Goal: Task Accomplishment & Management: Use online tool/utility

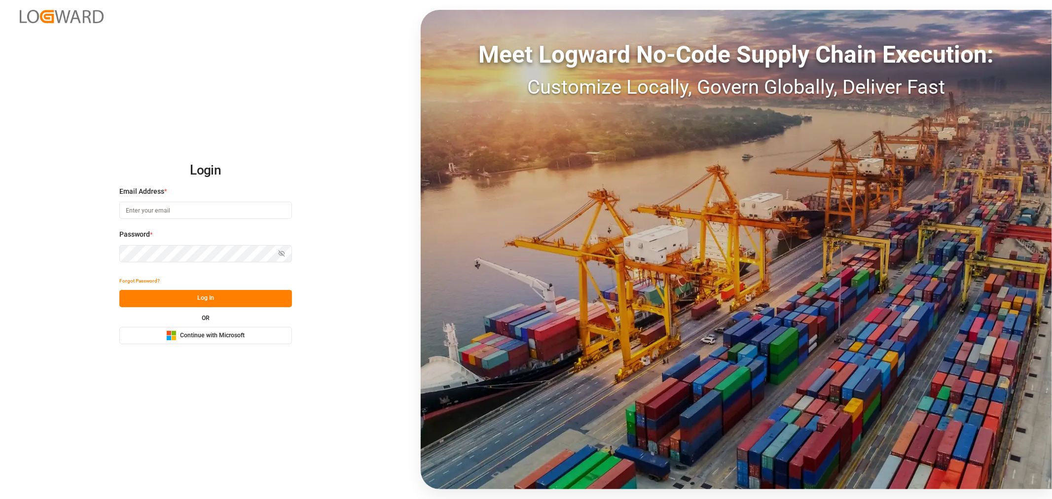
click at [237, 331] on span "Continue with Microsoft" at bounding box center [212, 335] width 65 height 9
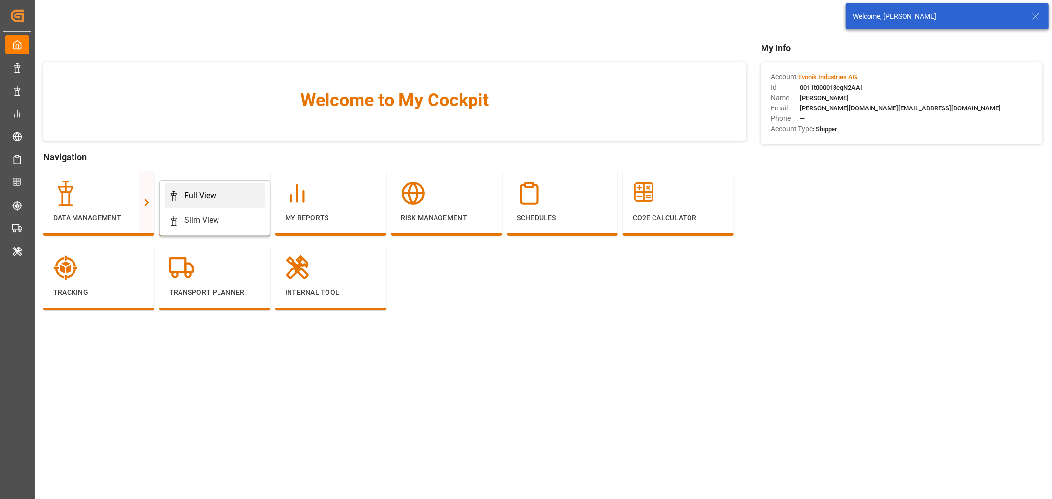
click at [215, 195] on div "Full View" at bounding box center [200, 196] width 32 height 12
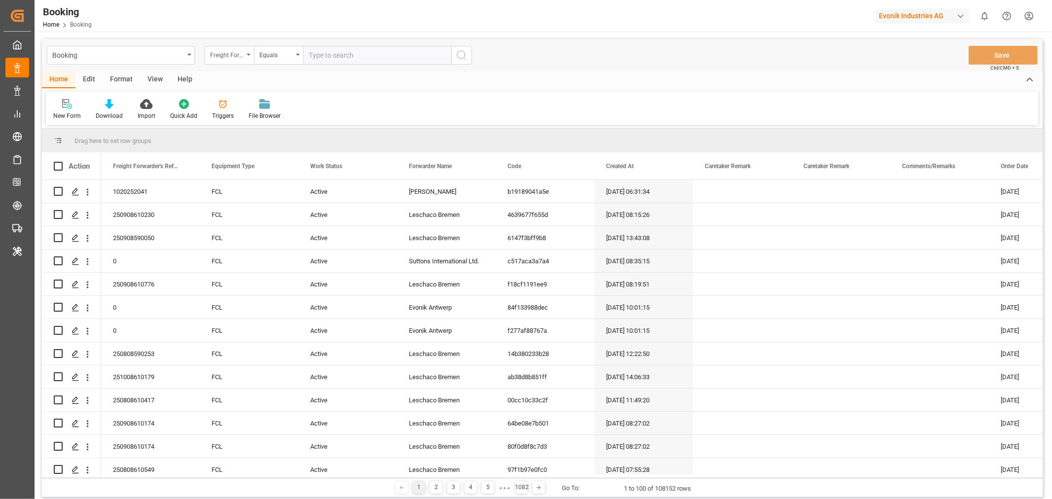
click at [249, 55] on icon "open menu" at bounding box center [249, 55] width 4 height 2
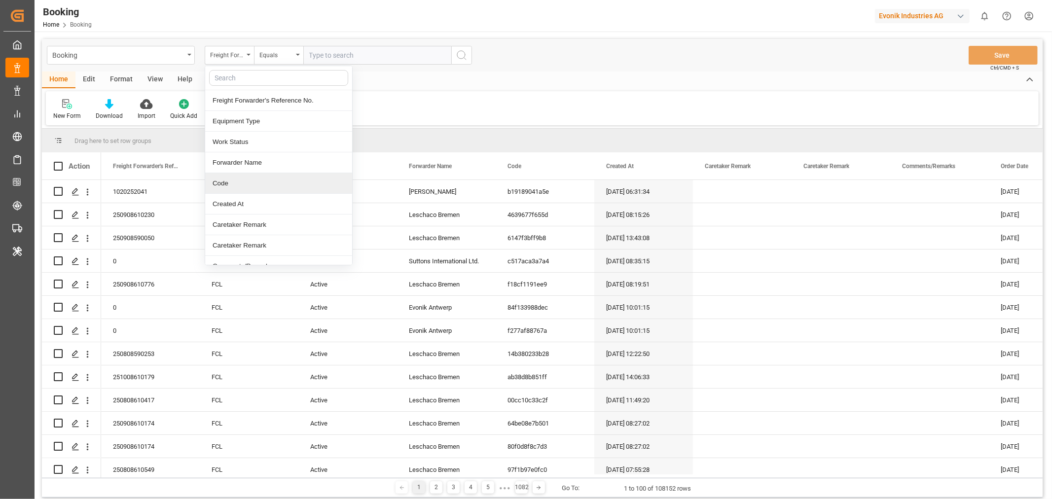
click at [243, 188] on div "Code" at bounding box center [278, 183] width 147 height 21
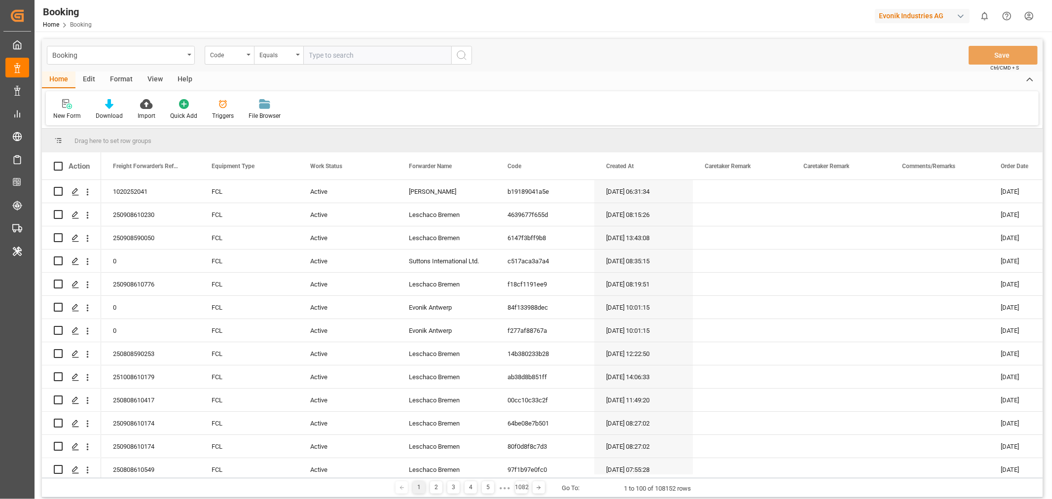
click at [338, 55] on input "text" at bounding box center [377, 55] width 148 height 19
paste input "11a387b7c02c"
type input "11a387b7c02c"
click at [460, 56] on icon "search button" at bounding box center [462, 55] width 12 height 12
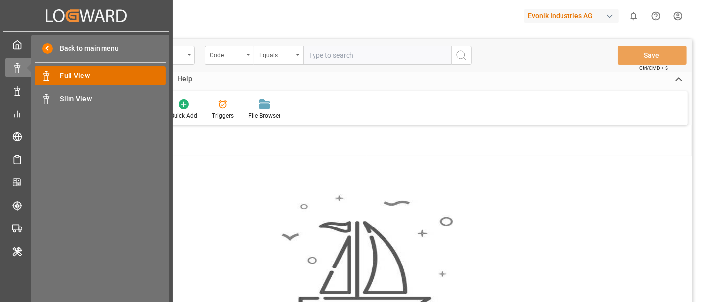
click at [89, 78] on span "Full View" at bounding box center [113, 76] width 106 height 10
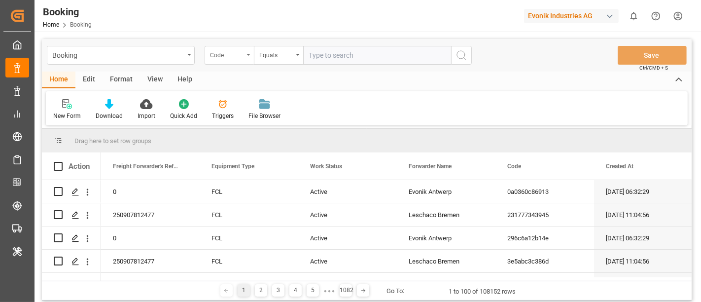
click at [249, 56] on div "Code" at bounding box center [229, 55] width 49 height 19
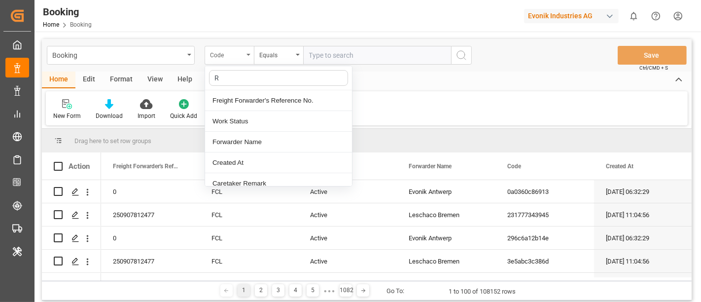
type input "RE"
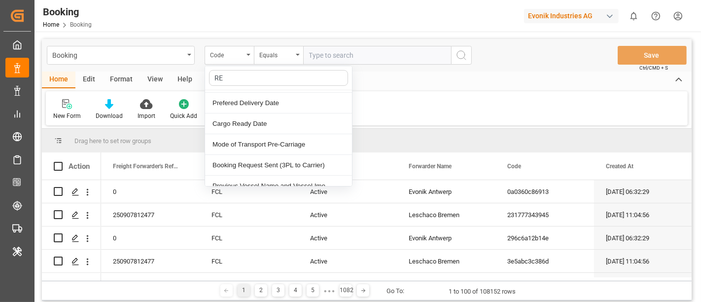
scroll to position [164, 0]
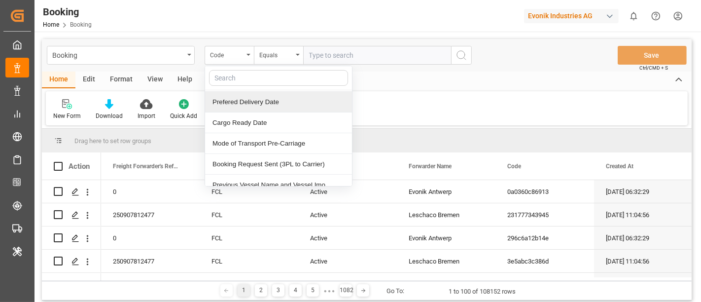
click at [346, 48] on input "text" at bounding box center [377, 55] width 148 height 19
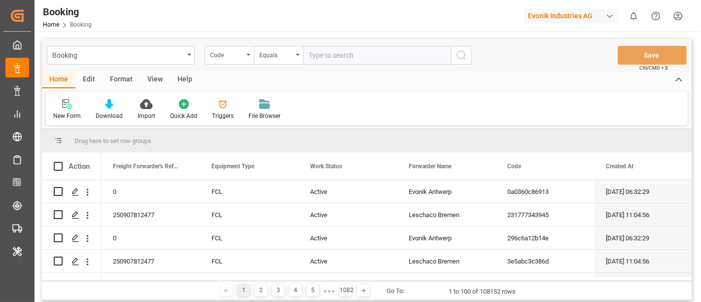
paste input "11a387b7c02c"
type input "11a387b7c02c"
click at [463, 55] on icon "search button" at bounding box center [462, 55] width 12 height 12
click at [89, 218] on icon "open menu" at bounding box center [87, 215] width 10 height 10
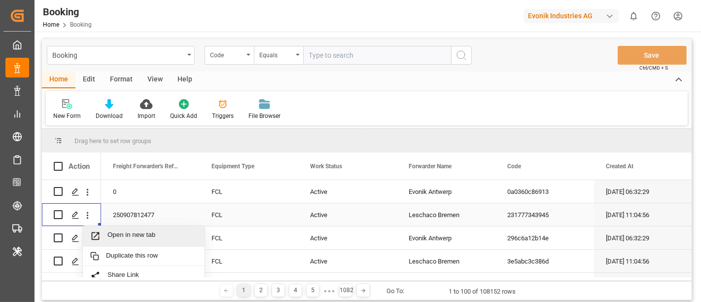
click at [143, 231] on span "Open in new tab" at bounding box center [152, 236] width 90 height 10
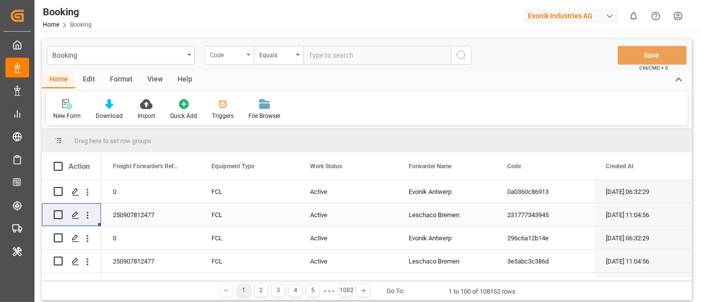
click at [247, 56] on div "Code" at bounding box center [229, 55] width 49 height 19
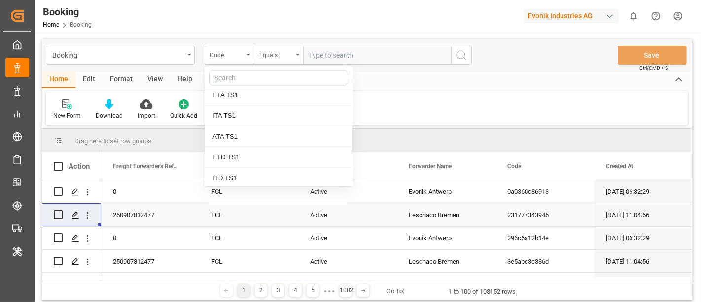
scroll to position [1534, 0]
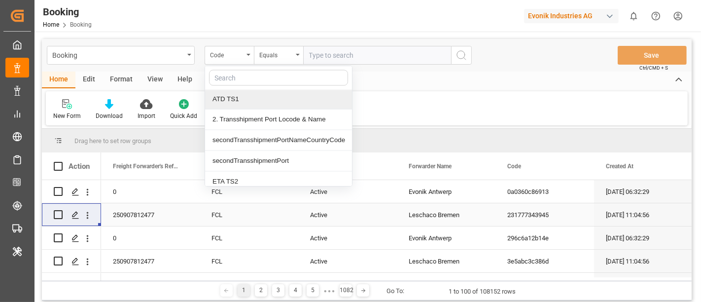
click at [335, 57] on input "text" at bounding box center [377, 55] width 148 height 19
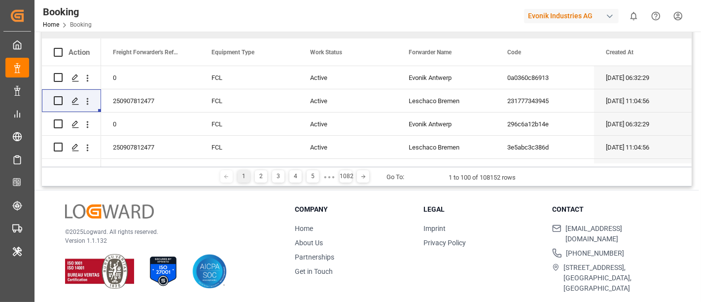
scroll to position [0, 0]
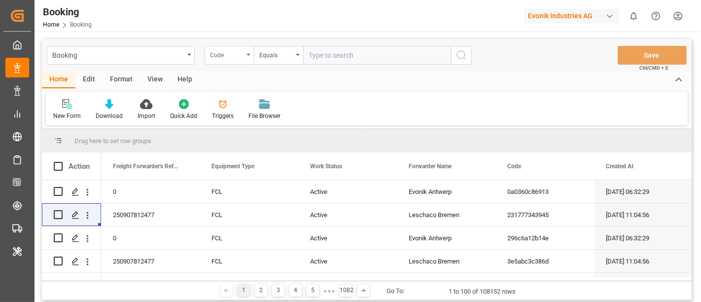
click at [248, 57] on div "Code" at bounding box center [229, 55] width 49 height 19
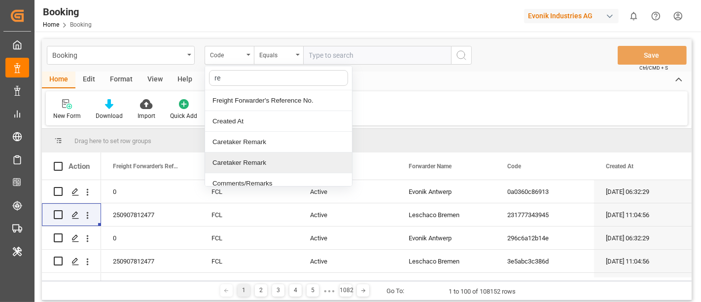
click at [610, 15] on div "button" at bounding box center [610, 16] width 10 height 10
type input "re"
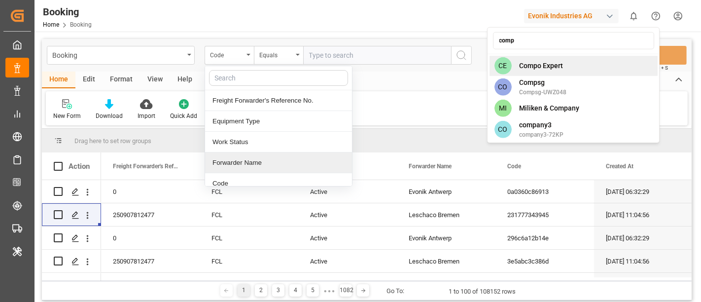
type input "comp"
click at [553, 67] on span "Compo Expert" at bounding box center [542, 66] width 44 height 10
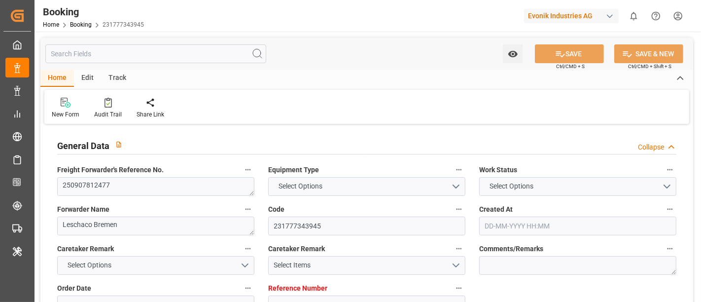
type input "7001264844"
type input "9401099"
type input "CMACGM"
type input "CMA CGM Group"
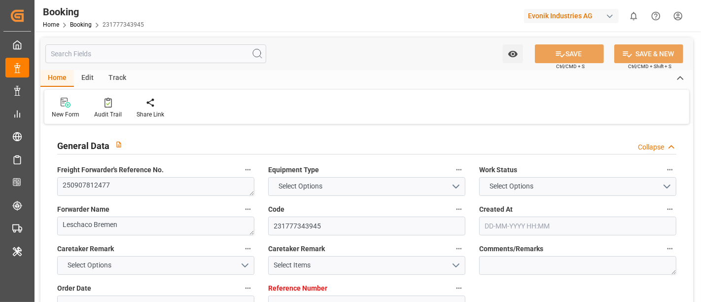
type input "NLRTM"
type input "USMSY"
type input "02-09-2025 11:04"
type input "02-09-2025"
type input "31-10-2025"
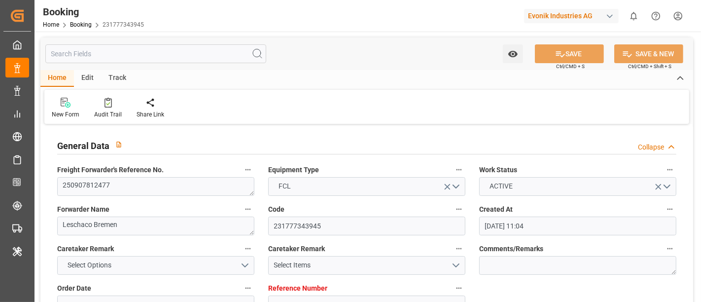
type input "17-09-2025"
type input "17-09-2025 00:00"
type input "24-09-2025 00:00"
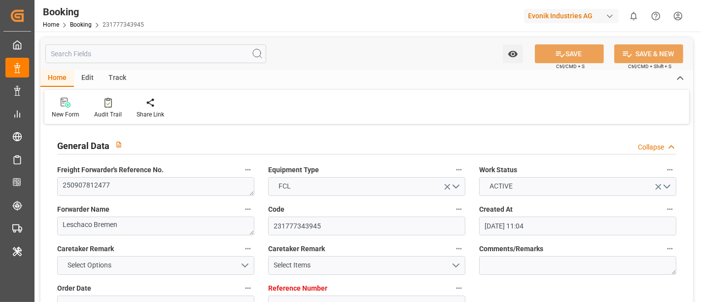
type input "24-09-2025 00:00"
type input "22-10-2025 00:00"
type input "01-11-2025 00:00"
type input "18-09-2025 10:52"
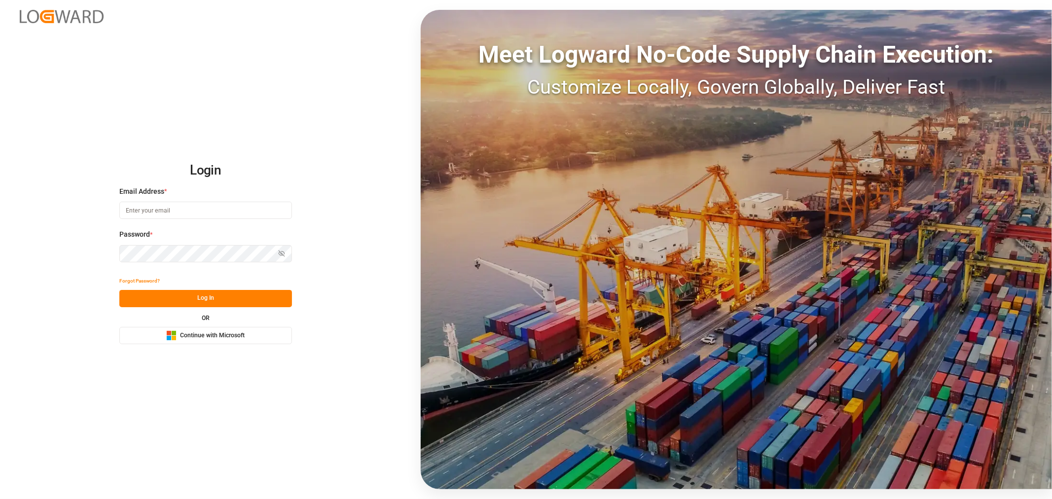
click at [209, 336] on span "Continue with Microsoft" at bounding box center [212, 335] width 65 height 9
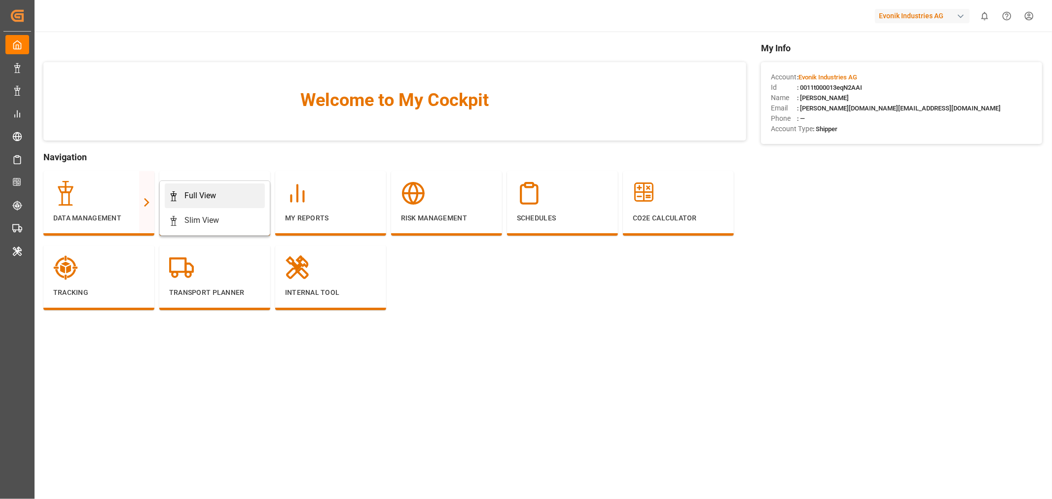
click at [203, 190] on div "Full View" at bounding box center [200, 196] width 32 height 12
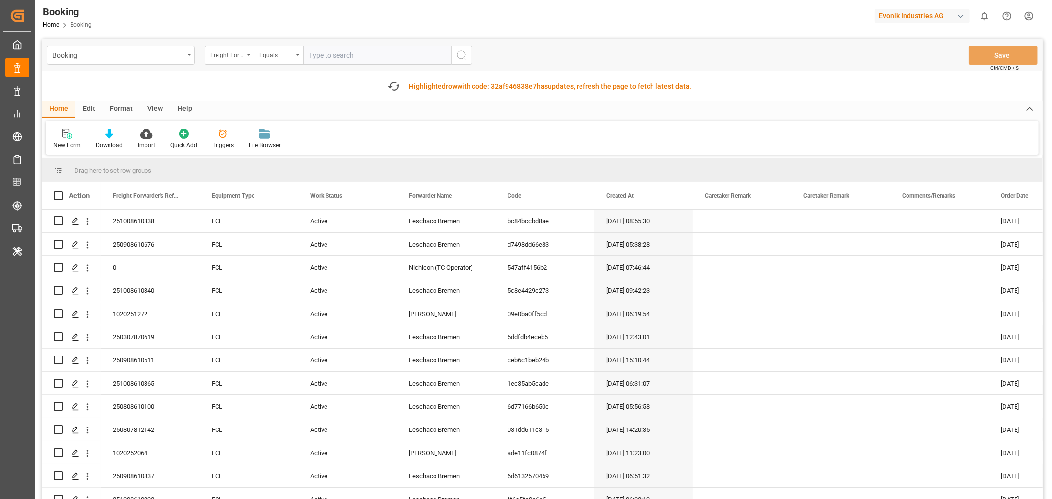
click at [159, 109] on div "View" at bounding box center [155, 109] width 30 height 17
click at [118, 110] on div "Format" at bounding box center [121, 109] width 37 height 17
click at [69, 140] on div "Filter Rows" at bounding box center [68, 139] width 44 height 22
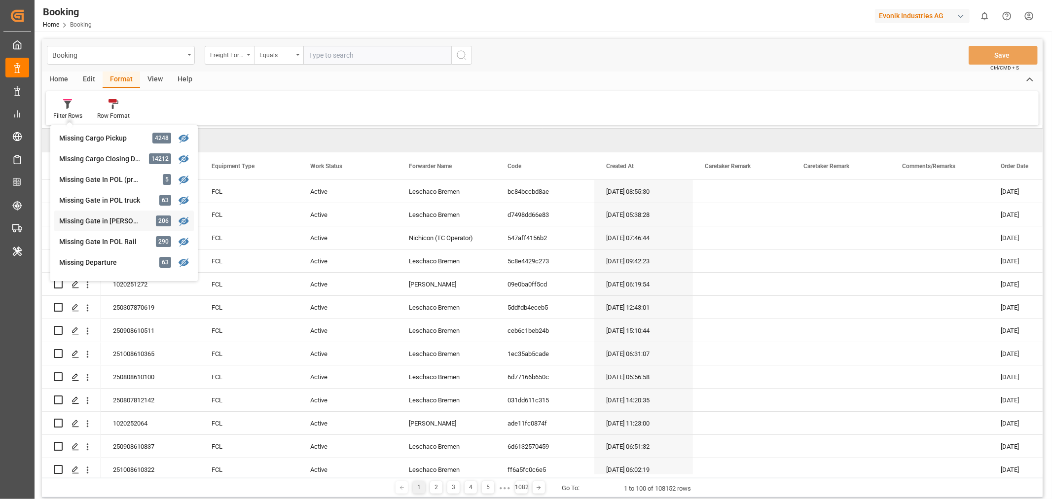
scroll to position [109, 0]
click at [112, 232] on div "Missing Gate In POL Rail" at bounding box center [102, 237] width 86 height 10
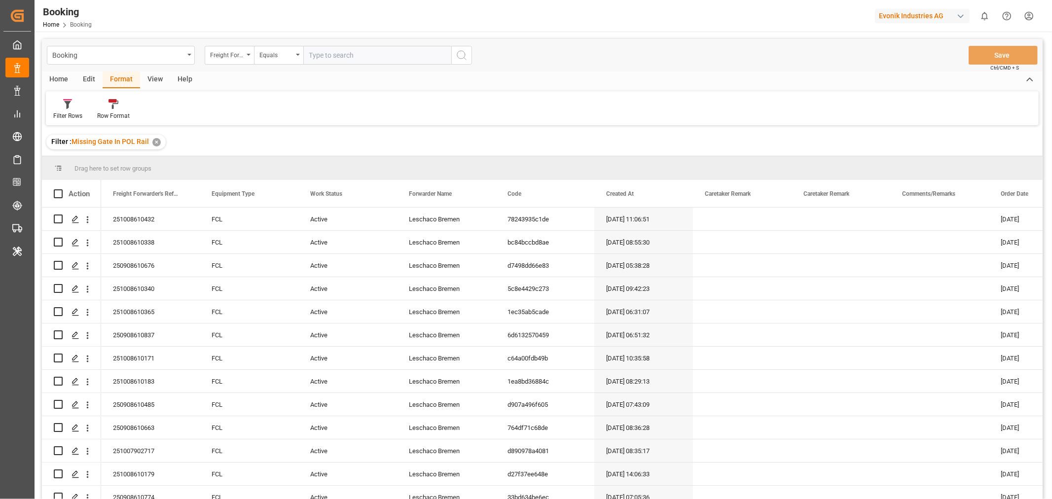
click at [151, 81] on div "View" at bounding box center [155, 79] width 30 height 17
click at [60, 114] on div "Default" at bounding box center [62, 115] width 19 height 9
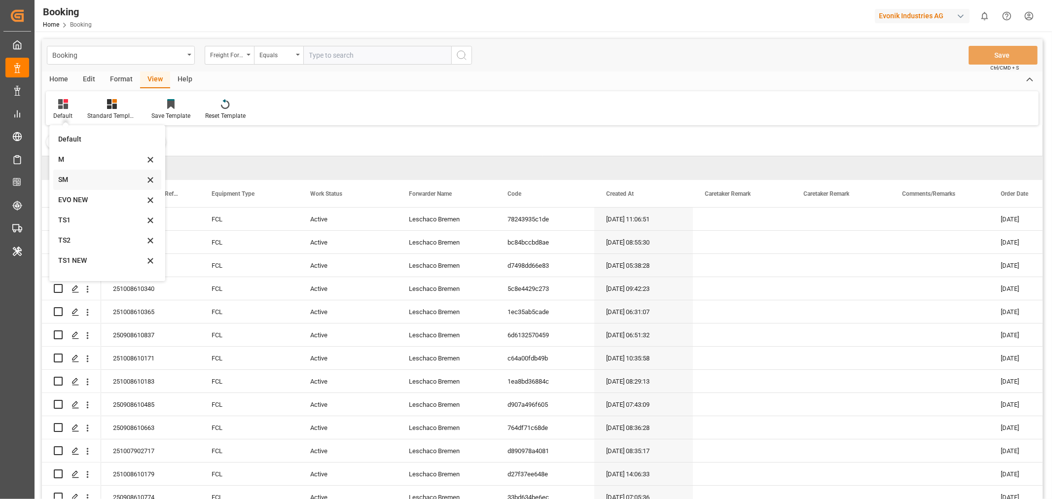
click at [78, 180] on div "SM" at bounding box center [101, 180] width 86 height 10
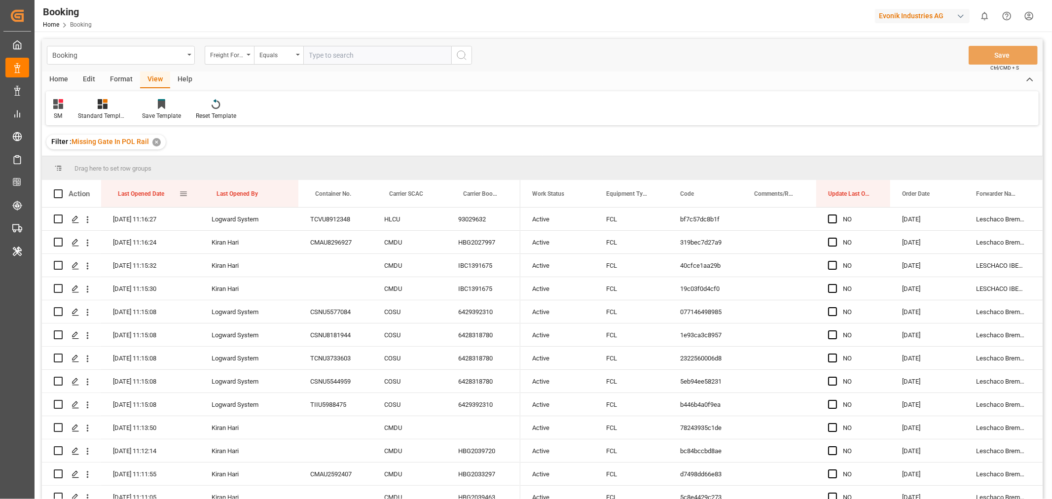
click at [171, 193] on div "Last Opened Date" at bounding box center [148, 193] width 61 height 27
click at [575, 194] on span at bounding box center [577, 193] width 9 height 9
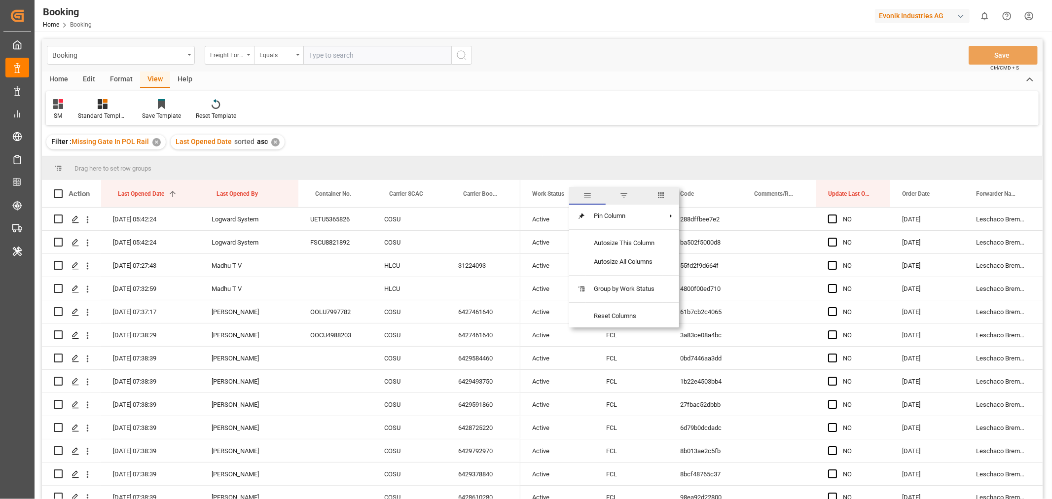
click at [665, 198] on span "columns" at bounding box center [660, 195] width 9 height 9
click at [580, 246] on input "Freight Forwarder's Reference No. column toggle visibility (hidden)" at bounding box center [579, 245] width 9 height 9
checkbox input "true"
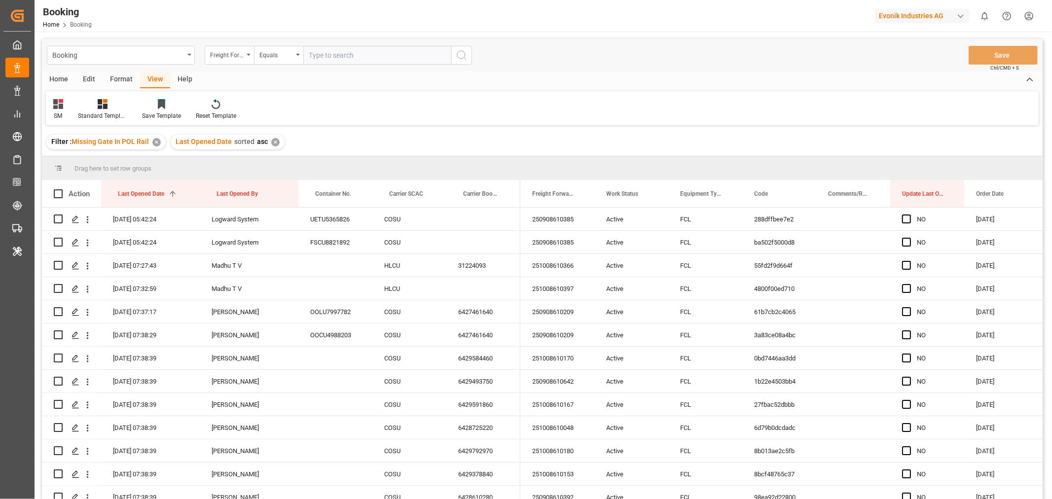
click at [584, 125] on div "SM Standard Templates Save Template Reset Template" at bounding box center [542, 108] width 993 height 34
drag, startPoint x: 398, startPoint y: 194, endPoint x: 393, endPoint y: 165, distance: 29.5
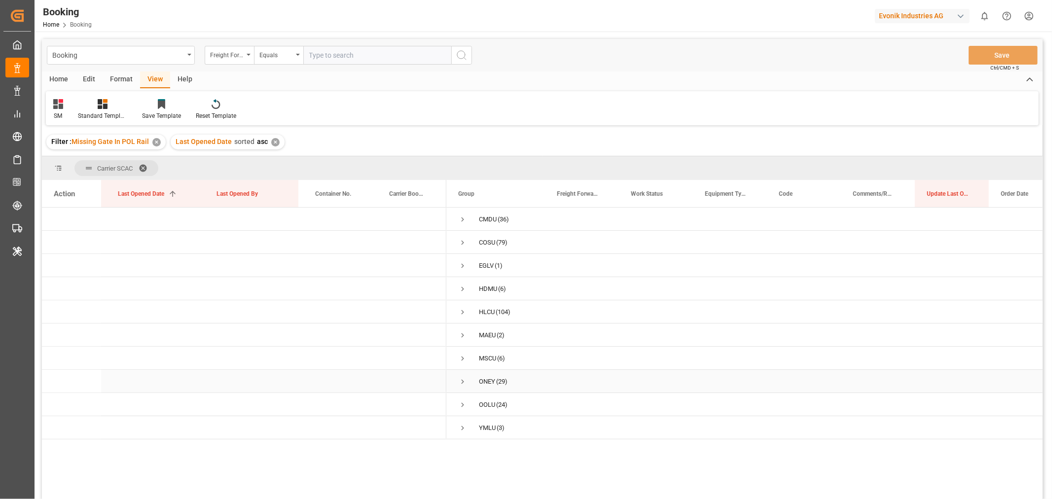
click at [464, 380] on span "Press SPACE to select this row." at bounding box center [462, 381] width 9 height 9
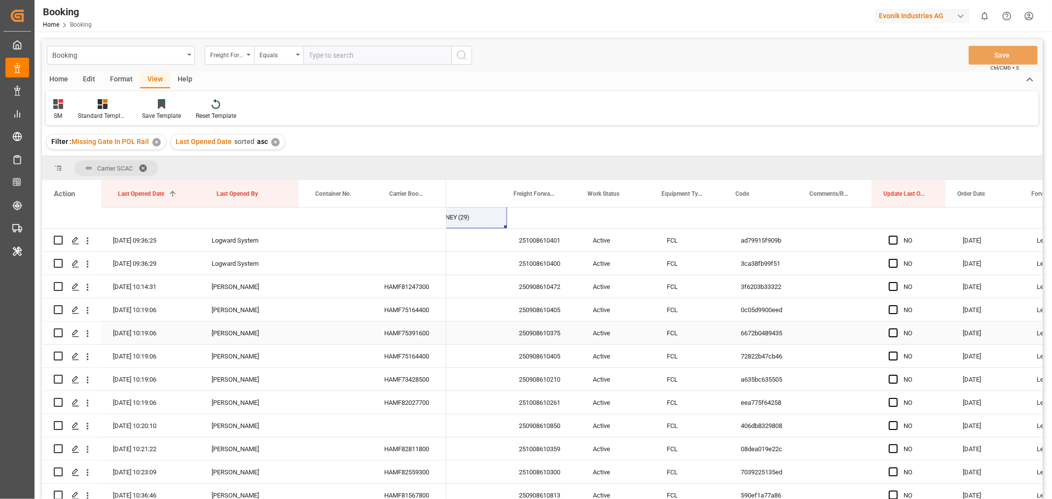
scroll to position [0, 45]
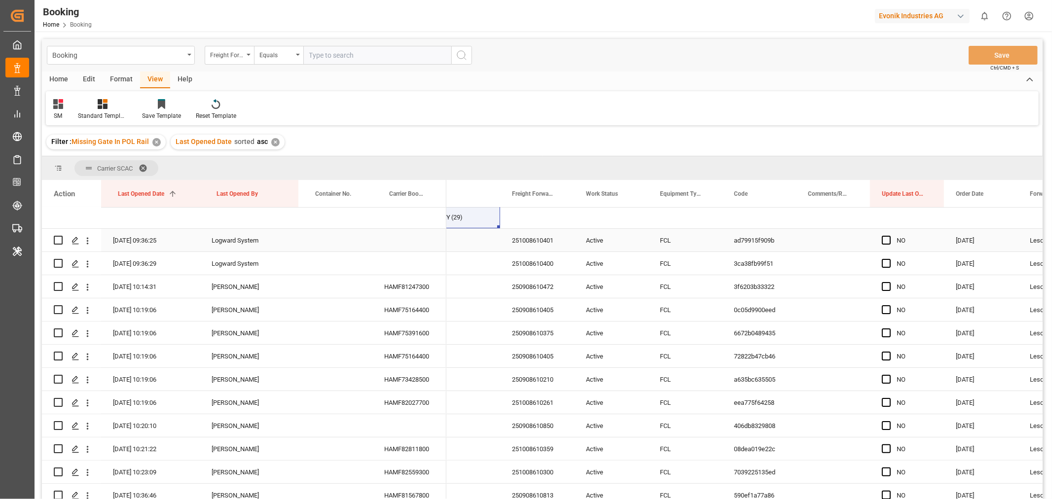
click at [531, 239] on div "251008610401" at bounding box center [537, 240] width 74 height 23
click at [760, 9] on div "Booking Home Booking Evonik Industries AG 0 Notifications Only show unread All …" at bounding box center [540, 16] width 1024 height 32
click at [87, 240] on icon "open menu" at bounding box center [88, 240] width 2 height 7
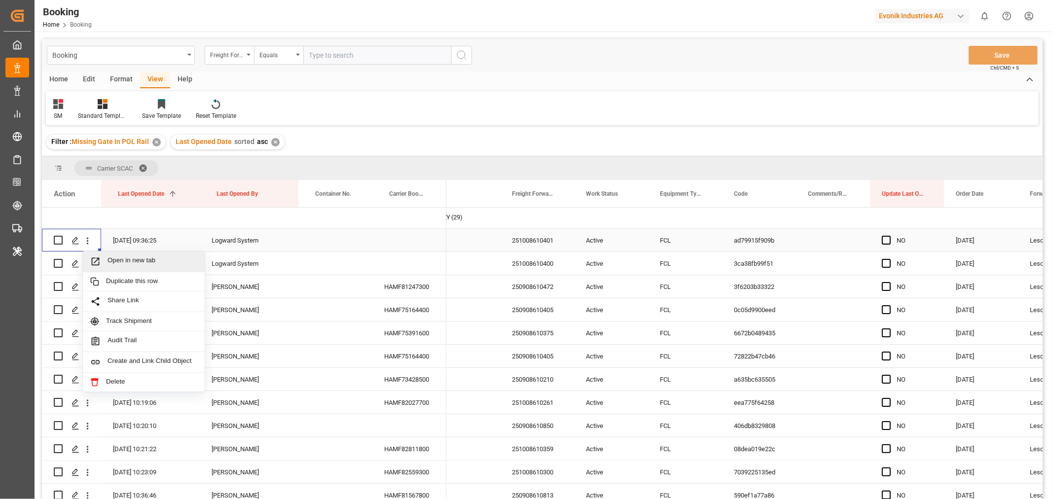
click at [136, 263] on span "Open in new tab" at bounding box center [152, 261] width 90 height 10
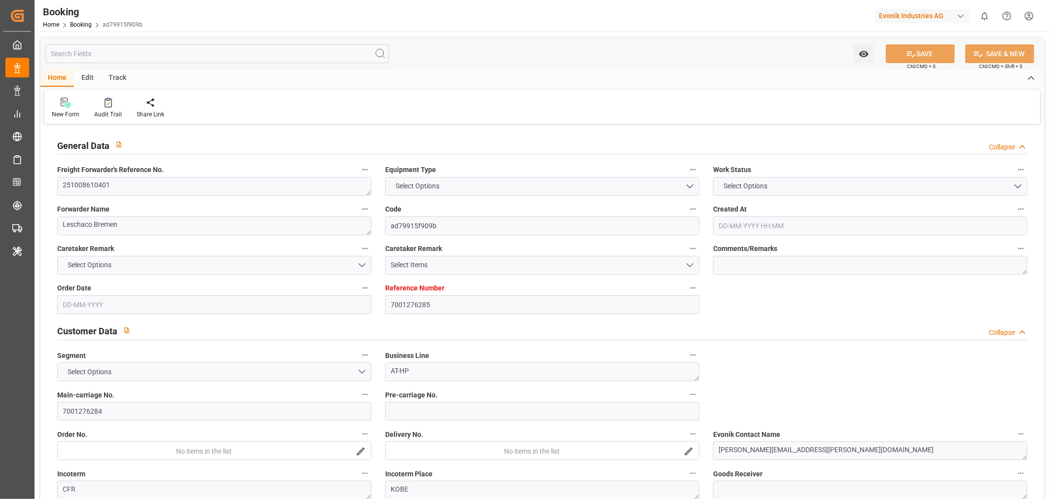
type input "7001276285"
type input "9566394"
type input "ONE"
type input "Ocean Network Express"
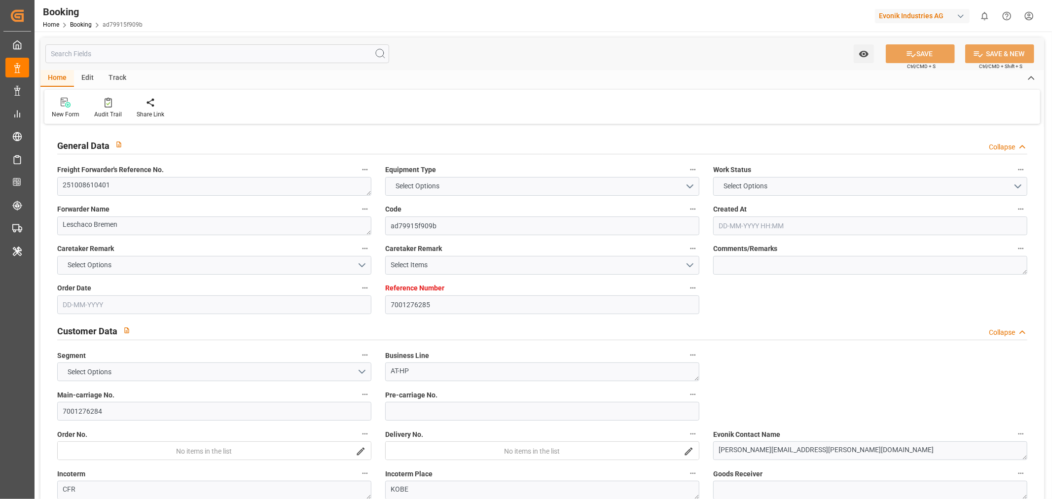
type input "EUNWC"
type input "JPUKB"
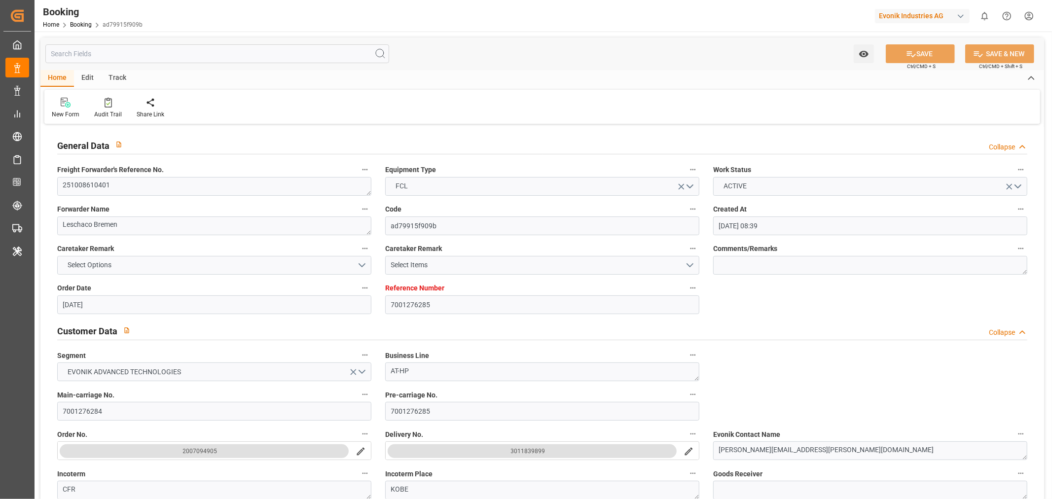
type input "16-09-2025 08:39"
type input "16-09-2025"
type input "10-12-2025"
type input "26-09-2025"
type input "26-09-2025 00:00"
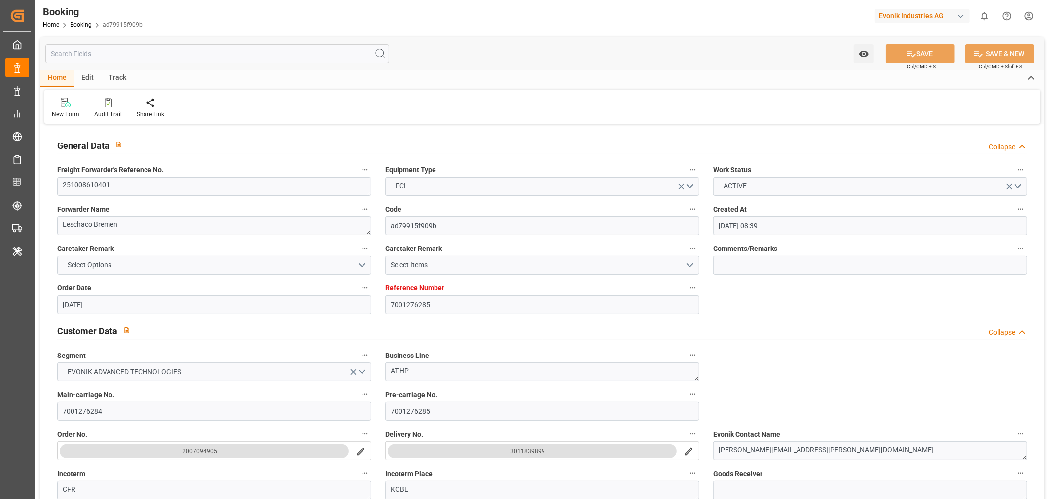
type input "26-09-2025 00:00"
type input "17-09-2025"
type input "12-10-2025 00:00"
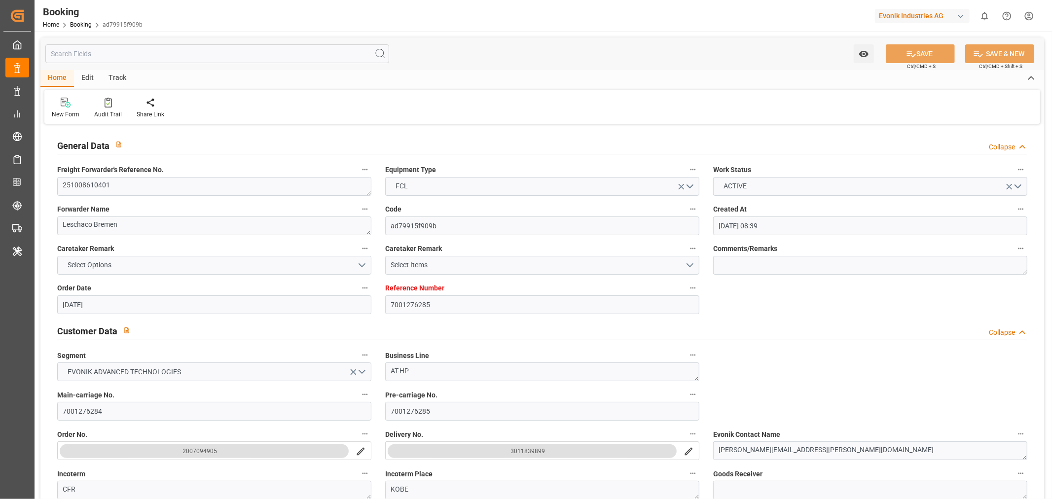
type input "28-11-2025 00:00"
type input "10-12-2025 00:00"
type input "17-09-2025 09:36"
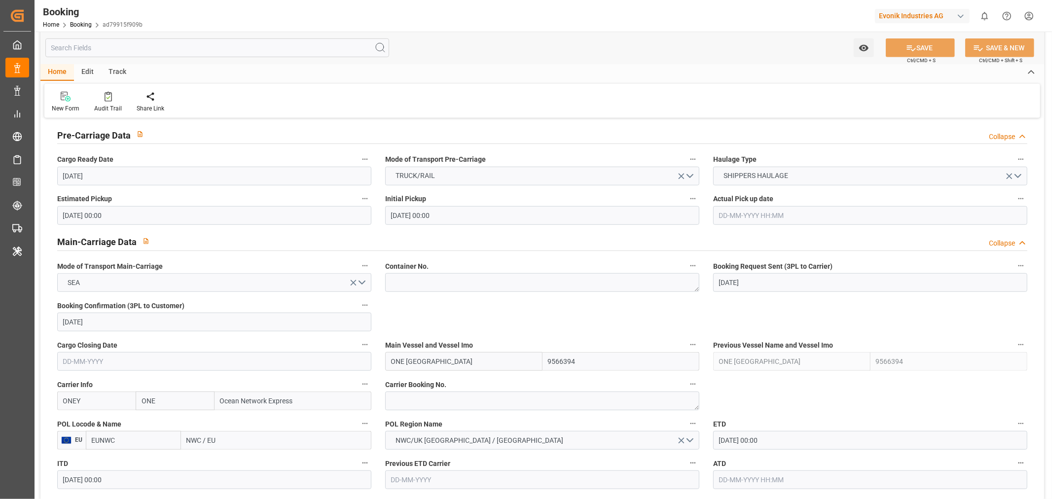
scroll to position [657, 0]
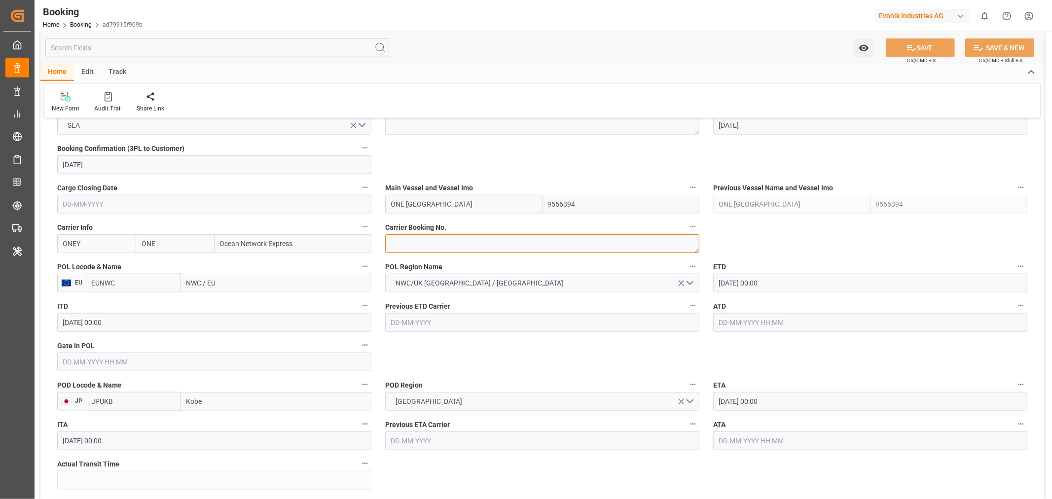
click at [441, 250] on textarea at bounding box center [542, 243] width 314 height 19
paste textarea "HAMF83702800"
type textarea "HAMF83702800"
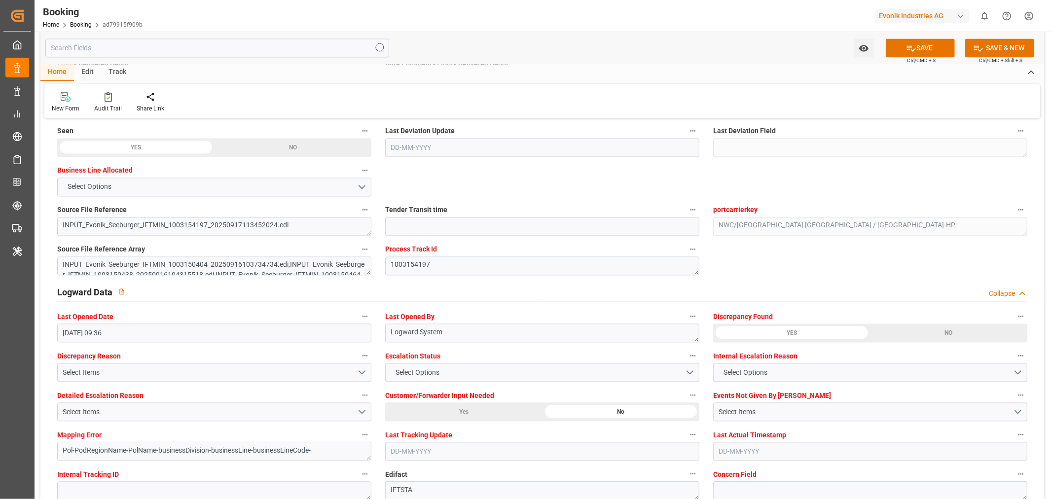
scroll to position [1753, 0]
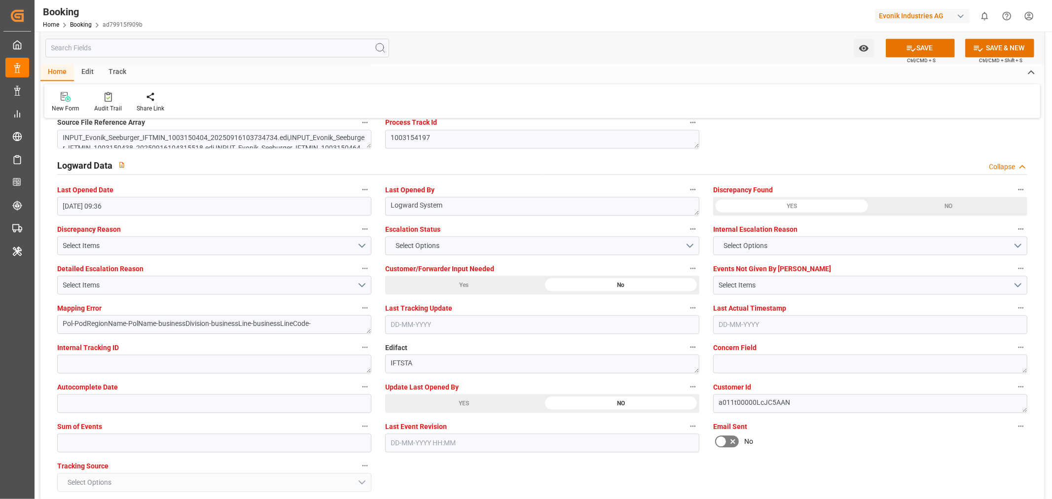
click at [961, 18] on div "button" at bounding box center [961, 16] width 10 height 10
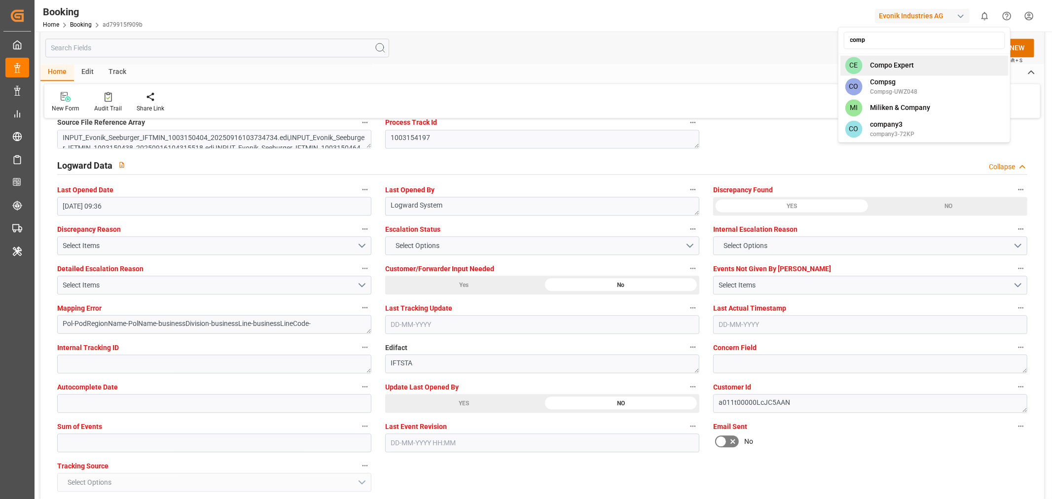
type input "comp"
click at [906, 65] on span "Compo Expert" at bounding box center [892, 65] width 44 height 10
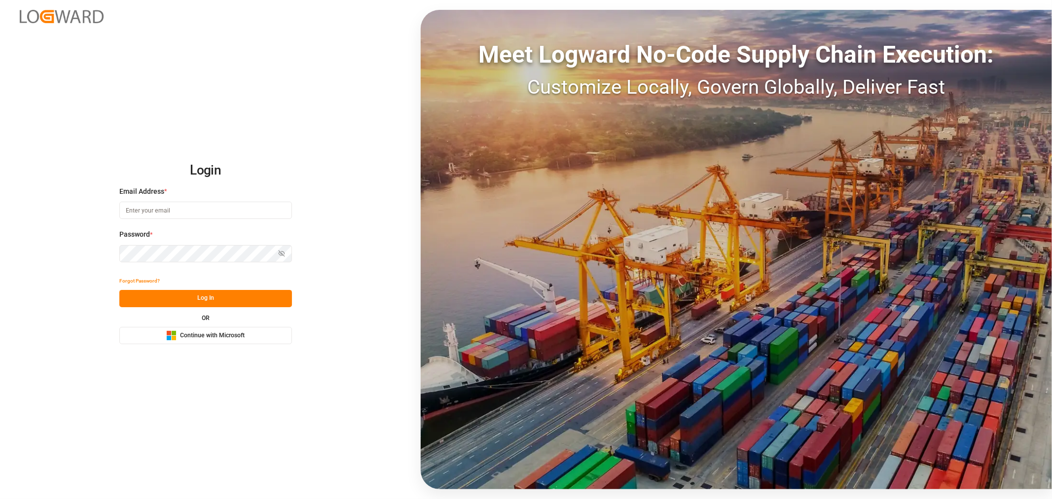
click at [201, 338] on span "Continue with Microsoft" at bounding box center [212, 335] width 65 height 9
click at [163, 213] on input at bounding box center [205, 210] width 173 height 17
click at [0, 498] on com-1password-button at bounding box center [0, 499] width 0 height 0
click at [225, 337] on span "Continue with Microsoft" at bounding box center [212, 335] width 65 height 9
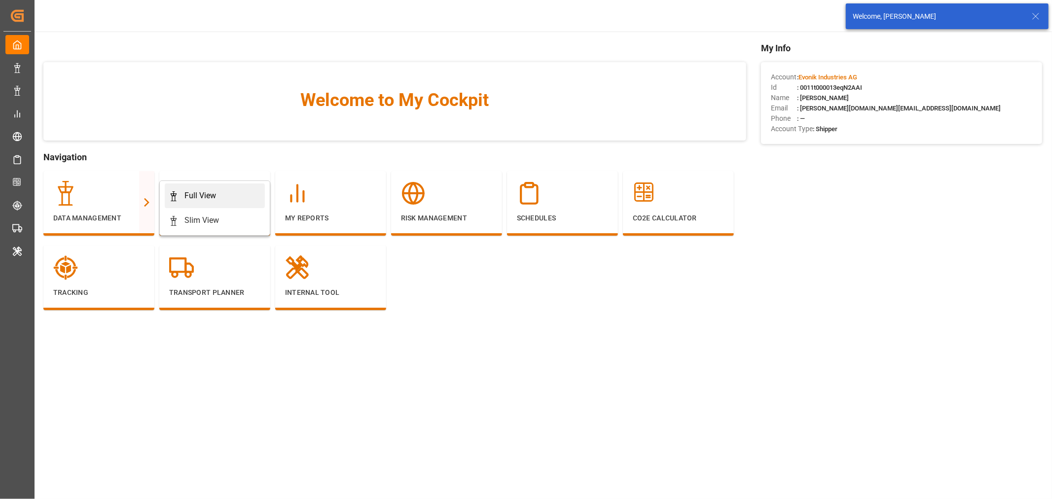
click at [202, 193] on div "Full View" at bounding box center [200, 196] width 32 height 12
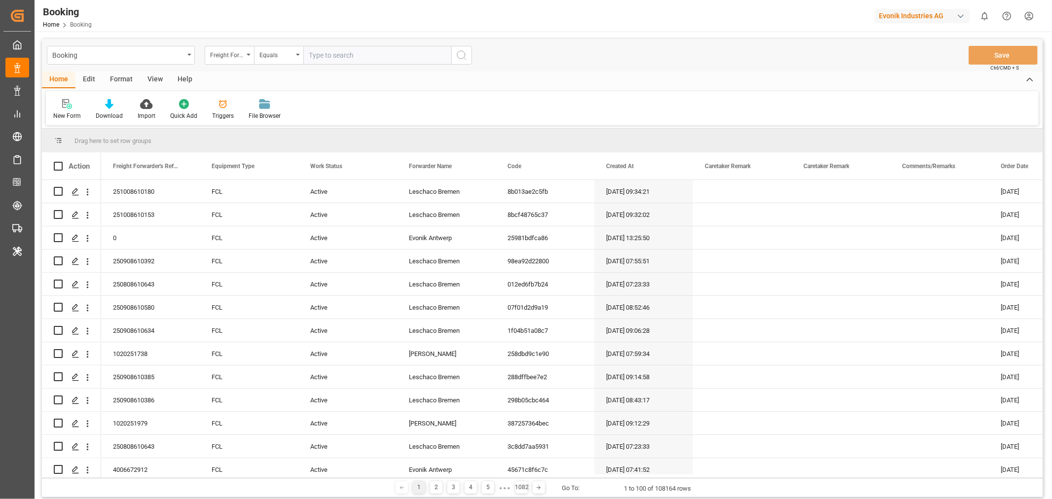
click at [151, 77] on div "View" at bounding box center [155, 79] width 30 height 17
click at [61, 116] on div "Default" at bounding box center [62, 115] width 19 height 9
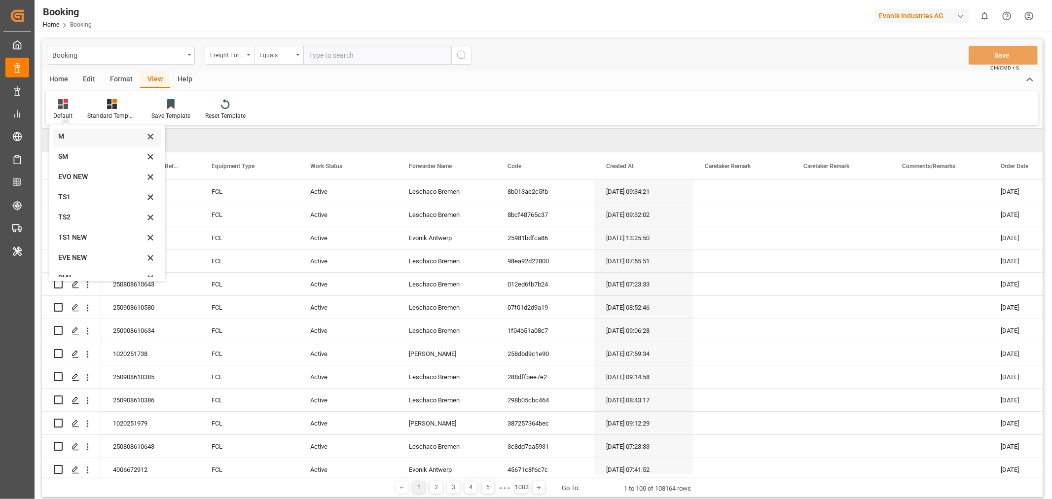
scroll to position [34, 0]
click at [76, 148] on div "SM" at bounding box center [101, 146] width 86 height 10
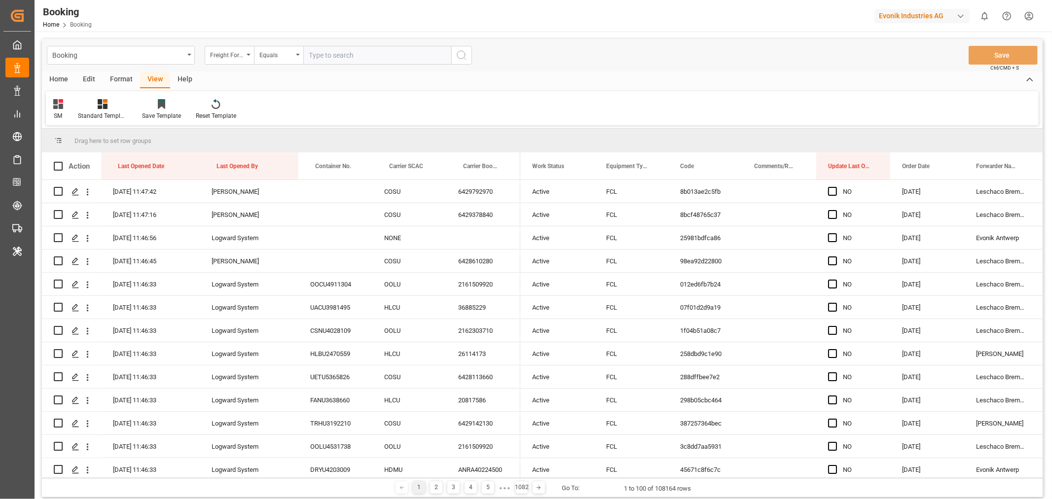
click at [126, 80] on div "Format" at bounding box center [121, 79] width 37 height 17
click at [68, 110] on div "Filter Rows" at bounding box center [68, 110] width 44 height 22
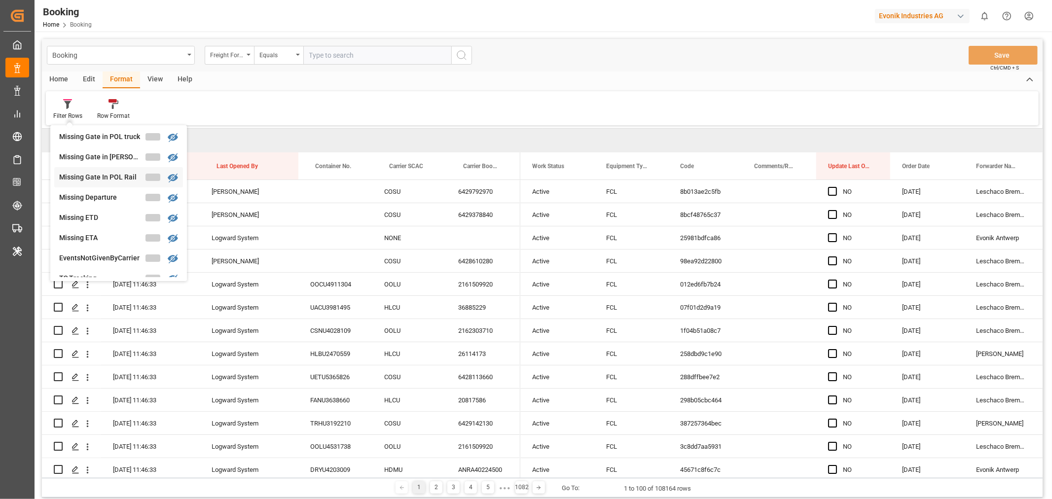
scroll to position [169, 0]
click at [111, 176] on div "Missing Gate In POL Rail" at bounding box center [102, 178] width 86 height 10
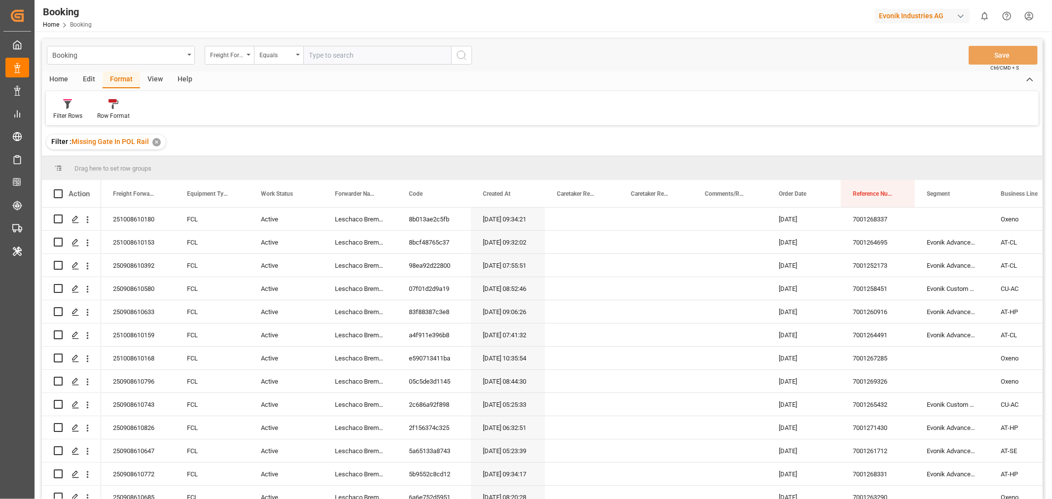
click at [156, 79] on div "View" at bounding box center [155, 79] width 30 height 17
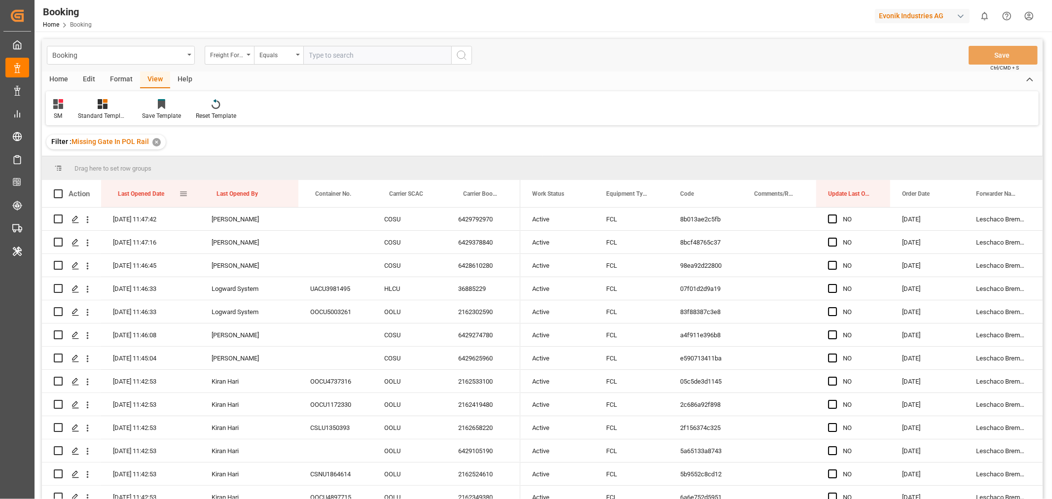
click at [169, 194] on div "Last Opened Date" at bounding box center [148, 193] width 61 height 27
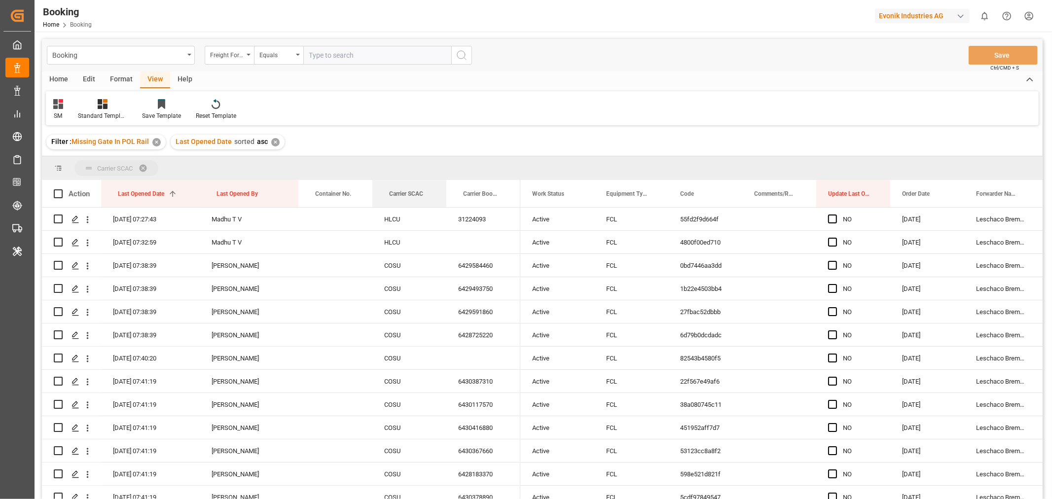
drag, startPoint x: 401, startPoint y: 192, endPoint x: 408, endPoint y: 169, distance: 24.7
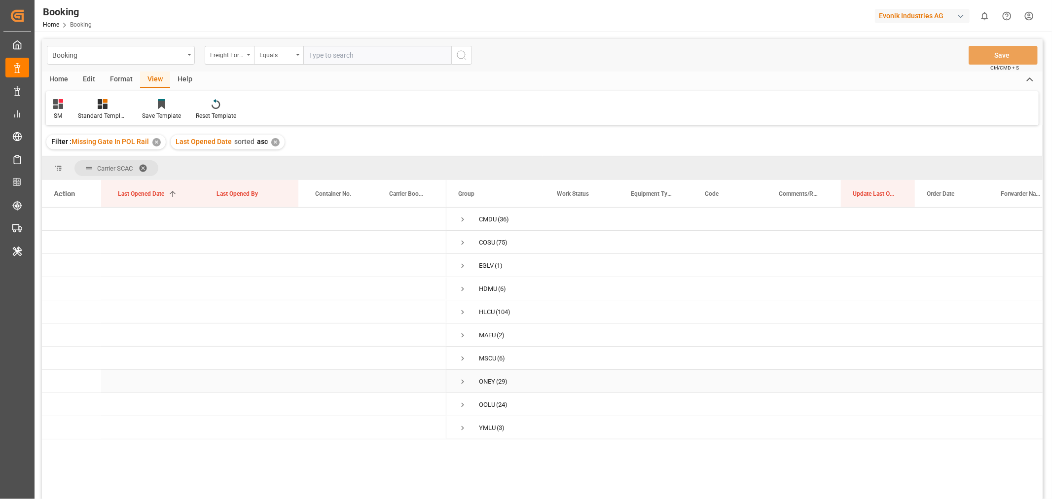
click at [461, 382] on span "Press SPACE to select this row." at bounding box center [462, 381] width 9 height 9
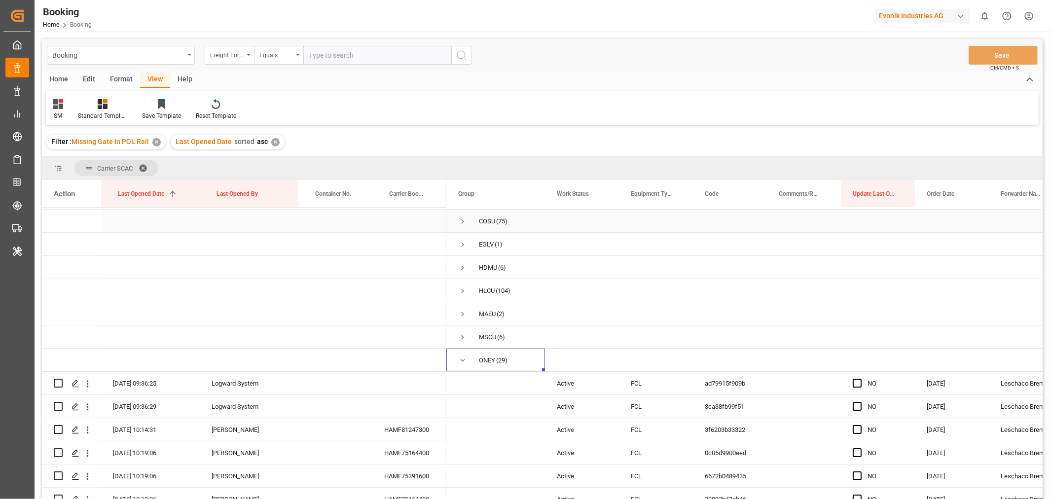
scroll to position [55, 0]
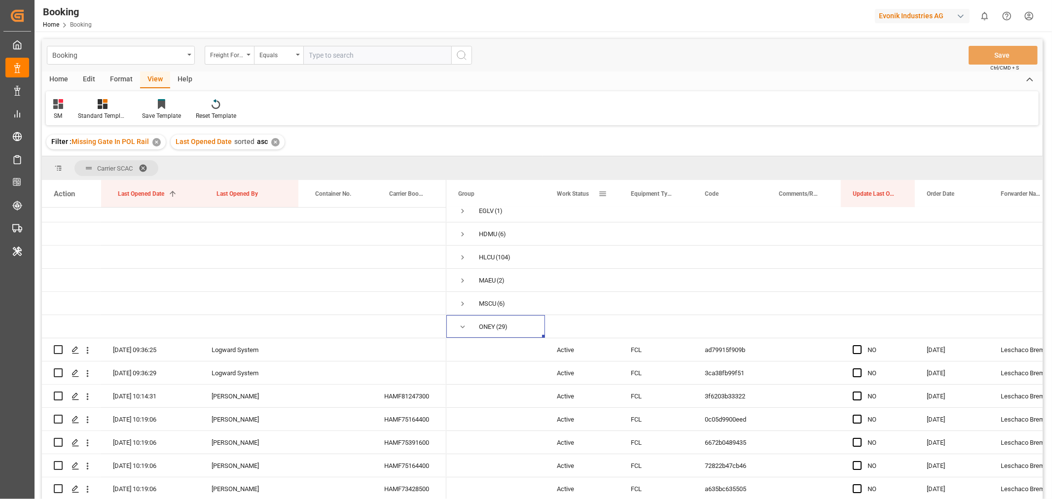
click at [605, 194] on span at bounding box center [602, 193] width 9 height 9
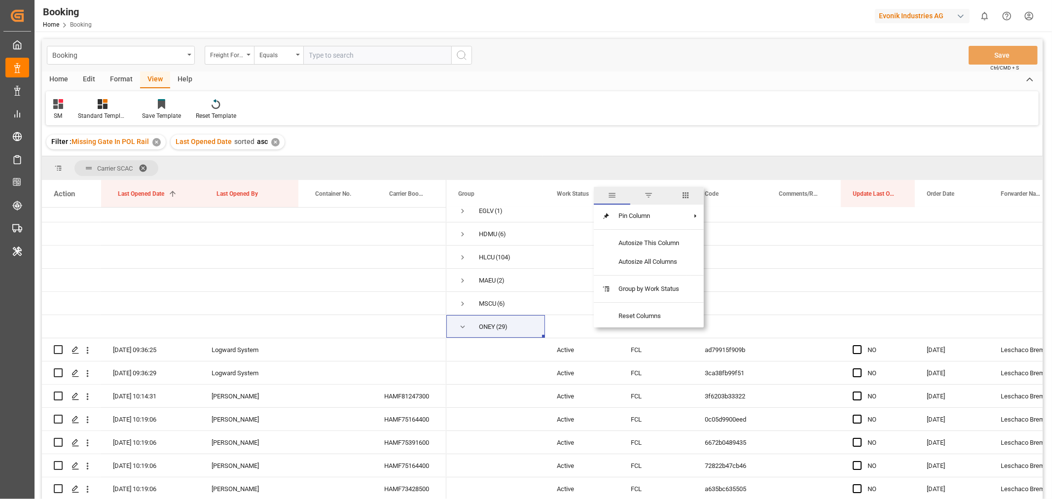
click at [687, 196] on span "columns" at bounding box center [685, 195] width 9 height 9
click at [606, 247] on input "Freight Forwarder's Reference No. column toggle visibility (hidden)" at bounding box center [604, 245] width 9 height 9
checkbox input "true"
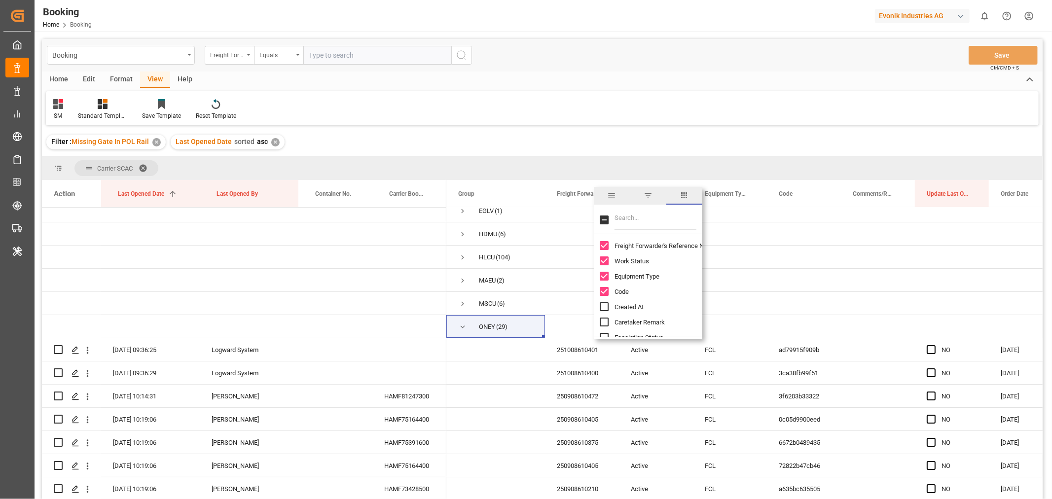
click at [664, 155] on div "Filter : Missing Gate In POL Rail ✕ Last Opened Date sorted asc ✕" at bounding box center [542, 142] width 1000 height 28
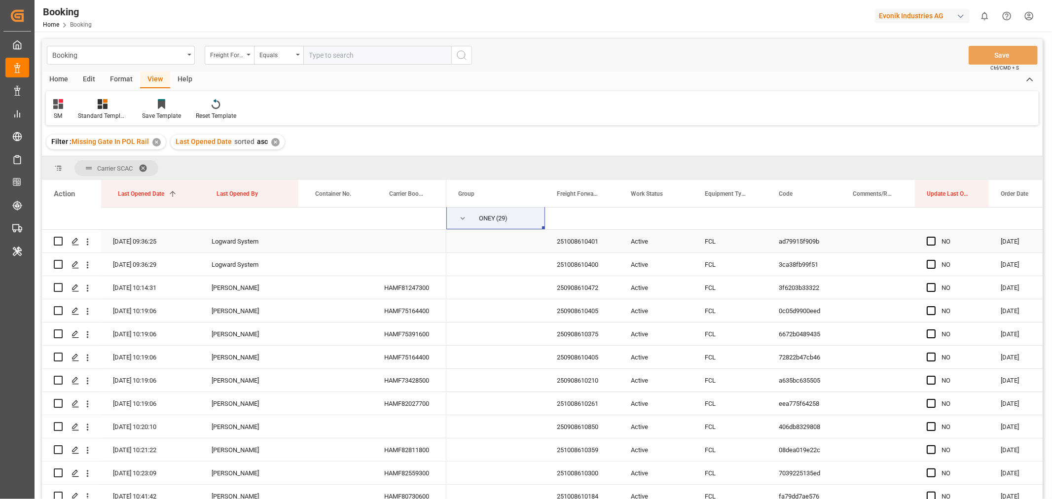
scroll to position [164, 0]
click at [89, 242] on icon "open menu" at bounding box center [87, 241] width 10 height 10
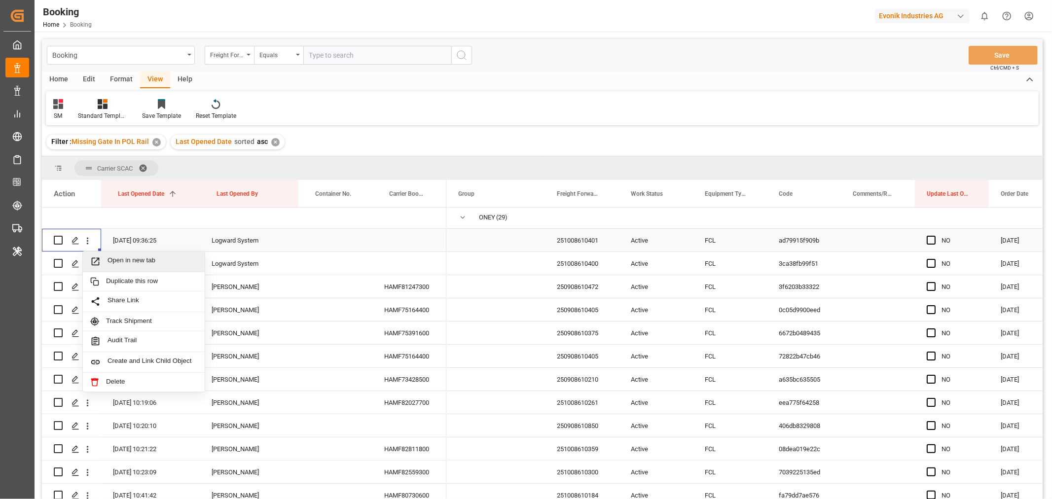
click at [134, 254] on div "Open in new tab" at bounding box center [144, 261] width 122 height 21
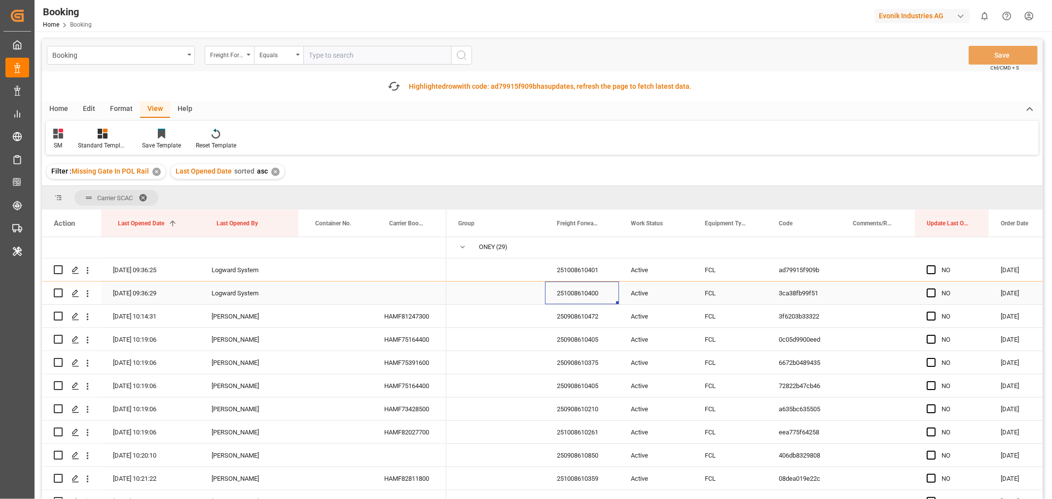
click at [579, 301] on div "251008610400" at bounding box center [582, 293] width 74 height 23
click at [83, 293] on icon "open menu" at bounding box center [87, 293] width 10 height 10
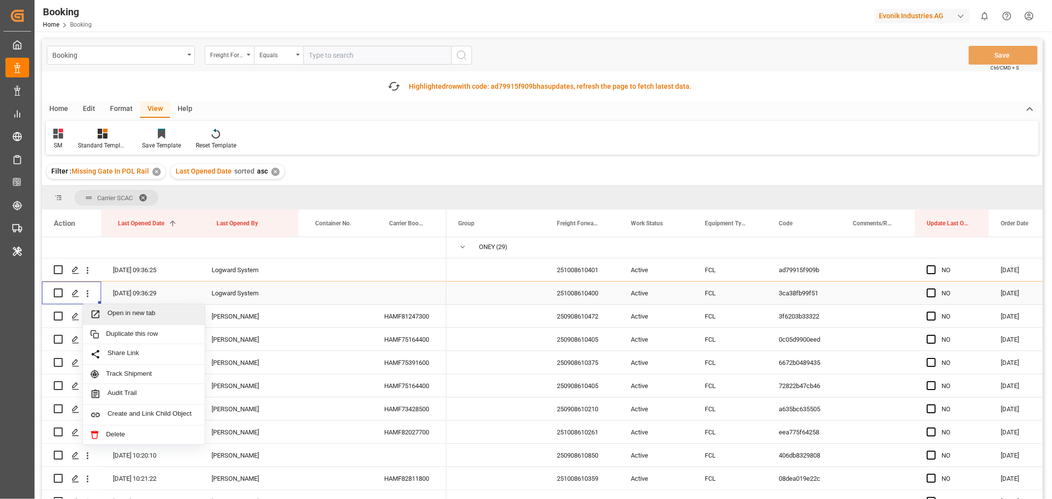
click at [135, 311] on span "Open in new tab" at bounding box center [152, 314] width 90 height 10
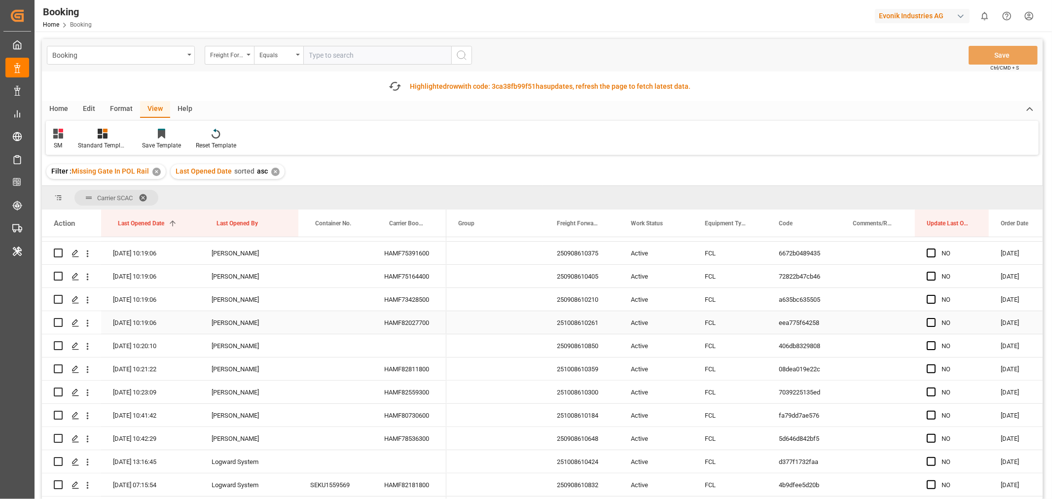
scroll to position [219, 0]
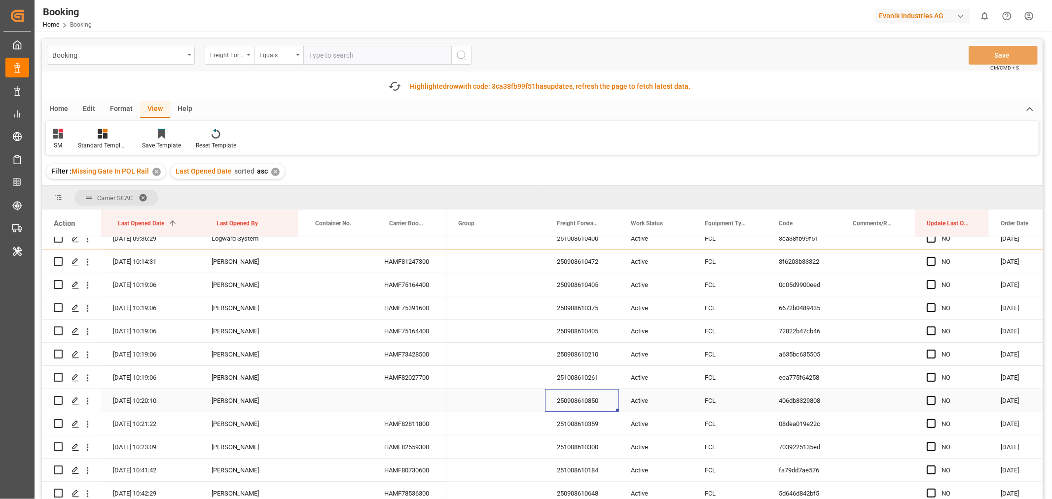
click at [593, 398] on div "250908610850" at bounding box center [582, 400] width 74 height 23
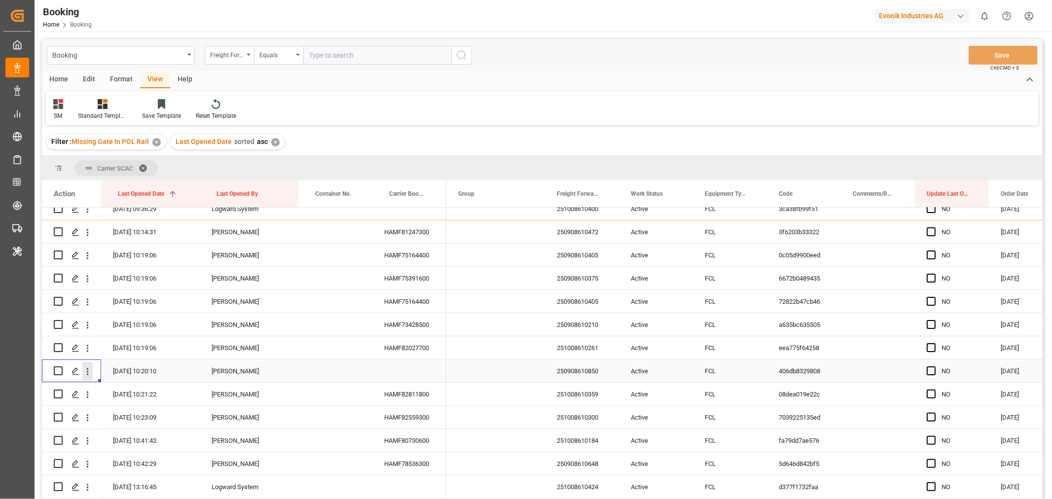
click at [87, 368] on icon "open menu" at bounding box center [88, 371] width 2 height 7
click at [126, 387] on span "Open in new tab" at bounding box center [152, 392] width 90 height 10
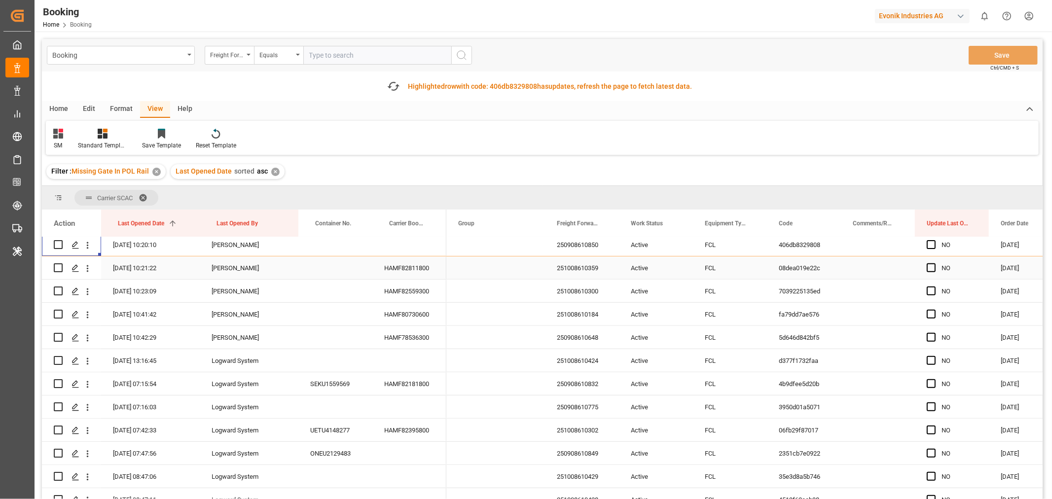
scroll to position [393, 0]
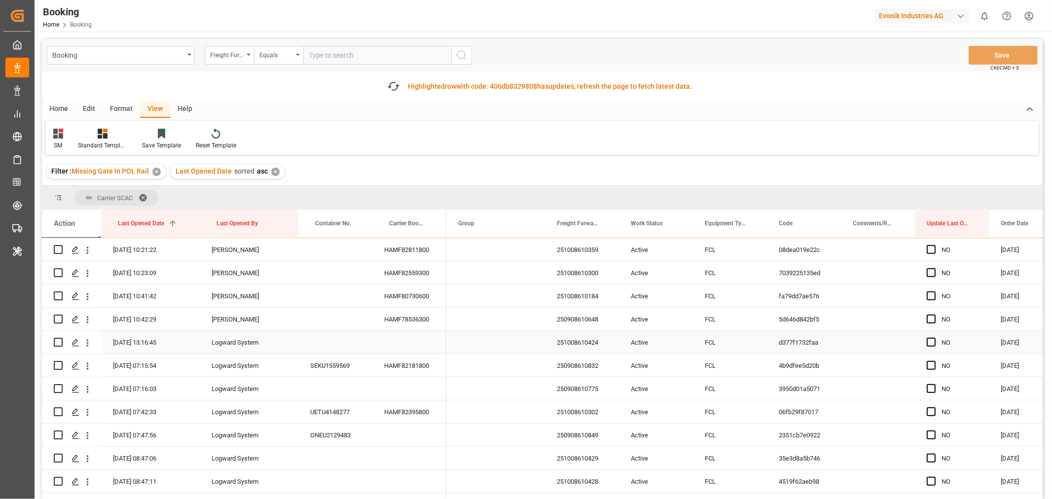
click at [577, 340] on div "251008610424" at bounding box center [582, 342] width 74 height 23
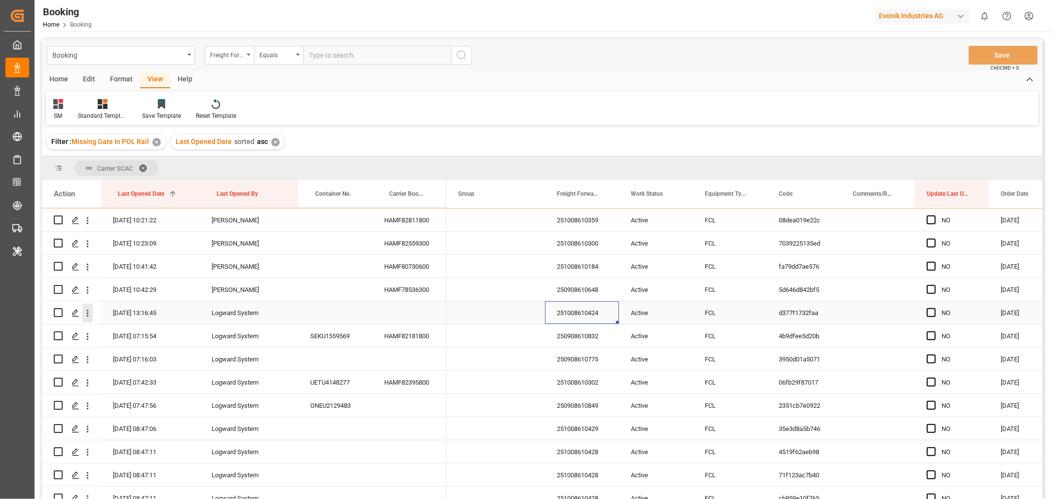
click at [86, 312] on icon "open menu" at bounding box center [87, 313] width 10 height 10
click at [161, 336] on span "Open in new tab" at bounding box center [152, 334] width 90 height 10
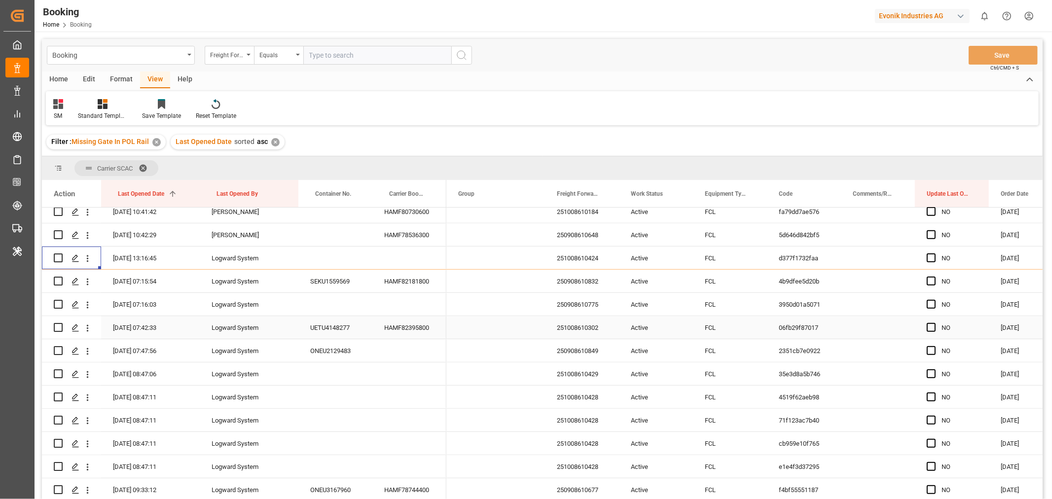
scroll to position [558, 0]
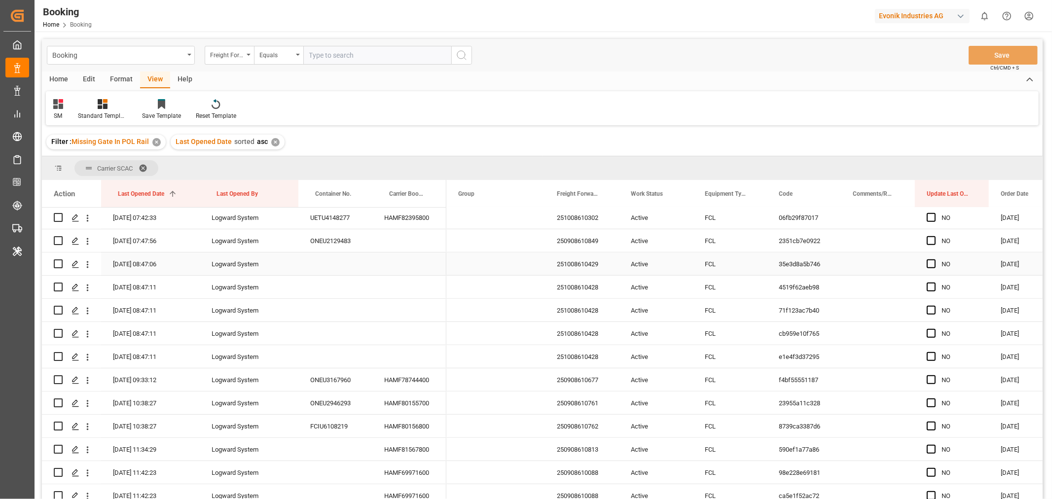
click at [593, 264] on div "251008610429" at bounding box center [582, 263] width 74 height 23
click at [87, 265] on icon "open menu" at bounding box center [87, 264] width 10 height 10
click at [161, 293] on div "Open in new tab" at bounding box center [144, 285] width 122 height 21
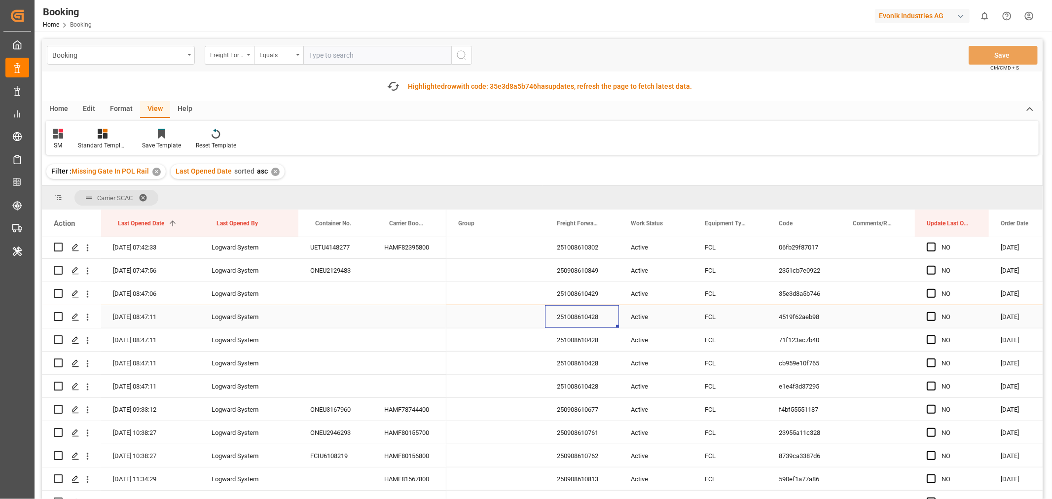
click at [590, 321] on div "251008610428" at bounding box center [582, 316] width 74 height 23
click at [776, 55] on div "Booking Freight Forwarder's Reference No. Equals Save Ctrl/CMD + S" at bounding box center [542, 55] width 1000 height 33
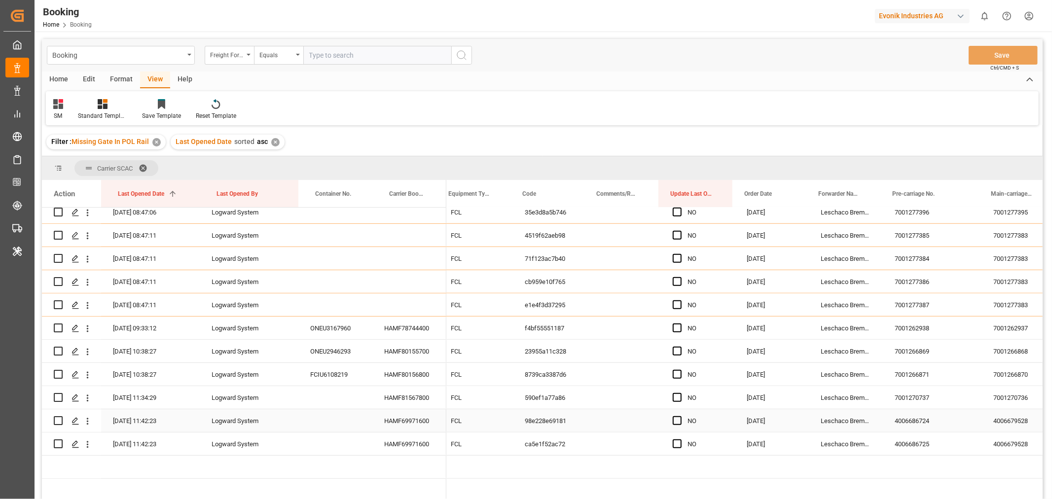
scroll to position [0, 0]
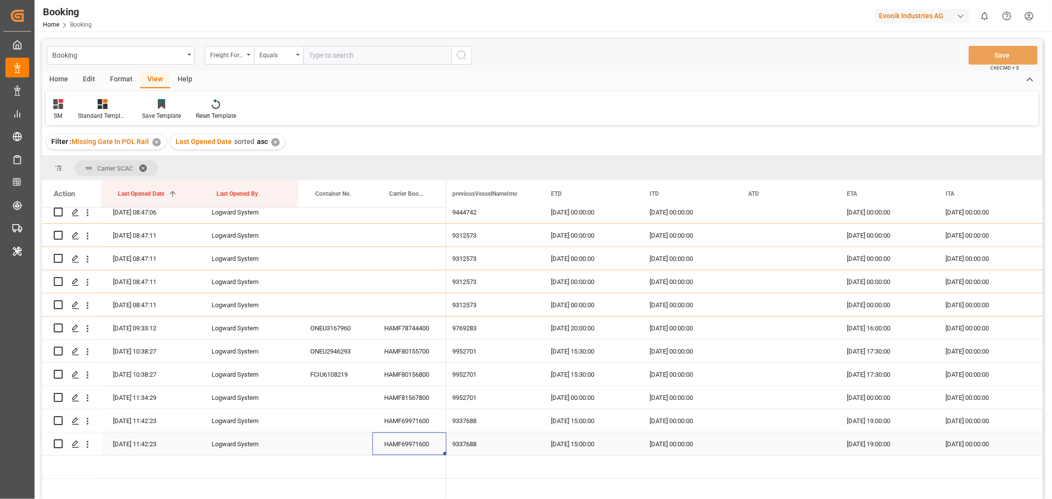
click at [411, 436] on div "HAMF69971600" at bounding box center [409, 443] width 74 height 23
click at [87, 444] on icon "open menu" at bounding box center [88, 444] width 2 height 7
click at [135, 457] on span "Open in new tab" at bounding box center [152, 462] width 90 height 10
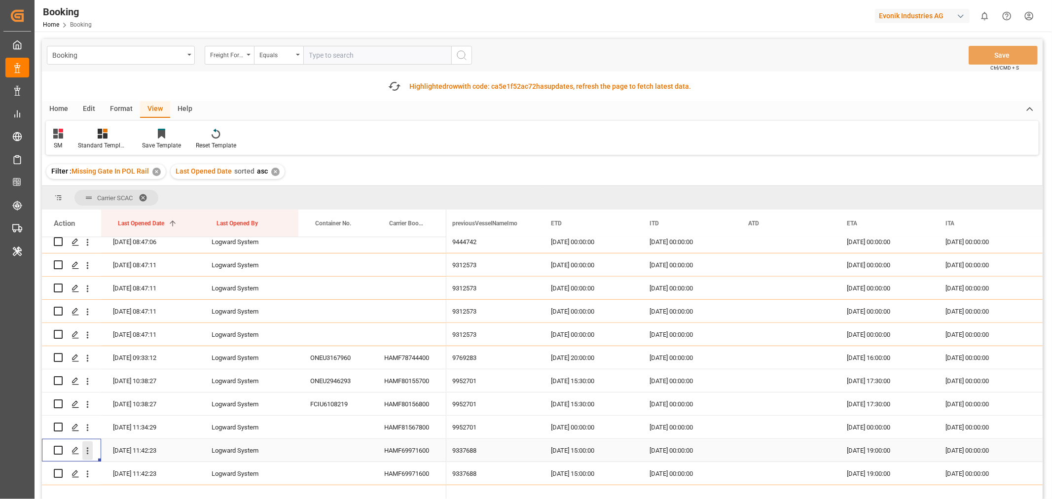
click at [88, 446] on icon "open menu" at bounding box center [87, 451] width 10 height 10
click at [125, 465] on span "Open in new tab" at bounding box center [152, 468] width 90 height 10
click at [425, 423] on div "HAMF81567800" at bounding box center [409, 427] width 74 height 23
click at [420, 422] on div "HAMF81567800" at bounding box center [409, 427] width 74 height 23
click at [397, 397] on div "HAMF80156800" at bounding box center [409, 403] width 74 height 23
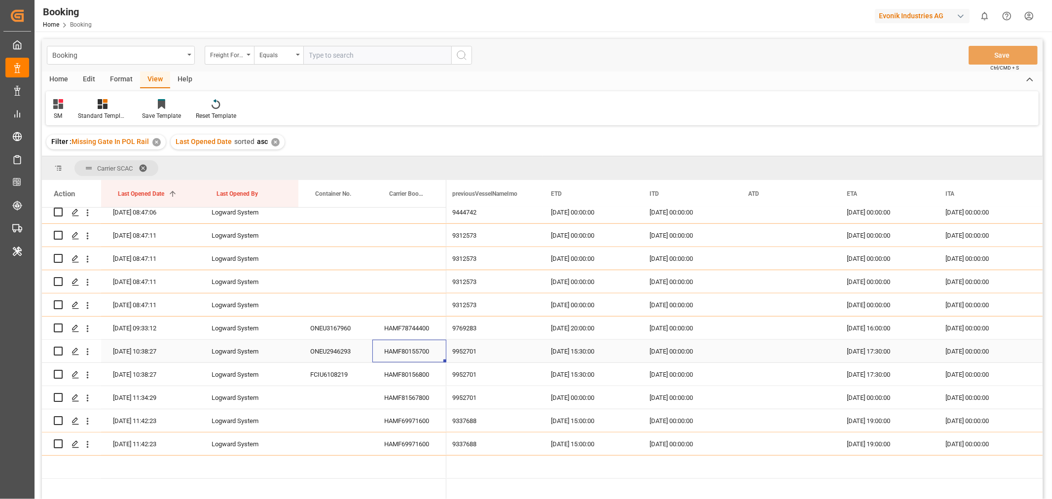
click at [413, 347] on div "HAMF80155700" at bounding box center [409, 351] width 74 height 23
click at [419, 348] on div "HAMF80155700" at bounding box center [409, 351] width 74 height 23
click at [422, 322] on div "HAMF78744400" at bounding box center [409, 328] width 74 height 23
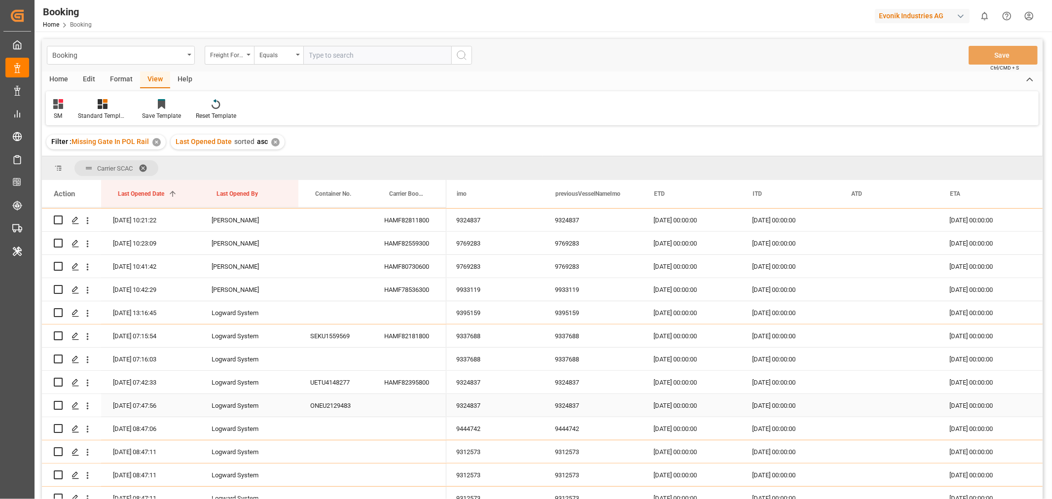
scroll to position [0, 4212]
click at [84, 406] on icon "open menu" at bounding box center [87, 406] width 10 height 10
click at [126, 426] on span "Open in new tab" at bounding box center [152, 427] width 90 height 10
click at [423, 383] on div "HAMF82395800" at bounding box center [409, 382] width 74 height 23
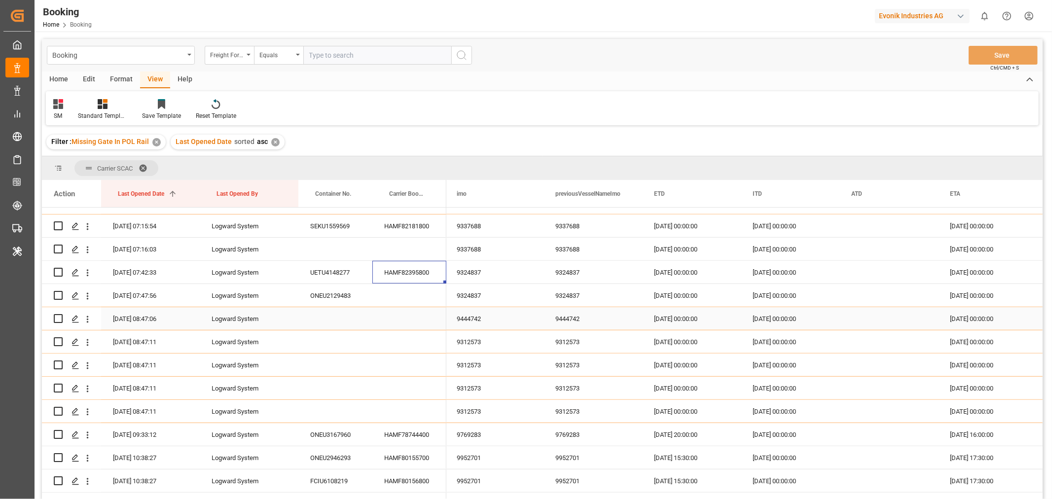
scroll to position [393, 0]
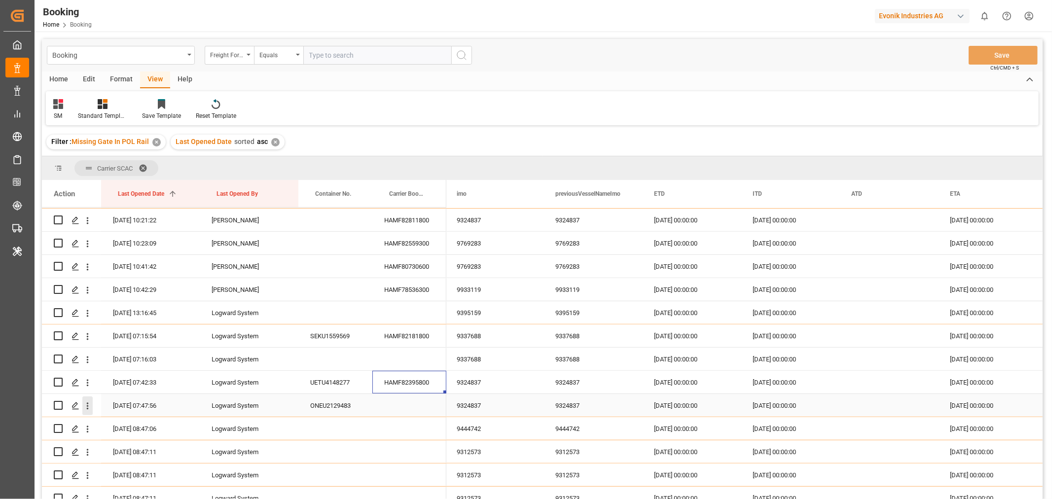
click at [86, 402] on icon "open menu" at bounding box center [87, 406] width 10 height 10
click at [133, 426] on span "Open in new tab" at bounding box center [152, 427] width 90 height 10
click at [422, 388] on div "HAMF82395800" at bounding box center [409, 382] width 74 height 23
click at [86, 358] on icon "open menu" at bounding box center [87, 360] width 10 height 10
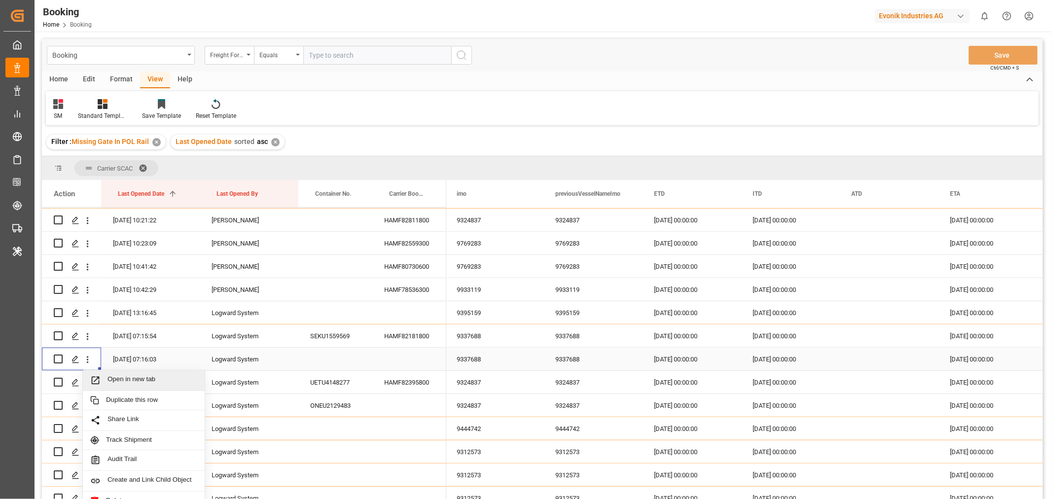
click at [133, 375] on span "Open in new tab" at bounding box center [152, 380] width 90 height 10
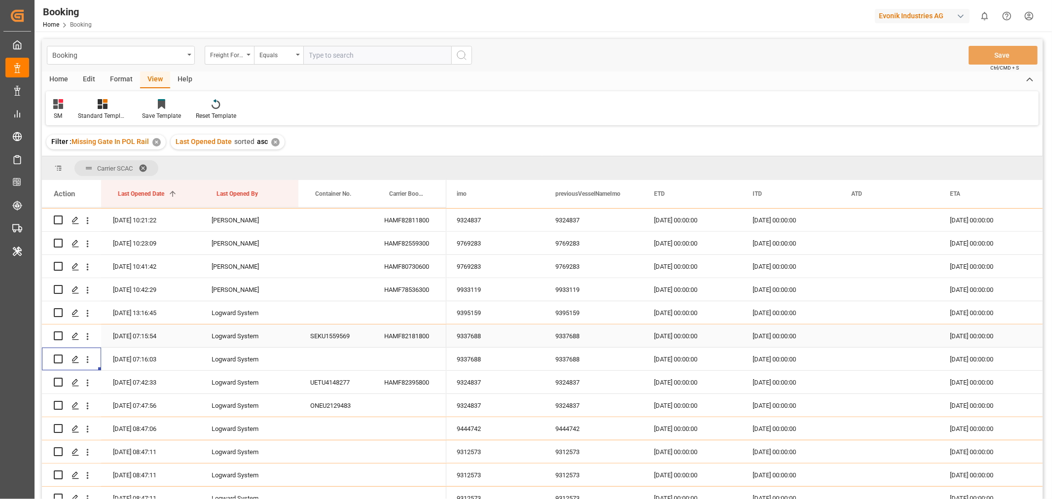
click at [410, 336] on div "HAMF82181800" at bounding box center [409, 335] width 74 height 23
click at [86, 311] on icon "open menu" at bounding box center [87, 313] width 10 height 10
click at [131, 334] on span "Open in new tab" at bounding box center [152, 334] width 90 height 10
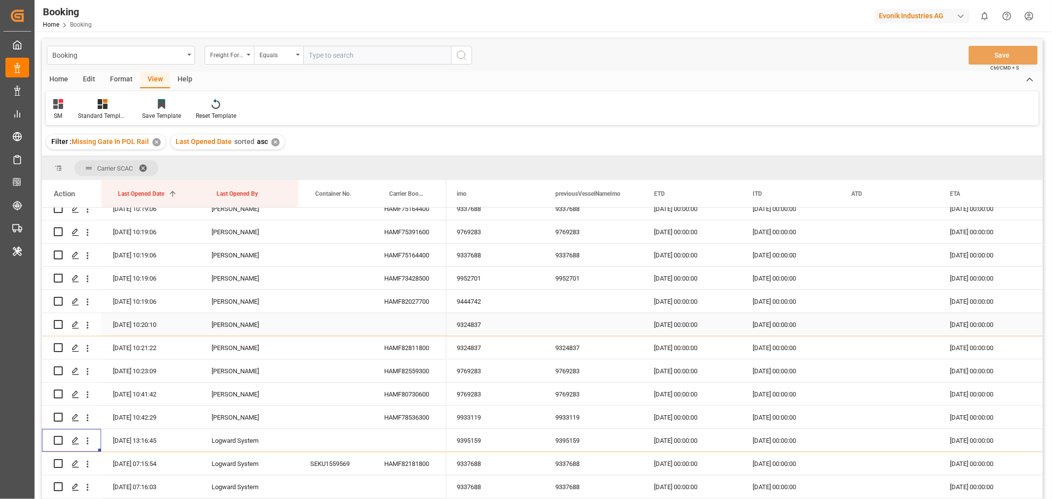
scroll to position [284, 0]
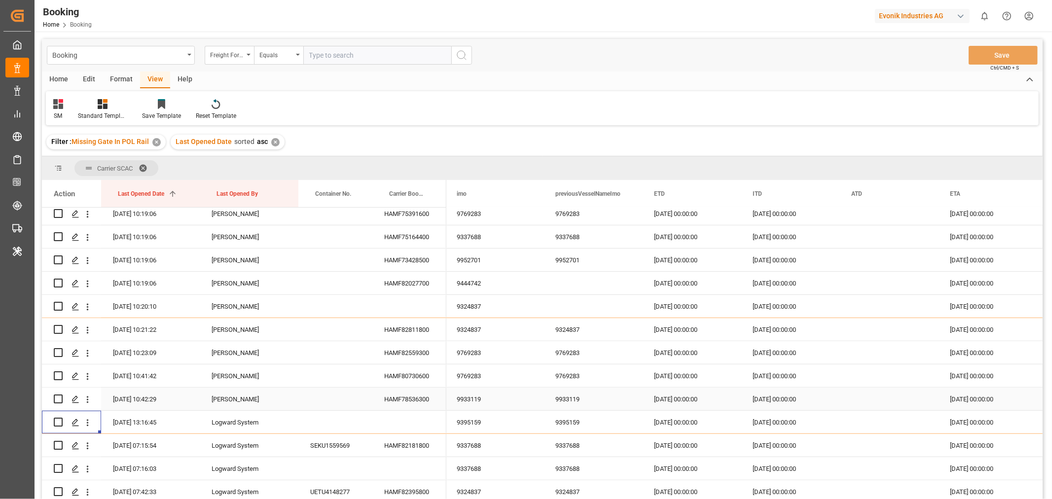
click at [407, 394] on div "HAMF78536300" at bounding box center [409, 399] width 74 height 23
click at [402, 377] on div "HAMF80730600" at bounding box center [409, 375] width 74 height 23
click at [396, 357] on div "HAMF82559300" at bounding box center [409, 352] width 74 height 23
click at [421, 329] on div "HAMF82811800" at bounding box center [409, 329] width 74 height 23
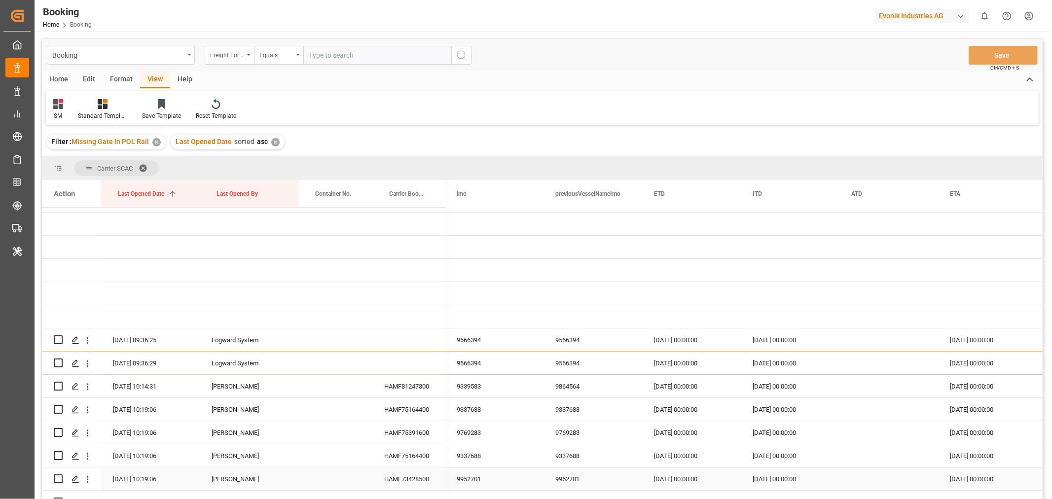
scroll to position [119, 0]
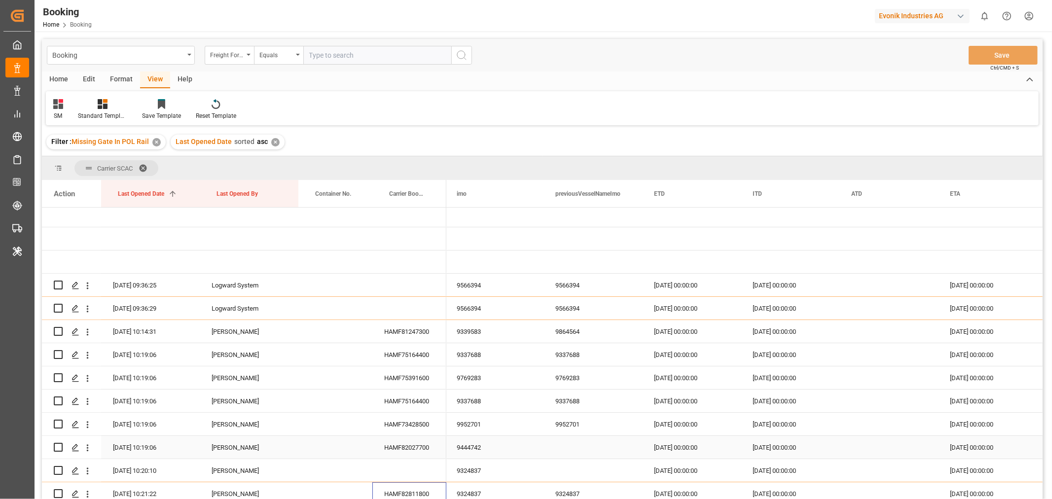
click at [417, 442] on div "HAMF82027700" at bounding box center [409, 447] width 74 height 23
click at [402, 420] on div "HAMF73428500" at bounding box center [409, 424] width 74 height 23
click at [401, 395] on div "HAMF75164400" at bounding box center [409, 401] width 74 height 23
click at [413, 373] on div "HAMF75391600" at bounding box center [409, 377] width 74 height 23
click at [413, 357] on div "HAMF75164400" at bounding box center [409, 354] width 74 height 23
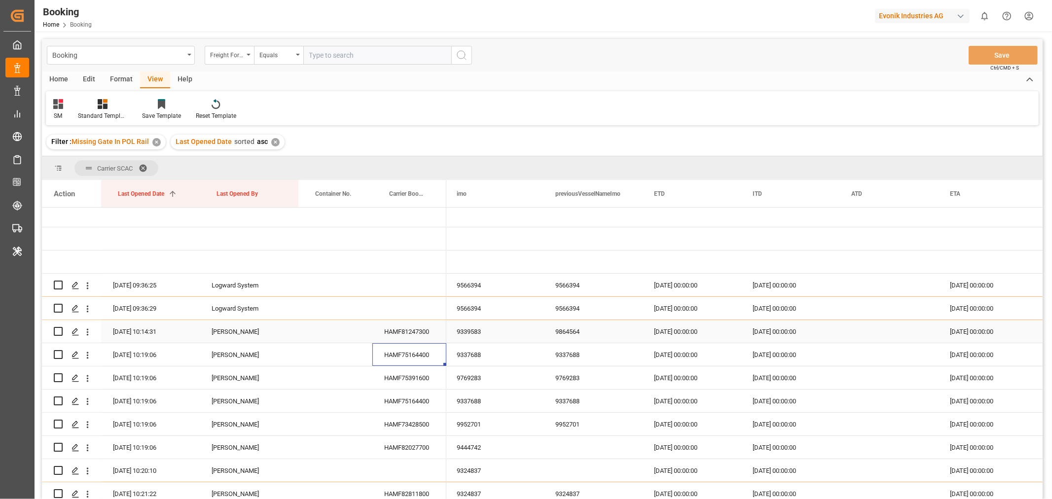
click at [411, 333] on div "HAMF81247300" at bounding box center [409, 331] width 74 height 23
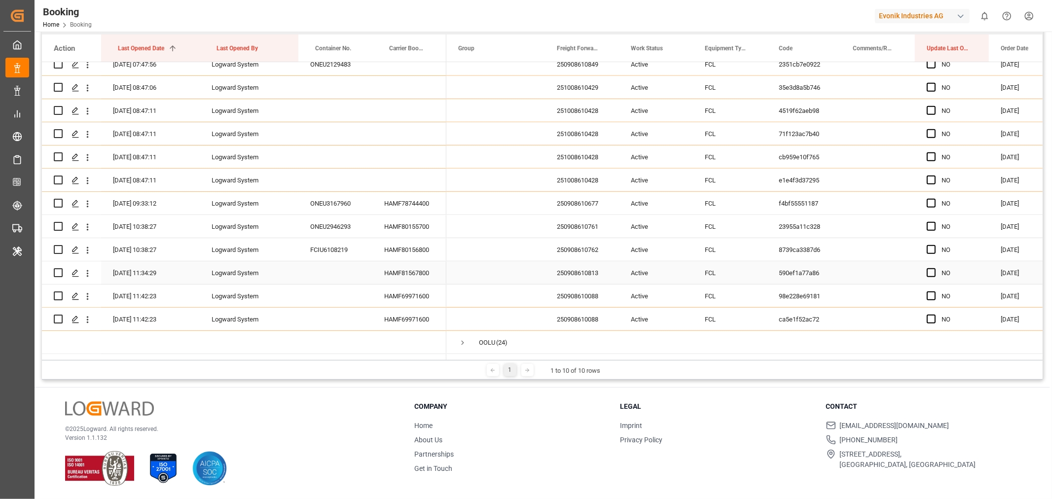
scroll to position [612, 0]
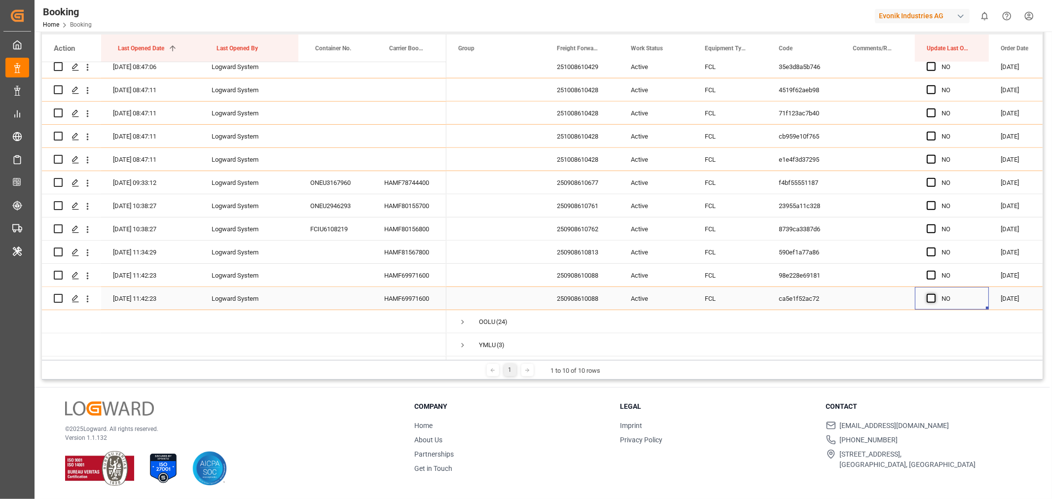
click at [933, 294] on span "Press SPACE to select this row." at bounding box center [930, 298] width 9 height 9
click at [934, 294] on input "Press SPACE to select this row." at bounding box center [934, 294] width 0 height 0
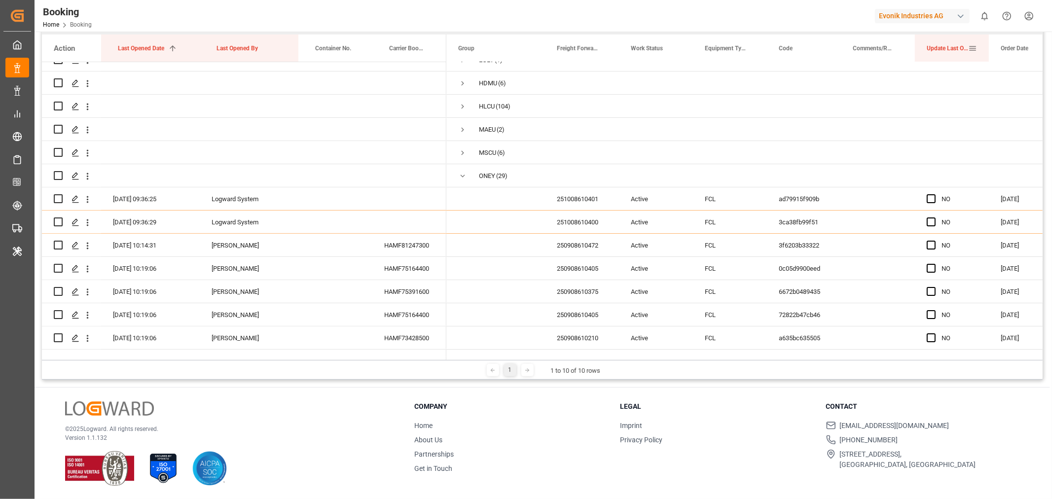
scroll to position [21, 0]
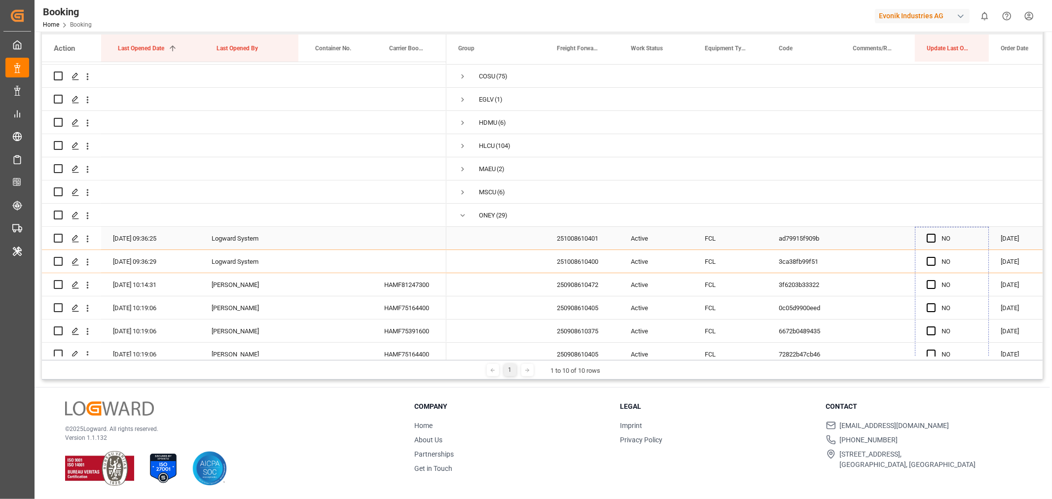
drag, startPoint x: 987, startPoint y: 303, endPoint x: 954, endPoint y: 244, distance: 67.8
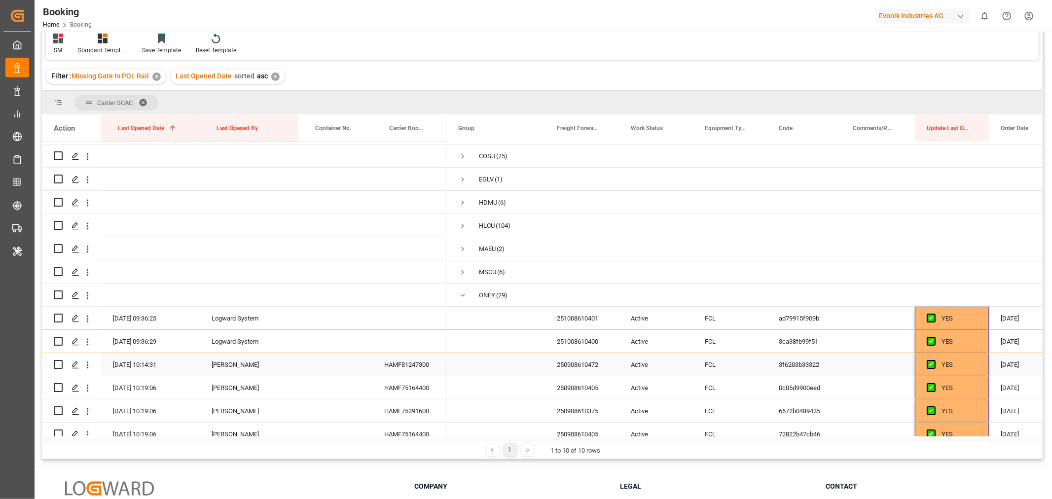
scroll to position [0, 0]
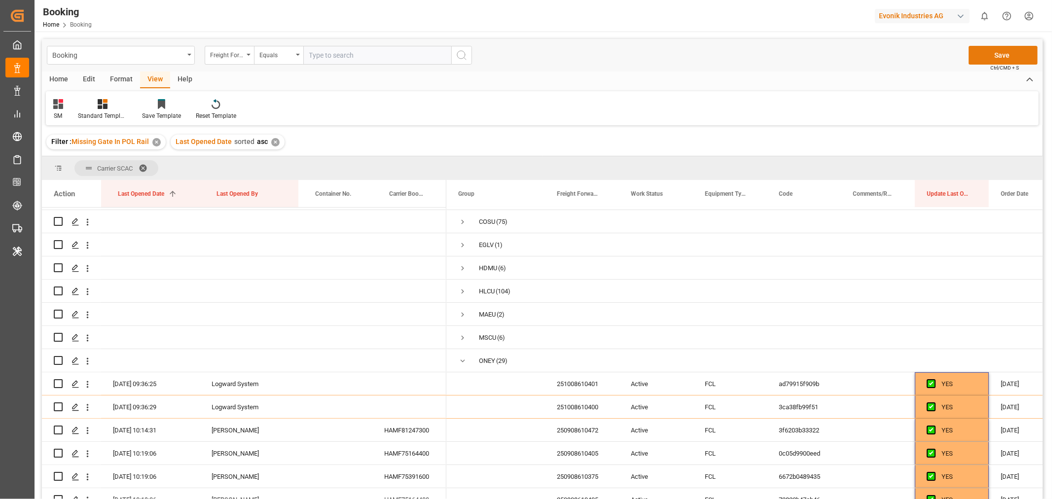
click at [999, 62] on button "Save" at bounding box center [1002, 55] width 69 height 19
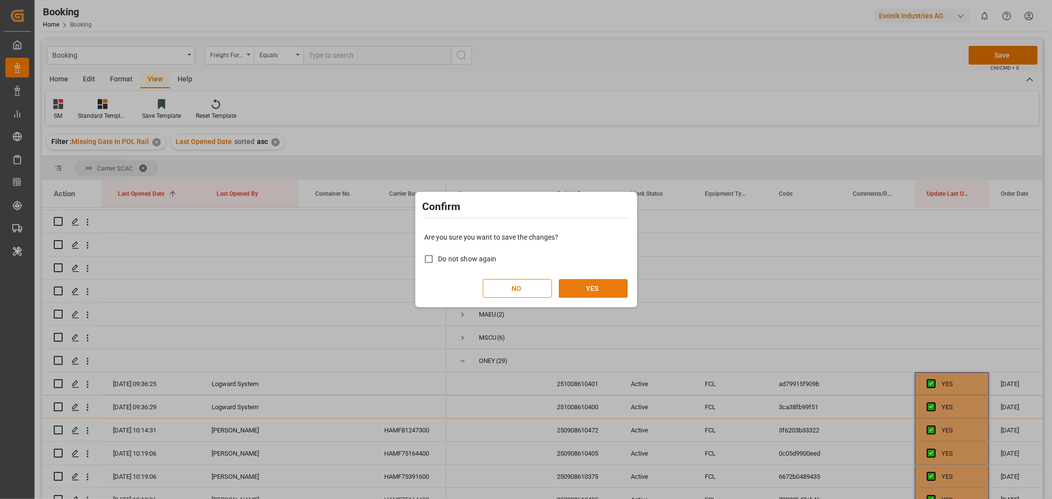
click at [598, 290] on button "YES" at bounding box center [593, 288] width 69 height 19
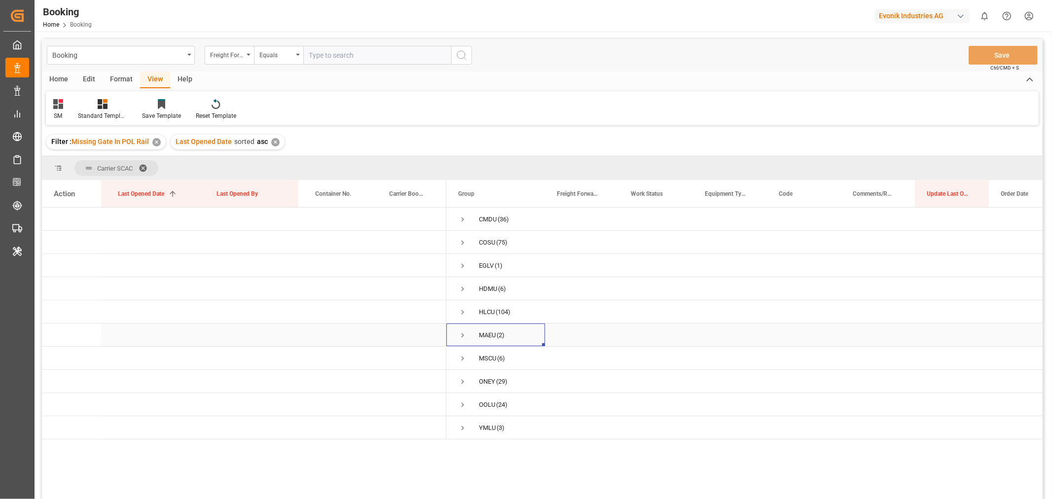
click at [462, 336] on span "Press SPACE to select this row." at bounding box center [462, 335] width 9 height 9
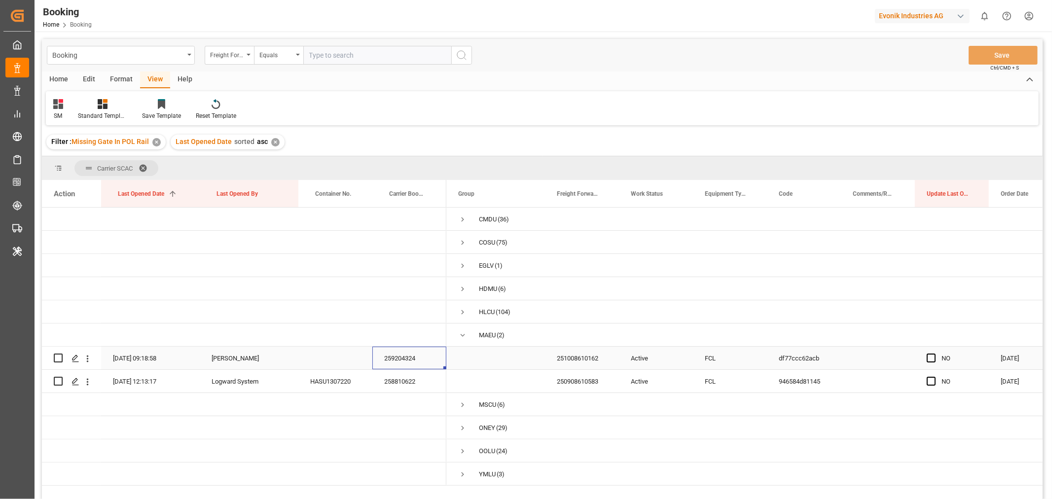
click at [386, 358] on div "259204324" at bounding box center [409, 358] width 74 height 23
click at [415, 381] on div "258810622" at bounding box center [409, 381] width 74 height 23
click at [931, 361] on span "Press SPACE to select this row." at bounding box center [930, 358] width 9 height 9
click at [934, 354] on input "Press SPACE to select this row." at bounding box center [934, 354] width 0 height 0
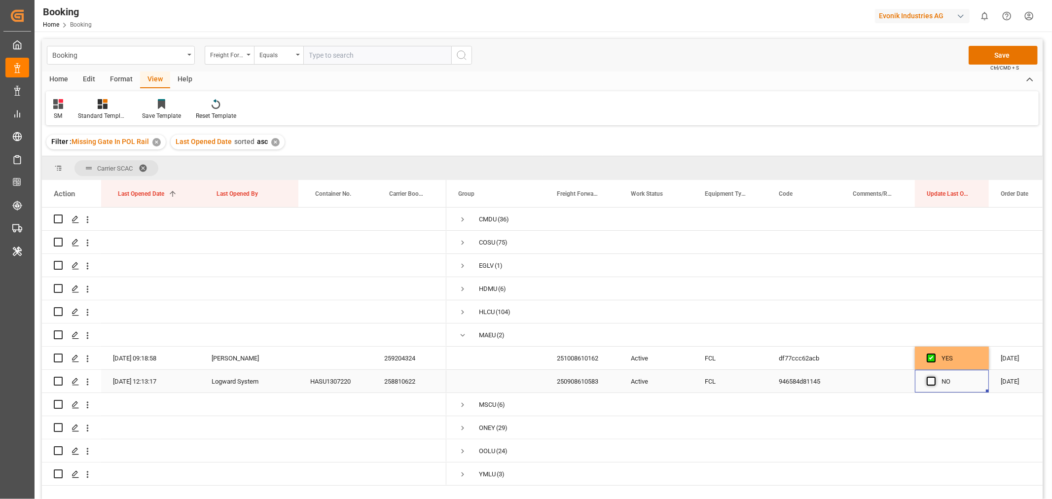
click at [933, 385] on span "Press SPACE to select this row." at bounding box center [930, 381] width 9 height 9
click at [934, 377] on input "Press SPACE to select this row." at bounding box center [934, 377] width 0 height 0
click at [1001, 57] on button "Save" at bounding box center [1002, 55] width 69 height 19
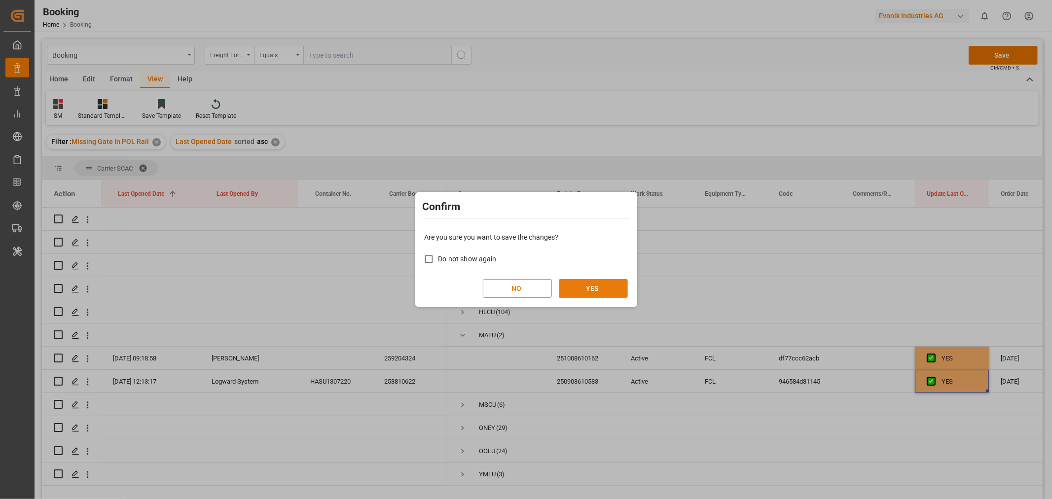
click at [601, 284] on button "YES" at bounding box center [593, 288] width 69 height 19
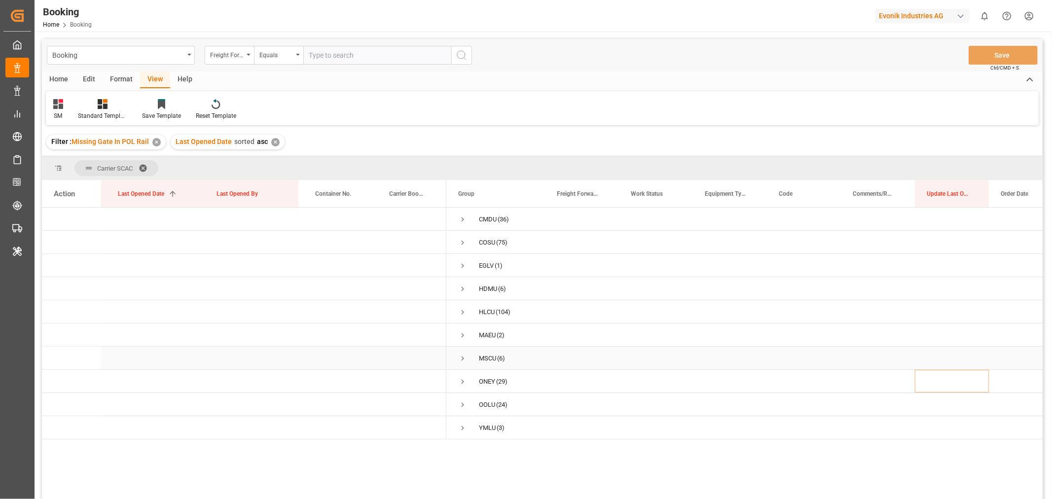
scroll to position [109, 0]
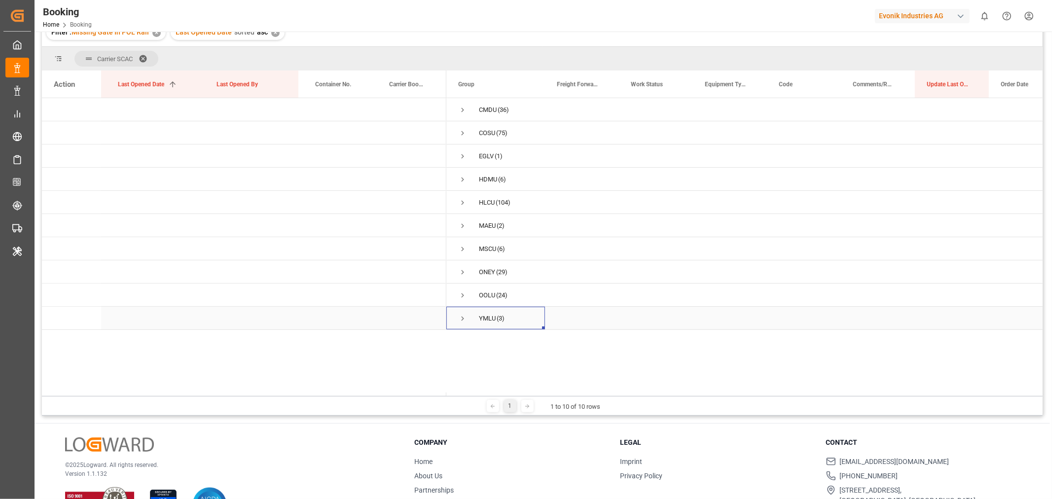
click at [462, 319] on span "Press SPACE to select this row." at bounding box center [462, 318] width 9 height 9
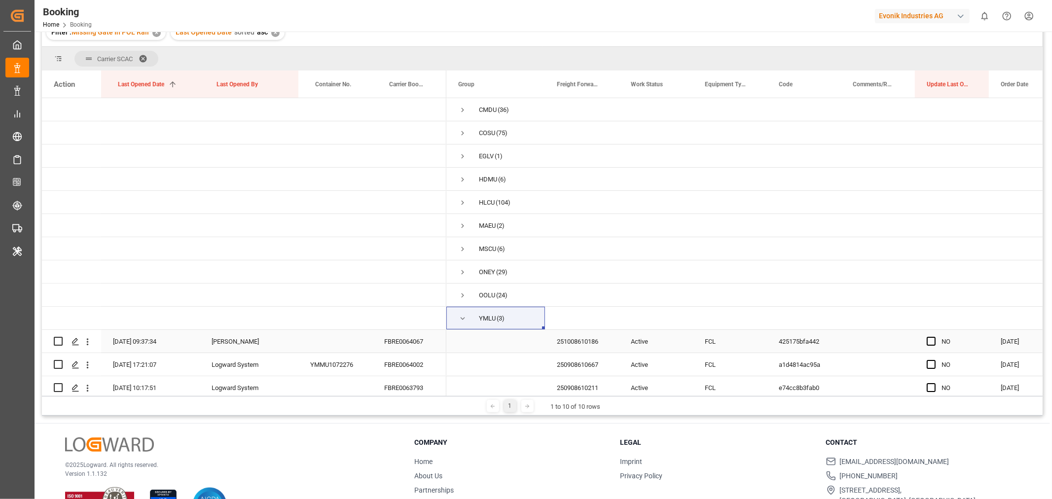
scroll to position [10, 0]
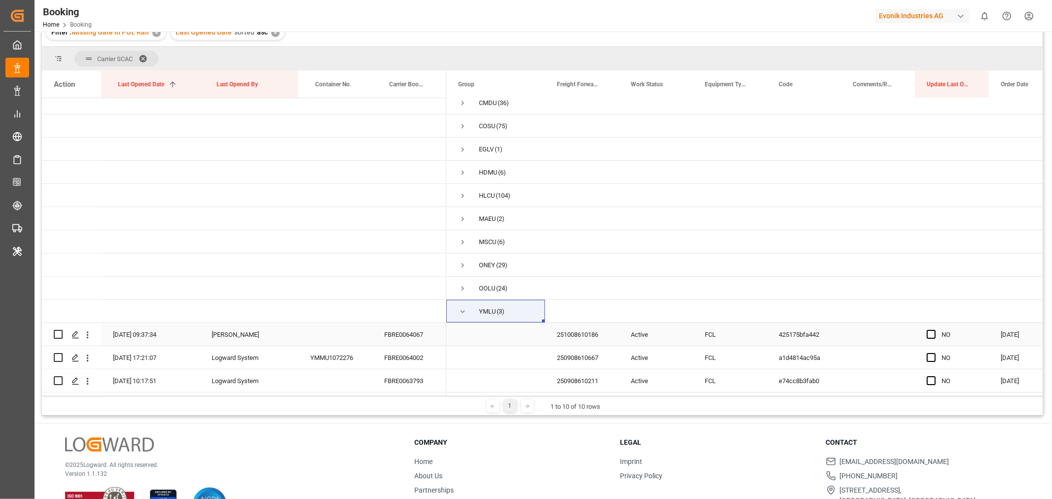
click at [417, 330] on div "FBRE0064067" at bounding box center [409, 334] width 74 height 23
click at [407, 386] on div "FBRE0063793" at bounding box center [409, 380] width 74 height 23
click at [412, 353] on div "FBRE0064002" at bounding box center [409, 357] width 74 height 23
click at [930, 331] on span "Press SPACE to select this row." at bounding box center [930, 334] width 9 height 9
click at [934, 330] on input "Press SPACE to select this row." at bounding box center [934, 330] width 0 height 0
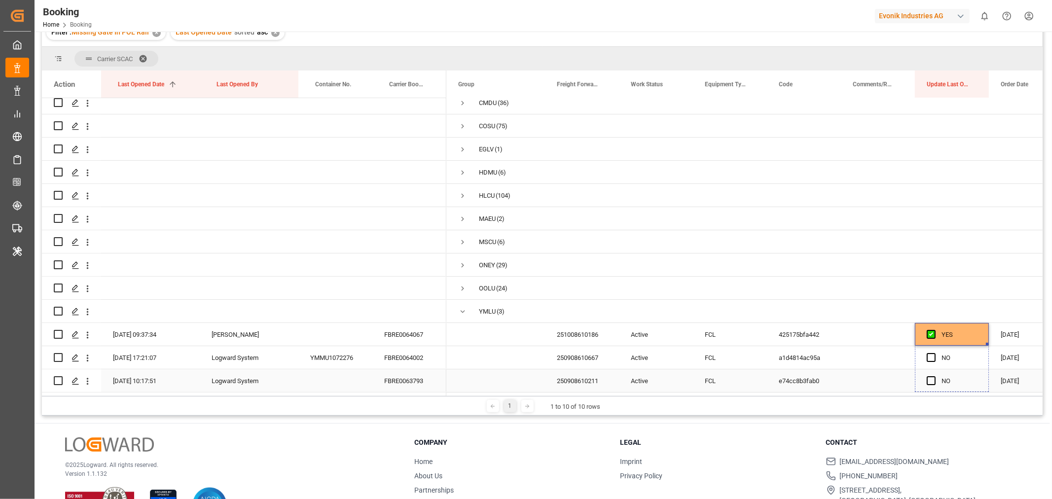
drag, startPoint x: 988, startPoint y: 340, endPoint x: 984, endPoint y: 370, distance: 30.3
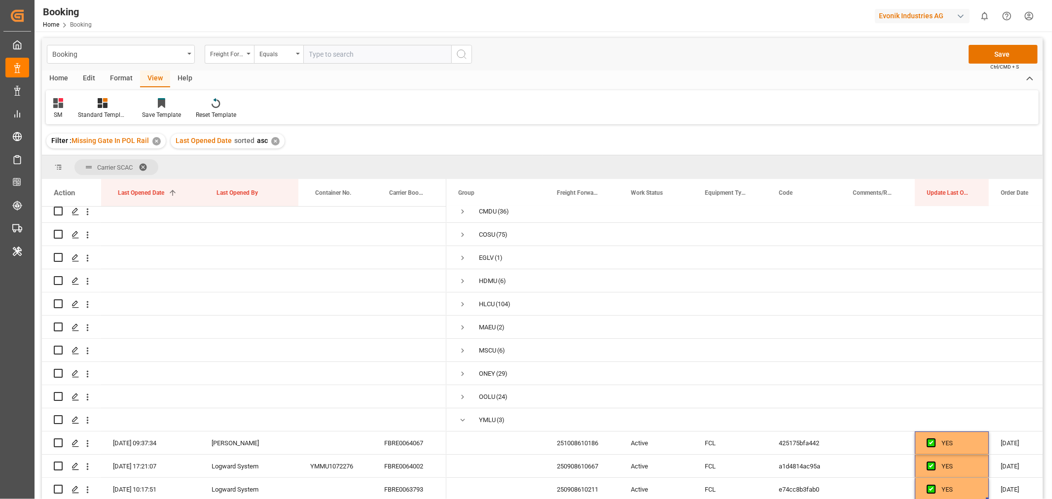
scroll to position [0, 0]
click at [1000, 51] on button "Save" at bounding box center [1002, 55] width 69 height 19
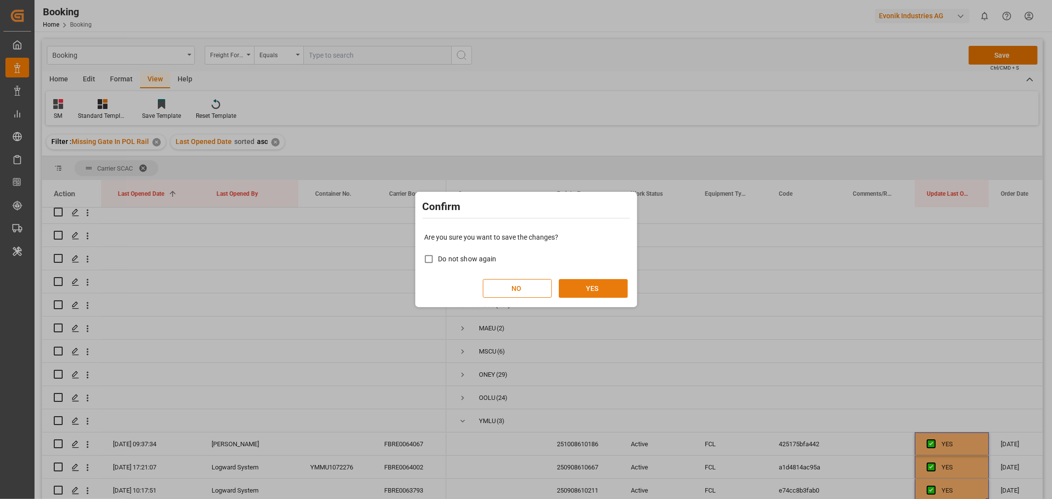
click at [596, 287] on button "YES" at bounding box center [593, 288] width 69 height 19
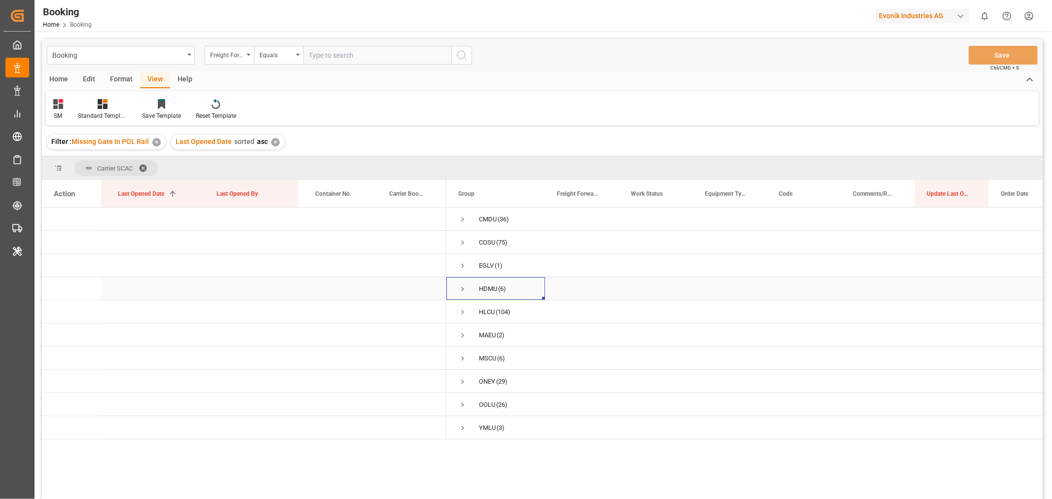
click at [460, 286] on span "Press SPACE to select this row." at bounding box center [462, 288] width 9 height 9
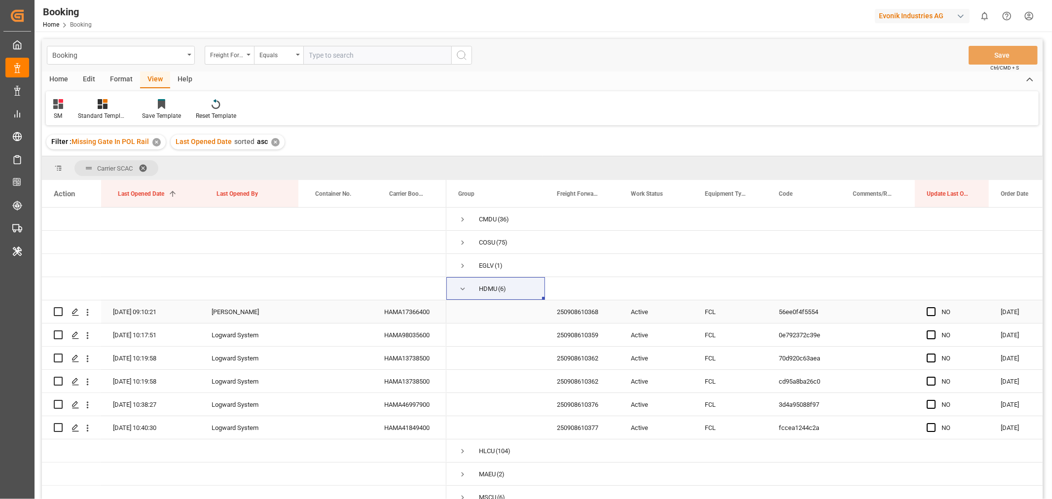
click at [407, 311] on div "HAMA17366400" at bounding box center [409, 311] width 74 height 23
click at [426, 335] on div "HAMA98035600" at bounding box center [409, 334] width 74 height 23
click at [423, 366] on div "HAMA13738500" at bounding box center [409, 358] width 74 height 23
click at [400, 381] on div "HAMA13738500" at bounding box center [409, 381] width 74 height 23
click at [418, 408] on div "HAMA46997900" at bounding box center [409, 404] width 74 height 23
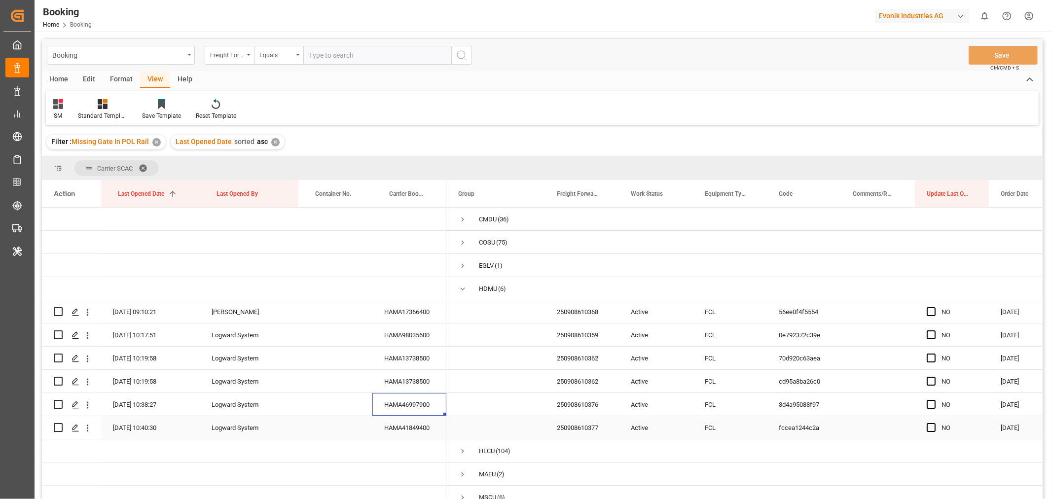
click at [407, 431] on div "HAMA41849400" at bounding box center [409, 427] width 74 height 23
click at [932, 312] on span "Press SPACE to select this row." at bounding box center [930, 311] width 9 height 9
click at [934, 307] on input "Press SPACE to select this row." at bounding box center [934, 307] width 0 height 0
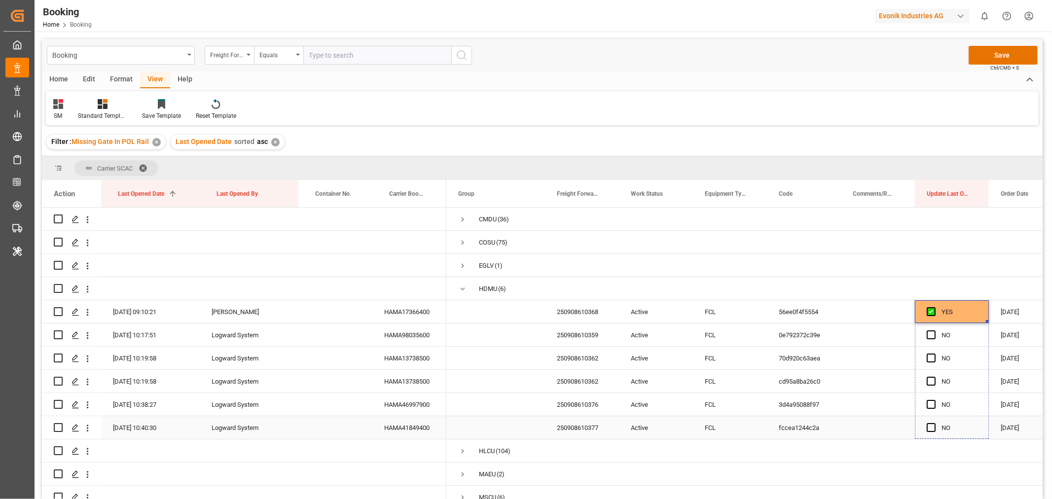
drag, startPoint x: 986, startPoint y: 321, endPoint x: 971, endPoint y: 430, distance: 110.0
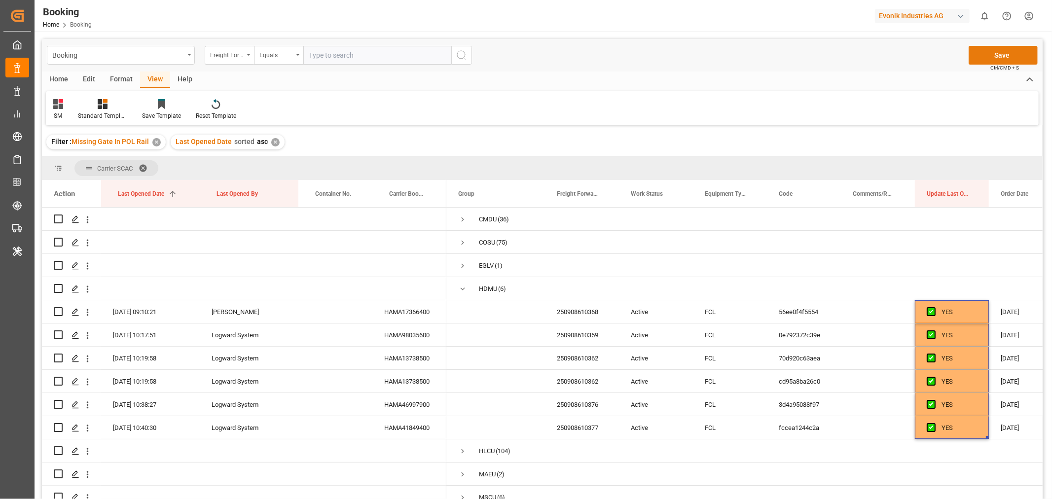
click at [1003, 57] on button "Save" at bounding box center [1002, 55] width 69 height 19
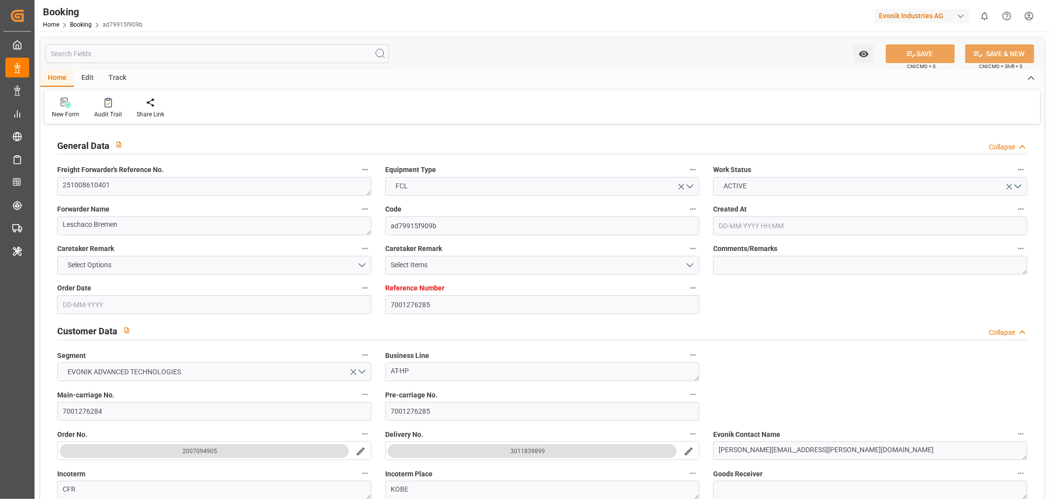
type input "7001276285"
type input "9566394"
type input "ONE"
type input "Ocean Network Express"
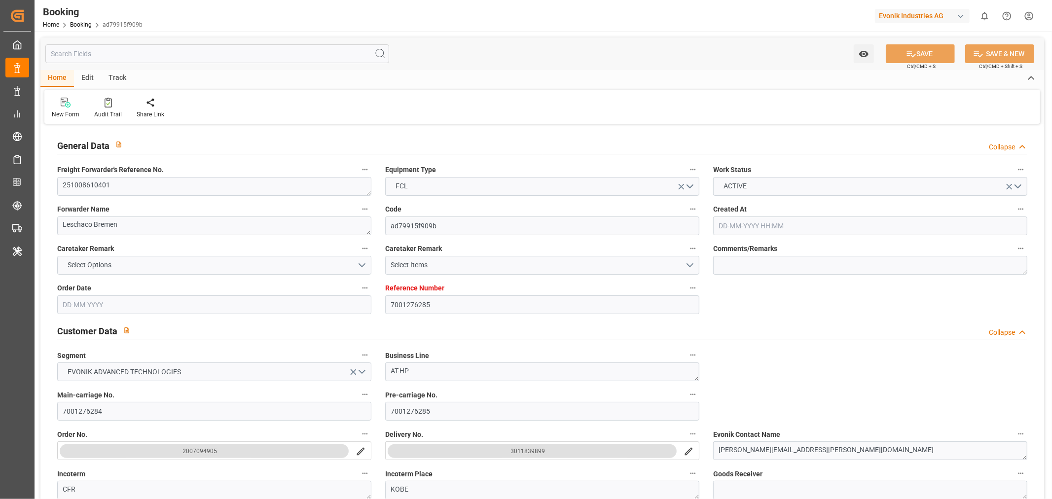
type input "EUNWC"
type input "JPUKB"
type input "[DATE] 08:39"
type input "[DATE]"
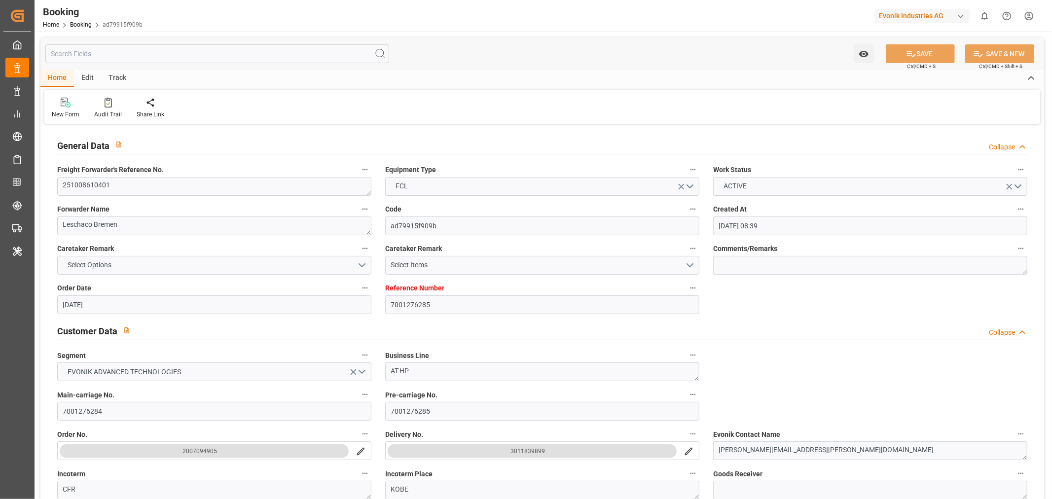
type input "[DATE]"
type input "[DATE] 00:00"
type input "[DATE]"
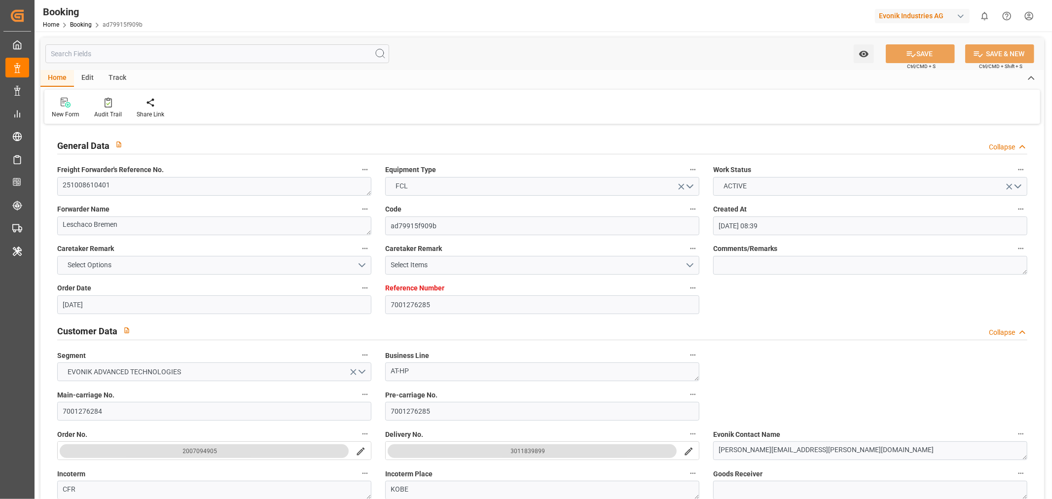
type input "[DATE] 00:00"
type input "[DATE] 09:36"
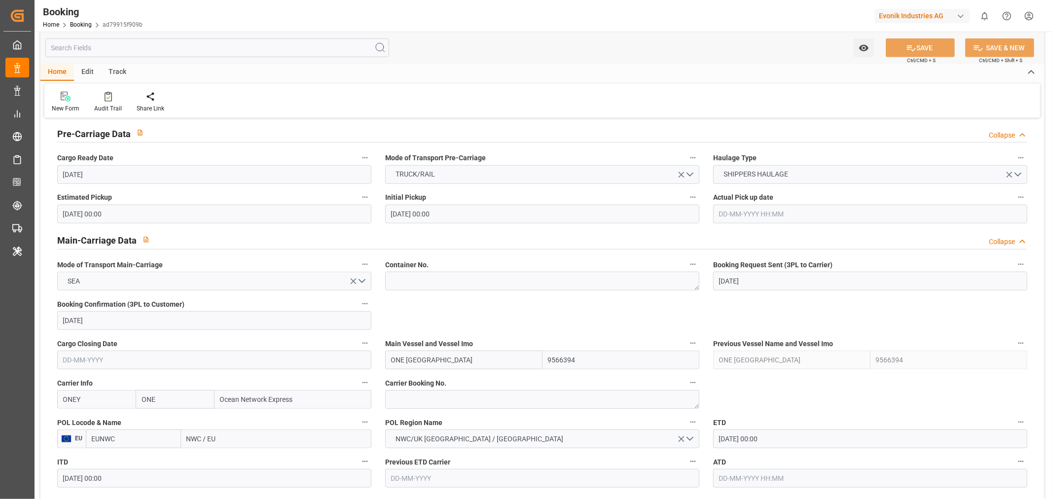
scroll to position [603, 0]
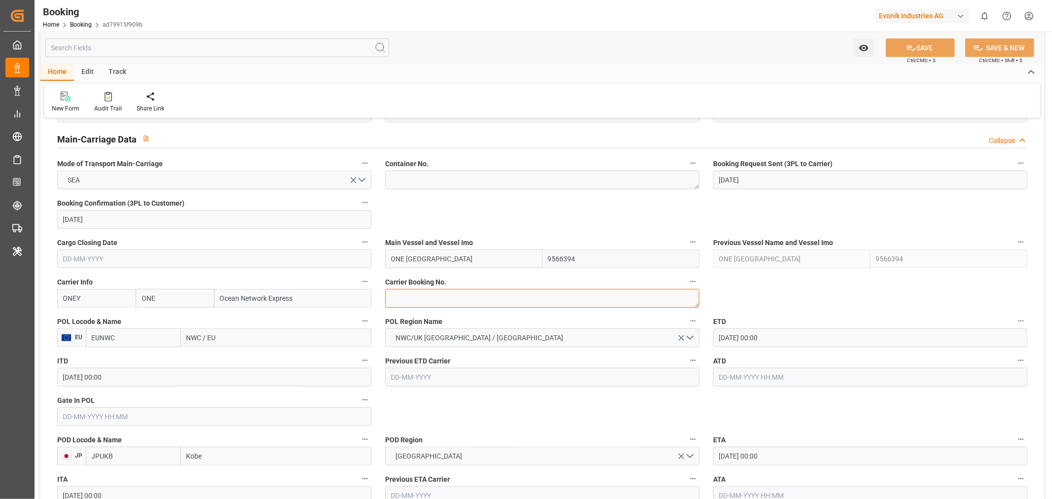
click at [455, 296] on textarea at bounding box center [542, 298] width 314 height 19
paste textarea "HAMF83702800"
type textarea "HAMF83702800"
click at [190, 332] on input "NWC / EU" at bounding box center [276, 337] width 190 height 19
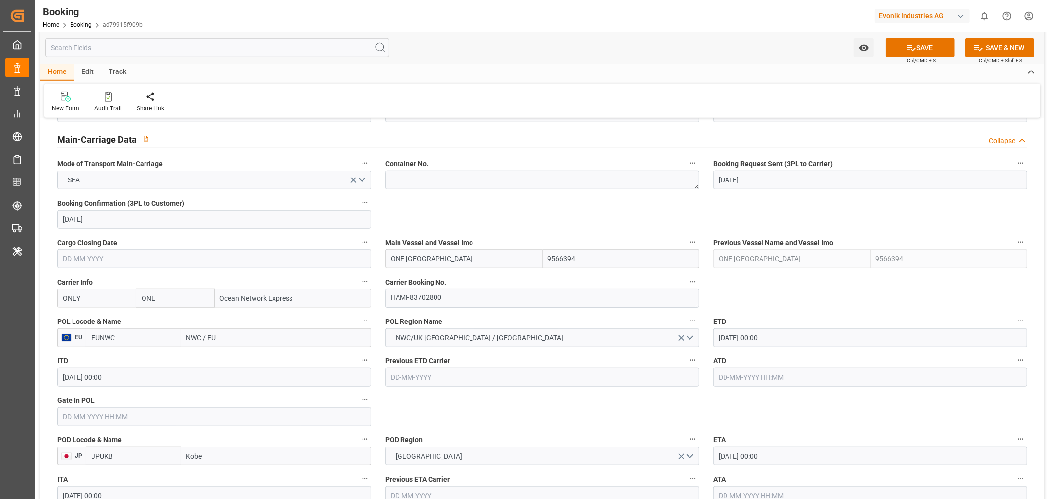
click at [190, 332] on input "NWC / EU" at bounding box center [276, 337] width 190 height 19
paste input "[GEOGRAPHIC_DATA]"
type input "[GEOGRAPHIC_DATA]"
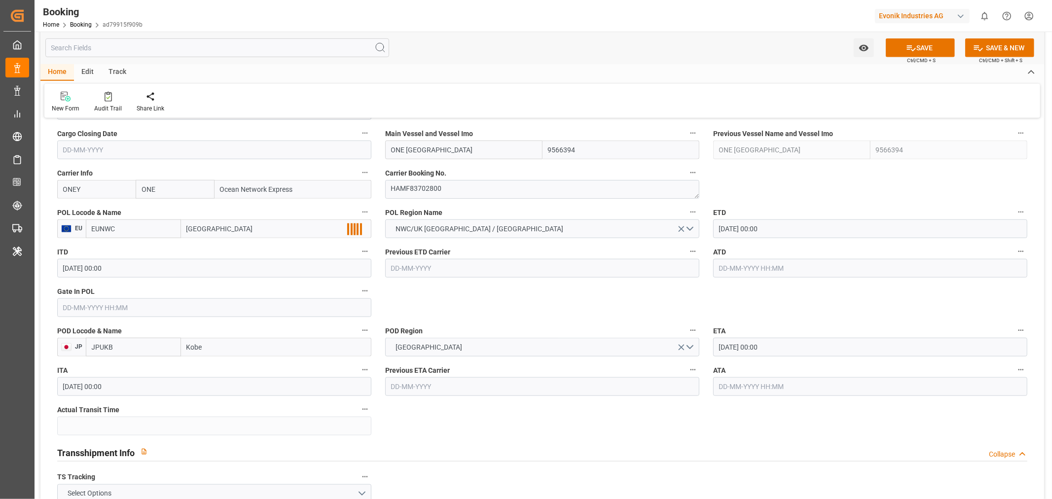
scroll to position [712, 0]
click at [246, 246] on span "[GEOGRAPHIC_DATA] - NLRTM" at bounding box center [233, 250] width 92 height 8
type input "NLRTM"
type input "[GEOGRAPHIC_DATA]"
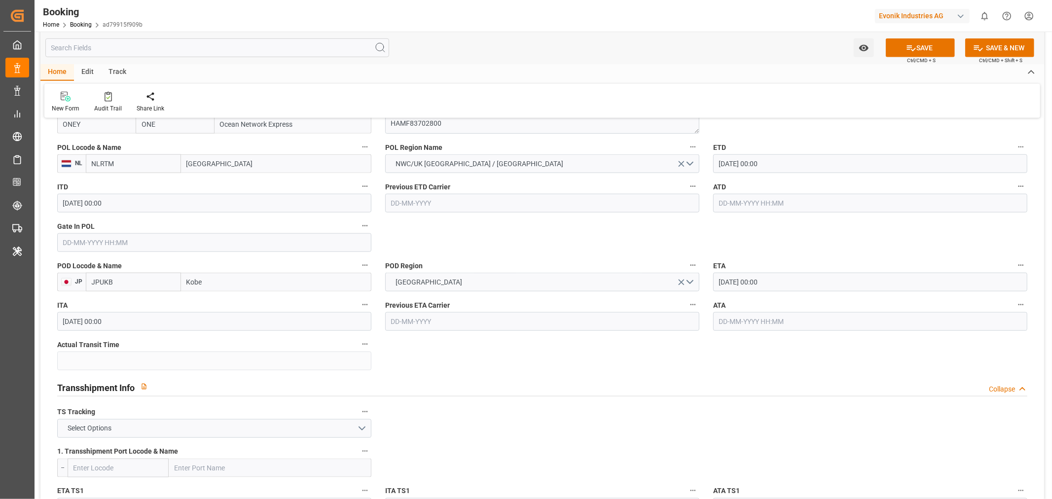
scroll to position [821, 0]
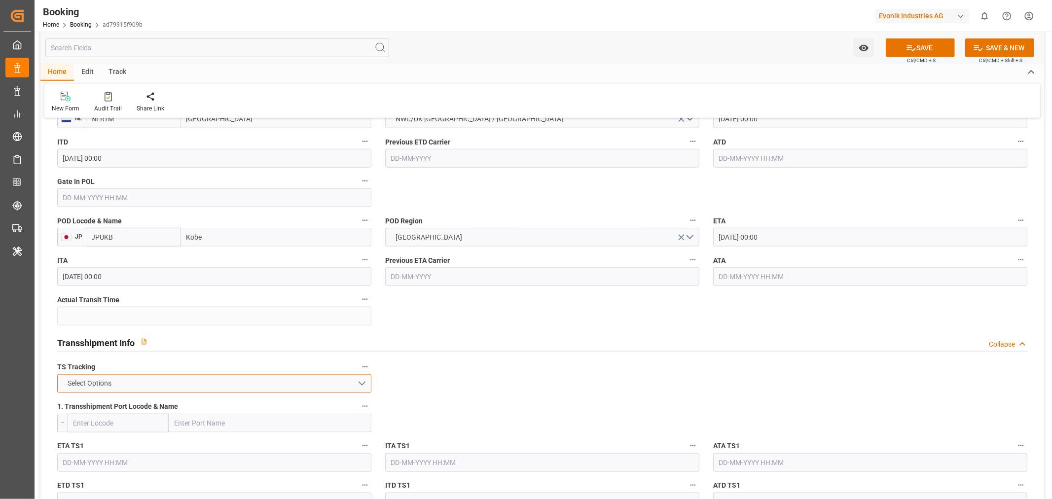
click at [163, 386] on button "Select Options" at bounding box center [214, 383] width 314 height 19
click at [106, 409] on div "FALSE" at bounding box center [214, 406] width 313 height 21
click at [935, 45] on button "SAVE" at bounding box center [920, 47] width 69 height 19
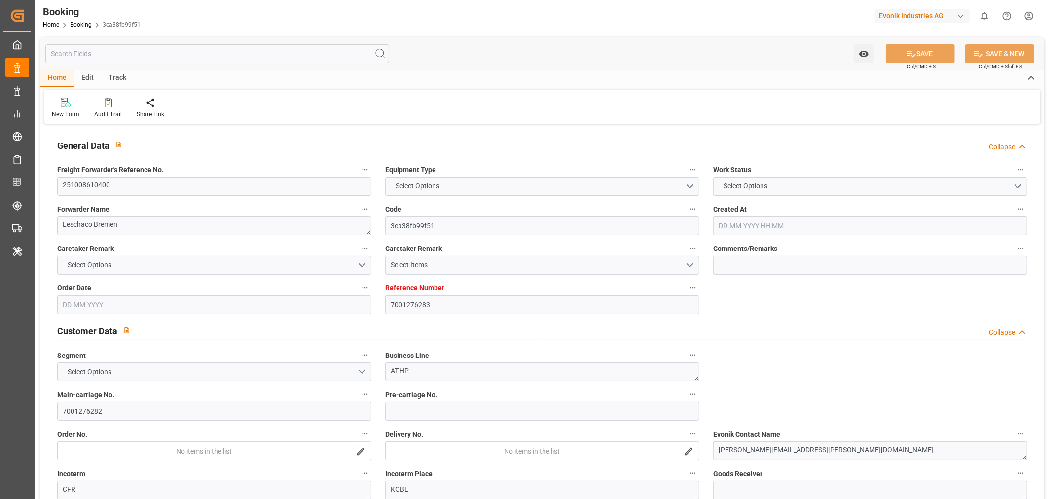
type input "7001276283"
type input "9566394"
type input "ONE"
type input "Ocean Network Express"
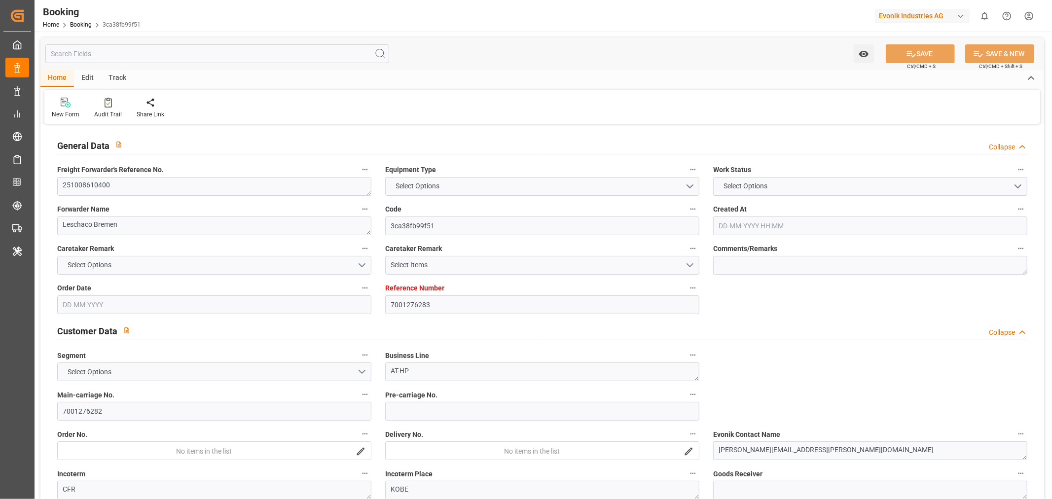
type input "EUNWC"
type input "JPUKB"
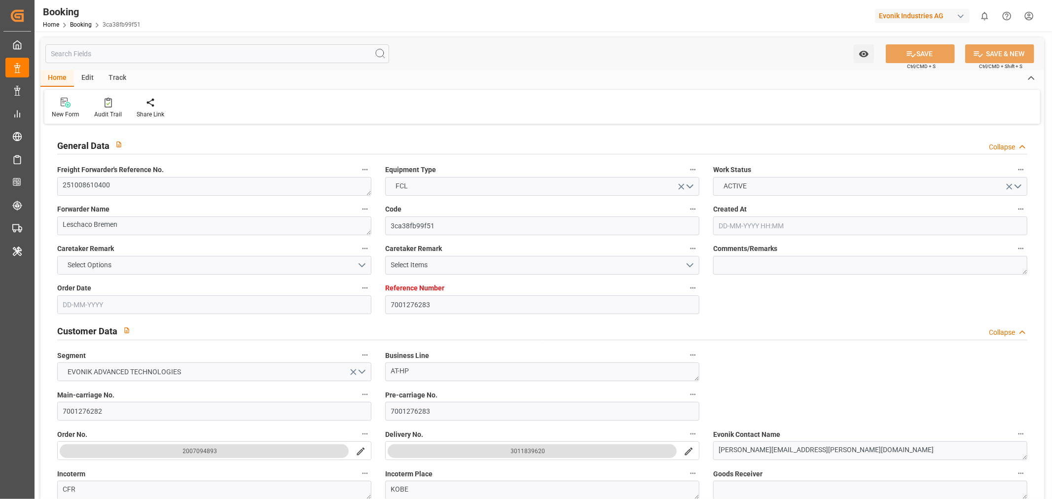
type input "[DATE] 08:39"
type input "[DATE]"
type input "[DATE] 00:00"
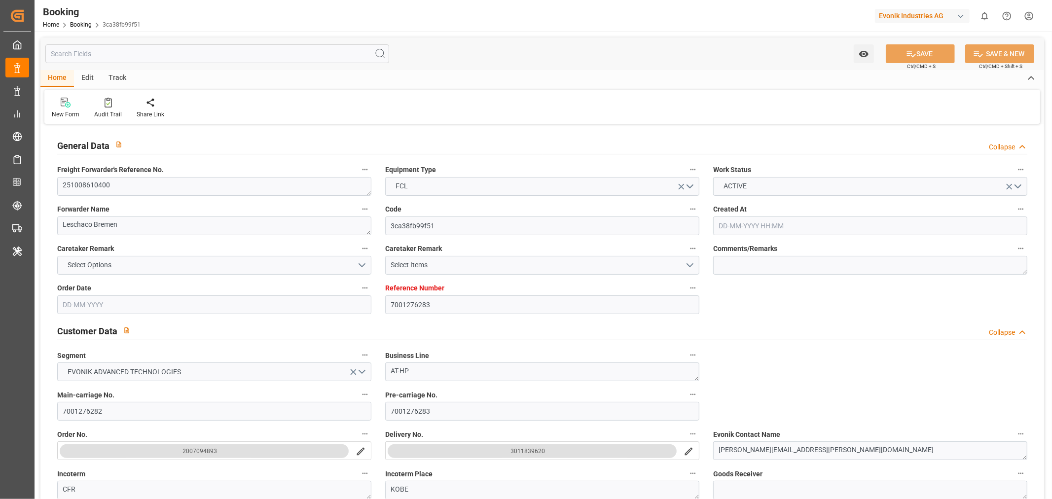
type input "[DATE] 00:00"
type input "[DATE]"
type input "[DATE] 00:00"
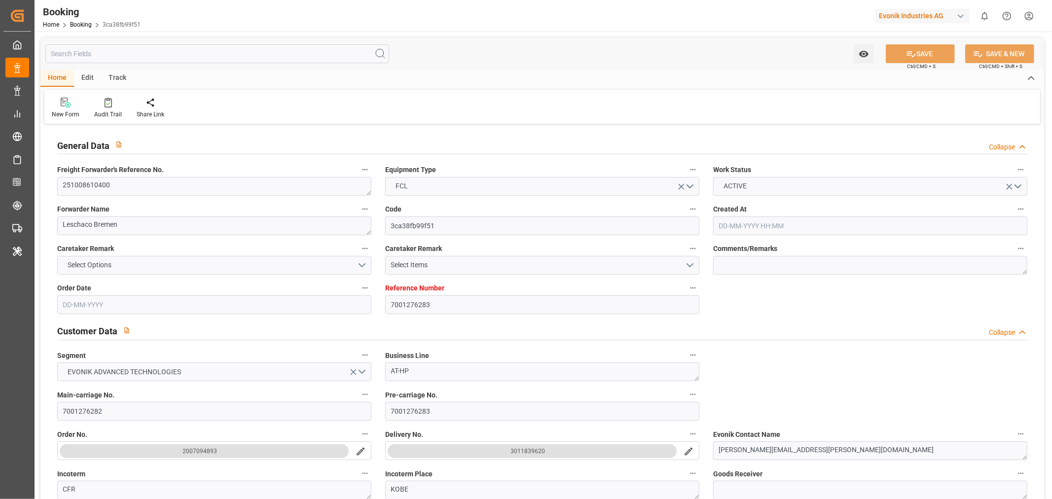
type input "[DATE] 00:00"
type input "[DATE] 09:36"
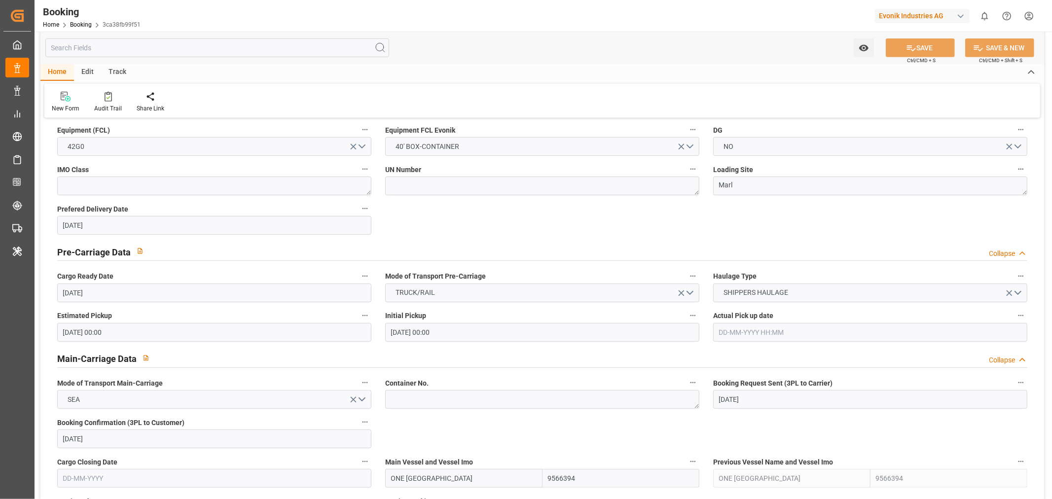
scroll to position [657, 0]
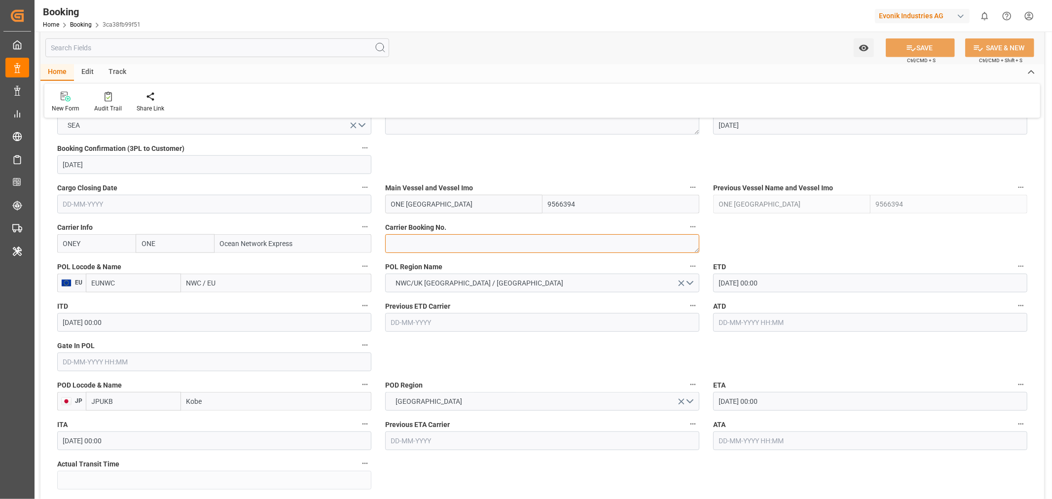
click at [431, 249] on textarea at bounding box center [542, 243] width 314 height 19
paste textarea "HAMF83703900"
type textarea "HAMF83703900"
click at [202, 285] on input "NWC / EU" at bounding box center [276, 283] width 190 height 19
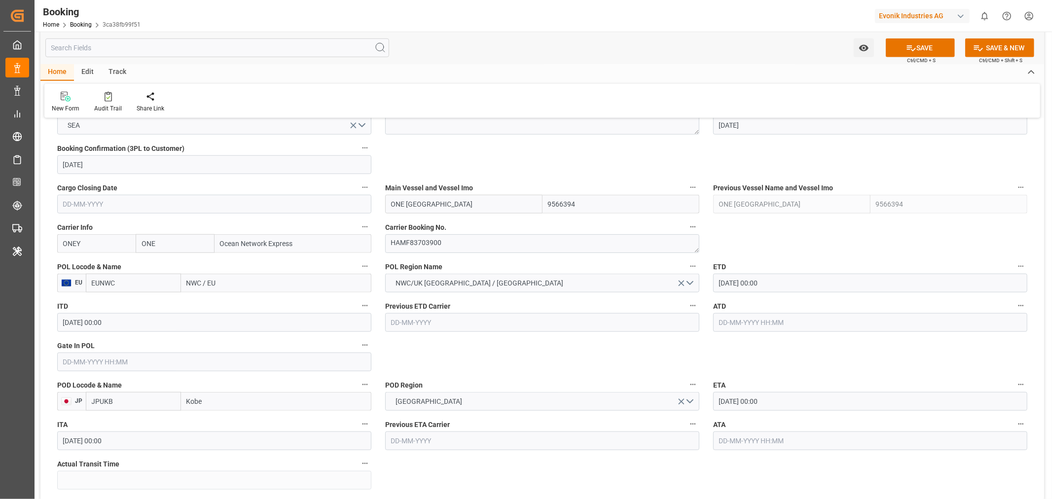
click at [202, 285] on input "NWC / EU" at bounding box center [276, 283] width 190 height 19
paste input "[GEOGRAPHIC_DATA]"
type input "[GEOGRAPHIC_DATA]"
click at [257, 304] on div "[GEOGRAPHIC_DATA] - NLRTM" at bounding box center [233, 305] width 104 height 22
type input "NLRTM"
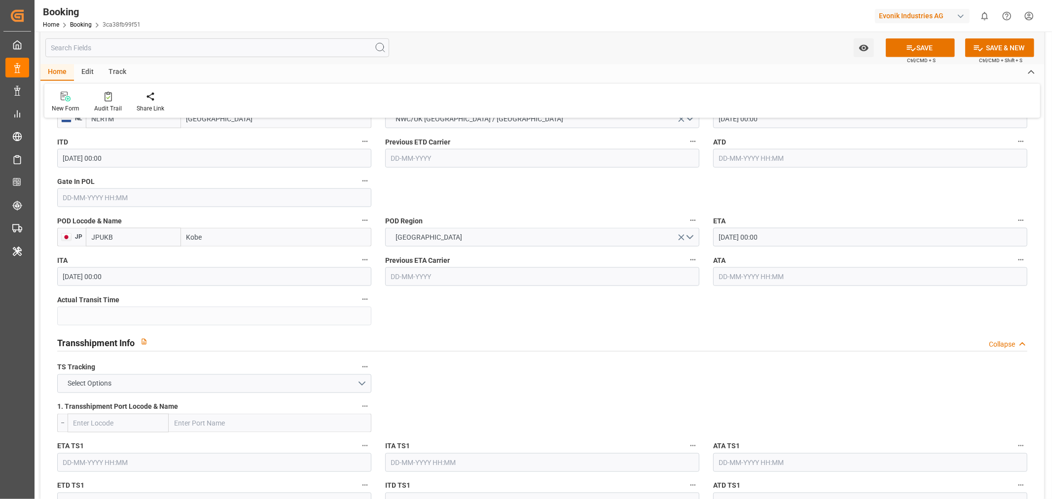
scroll to position [931, 0]
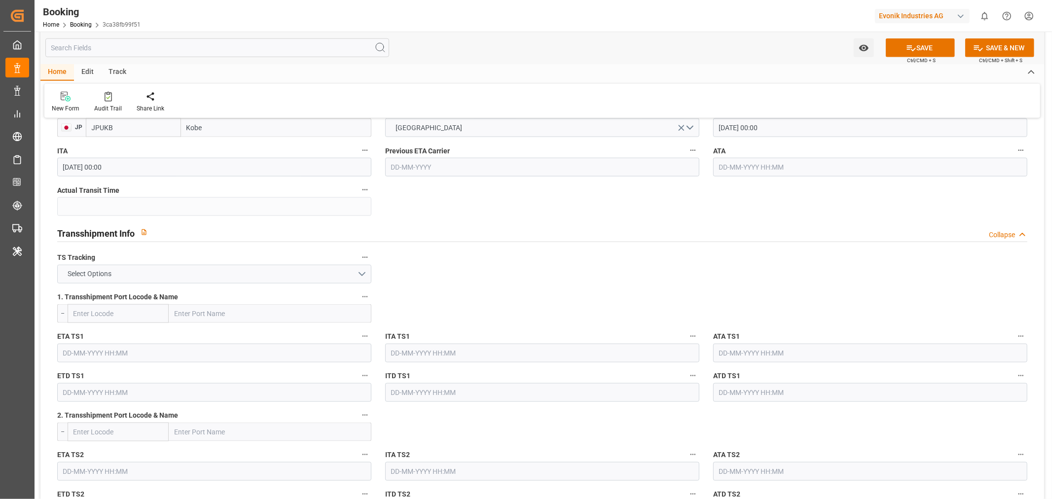
type input "[GEOGRAPHIC_DATA]"
click at [171, 275] on button "Select Options" at bounding box center [214, 274] width 314 height 19
click at [126, 297] on div "FALSE" at bounding box center [214, 297] width 313 height 21
click at [931, 48] on button "SAVE" at bounding box center [920, 47] width 69 height 19
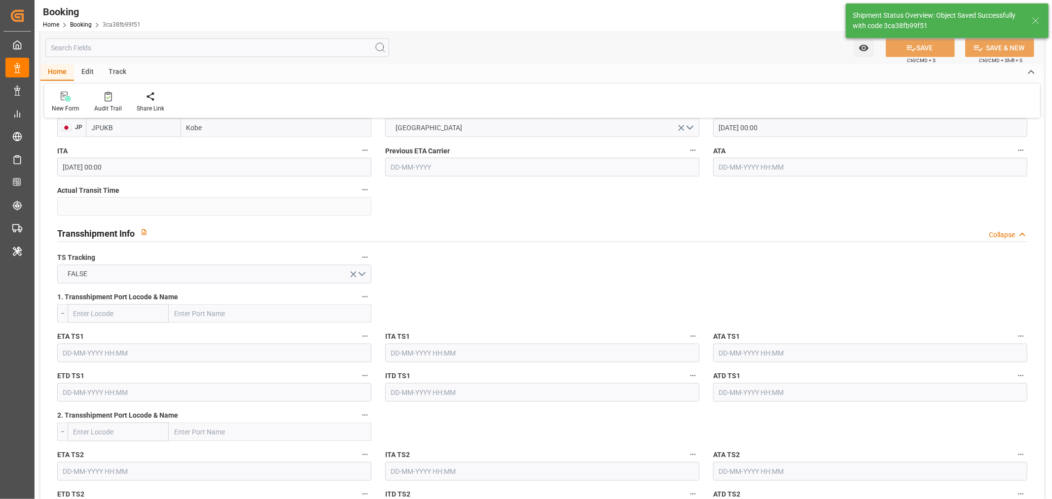
type textarea "[PERSON_NAME]"
type textarea "businessDivision-businessLine-"
type input "18-09-2025 11:50"
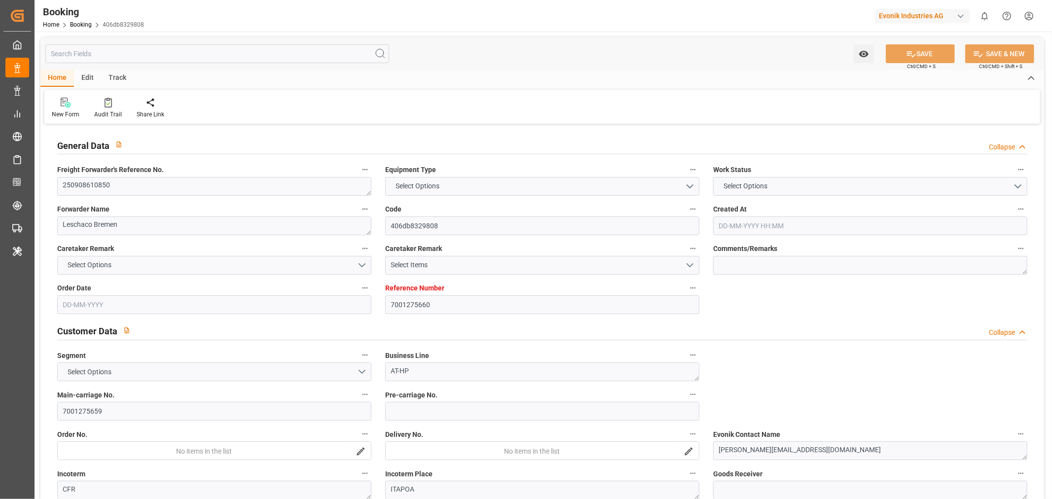
type input "7001275660"
type input "9324837"
type input "ONE"
type input "Ocean Network Express"
type input "EUNWC"
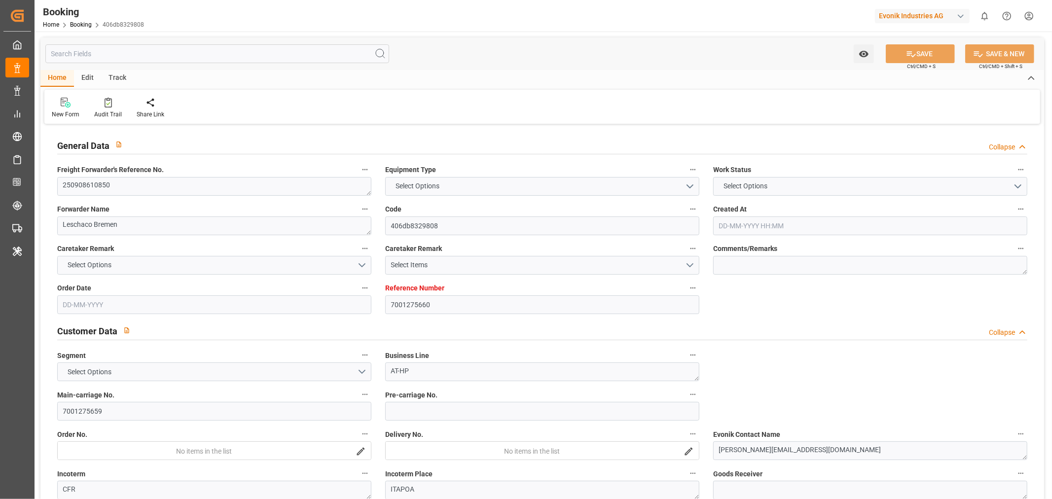
type input "BRIOA"
type input "15-09-2025 14:33"
type input "[DATE]"
type input "01-11-2025"
type input "22-09-2025"
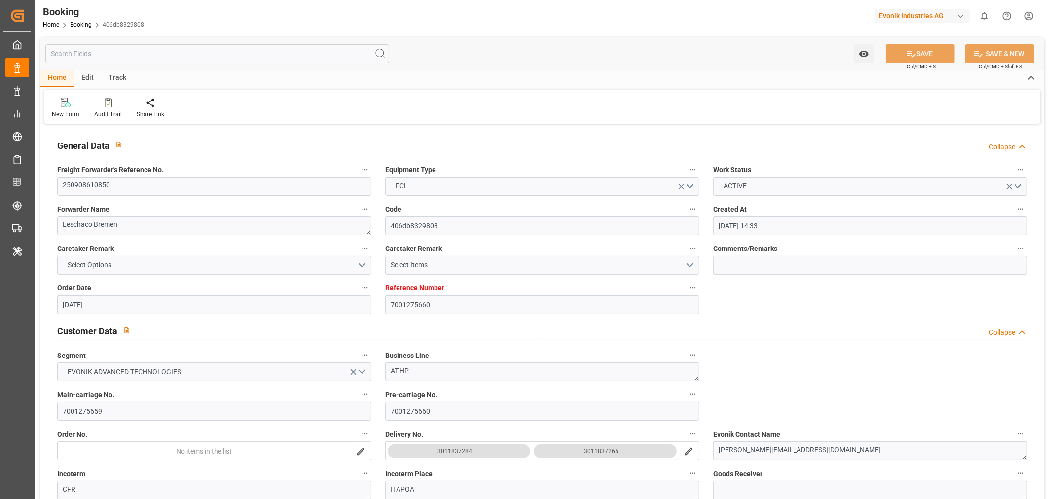
type input "22-09-2025 00:00"
type input "16-09-2025"
type input "29-09-2025 00:00"
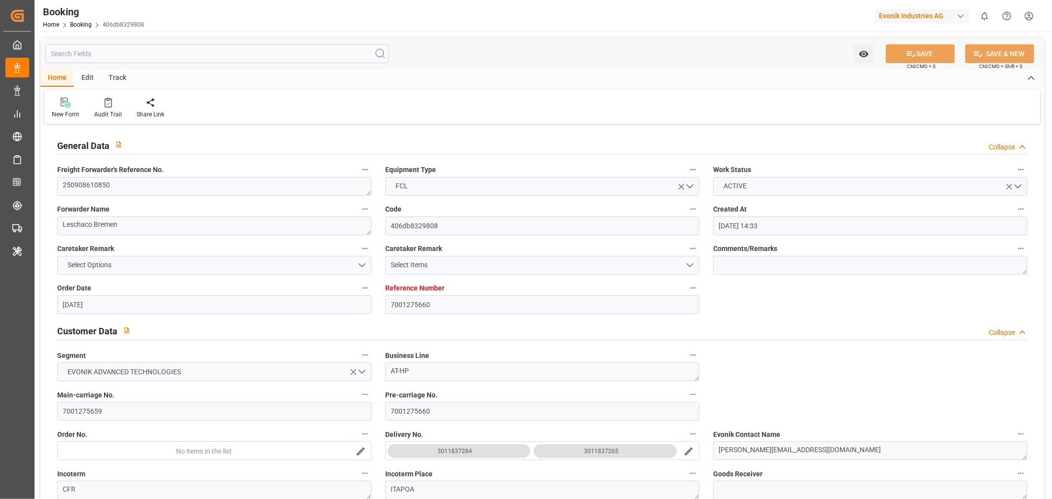
type input "[DATE] 00:00"
type input "17-09-2025 10:20"
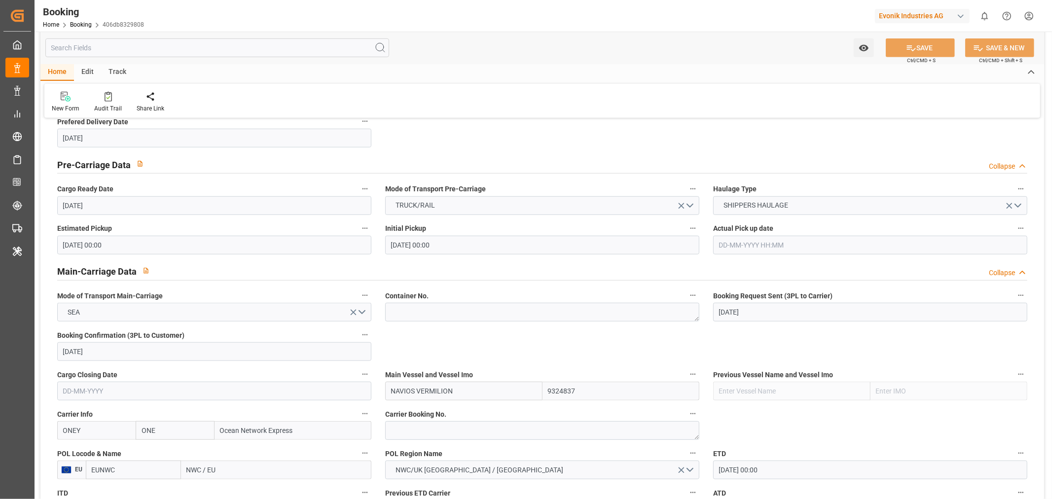
scroll to position [548, 0]
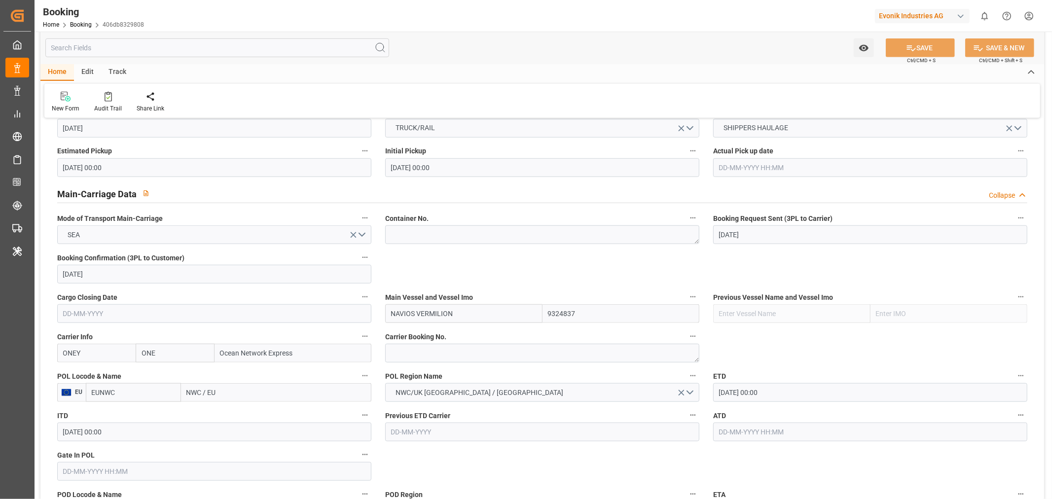
click at [460, 342] on label "Carrier Booking No." at bounding box center [542, 337] width 314 height 14
click at [686, 342] on button "Carrier Booking No." at bounding box center [692, 336] width 13 height 13
click at [442, 351] on div at bounding box center [526, 249] width 1052 height 499
click textarea
paste textarea "HAMF83435400"
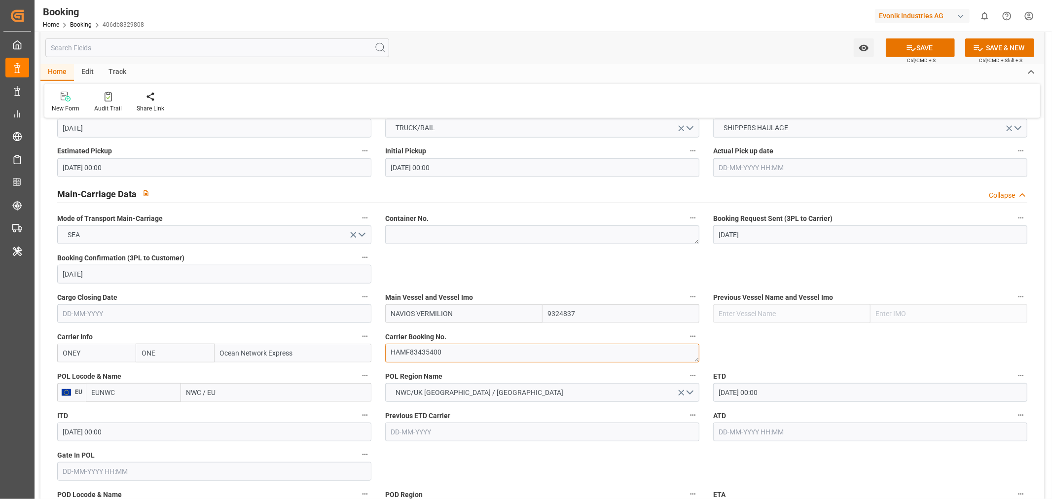
type textarea "HAMF83435400"
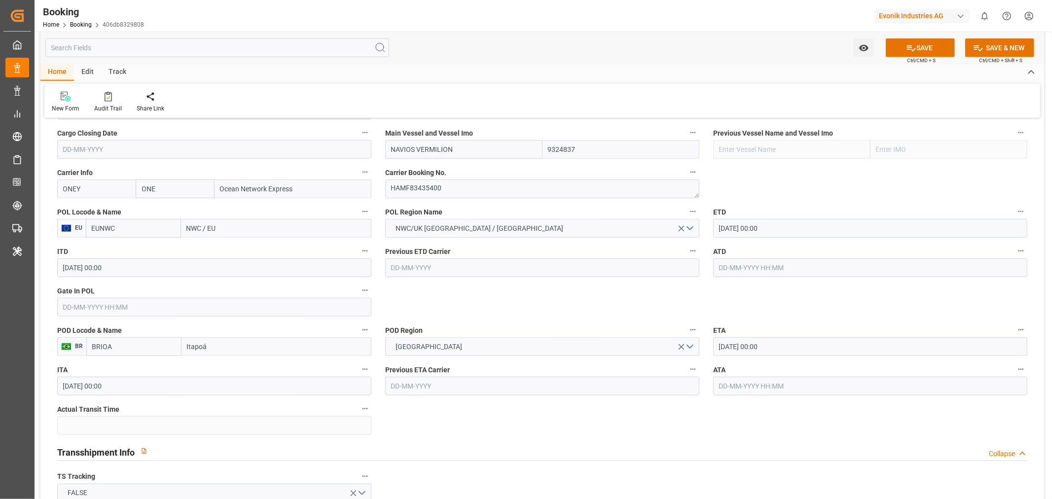
click input "NWC / EU"
paste input "ROTTERDAM"
type input "ROTTERDAM"
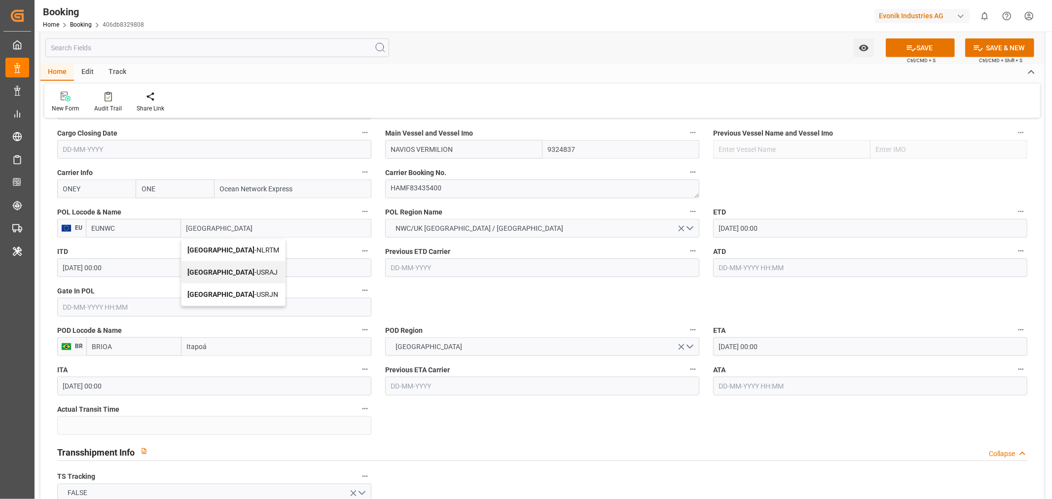
click span "Rotterdam - NLRTM"
type input "NLRTM"
type input "Rotterdam"
click label "ETD"
click button "ETD"
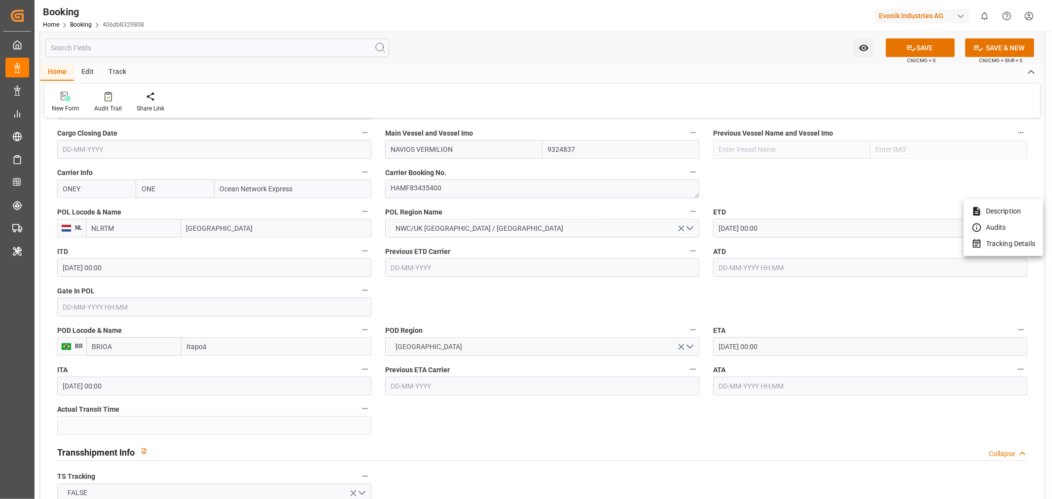
click div
click input "29-09-2025 00:00"
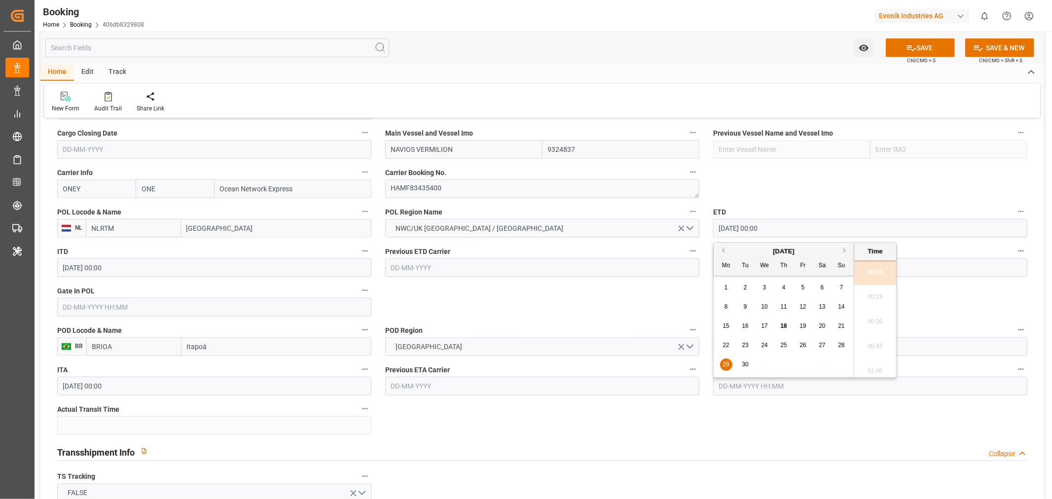
click div "September 2025 Mo Tu We Th Fr Sa Su"
click button "Next Month"
click div "2"
type input "02-10-2025 00:00"
click div "General Data Collapse Freight Forwarder's Reference No. 250908610850 Equipment …"
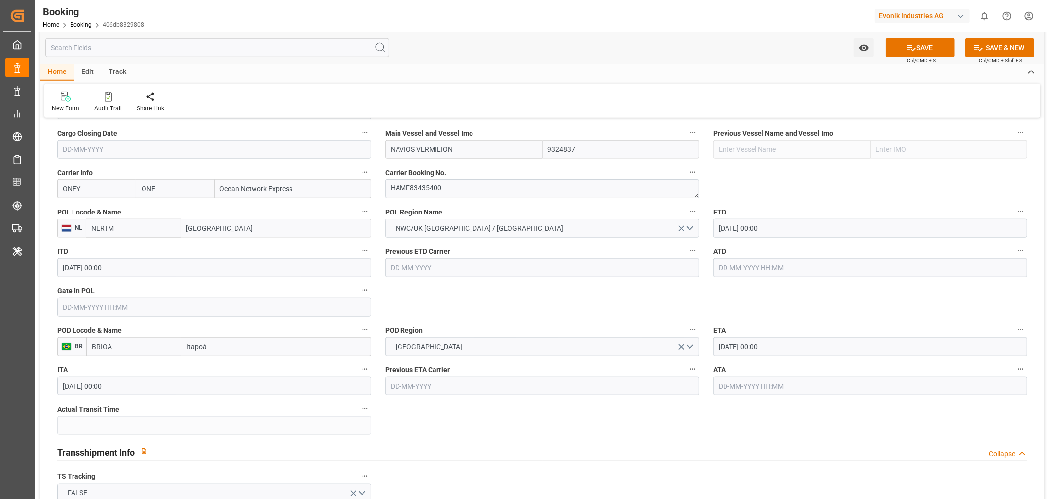
scroll to position [876, 0]
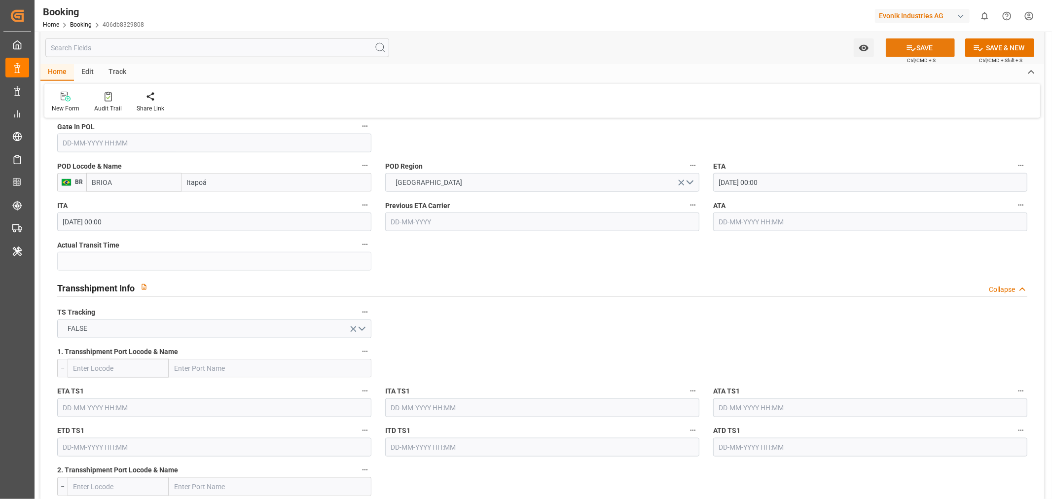
click button "SAVE"
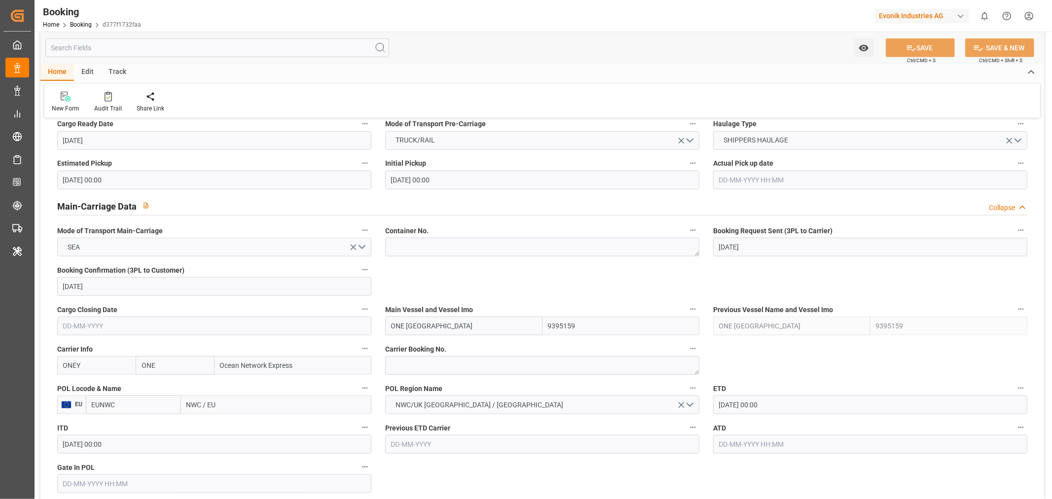
scroll to position [603, 0]
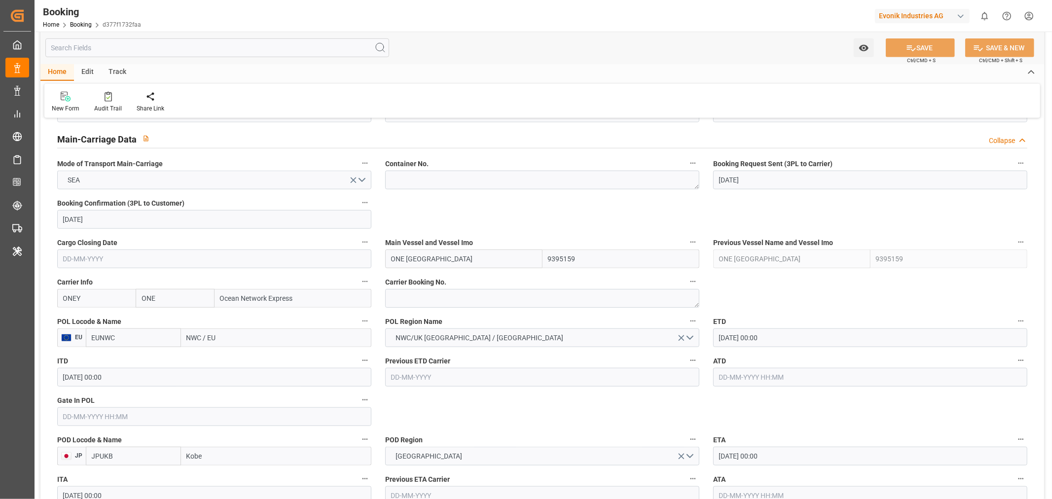
click at [210, 335] on input "NWC / EU" at bounding box center [276, 337] width 190 height 19
paste input "LRTM"
type input "NLRTM"
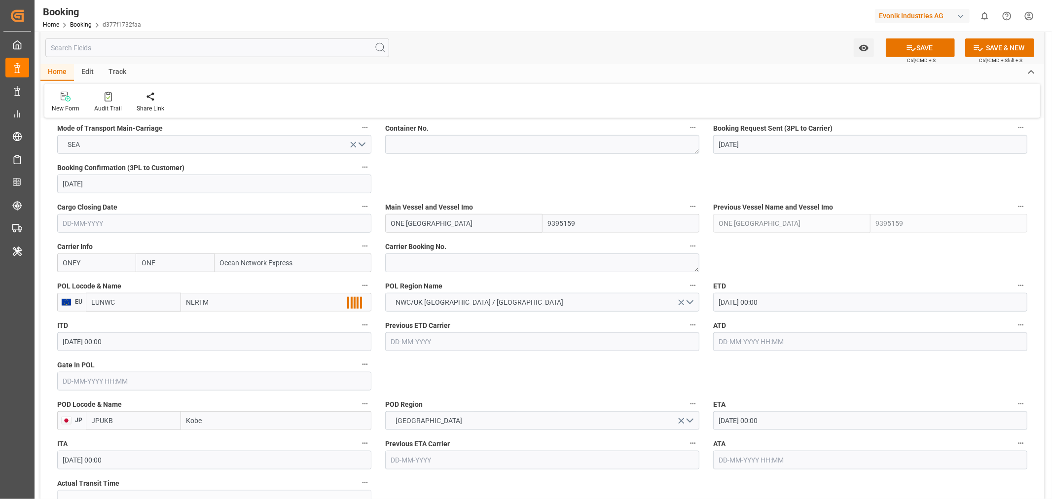
scroll to position [657, 0]
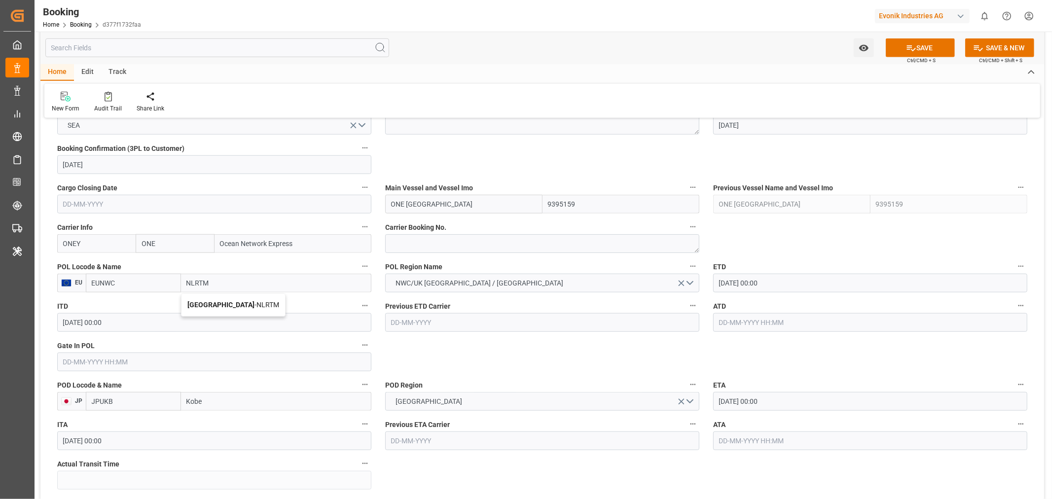
click at [237, 303] on span "[GEOGRAPHIC_DATA] - NLRTM" at bounding box center [233, 305] width 92 height 8
type input "NLRTM"
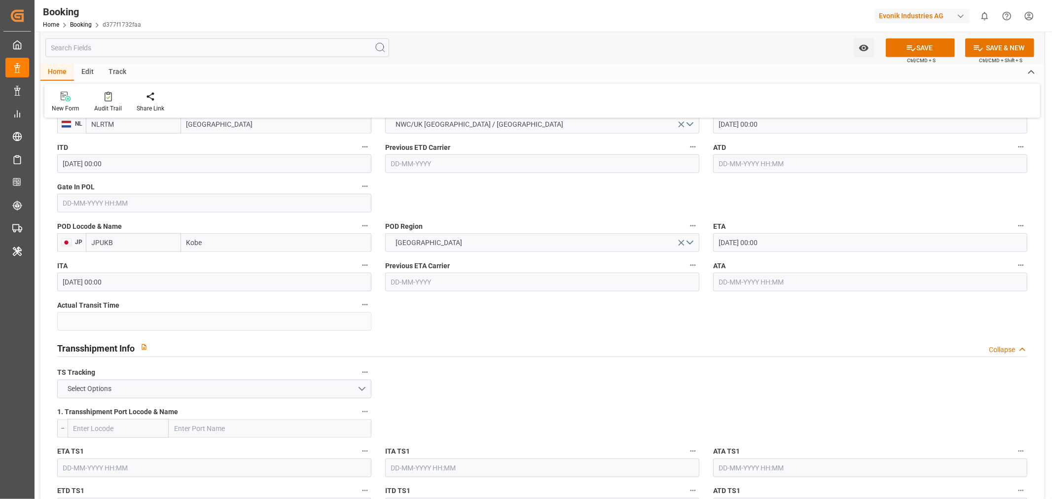
scroll to position [821, 0]
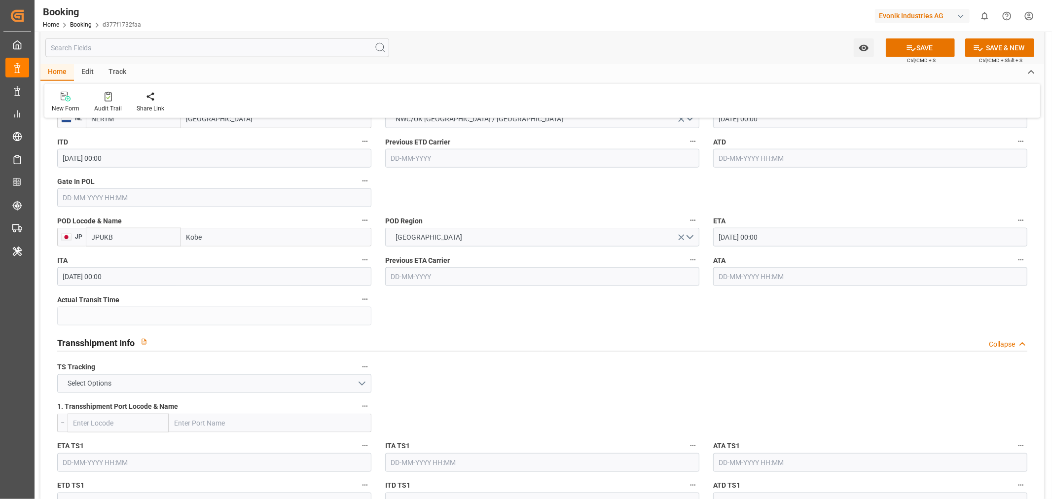
type input "[GEOGRAPHIC_DATA]"
click at [357, 388] on button "Select Options" at bounding box center [214, 383] width 314 height 19
click at [199, 399] on div "FALSE" at bounding box center [214, 406] width 313 height 21
click at [923, 41] on button "SAVE" at bounding box center [920, 47] width 69 height 19
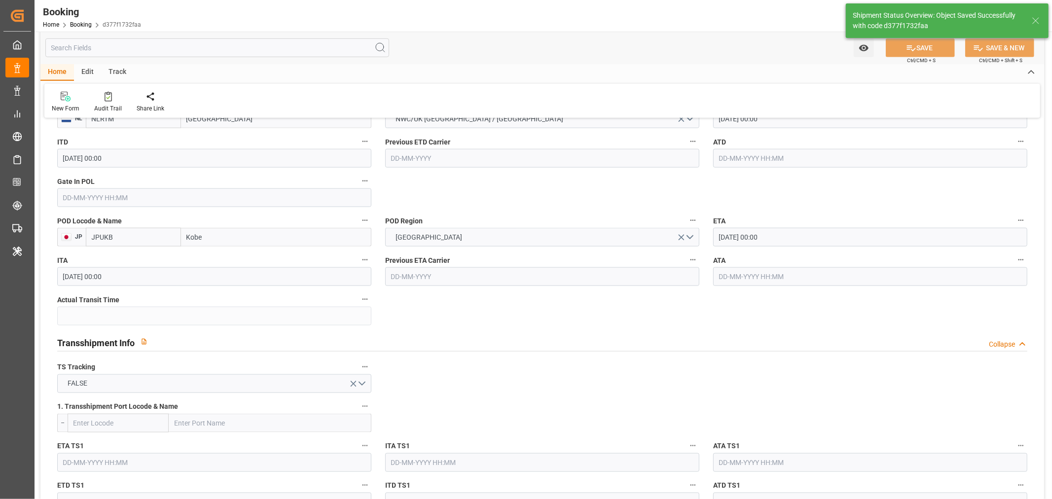
type textarea "[PERSON_NAME]"
type textarea "businessDivision-businessLine-"
type input "[DATE] 11:52"
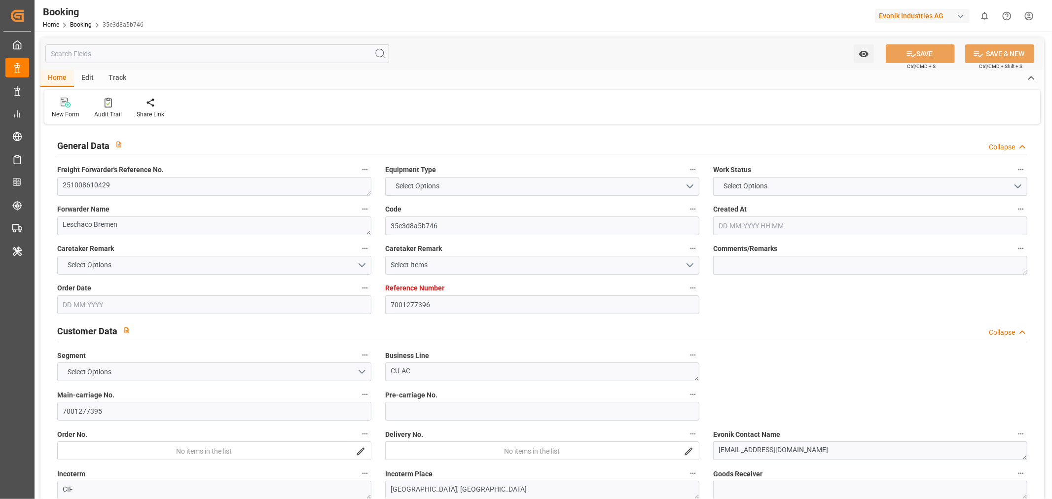
type input "7001277396"
type input "9444742"
type input "ONE"
type input "Ocean Network Express"
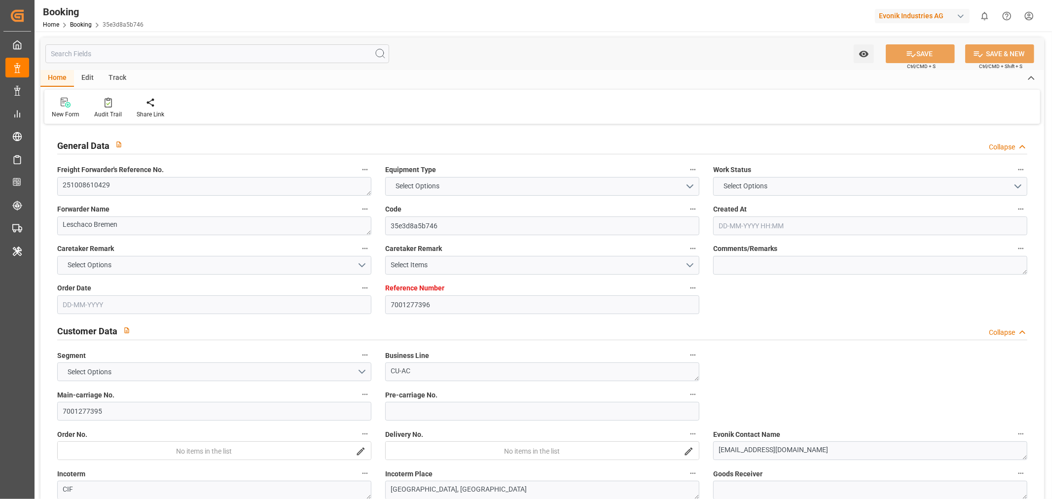
type input "EUNWC"
type input "ZADUR"
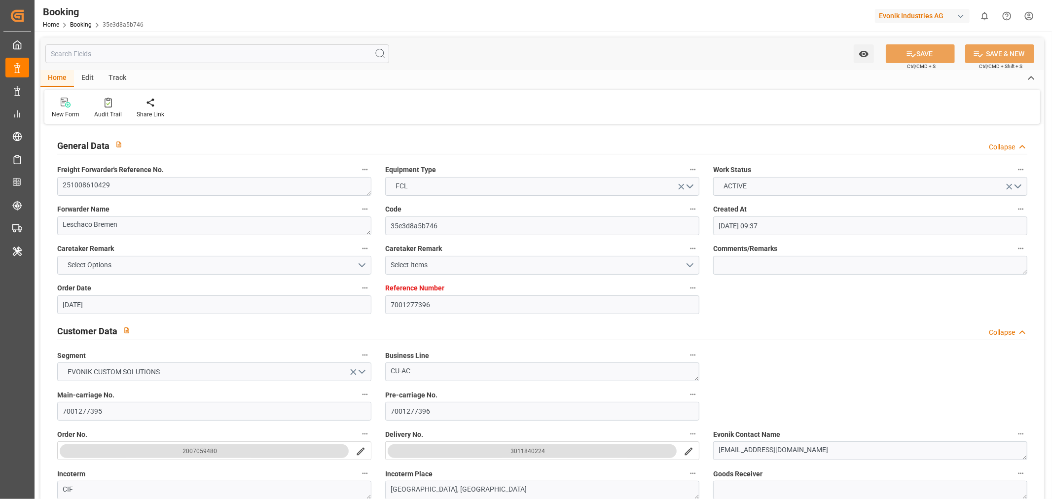
type input "17-09-2025 09:37"
type input "[DATE]"
type input "23-11-2025"
type input "07-10-2025"
type input "07-10-2025 00:00"
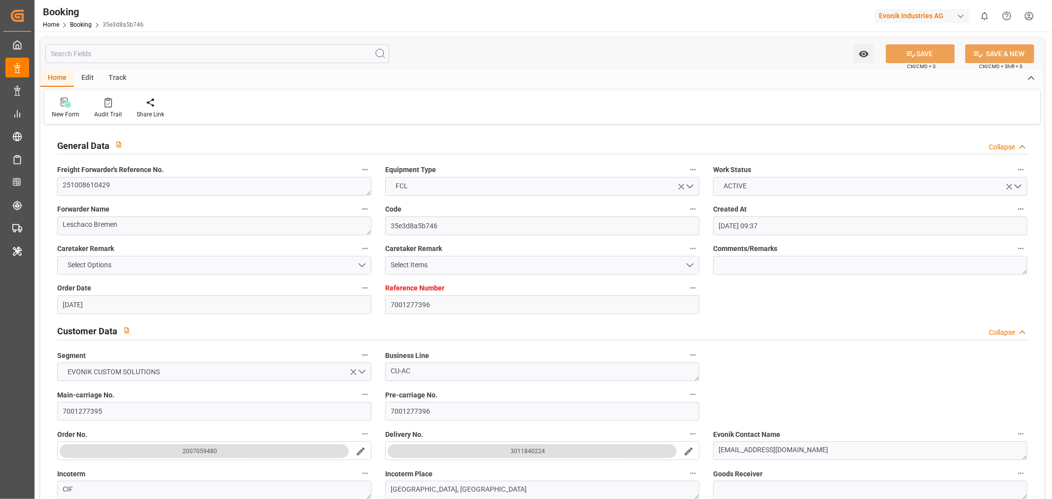
type input "07-10-2025 00:00"
type input "[DATE]"
type input "23-10-2025 00:00"
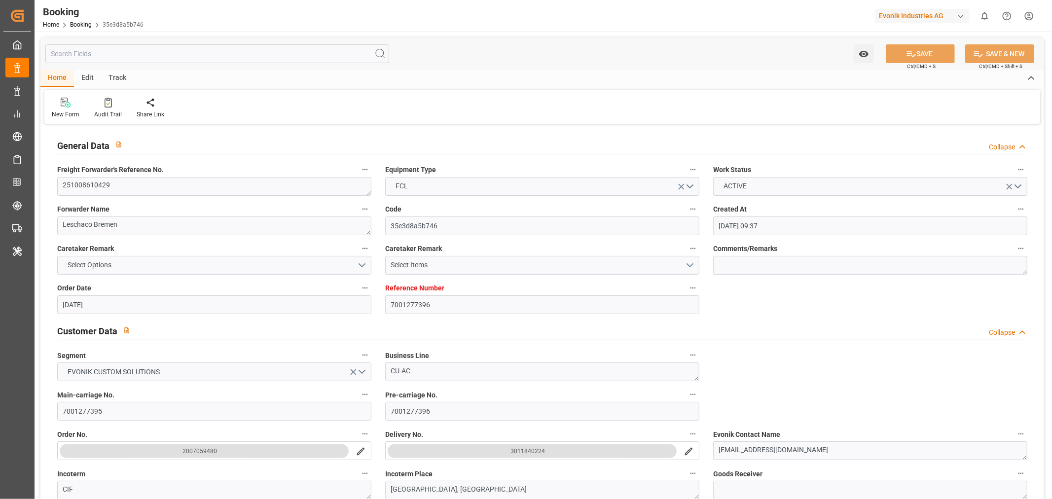
type input "26-11-2025 00:00"
type input "23-11-2025 00:00"
type input "18-09-2025 08:47"
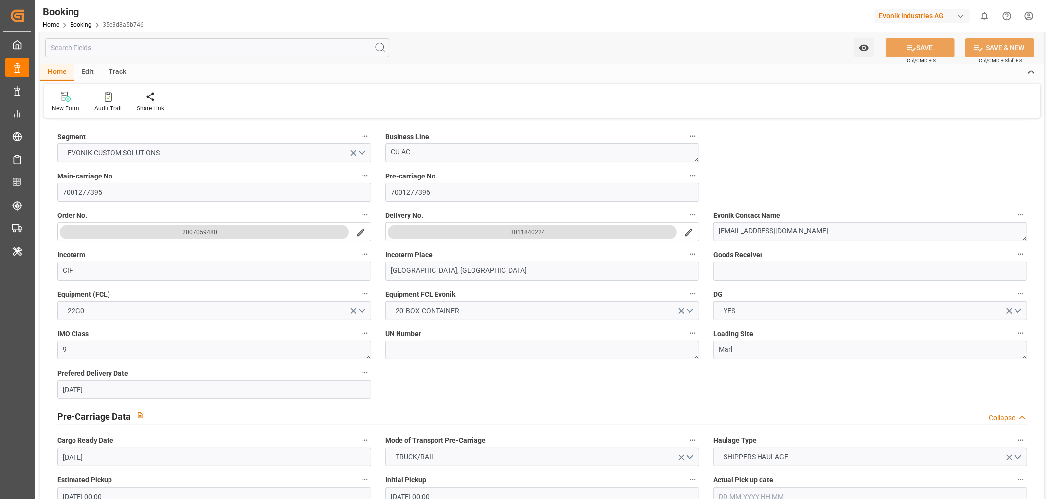
scroll to position [548, 0]
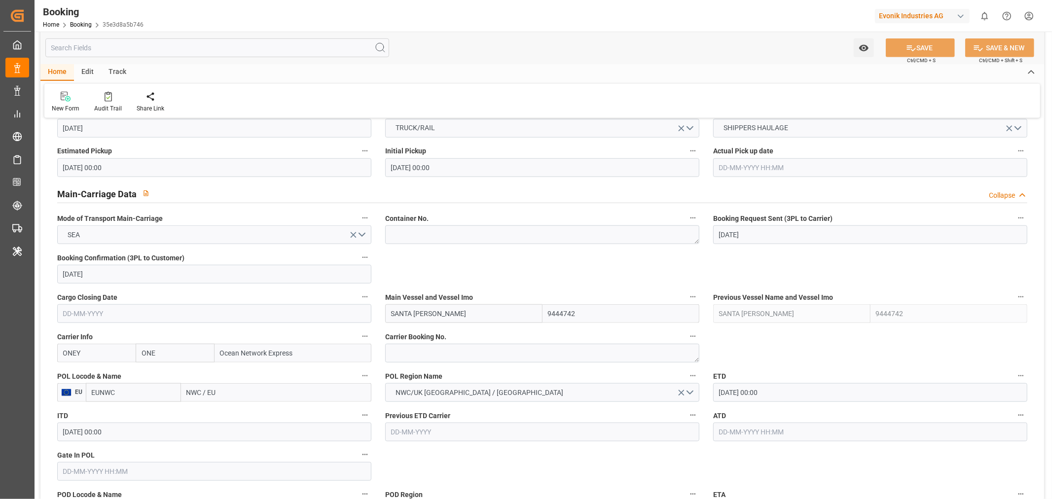
click at [213, 390] on input "NWC / EU" at bounding box center [276, 392] width 190 height 19
paste input "LRTM"
type input "NLRTM"
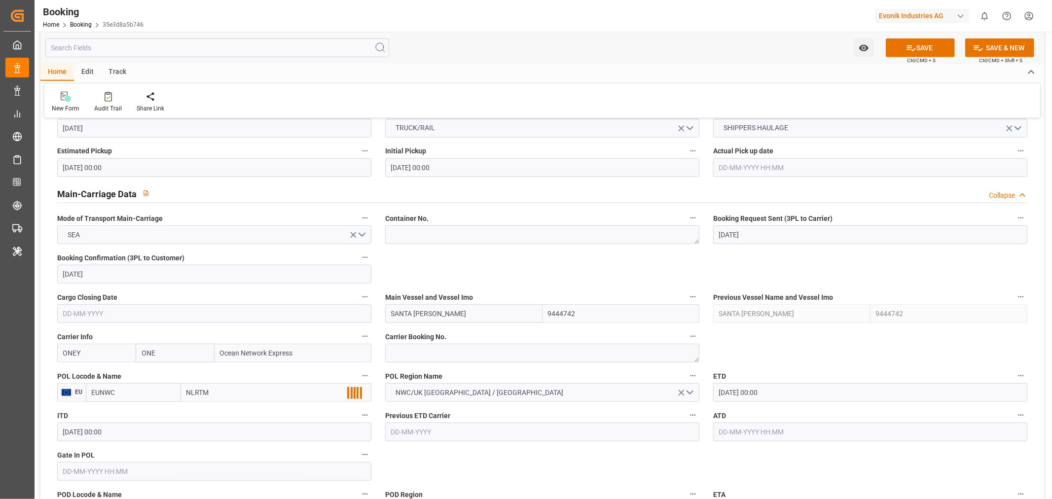
scroll to position [603, 0]
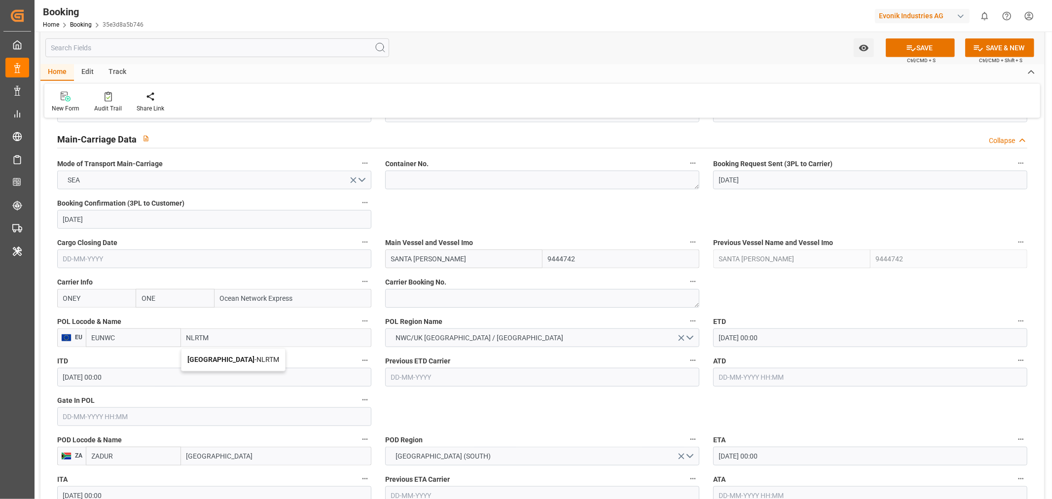
click at [243, 363] on div "Rotterdam - NLRTM" at bounding box center [233, 360] width 104 height 22
type input "NLRTM"
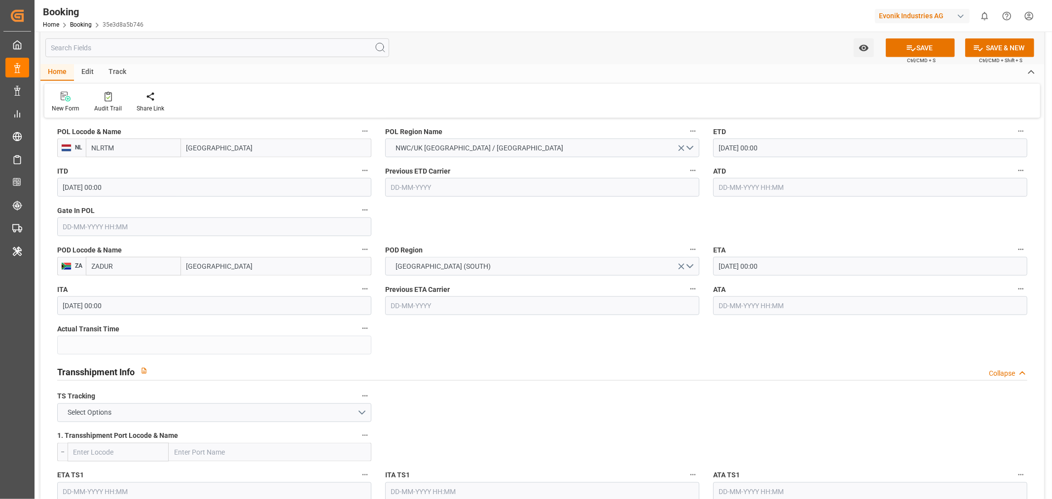
scroll to position [931, 0]
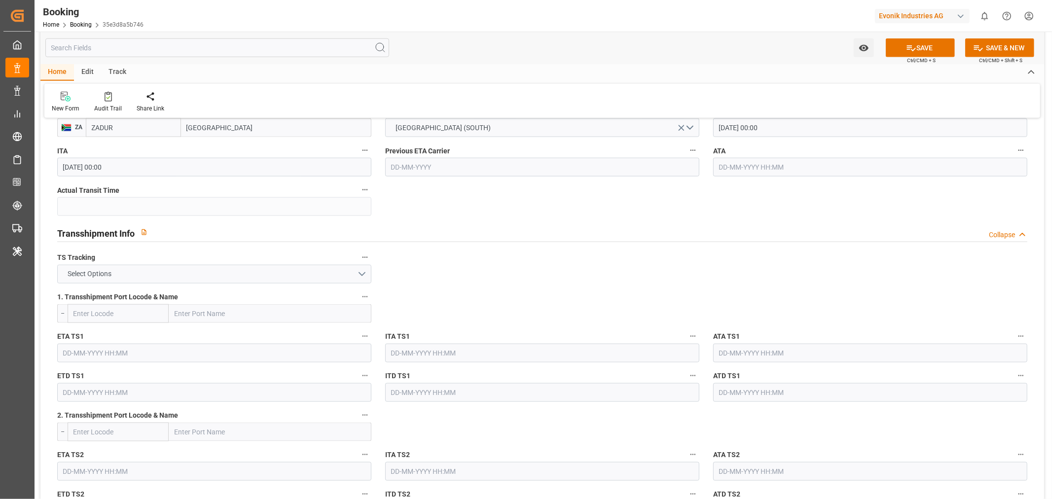
type input "Rotterdam"
click at [358, 273] on button "Select Options" at bounding box center [214, 274] width 314 height 19
click at [189, 292] on div "FALSE" at bounding box center [214, 297] width 313 height 21
click at [932, 47] on button "SAVE" at bounding box center [920, 47] width 69 height 19
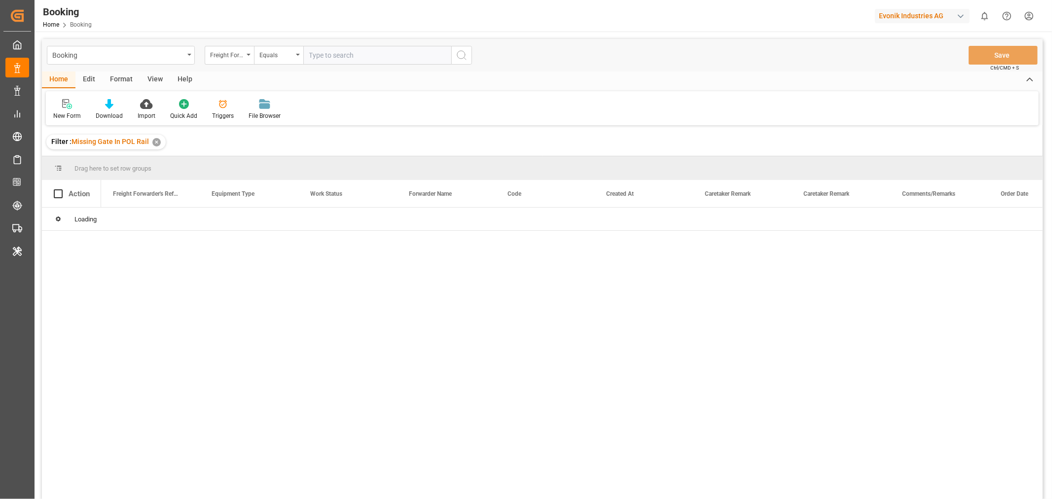
click at [156, 143] on div "✕" at bounding box center [156, 142] width 8 height 8
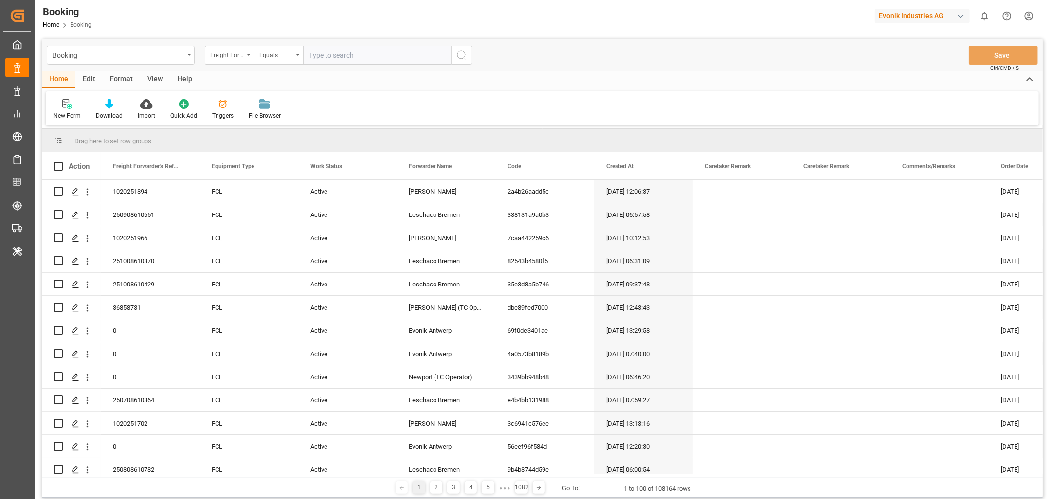
click at [343, 57] on input "text" at bounding box center [377, 55] width 148 height 19
paste input "251008610428"
type input "251008610428"
click at [459, 54] on icon "search button" at bounding box center [462, 55] width 12 height 12
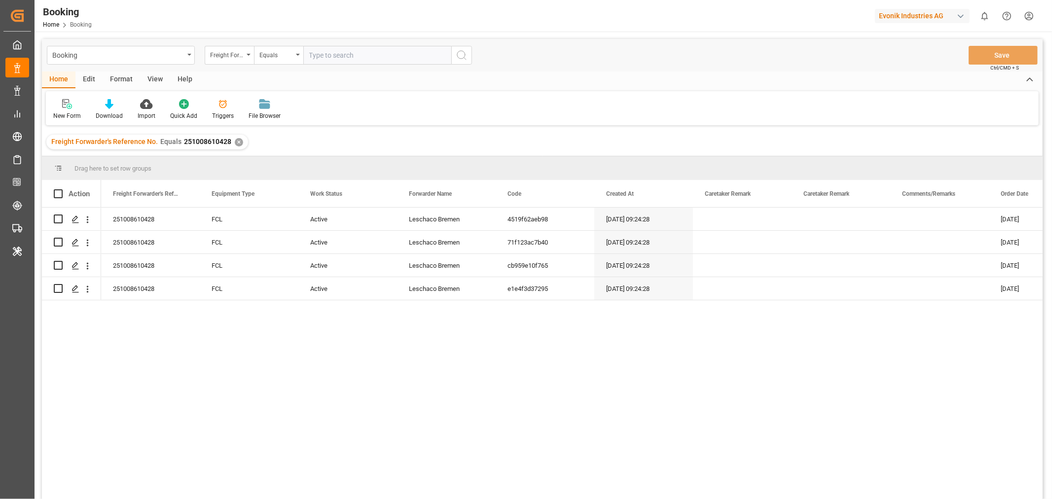
click at [172, 76] on div "Help" at bounding box center [185, 79] width 30 height 17
click at [154, 78] on div "View" at bounding box center [155, 79] width 30 height 17
click at [67, 116] on div "Default" at bounding box center [62, 115] width 19 height 9
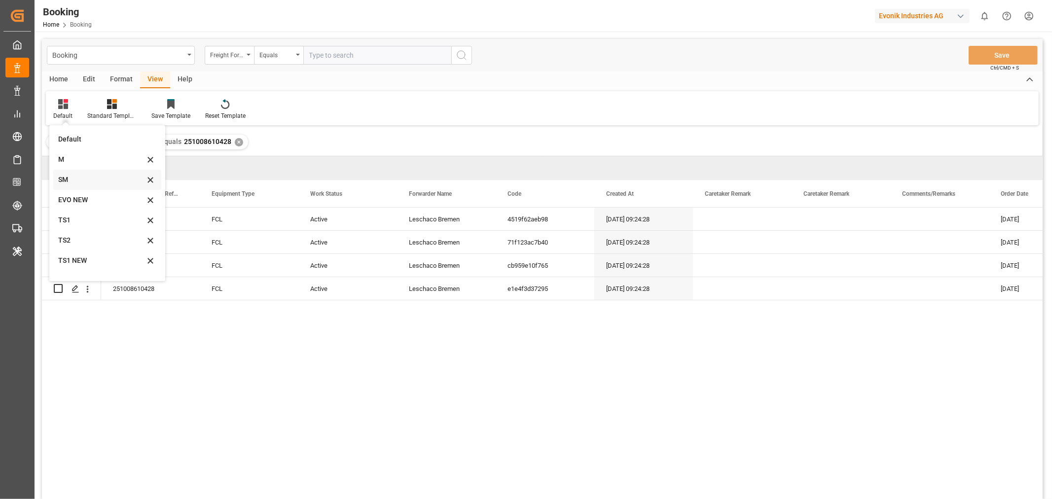
click at [74, 173] on div "SM" at bounding box center [107, 180] width 108 height 20
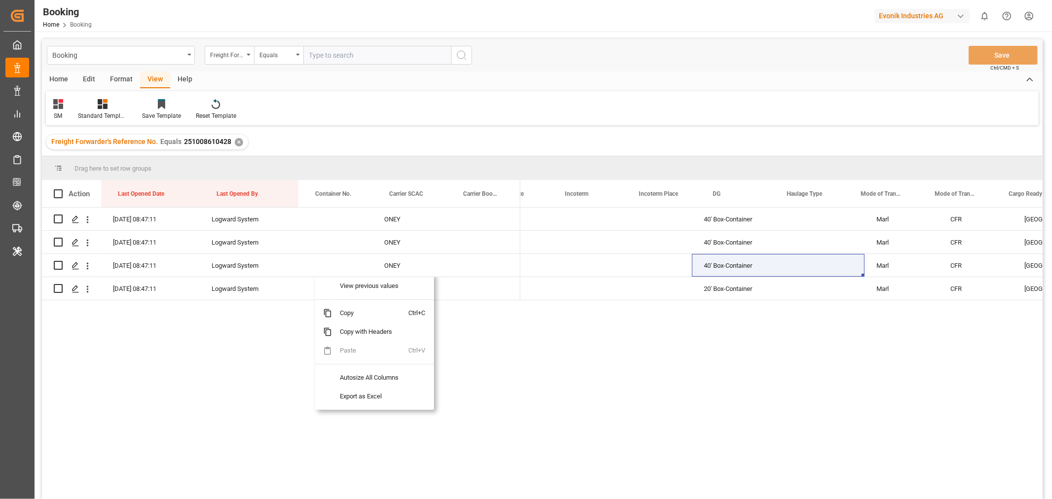
click at [741, 341] on div "40' Box-Container Marl CFR [GEOGRAPHIC_DATA] No Shippers Haulage Truck/Rail Sea…" at bounding box center [781, 357] width 522 height 298
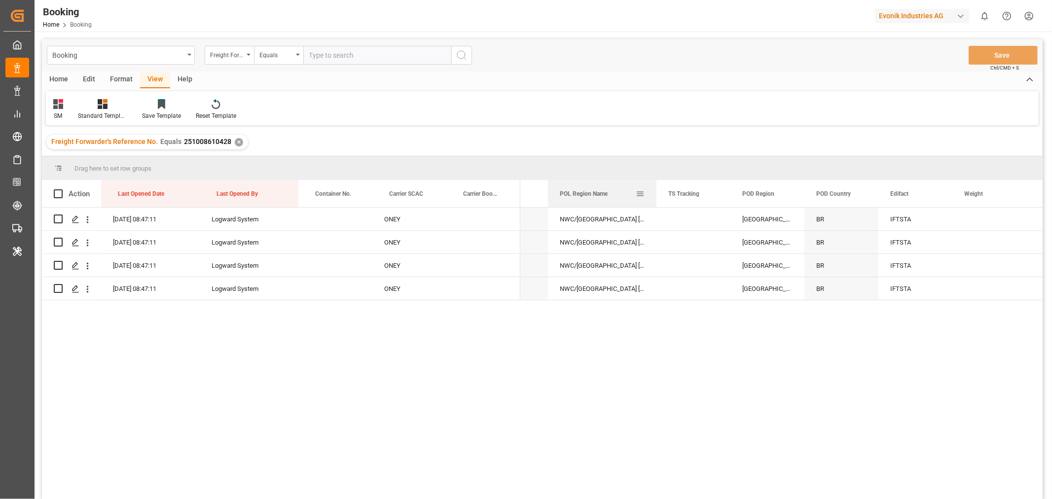
drag, startPoint x: 620, startPoint y: 188, endPoint x: 654, endPoint y: 189, distance: 34.5
click at [654, 189] on div at bounding box center [656, 193] width 4 height 27
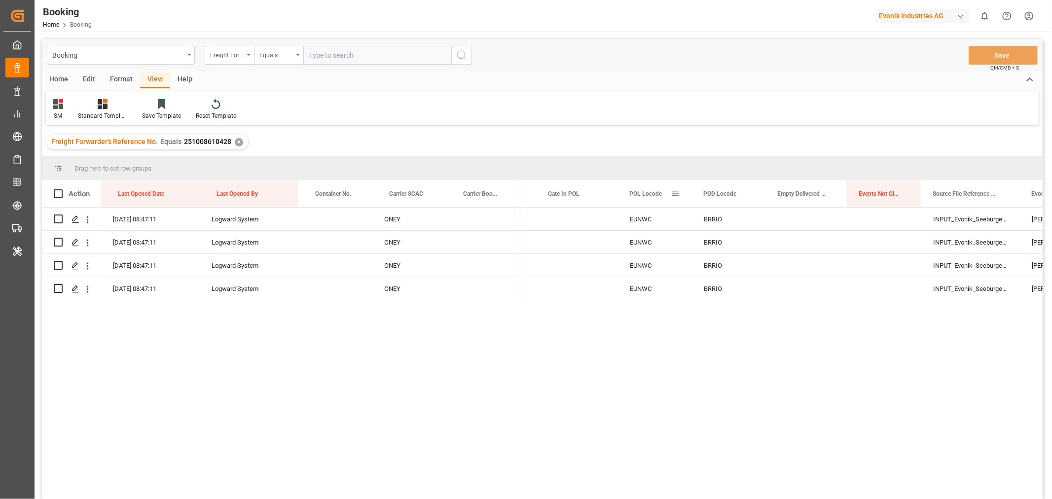
click at [688, 193] on div "POL Locode" at bounding box center [654, 193] width 74 height 27
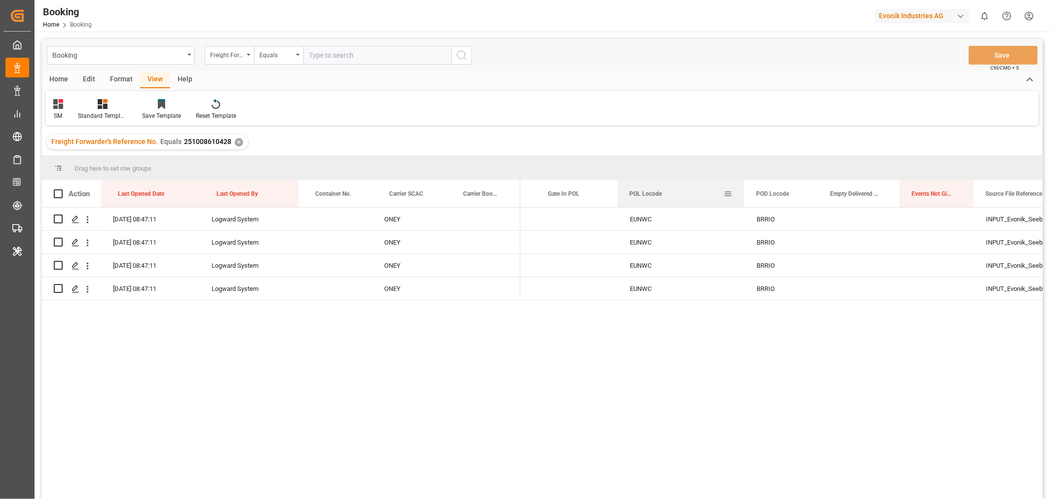
drag, startPoint x: 691, startPoint y: 193, endPoint x: 744, endPoint y: 193, distance: 52.8
click at [744, 193] on div at bounding box center [744, 193] width 4 height 27
click at [659, 214] on div "EUNWC" at bounding box center [681, 219] width 127 height 23
click at [718, 224] on button "open menu" at bounding box center [725, 224] width 15 height 15
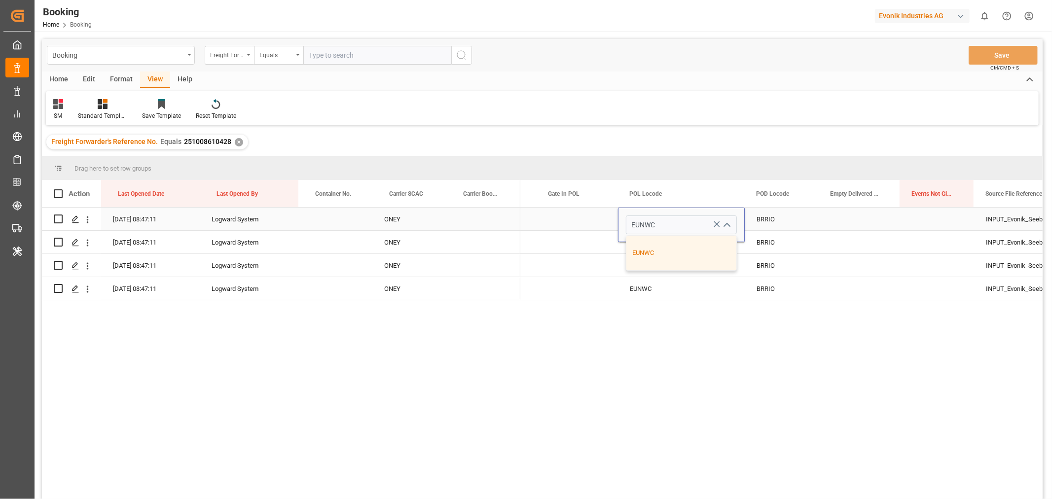
click at [716, 225] on icon "Press SPACE to select this row." at bounding box center [716, 224] width 10 height 10
click at [669, 225] on input "Press SPACE to select this row." at bounding box center [681, 224] width 111 height 19
paste input "NLRTM"
type input "NLRTM"
click at [657, 256] on div "NLRTM" at bounding box center [681, 253] width 110 height 35
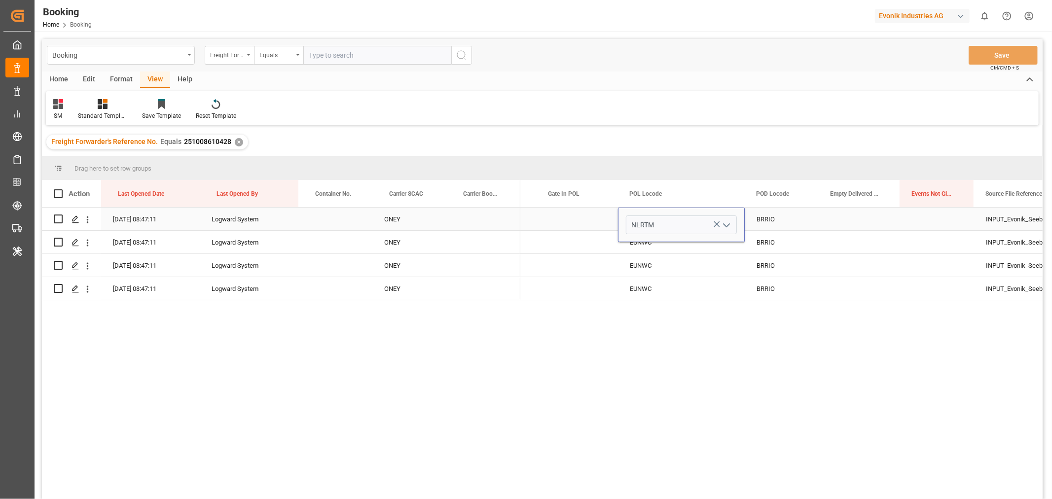
click at [594, 218] on div "Press SPACE to select this row." at bounding box center [576, 219] width 81 height 23
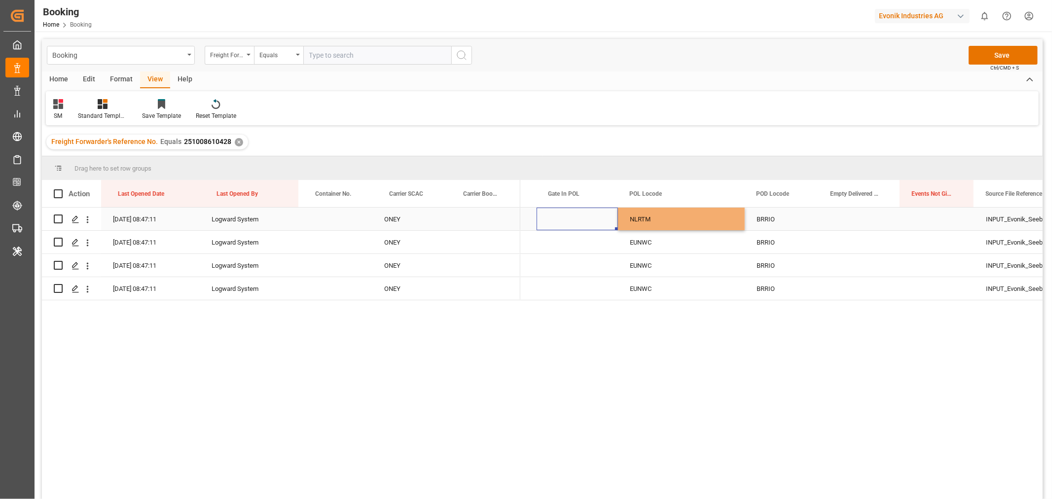
click at [705, 218] on div "NLRTM" at bounding box center [681, 219] width 127 height 23
drag, startPoint x: 742, startPoint y: 228, endPoint x: 735, endPoint y: 283, distance: 55.2
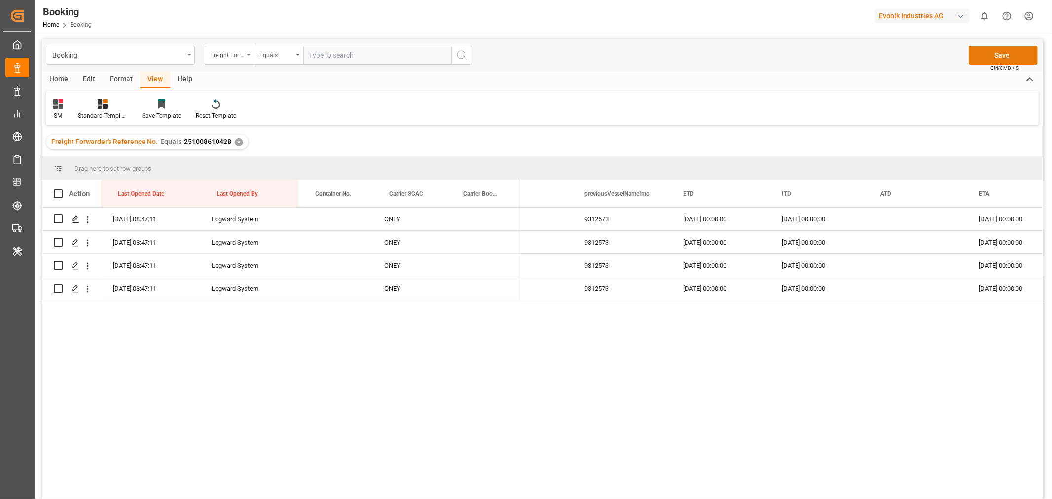
click at [1000, 49] on button "Save" at bounding box center [1002, 55] width 69 height 19
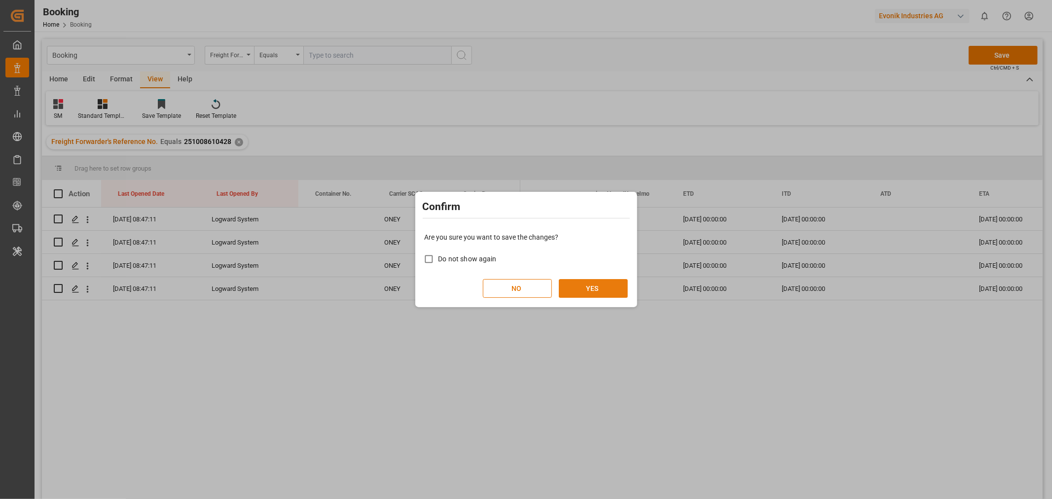
click at [592, 289] on button "YES" at bounding box center [593, 288] width 69 height 19
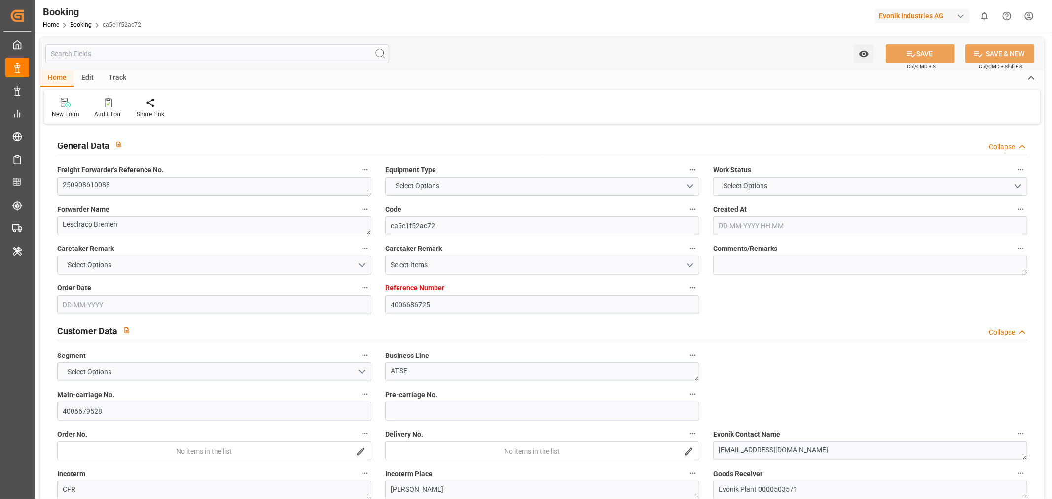
type input "4006686725"
type input "9337688"
type input "ONE"
type input "Ocean Network Express"
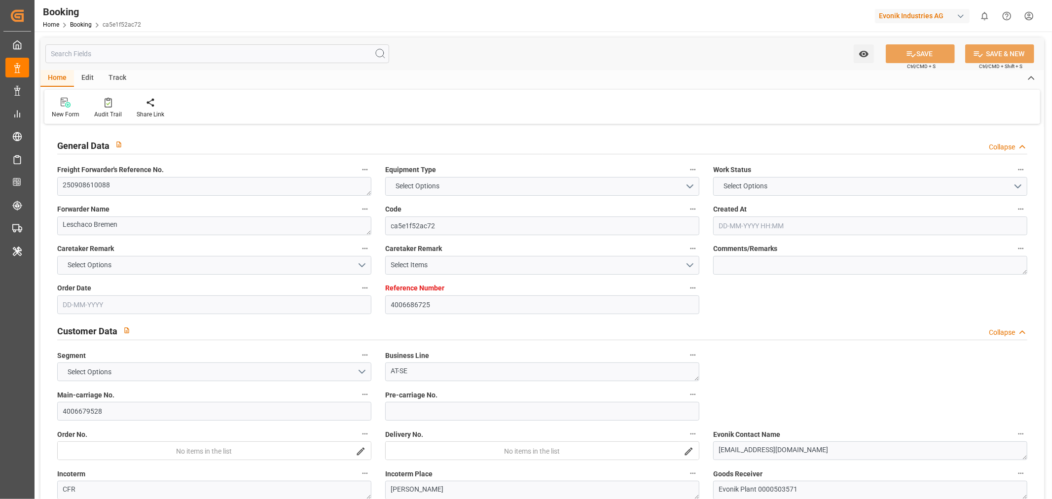
type input "DEHAM"
type input "BRSSZ"
type input "DEHAM"
type input "BRSSZ"
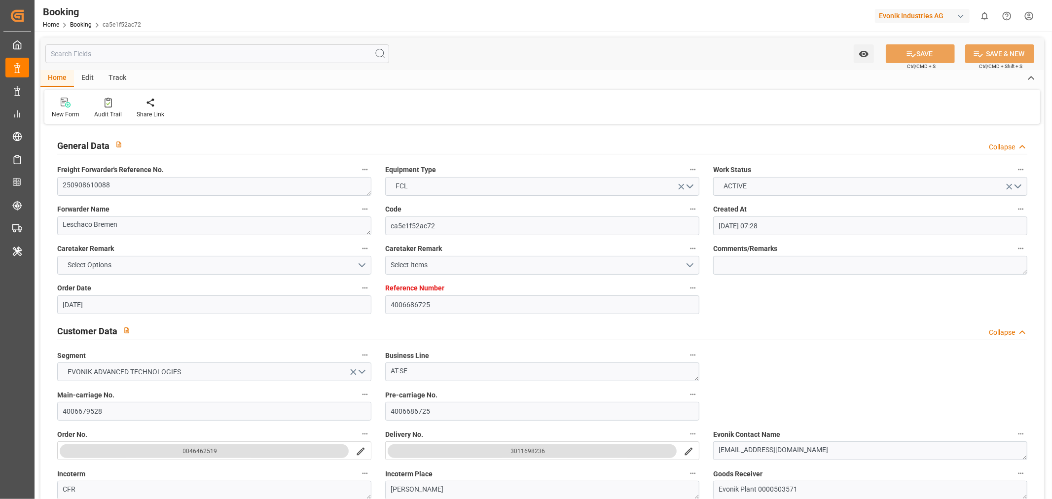
type input "[DATE] 07:28"
type input "[DATE]"
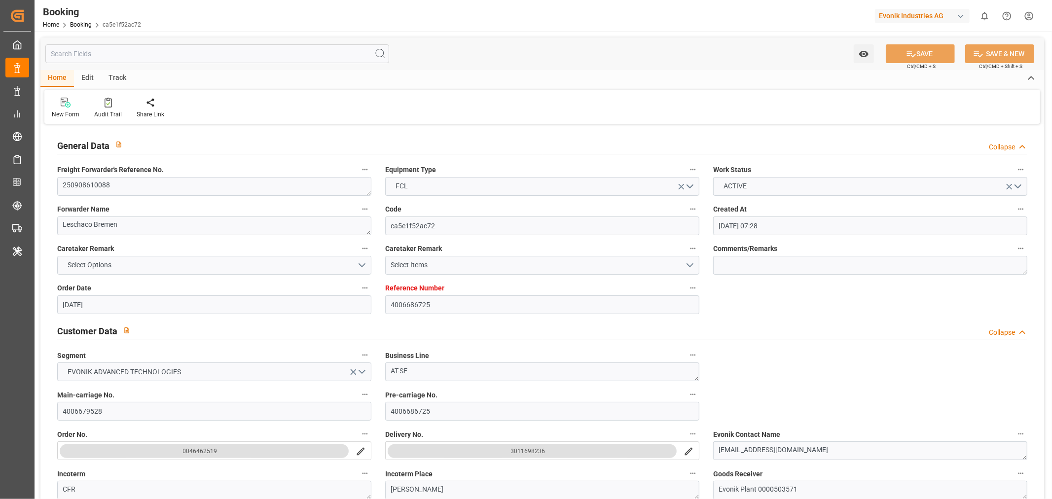
type input "[DATE]"
type input "[DATE] 15:00"
type input "29-08-2025 00:00"
type input "[DATE] 19:00"
type input "[DATE] 00:00"
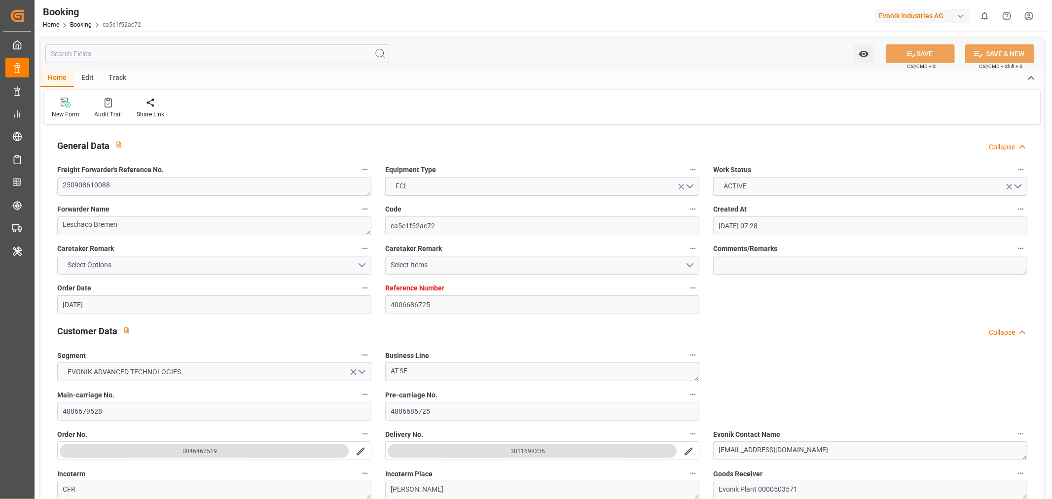
type input "[DATE]"
type input "[DATE] 11:42"
type input "[DATE]"
type input "[DATE] 15:00"
type input "[DATE] 19:00"
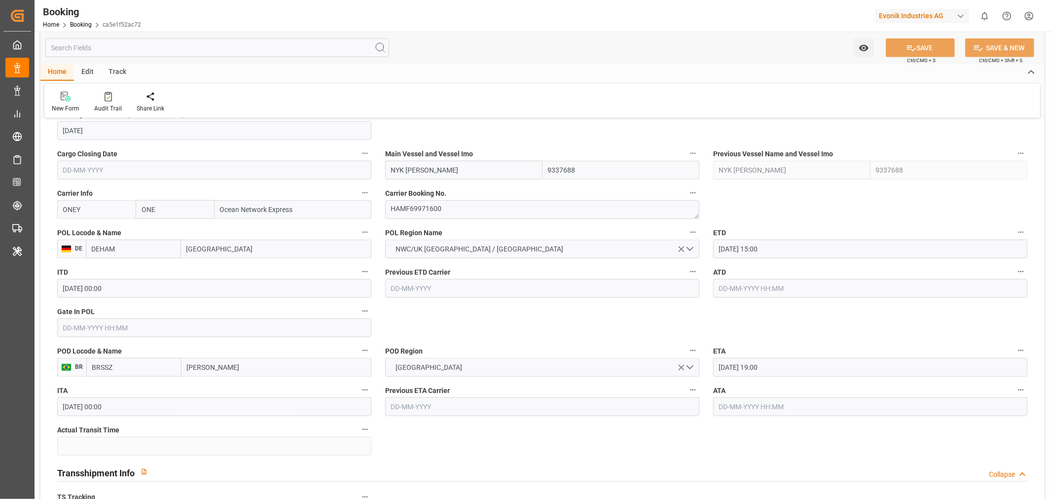
scroll to position [493, 0]
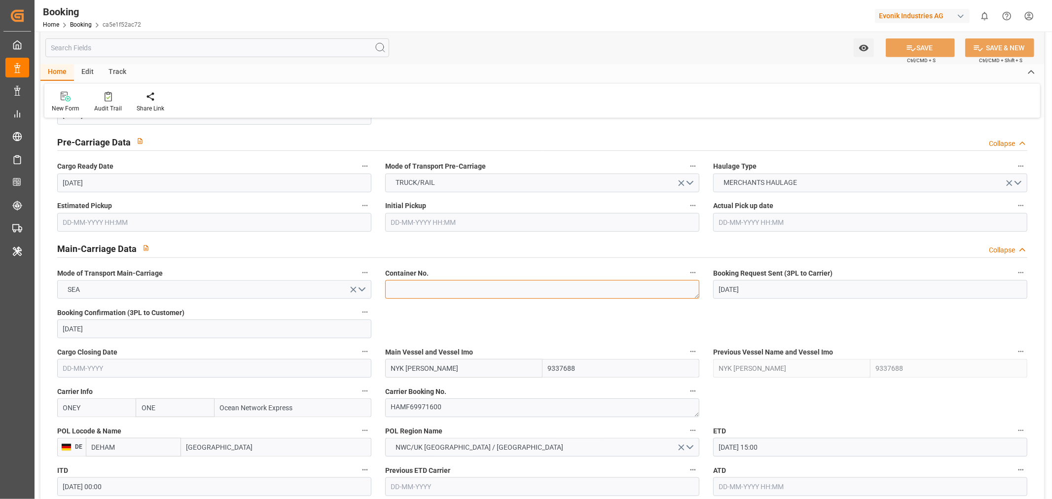
click at [422, 289] on textarea at bounding box center [542, 289] width 314 height 19
paste textarea "DRYU4286940"
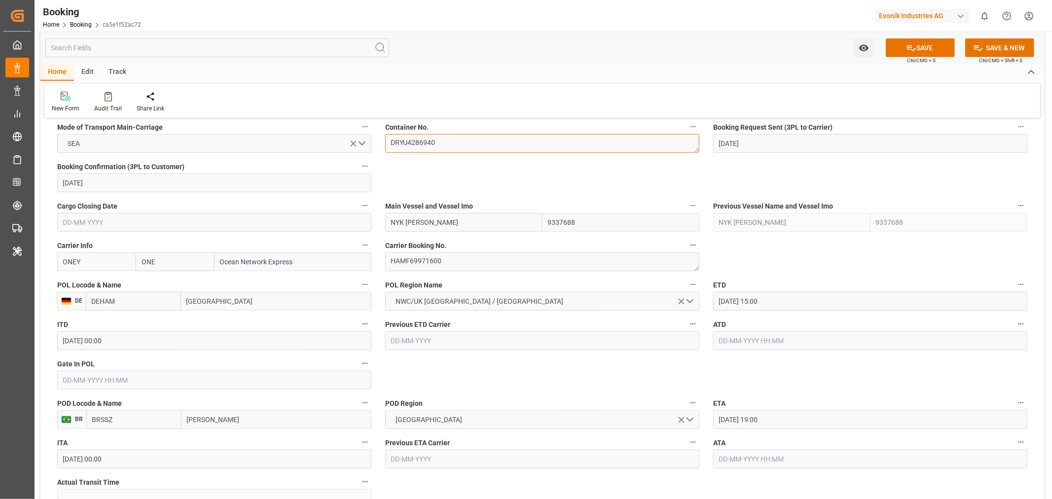
scroll to position [657, 0]
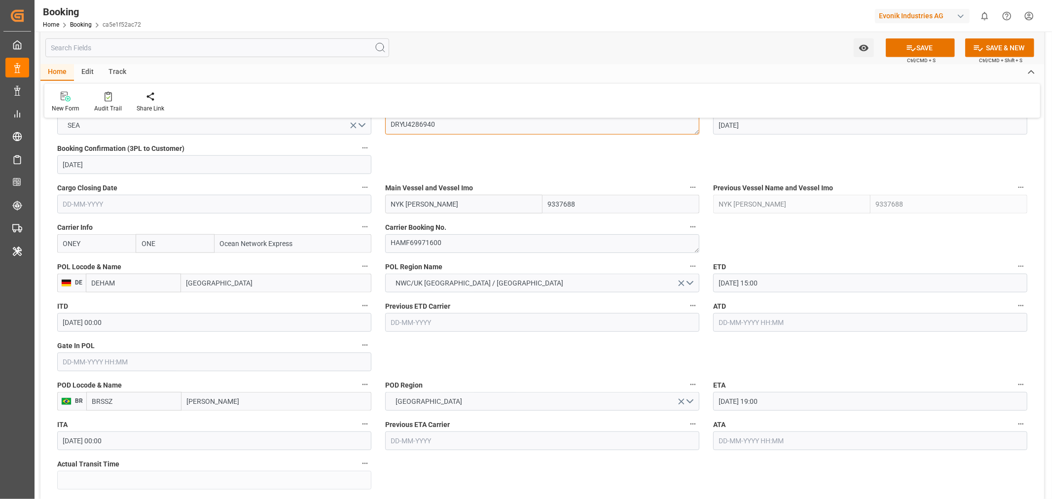
type textarea "DRYU4286940"
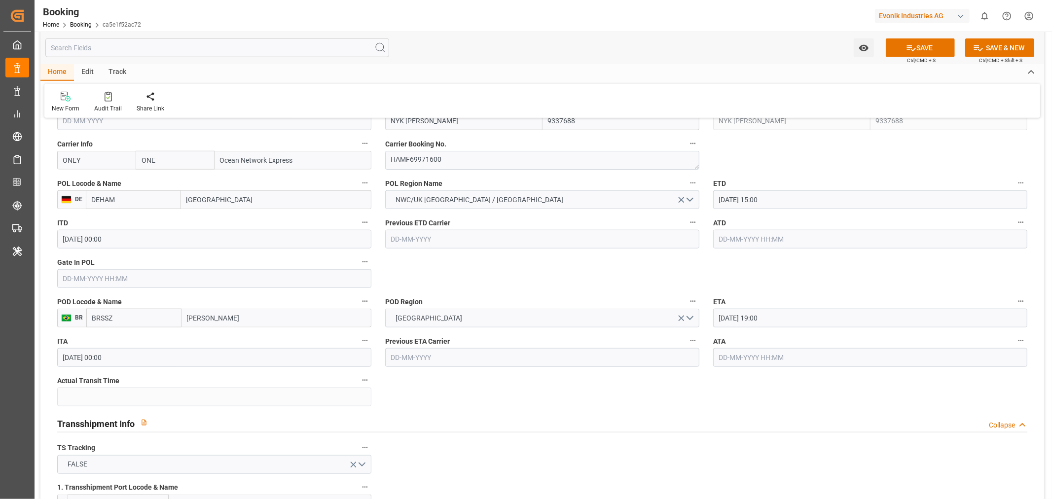
scroll to position [876, 0]
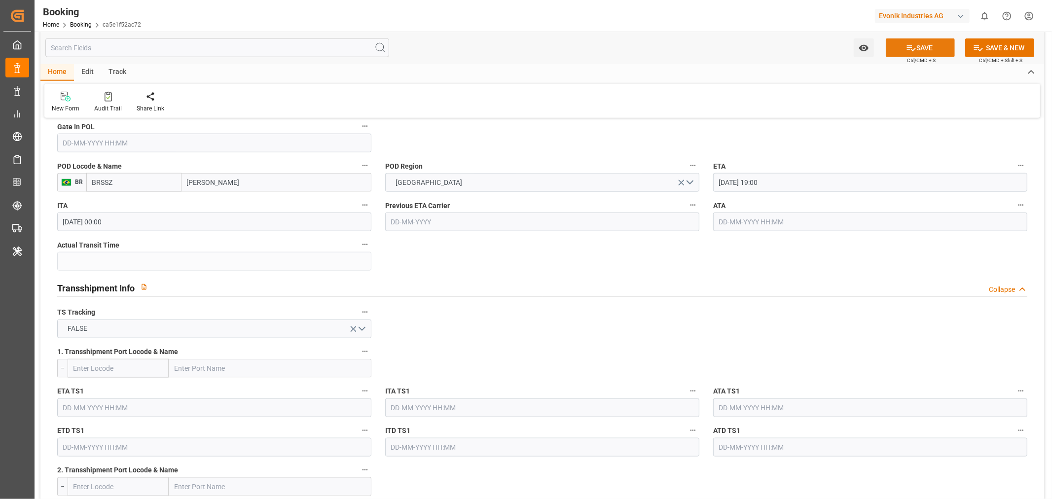
click at [940, 45] on button "SAVE" at bounding box center [920, 47] width 69 height 19
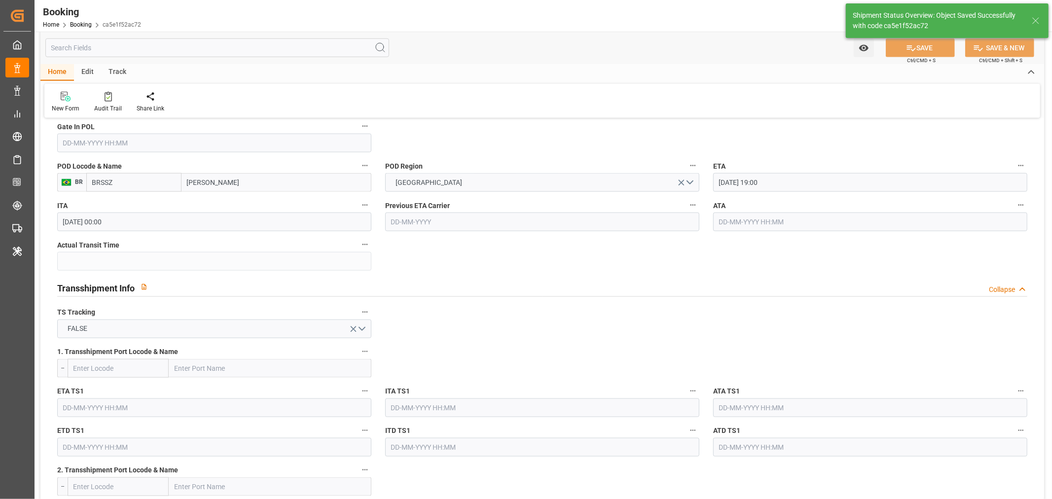
type textarea "Shashidhar Mm"
type input "18-09-2025 11:59"
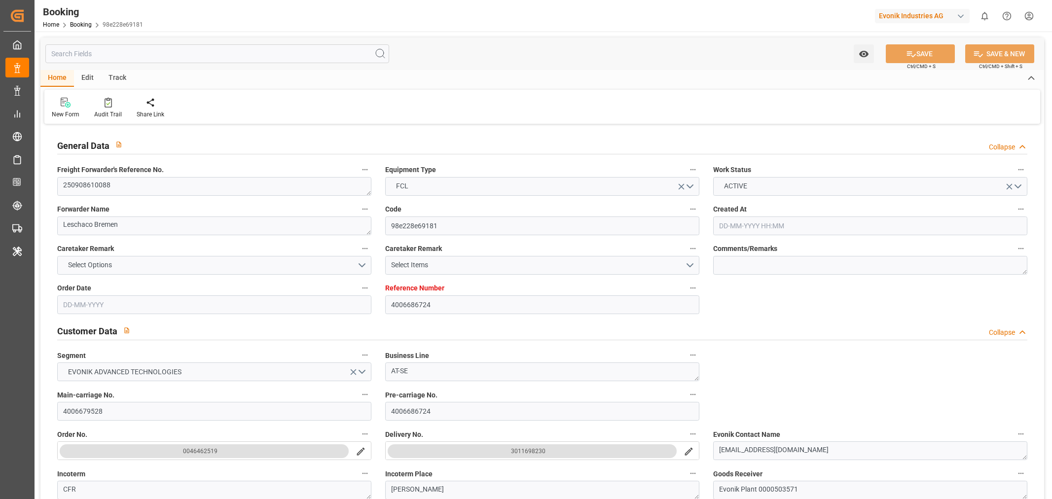
type input "4006686724"
type input "9337688"
type input "ONE"
type input "Ocean Network Express"
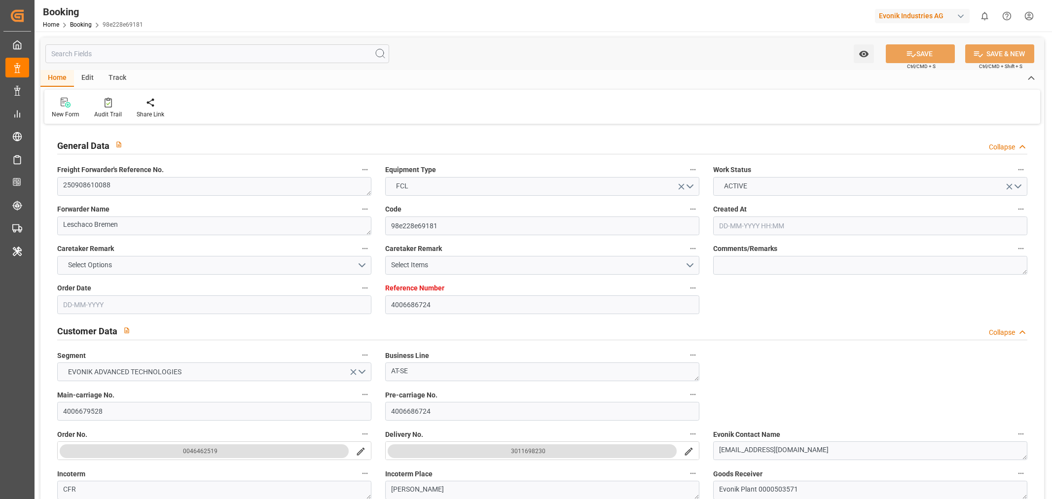
type input "DEHAM"
type input "BRSSZ"
type input "DEHAM"
type input "BRSSZ"
type input "28-07-2025 07:28"
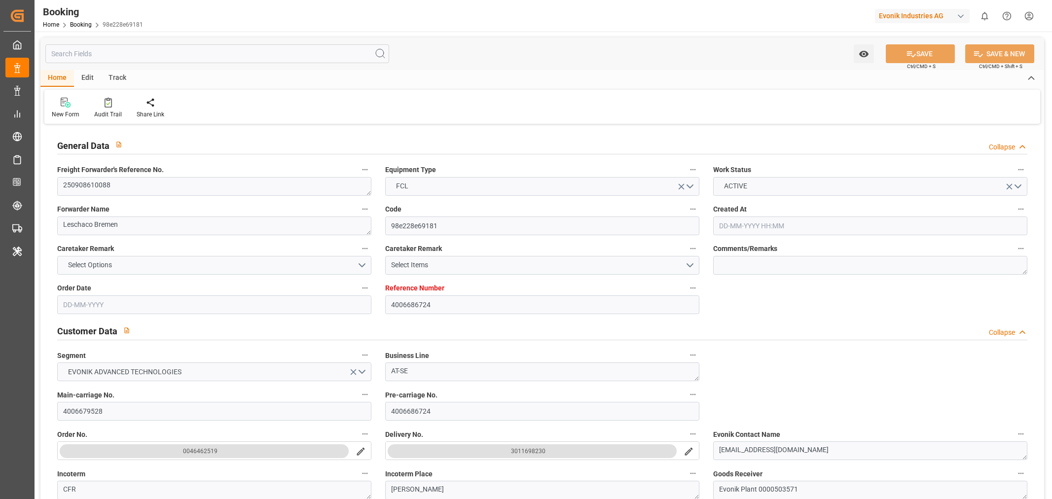
type input "28-07-2025"
type input "25-09-2025"
type input "19-08-2025"
type input "04-08-2025"
type input "26-08-2025"
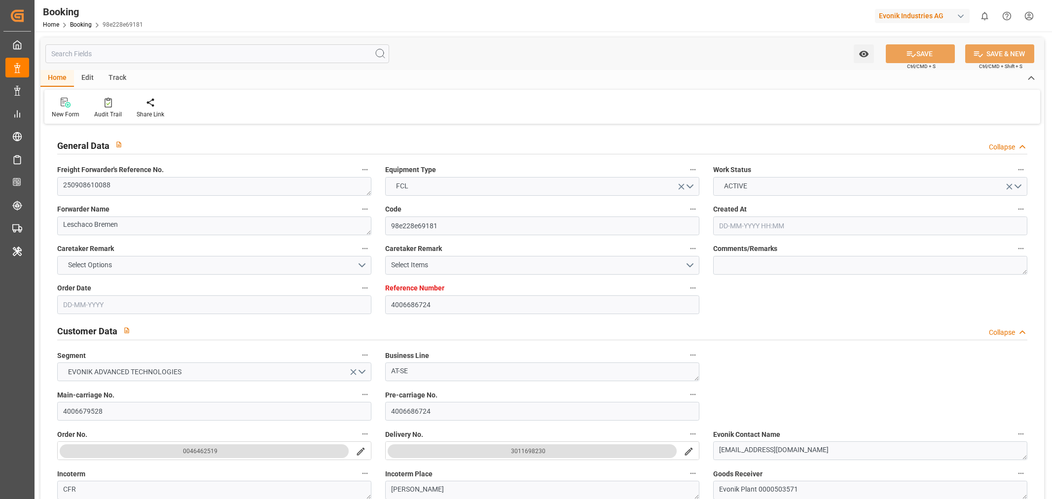
type input "27-09-2025 15:00"
type input "09-09-2025 00:00"
type input "19-10-2025 19:00"
type input "12-10-2025 00:00"
type input "04-08-2025"
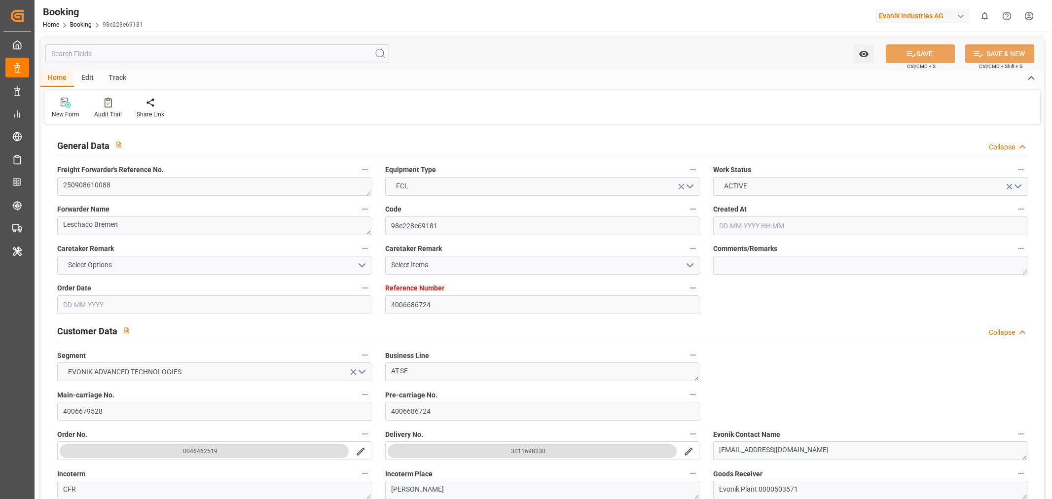
type input "18-09-2025 11:42"
type input "18-09-2025"
type input "27-09-2025 15:00"
type input "19-10-2025 19:00"
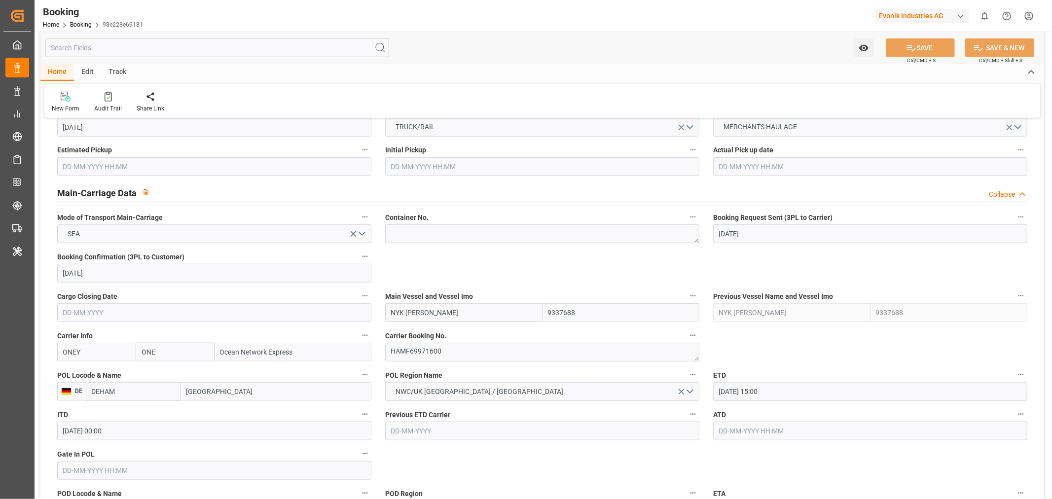
scroll to position [438, 0]
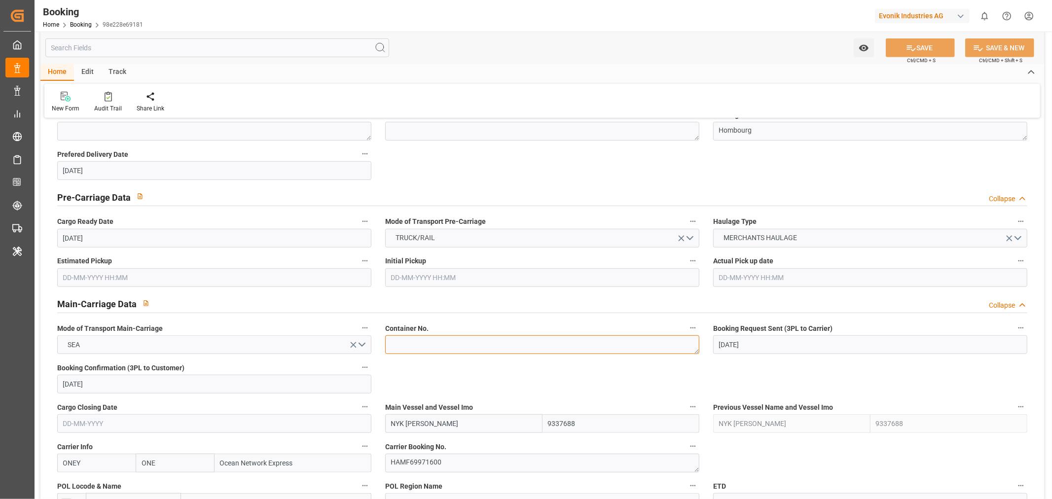
click at [430, 351] on textarea at bounding box center [542, 344] width 314 height 19
paste textarea "SEGU5970212"
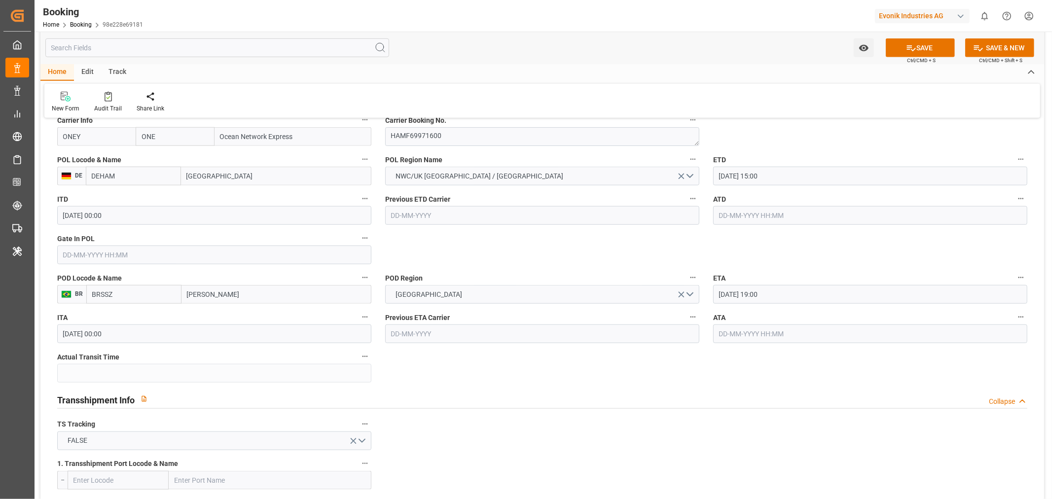
scroll to position [767, 0]
type textarea "SEGU5970212"
click at [922, 44] on button "SAVE" at bounding box center [920, 47] width 69 height 19
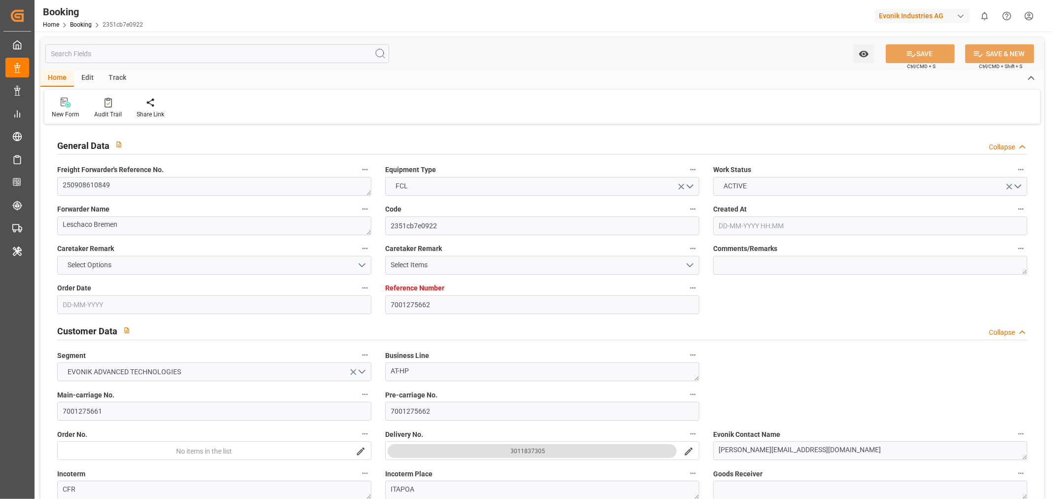
type input "7001275662"
type input "9324837"
type input "ONE"
type input "Ocean Network Express"
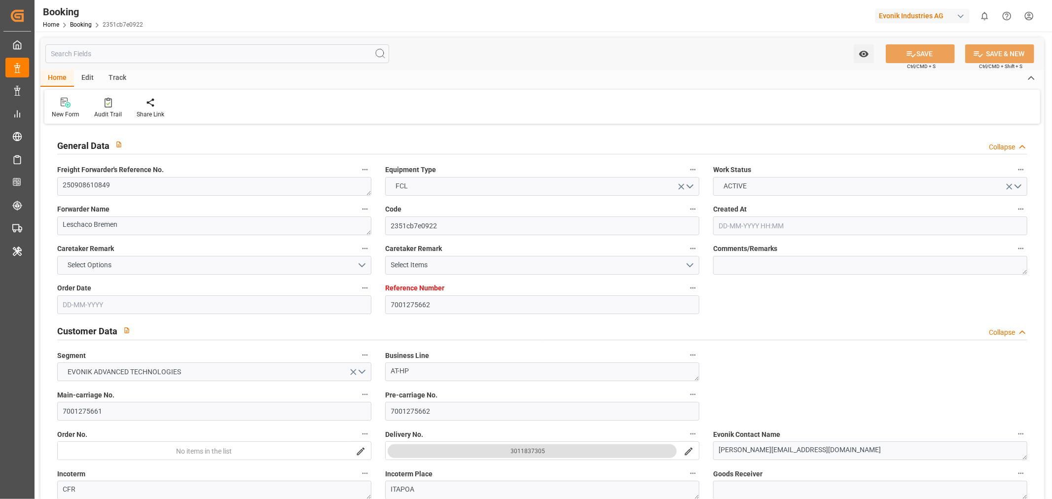
type input "EUNWC"
type input "BRIOA"
type input "[DATE] 14:33"
type input "[DATE]"
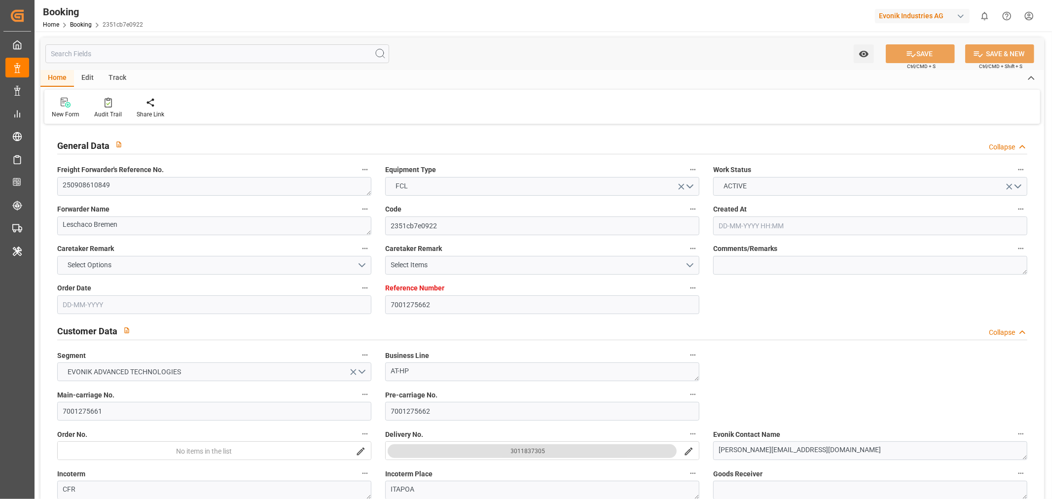
type input "[DATE]"
type input "[DATE] 00:00"
type input "[DATE]"
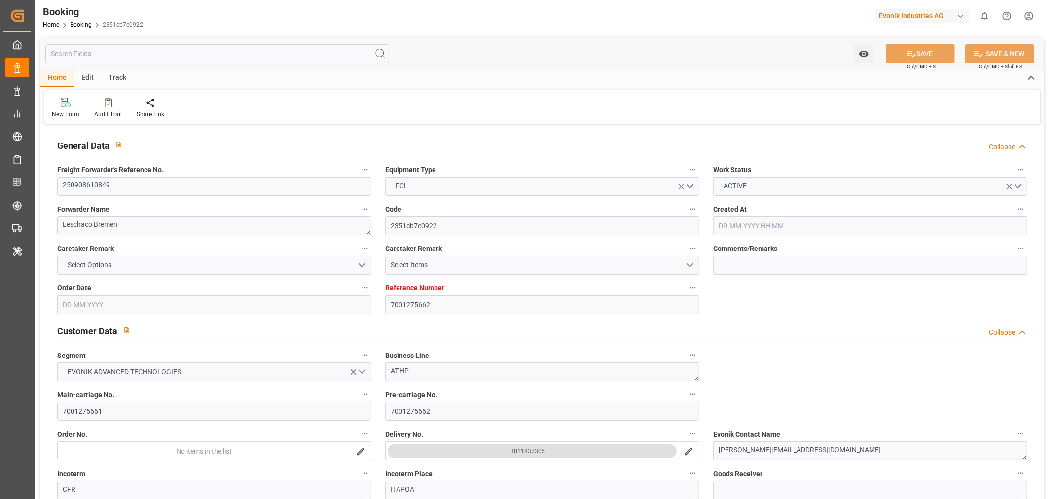
type input "[DATE] 00:00"
type input "[DATE] 07:47"
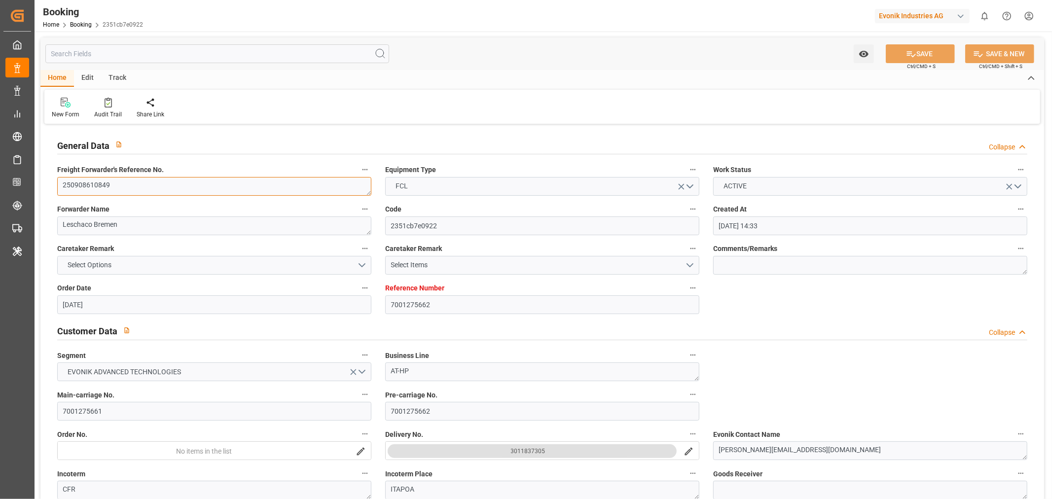
click at [97, 188] on textarea "250908610849" at bounding box center [214, 186] width 314 height 19
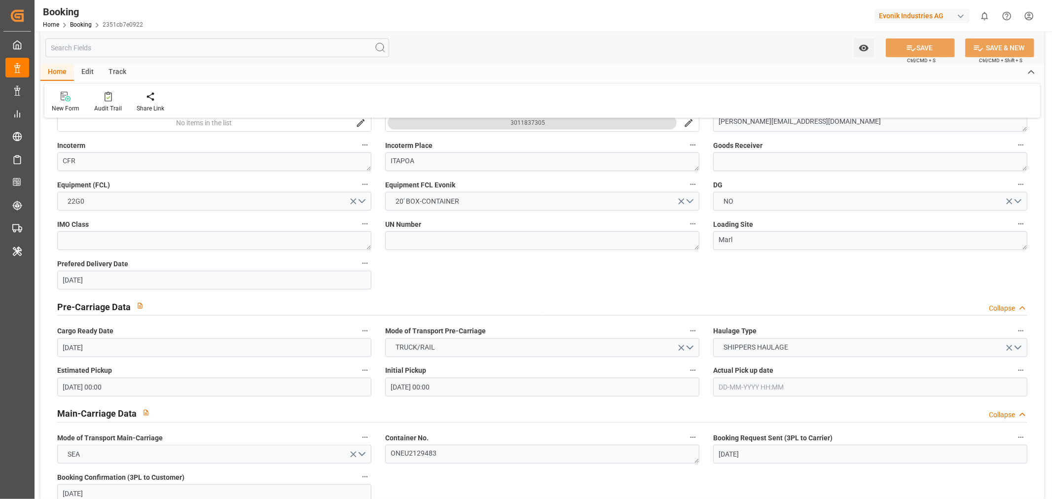
scroll to position [657, 0]
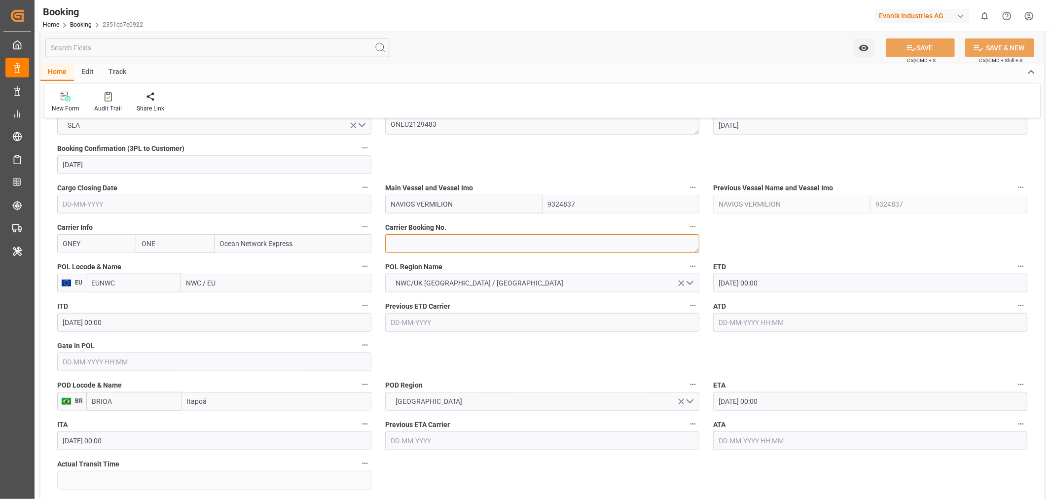
click at [431, 239] on textarea at bounding box center [542, 243] width 314 height 19
paste textarea "HAMF83436500"
type textarea "HAMF83436500"
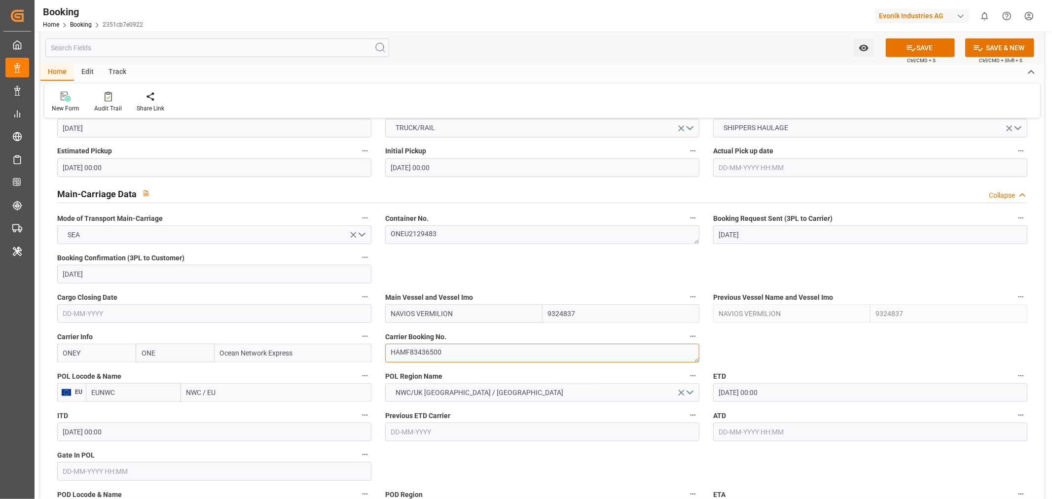
scroll to position [712, 0]
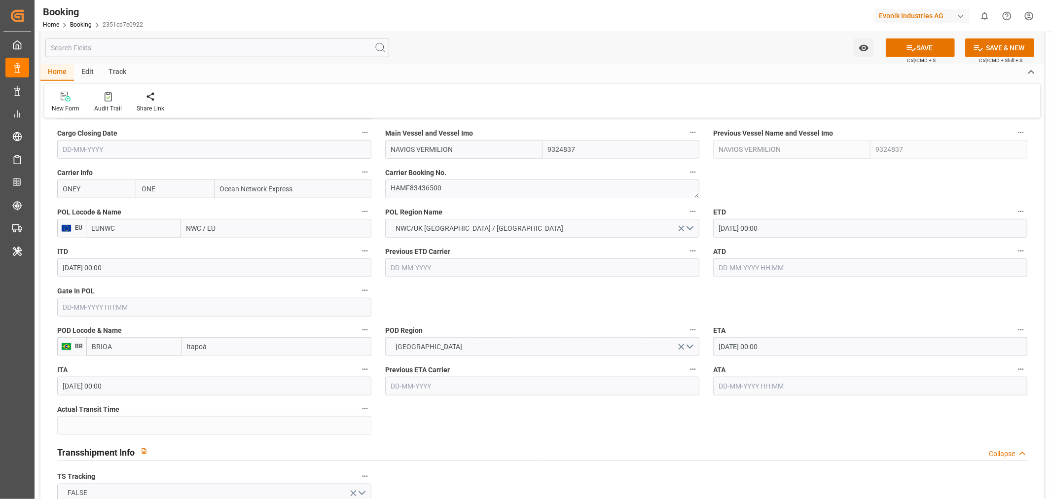
click at [193, 228] on input "NWC / EU" at bounding box center [276, 228] width 190 height 19
paste input "ROTTERDAM"
type input "ROTTERDAM"
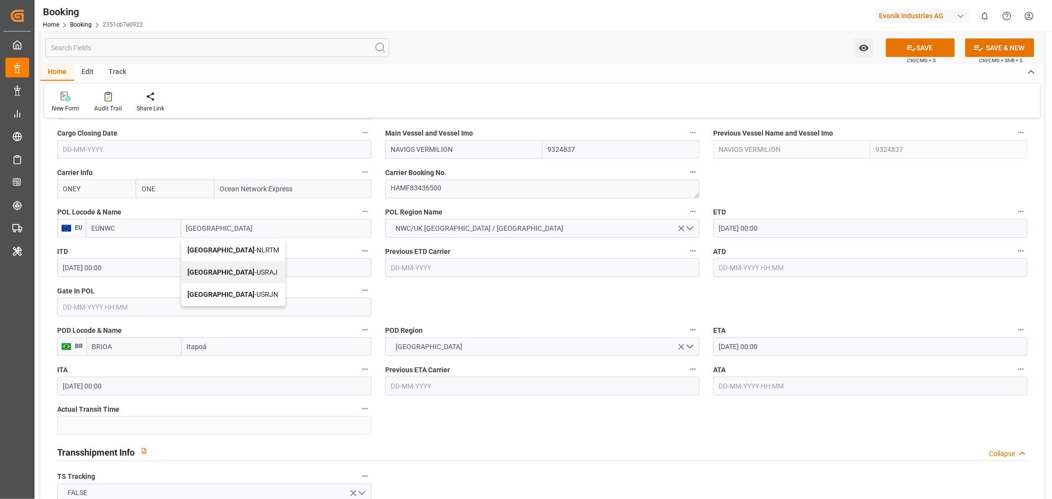
click at [253, 250] on div "Rotterdam - NLRTM" at bounding box center [233, 250] width 104 height 22
type input "NLRTM"
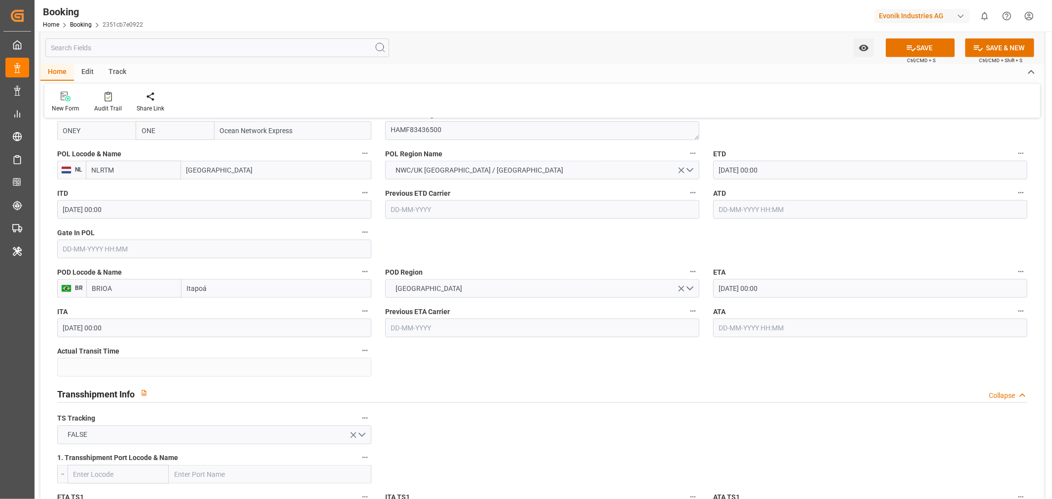
scroll to position [821, 0]
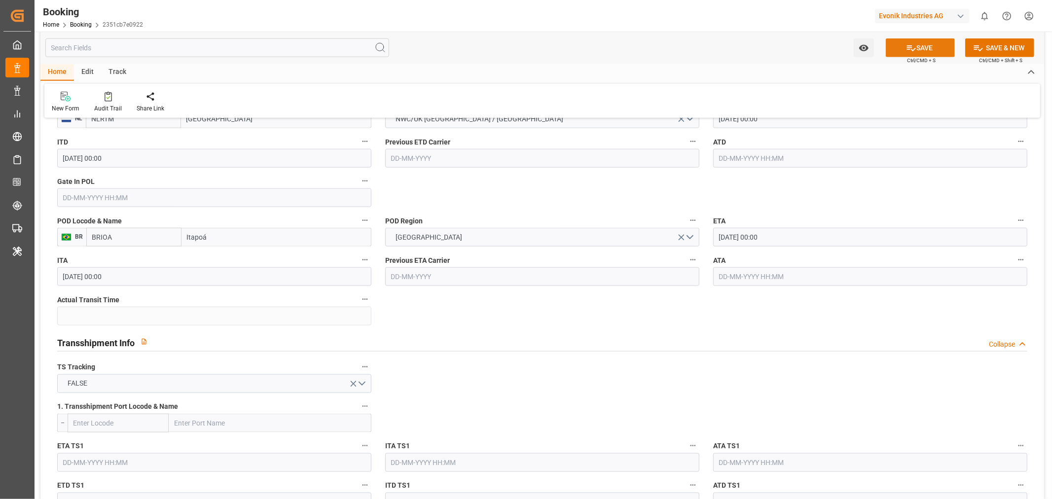
type input "[GEOGRAPHIC_DATA]"
click at [916, 48] on button "SAVE" at bounding box center [920, 47] width 69 height 19
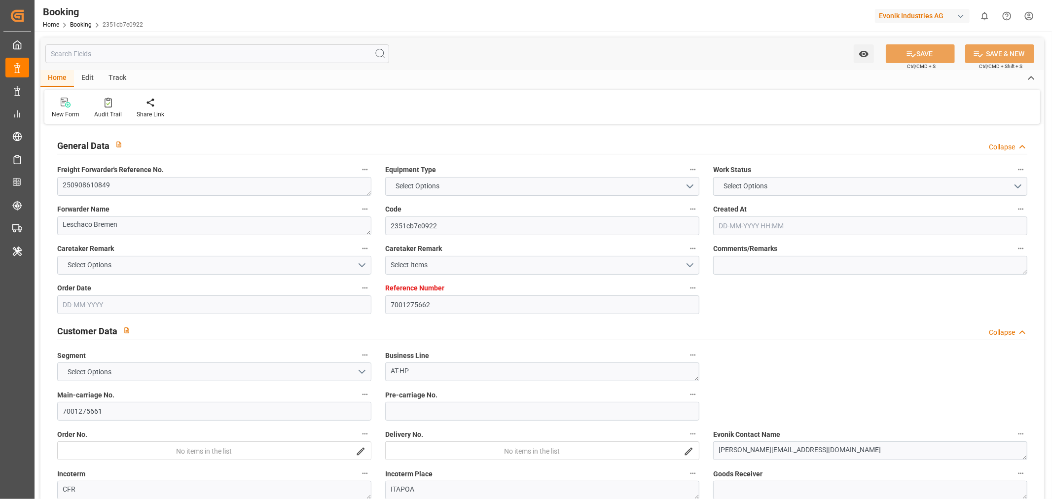
type input "7001275662"
type input "9324837"
type input "ONE"
type input "Ocean Network Express"
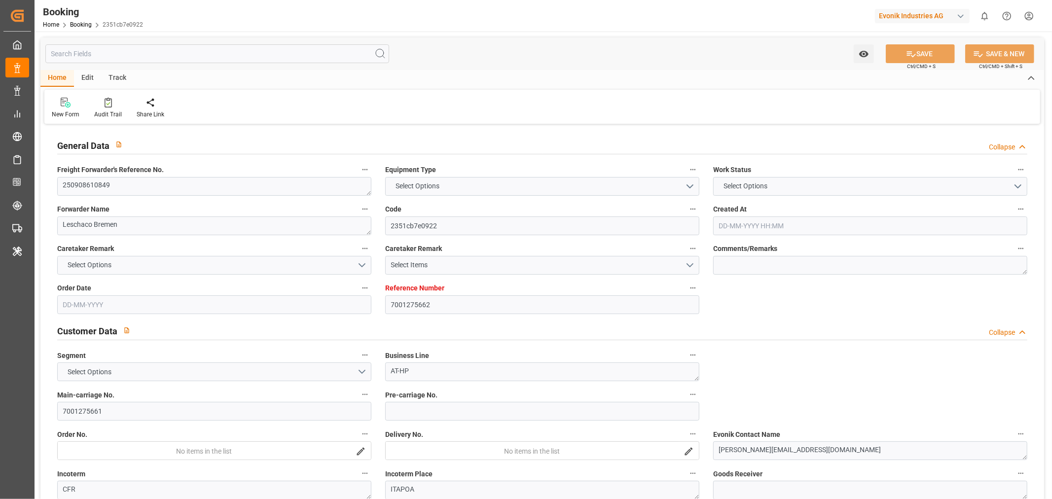
type input "NLRTM"
type input "BRIOA"
type input "[DATE] 14:33"
type input "[DATE]"
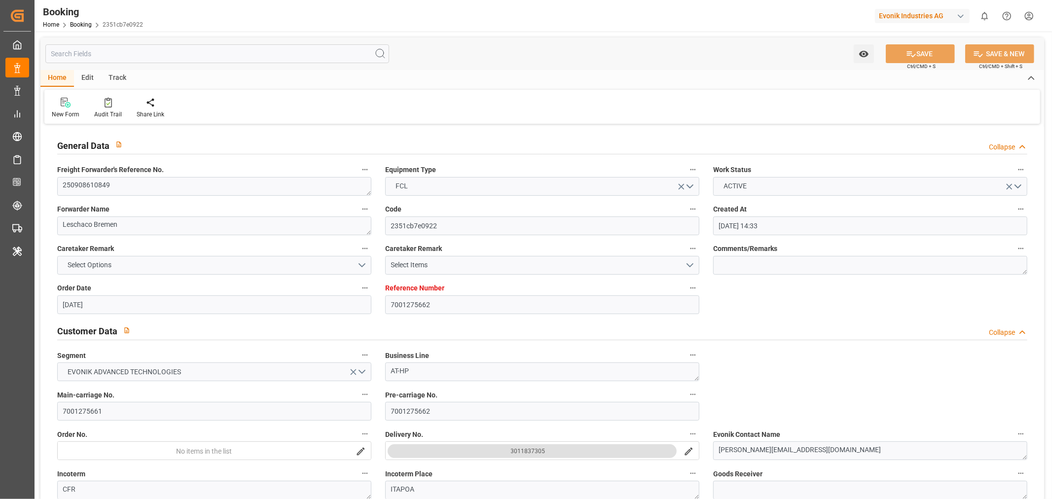
type input "[DATE]"
type input "[DATE] 00:00"
type input "[DATE]"
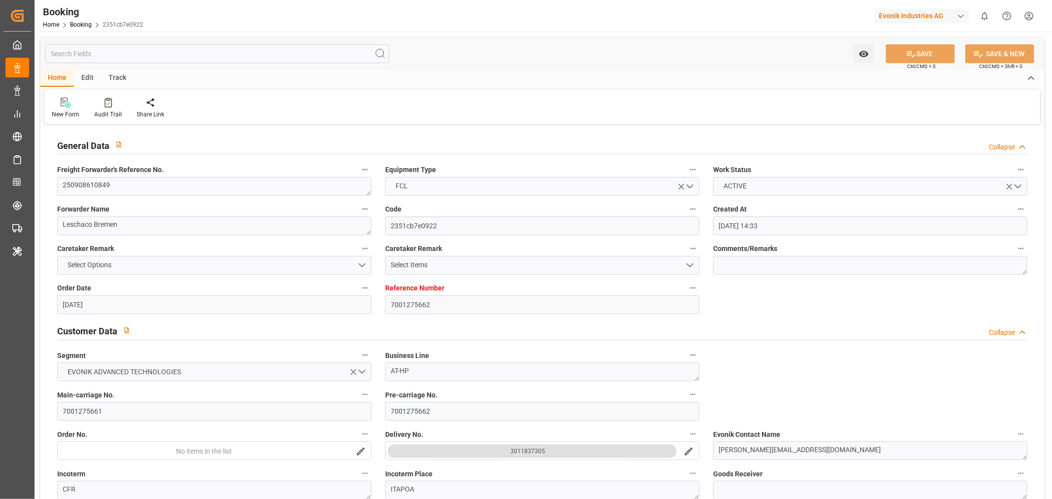
type input "[DATE] 00:00"
type input "[DATE] 12:02"
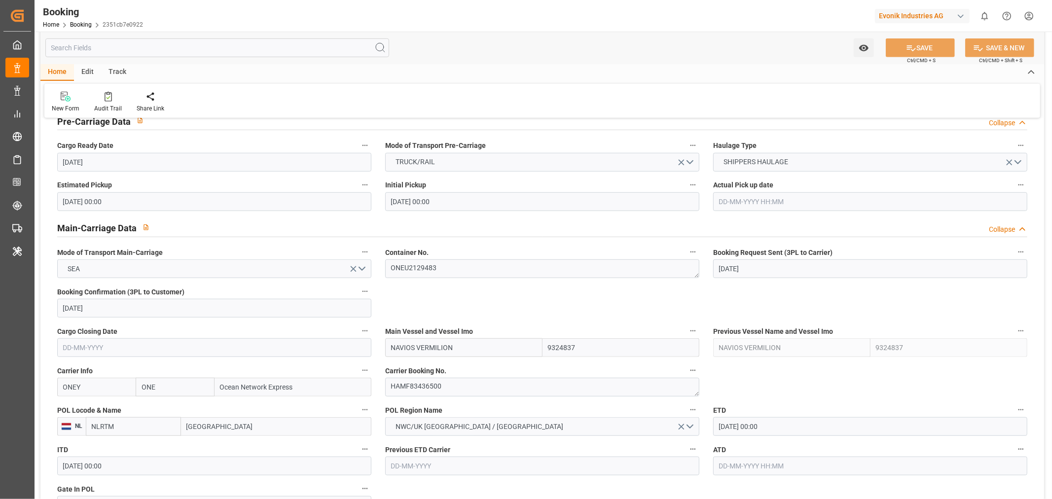
scroll to position [657, 0]
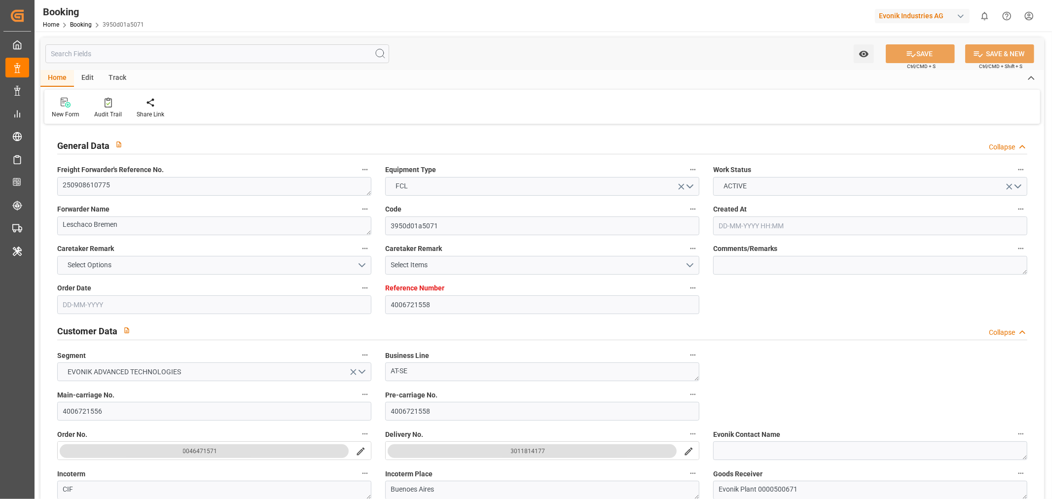
type input "4006721558"
type input "9337688"
type input "ONE"
type input "Ocean Network Express"
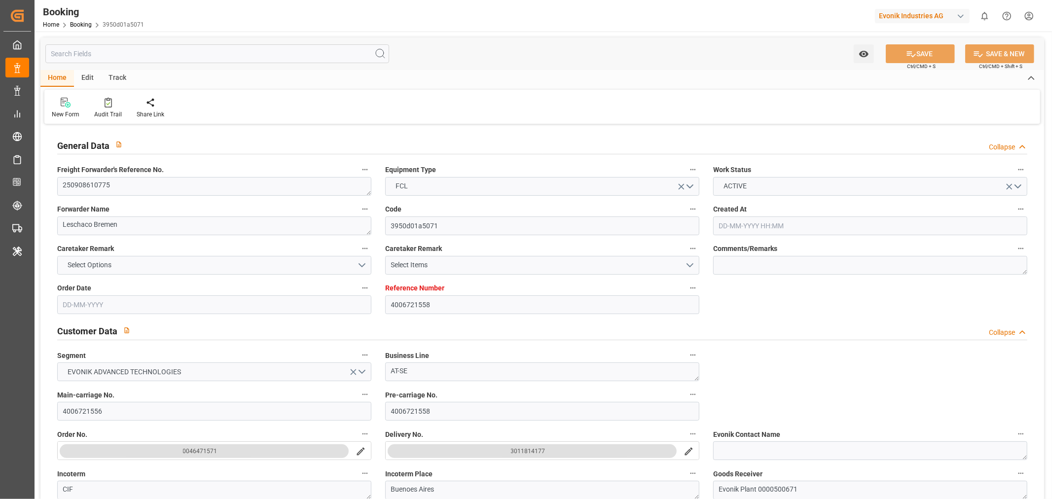
type input "DEHAM"
type input "ARBUE"
type input "08-09-2025 07:59"
type input "08-09-2025"
type input "01-11-2025"
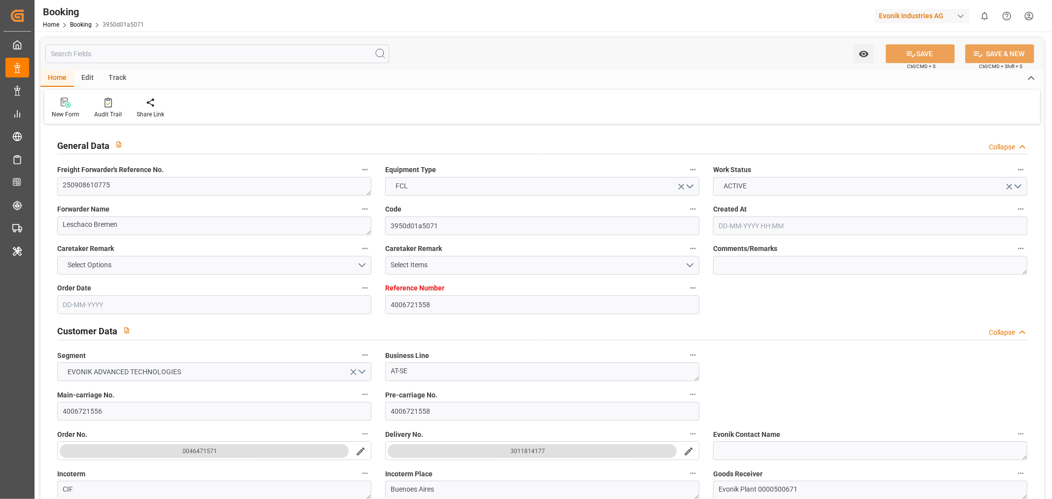
type input "18-09-2025"
type input "18-09-2025 00:00"
type input "18-09-2025"
type input "27-09-2025 00:00"
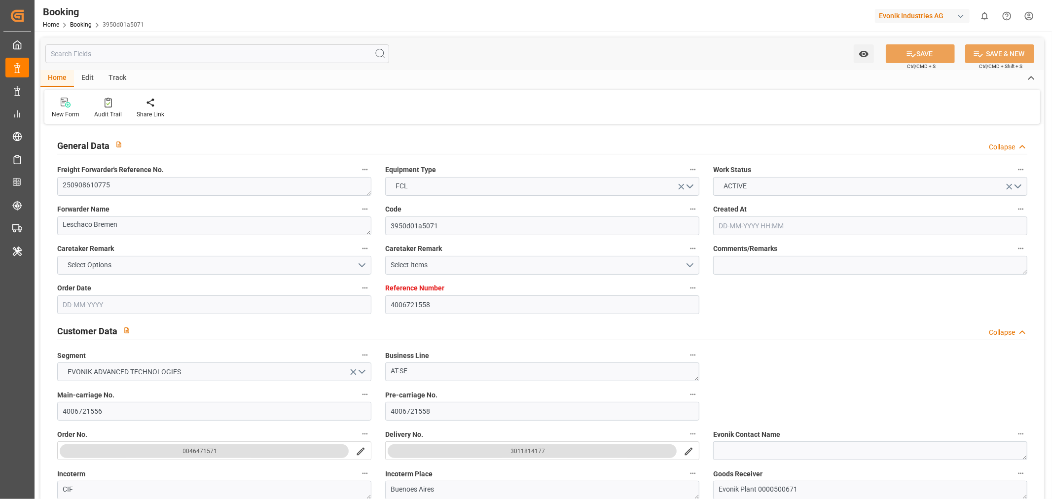
type input "26-10-2025 00:00"
type input "18-09-2025 07:16"
click at [109, 194] on textarea "250908610775" at bounding box center [214, 186] width 314 height 19
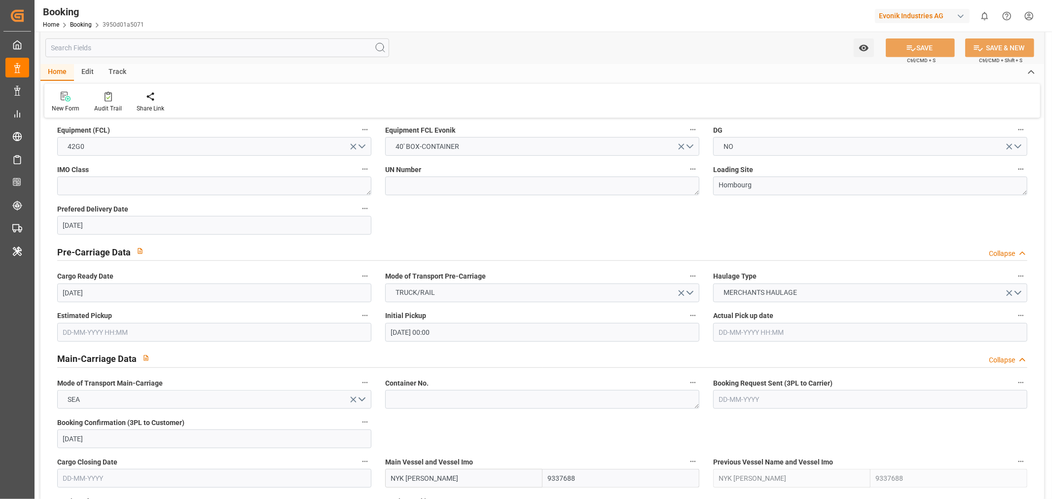
scroll to position [657, 0]
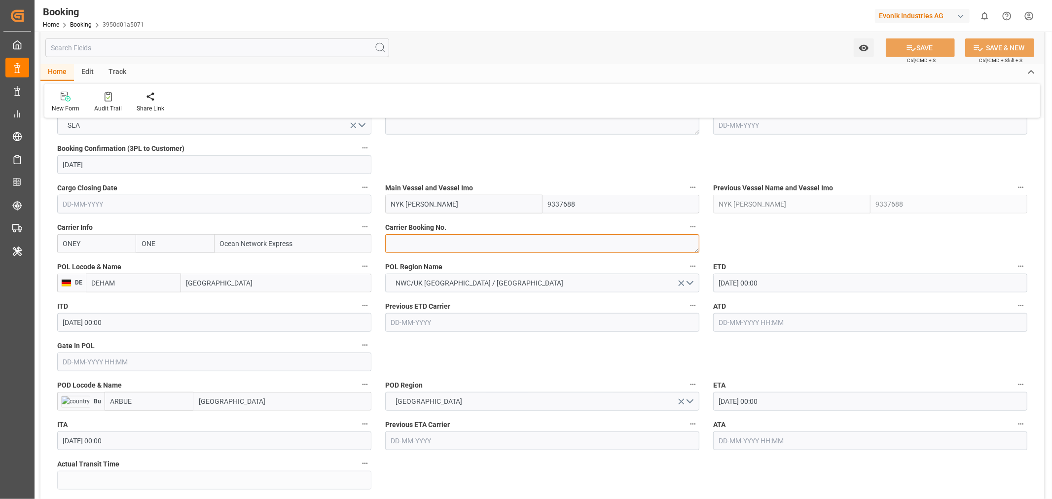
click at [436, 237] on textarea at bounding box center [542, 243] width 314 height 19
paste textarea "HAMF80782600"
type textarea "HAMF80782600"
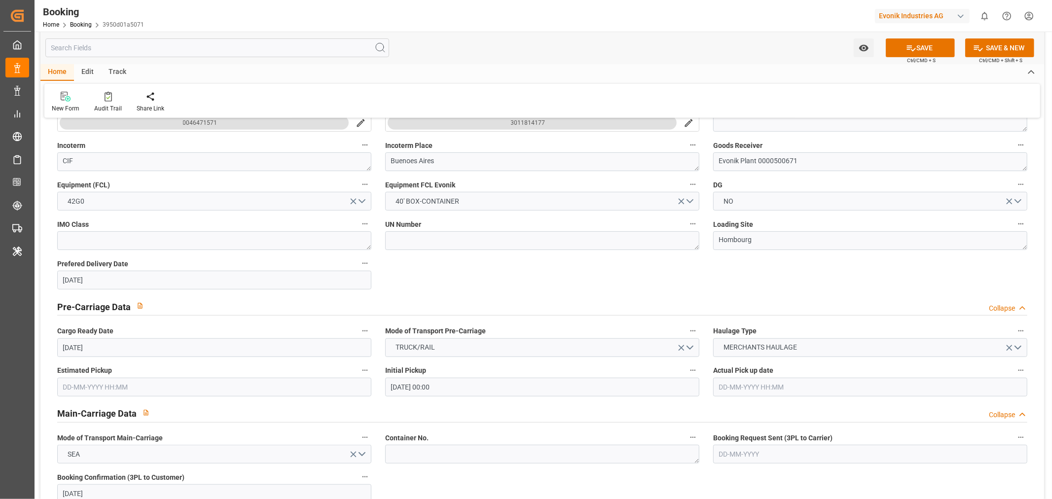
scroll to position [603, 0]
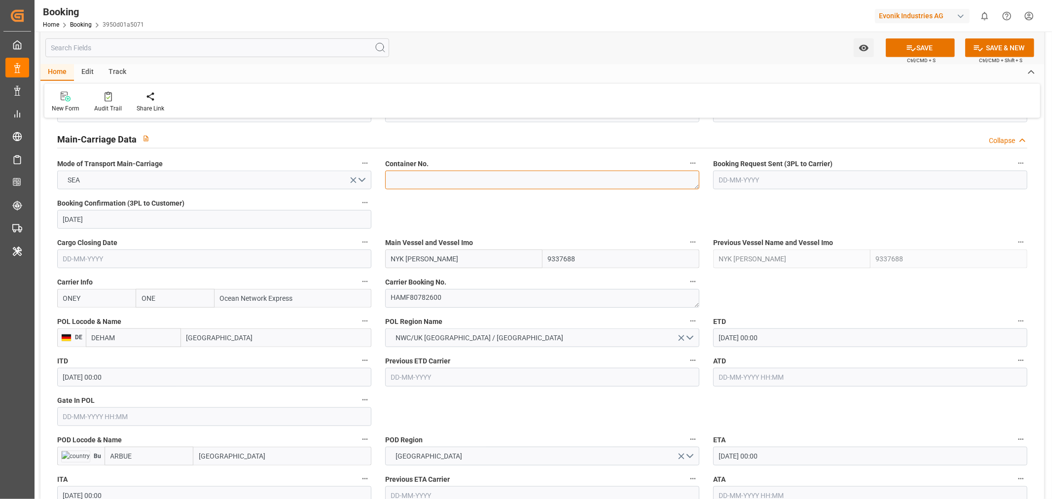
click at [417, 179] on textarea at bounding box center [542, 180] width 314 height 19
paste textarea "TCKU4387460"
type textarea "TCKU4387460"
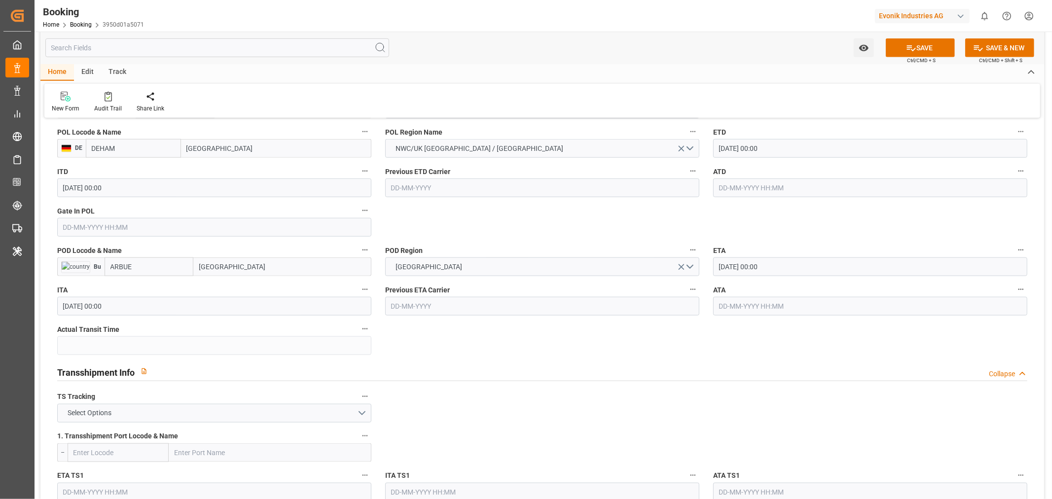
scroll to position [876, 0]
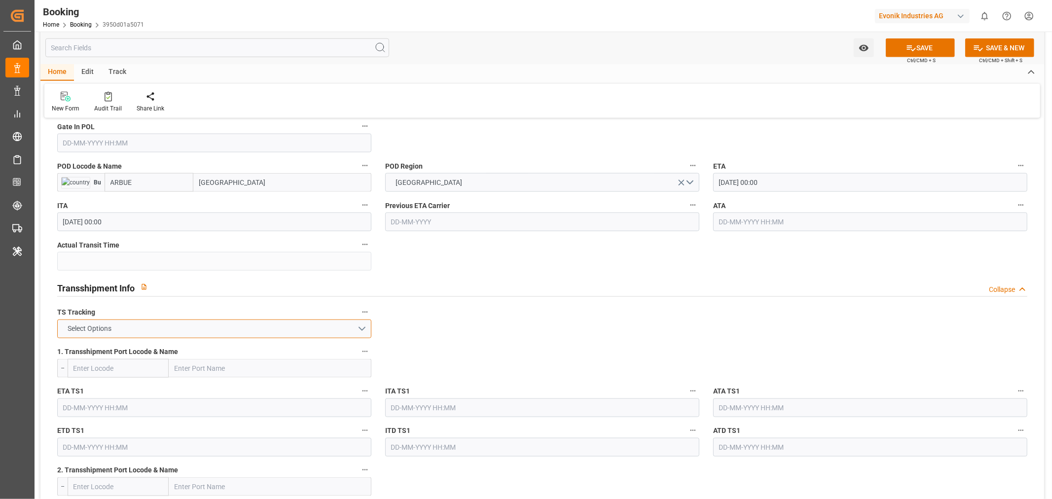
click at [363, 330] on button "Select Options" at bounding box center [214, 329] width 314 height 19
click at [193, 350] on div "FALSE" at bounding box center [214, 352] width 313 height 21
click at [921, 46] on button "SAVE" at bounding box center [920, 47] width 69 height 19
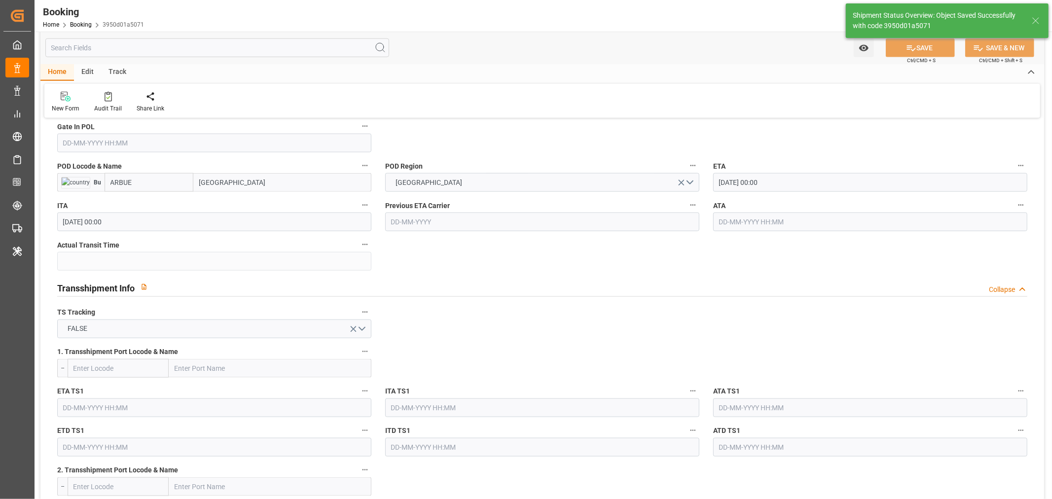
type textarea "Shashidhar Mm"
type input "18-09-2025 12:11"
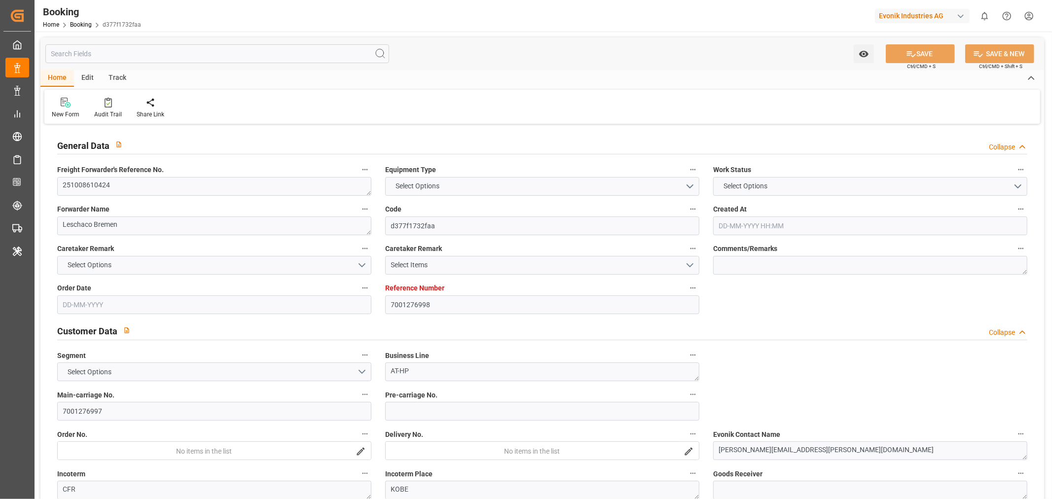
type input "7001276998"
type input "9395159"
type input "ONE"
type input "Ocean Network Express"
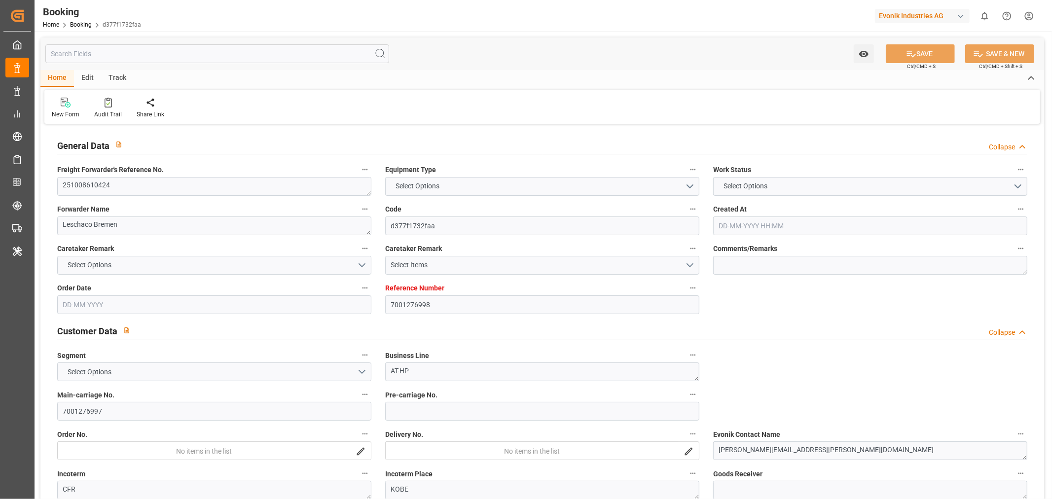
type input "NLRTM"
type input "JPUKB"
click at [116, 191] on textarea "251008610424" at bounding box center [214, 186] width 314 height 19
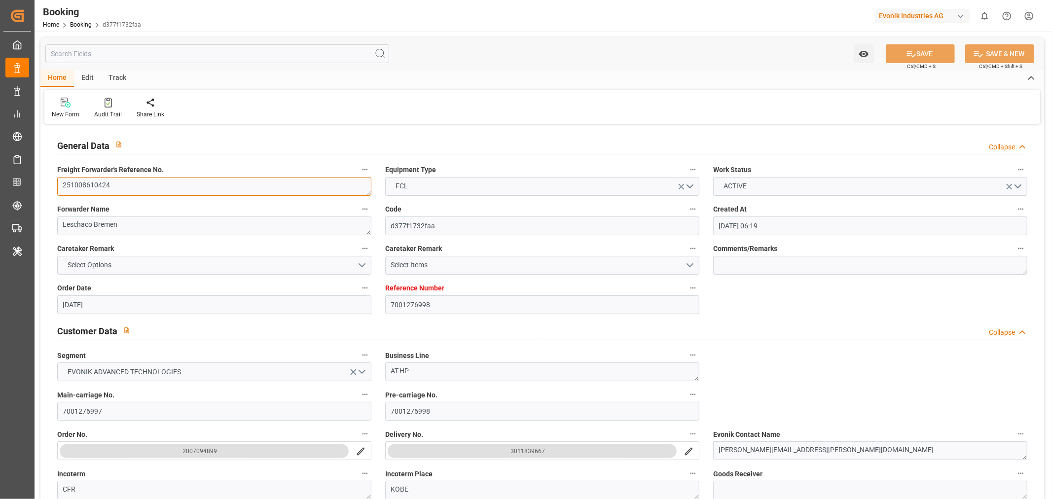
click at [116, 191] on textarea "251008610424" at bounding box center [214, 186] width 314 height 19
type input "17-09-2025 06:19"
type input "[DATE]"
type input "10-12-2025"
type input "26-09-2025"
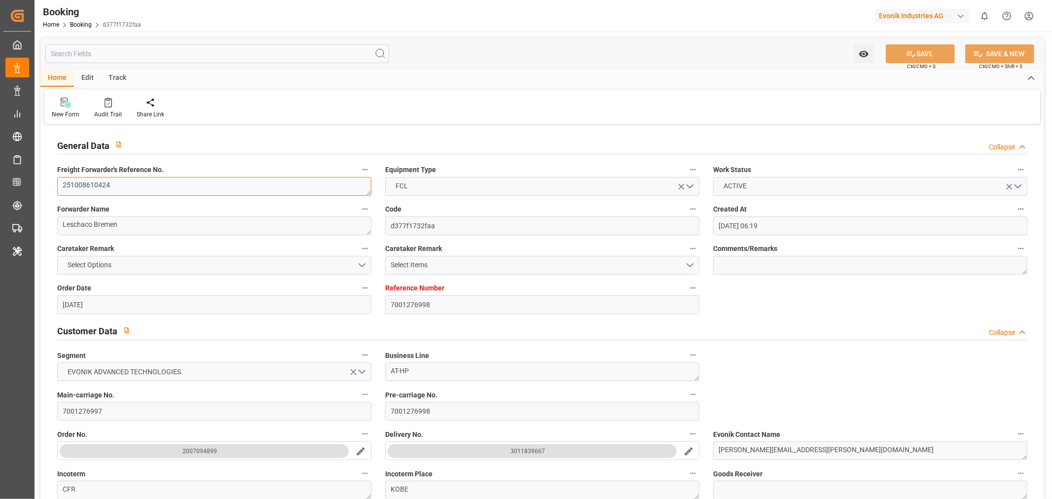
type input "26-09-2025 00:00"
type input "[DATE]"
type input "05-10-2025 00:00"
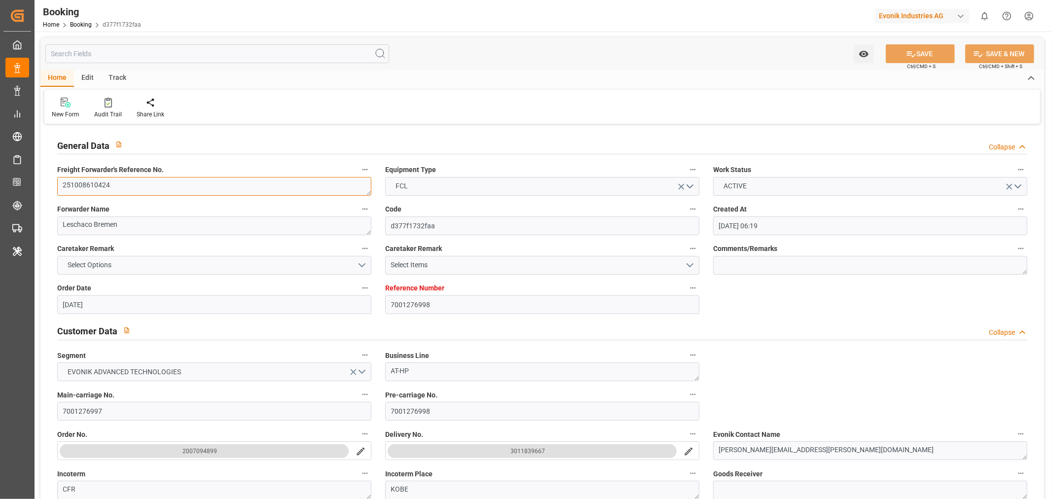
type input "05-10-2025 00:00"
type input "23-11-2025 00:00"
type input "10-12-2025 00:00"
type input "18-09-2025 11:52"
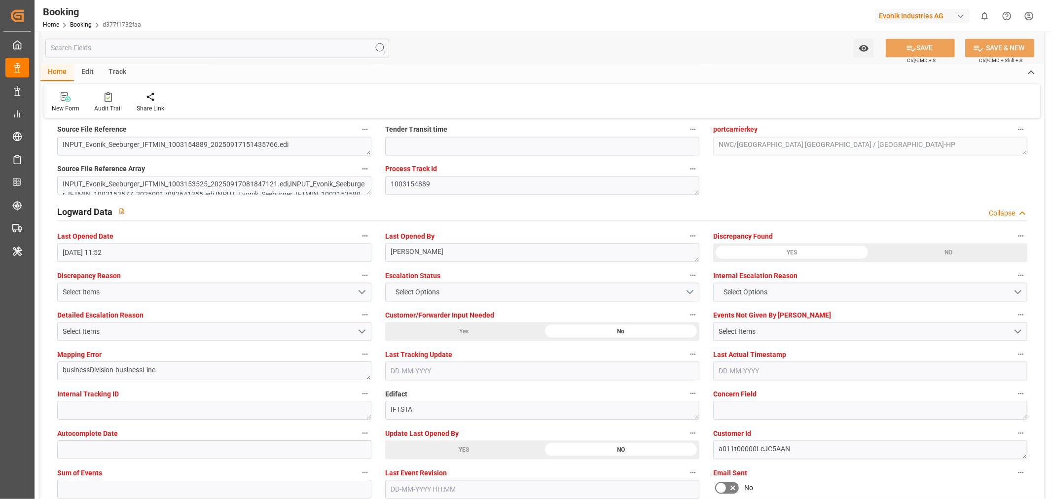
scroll to position [1753, 0]
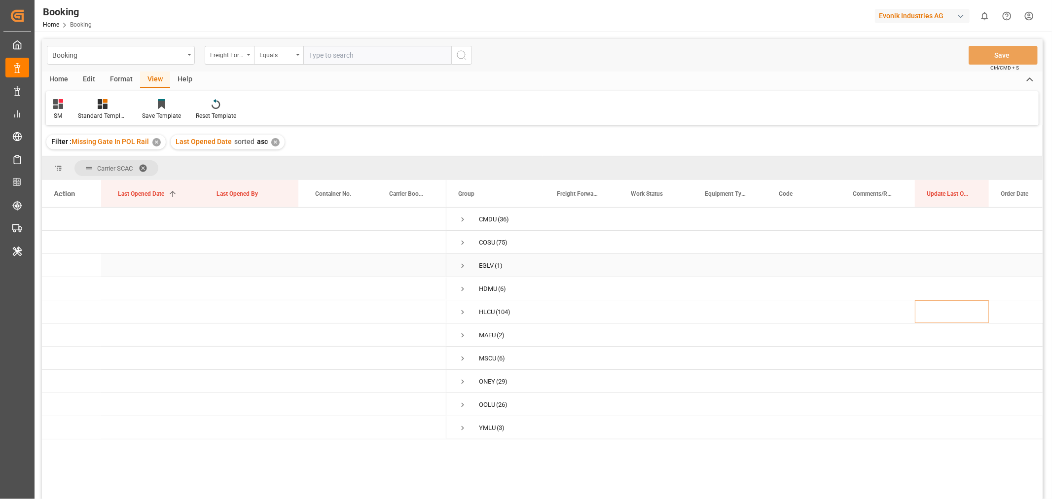
click at [462, 267] on span "Press SPACE to select this row." at bounding box center [462, 265] width 9 height 9
click at [460, 267] on span "Press SPACE to select this row." at bounding box center [462, 265] width 9 height 9
click at [144, 167] on span at bounding box center [147, 168] width 16 height 9
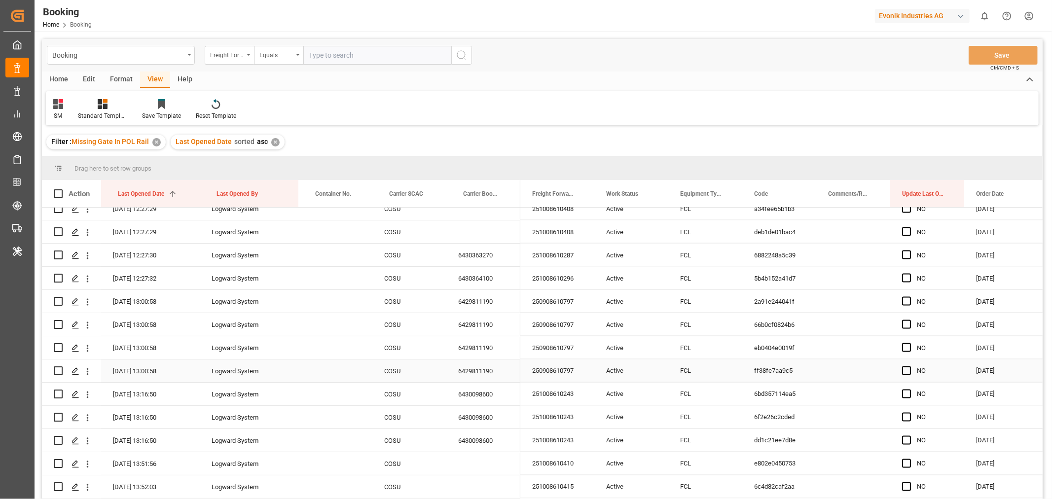
scroll to position [1589, 0]
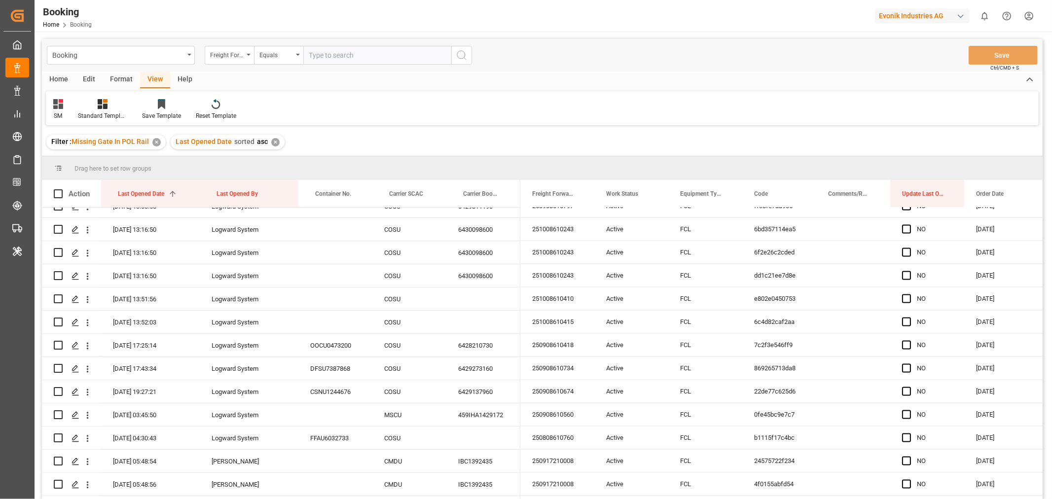
click at [274, 141] on div "✕" at bounding box center [275, 142] width 8 height 8
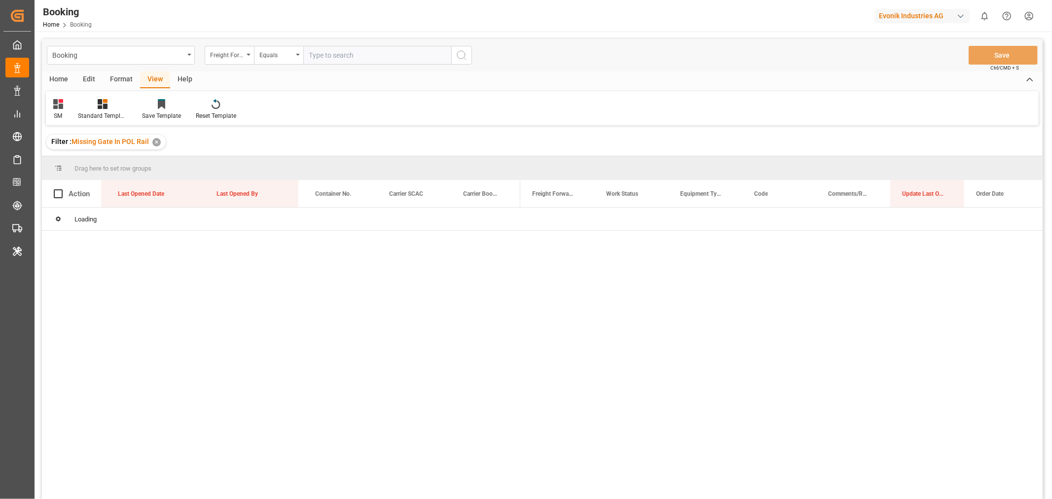
click at [154, 142] on div "✕" at bounding box center [156, 142] width 8 height 8
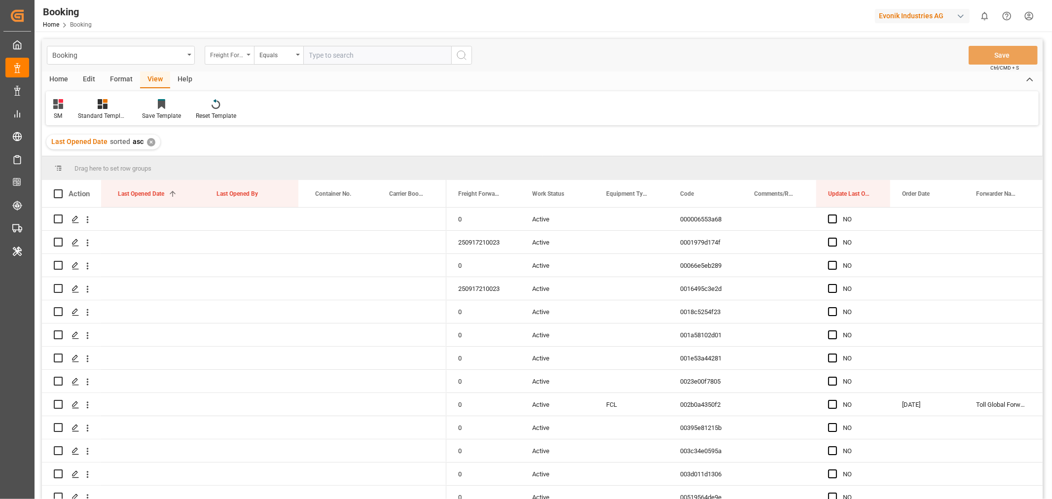
click at [249, 55] on icon "open menu" at bounding box center [249, 55] width 4 height 2
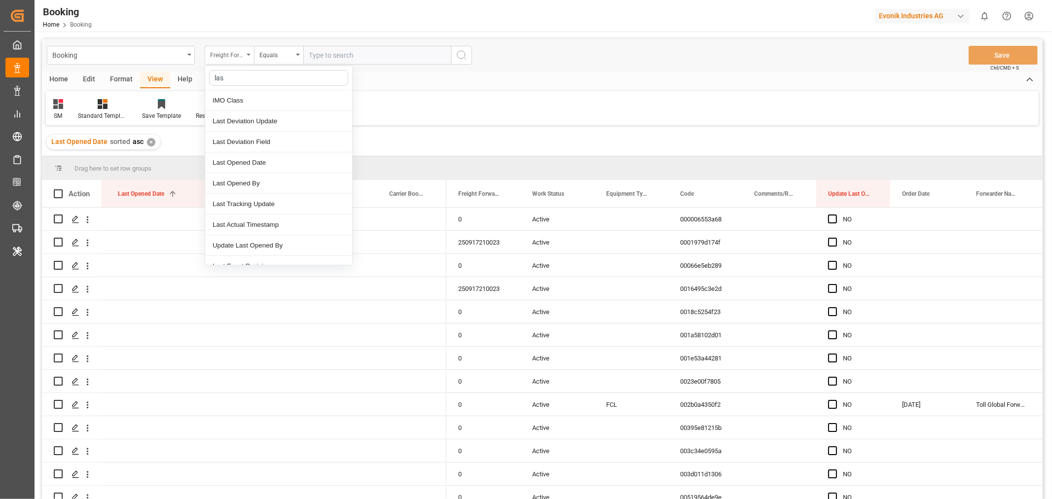
type input "last"
click at [268, 139] on div "Last Opened Date" at bounding box center [278, 142] width 147 height 21
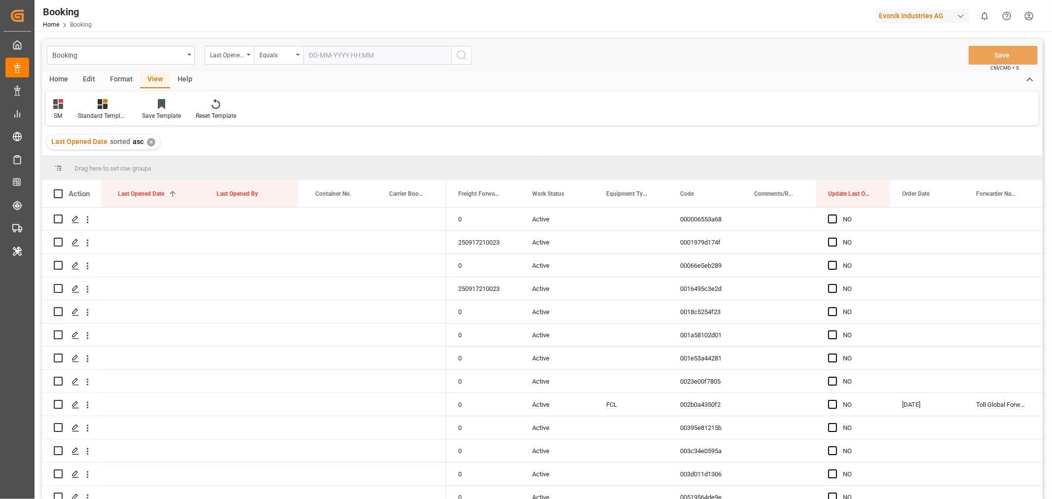
click at [362, 55] on input "text" at bounding box center [377, 55] width 148 height 19
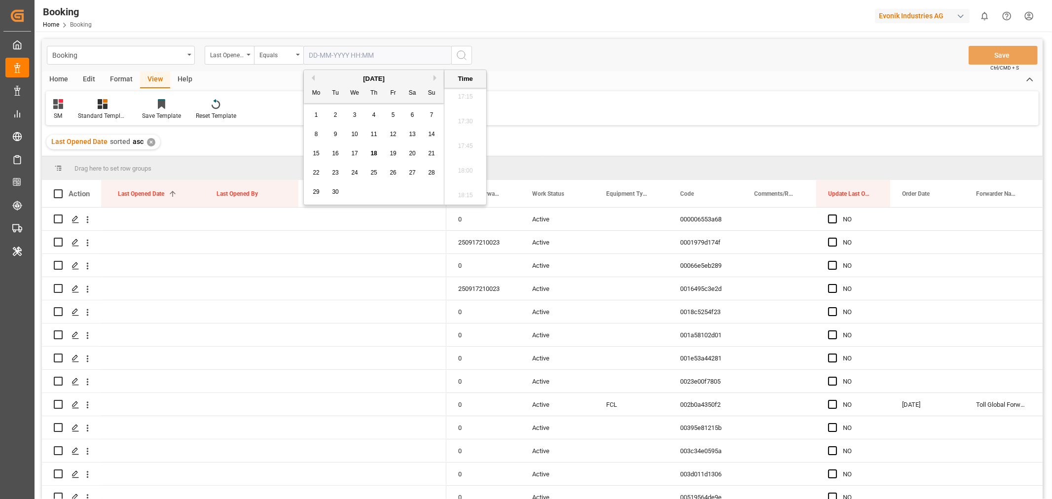
click at [373, 153] on span "18" at bounding box center [373, 153] width 6 height 7
type input "[DATE] 00:00"
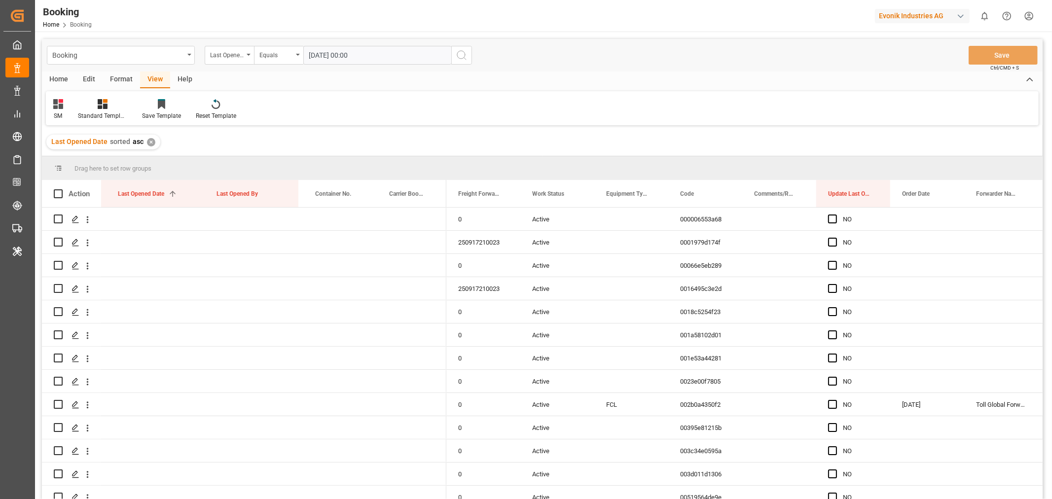
click at [466, 50] on icon "search button" at bounding box center [462, 55] width 12 height 12
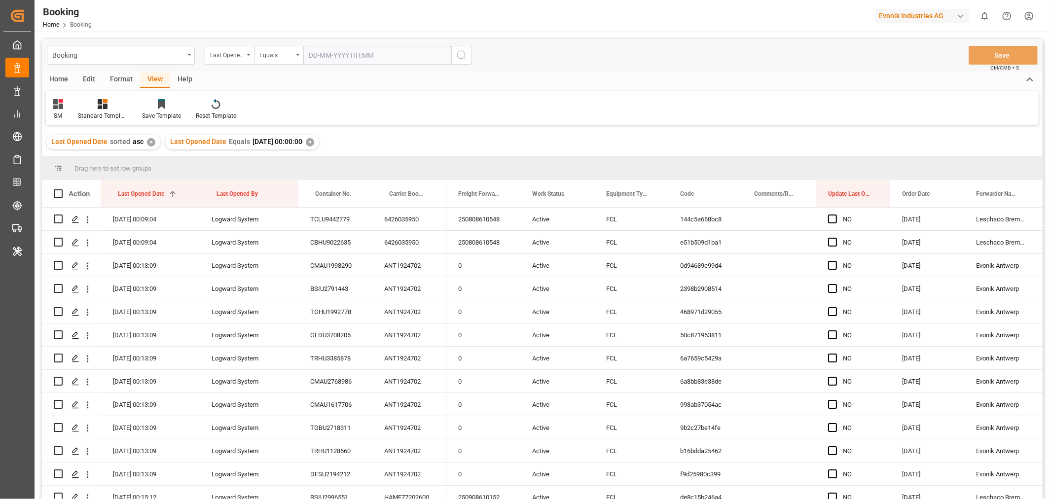
click at [150, 143] on div "✕" at bounding box center [151, 142] width 8 height 8
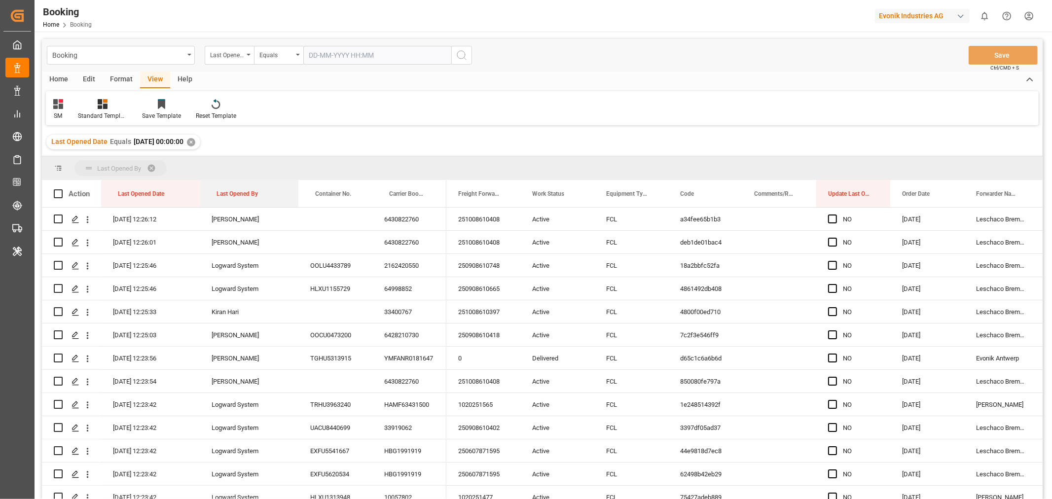
drag, startPoint x: 239, startPoint y: 194, endPoint x: 245, endPoint y: 163, distance: 31.2
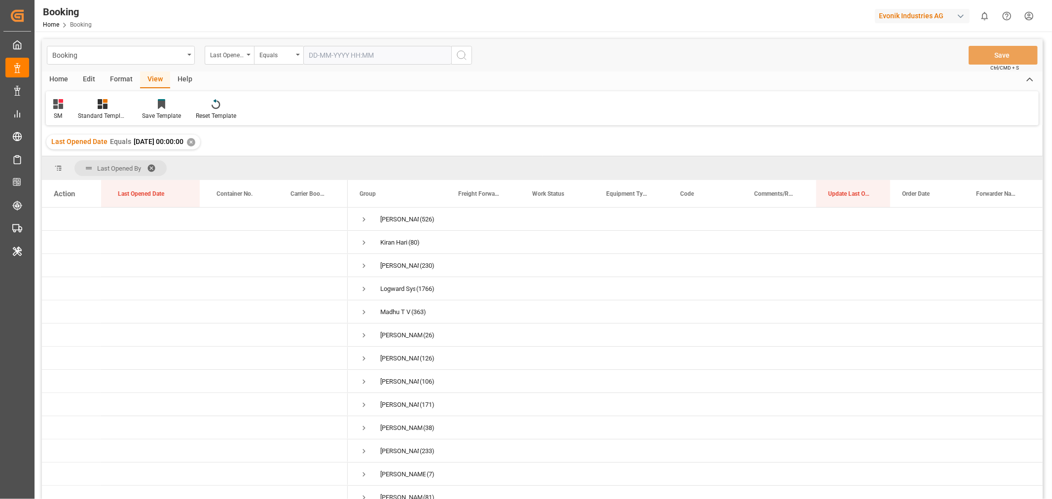
click at [121, 79] on div "Format" at bounding box center [121, 79] width 37 height 17
click at [56, 120] on div "Filter Rows" at bounding box center [67, 115] width 29 height 9
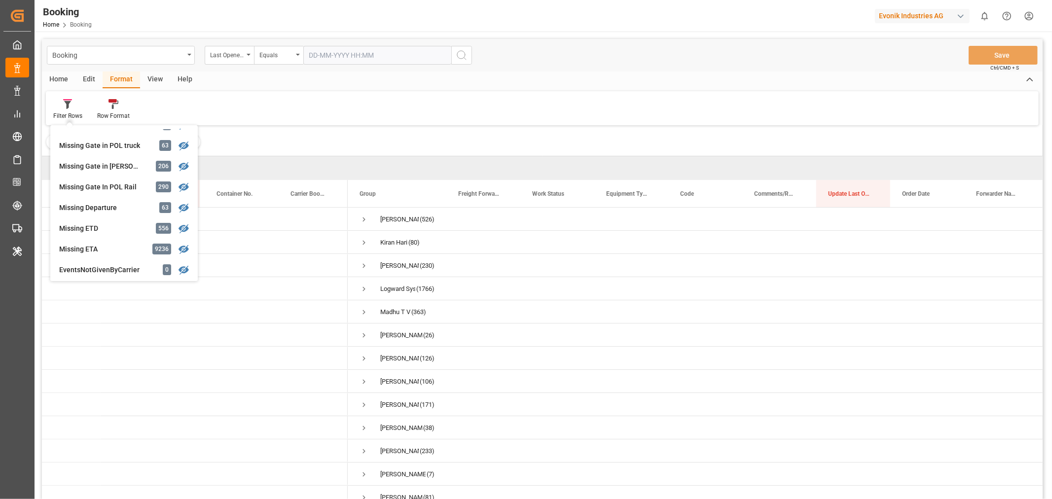
scroll to position [164, 0]
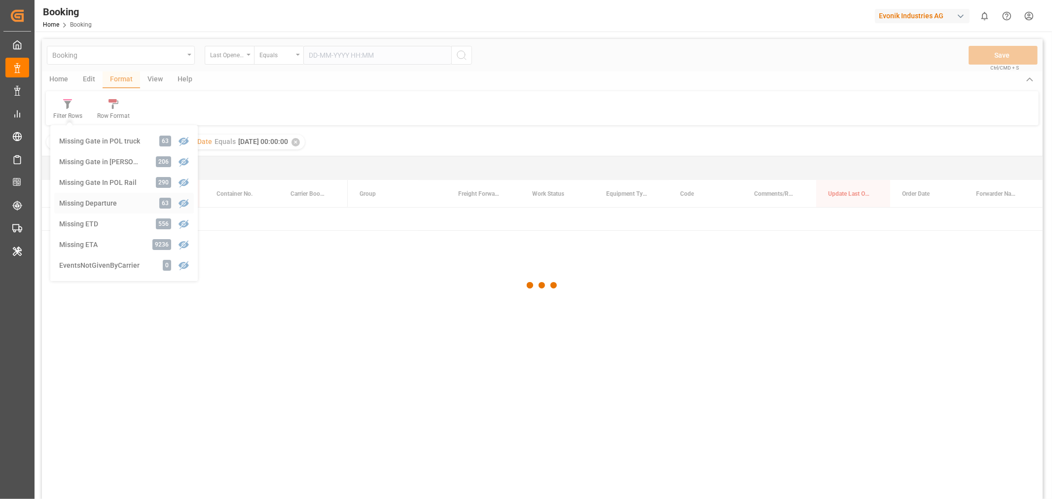
click at [95, 201] on div "Booking Last Opened Date Equals Save Ctrl/CMD + S Home Edit Format View Help Fi…" at bounding box center [542, 282] width 1000 height 486
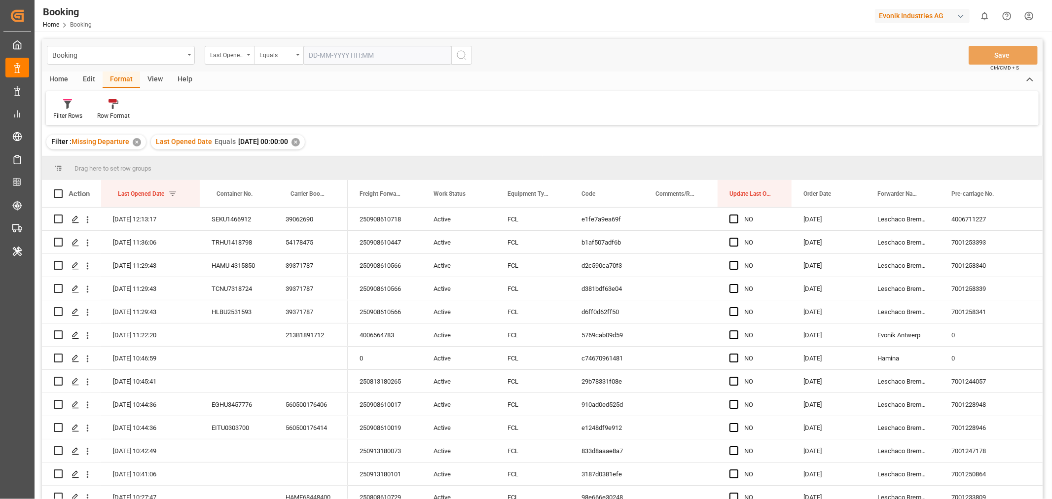
click at [155, 77] on div "View" at bounding box center [155, 79] width 30 height 17
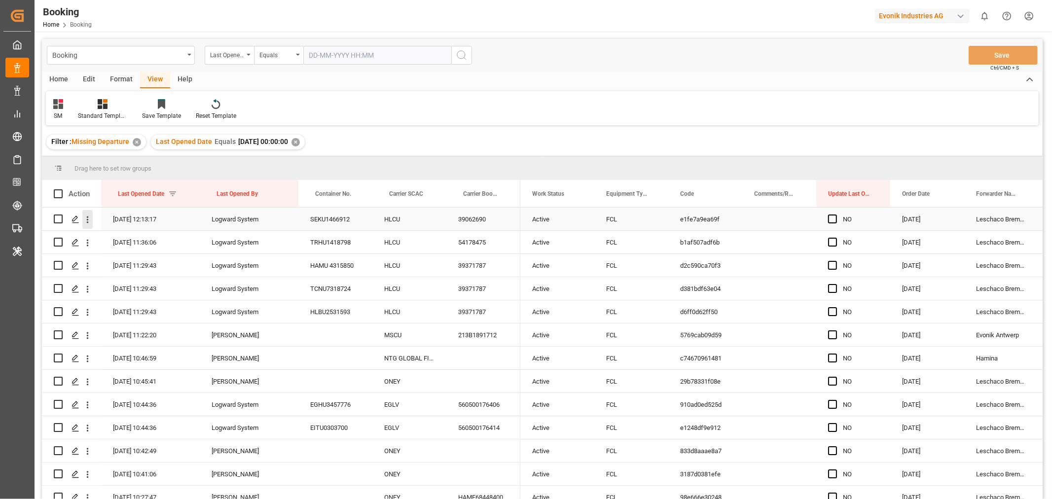
click at [89, 218] on icon "open menu" at bounding box center [87, 219] width 10 height 10
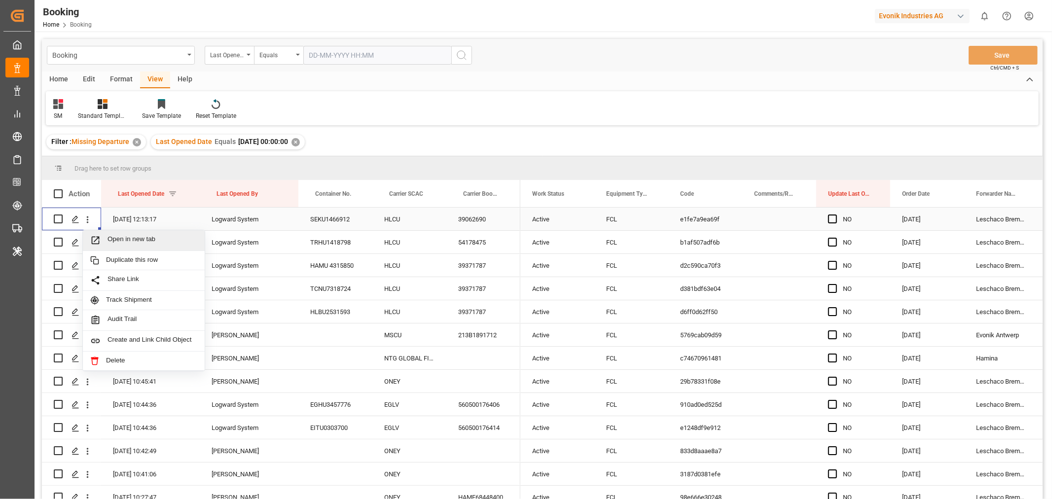
click at [148, 245] on span "Open in new tab" at bounding box center [152, 240] width 90 height 10
click at [86, 243] on icon "open menu" at bounding box center [87, 243] width 10 height 10
click at [131, 258] on span "Open in new tab" at bounding box center [152, 263] width 90 height 10
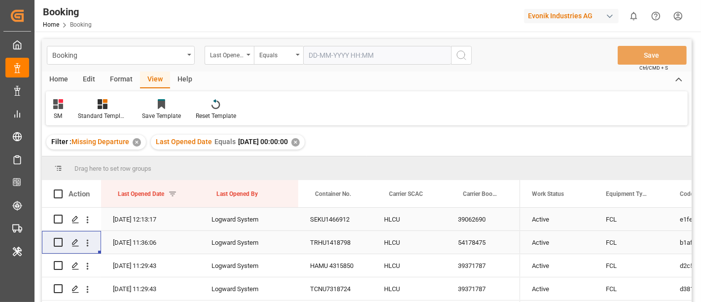
click at [85, 80] on div "Edit" at bounding box center [88, 79] width 27 height 17
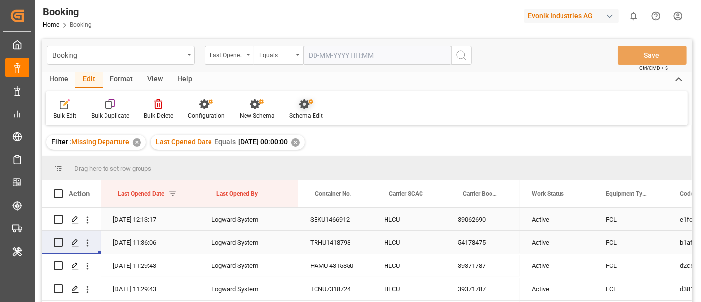
click at [312, 114] on div "Schema Edit" at bounding box center [306, 115] width 34 height 9
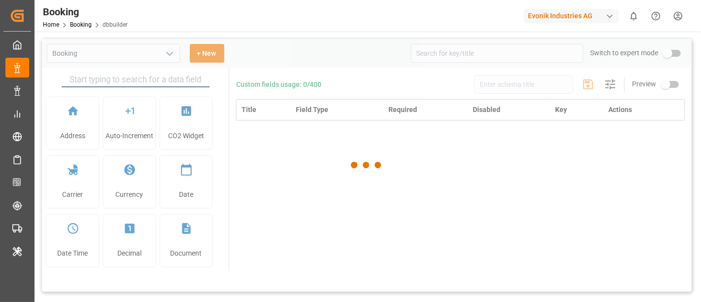
type input "Booking"
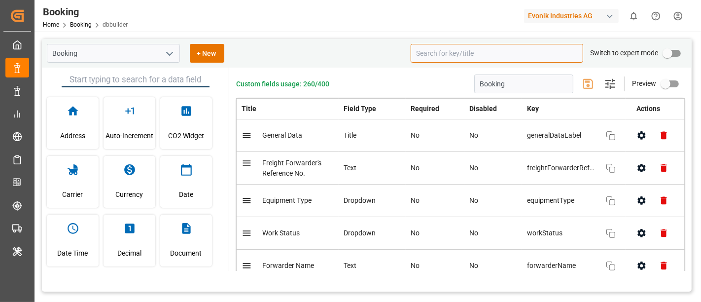
click at [530, 59] on input at bounding box center [497, 53] width 173 height 19
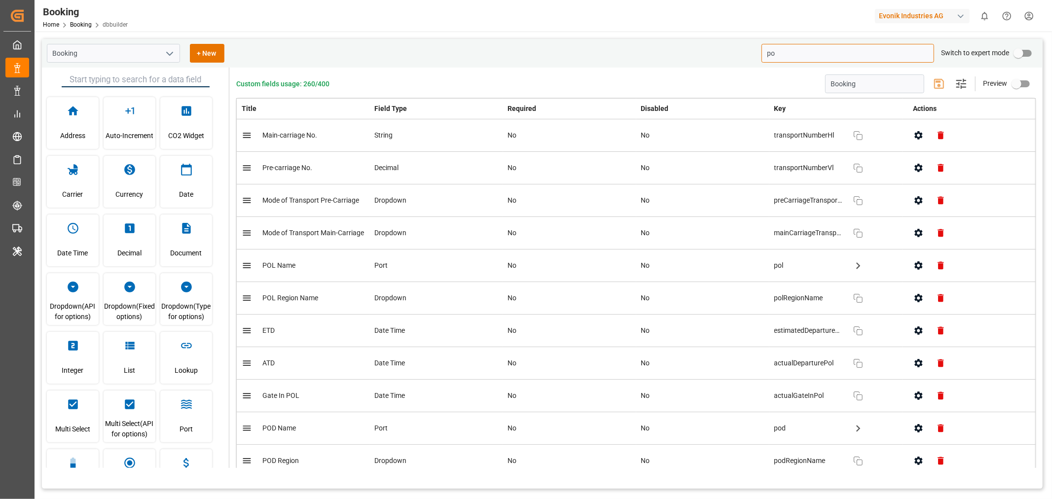
type input "p"
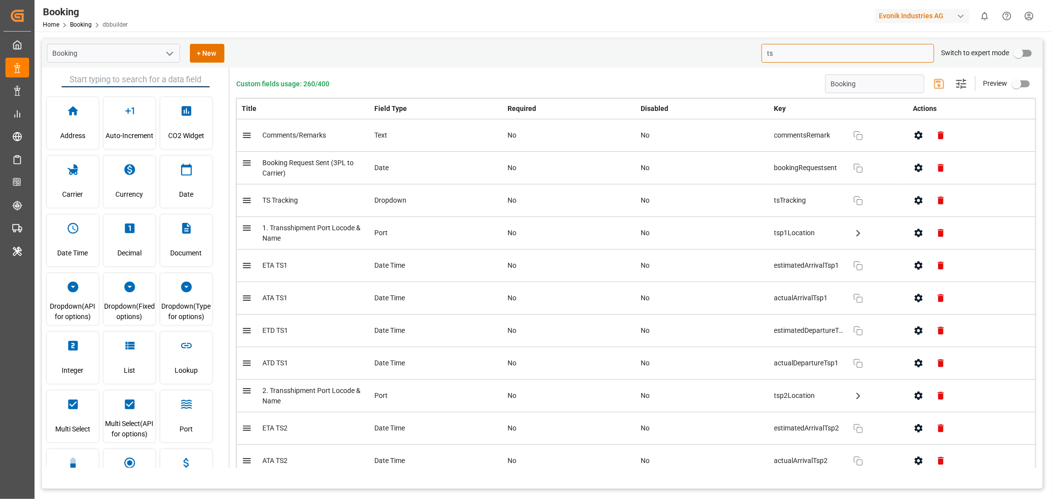
click at [807, 51] on input "ts" at bounding box center [847, 53] width 173 height 19
type input "t"
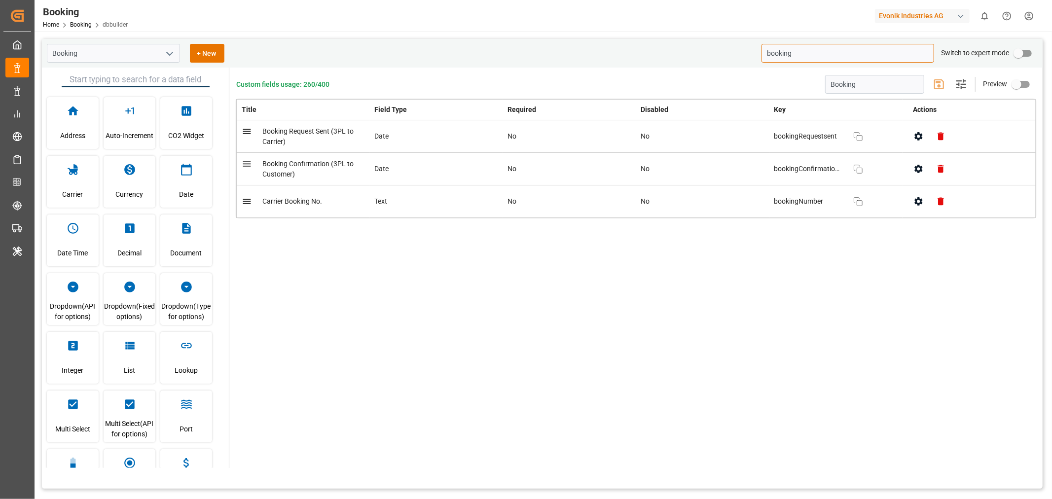
type input "booking"
click at [1030, 55] on input "primary checkbox" at bounding box center [1018, 53] width 56 height 19
checkbox input "true"
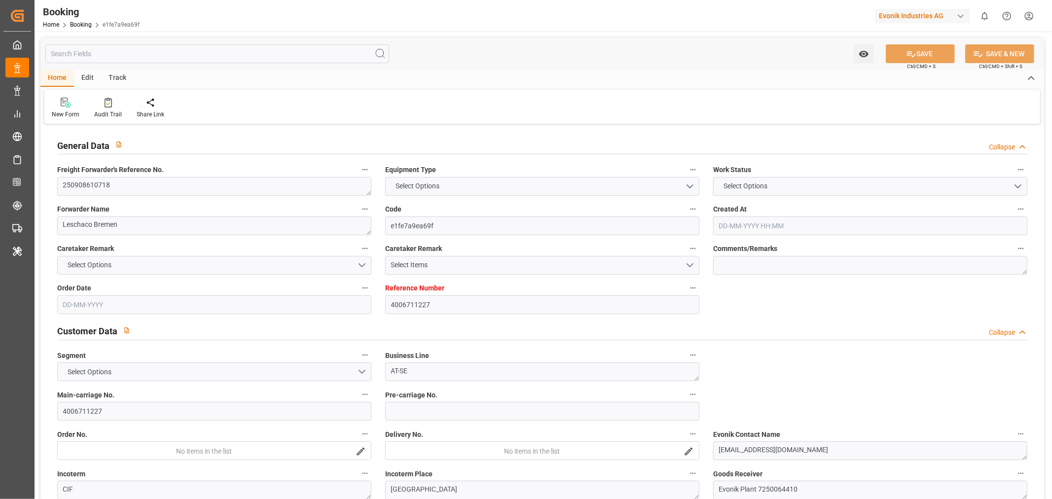
type input "4006711227"
type input "9943877"
type input "Hapag [PERSON_NAME]"
type input "Hapag Lloyd Aktiengesellschaft"
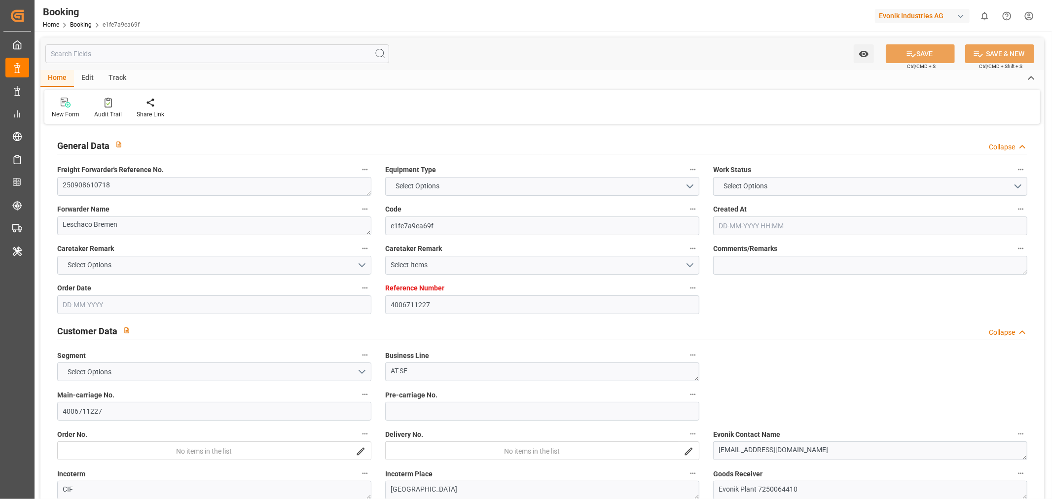
type input "DEBRV"
type input "JPNGO"
type input "CNSHG"
type input "0"
type input "DEBRV"
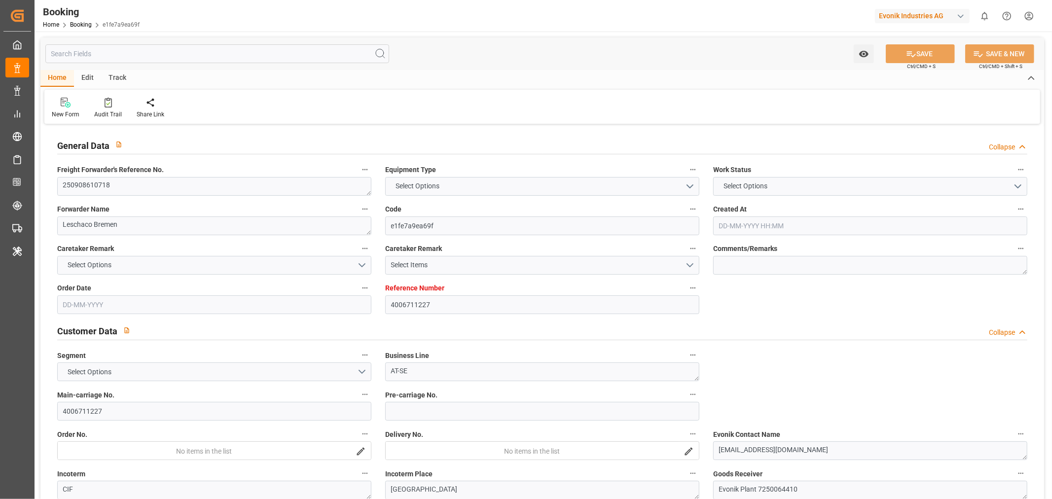
type input "JPNGO"
type input "9430765"
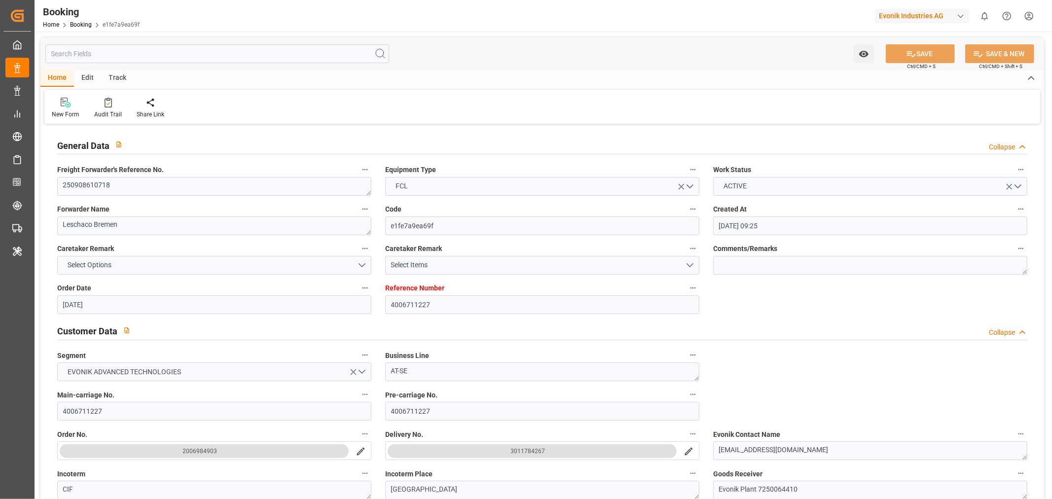
type input "[DATE] 09:25"
type input "[DATE]"
type input "[DATE] 00:00"
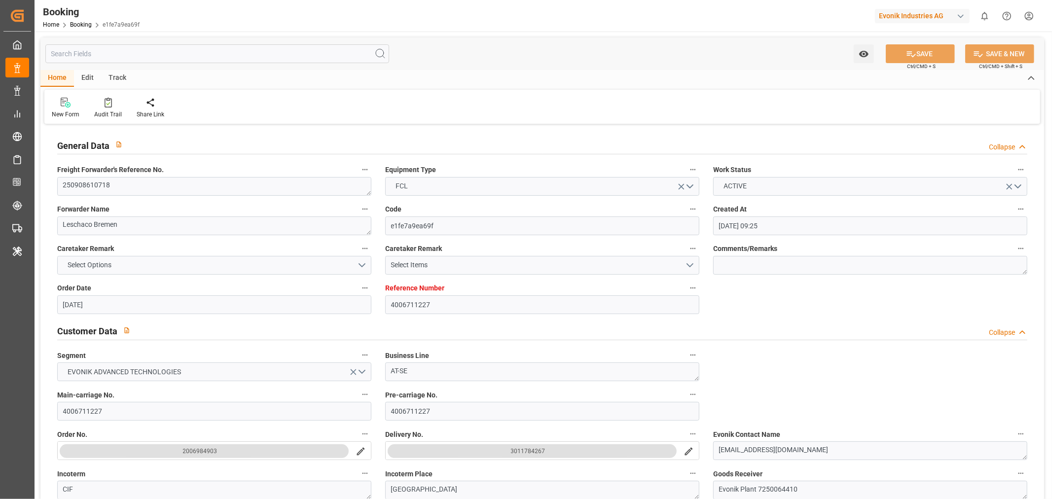
type input "[DATE]"
type input "[DATE] 19:30"
type input "[DATE] 00:00"
type input "[DATE] 03:12"
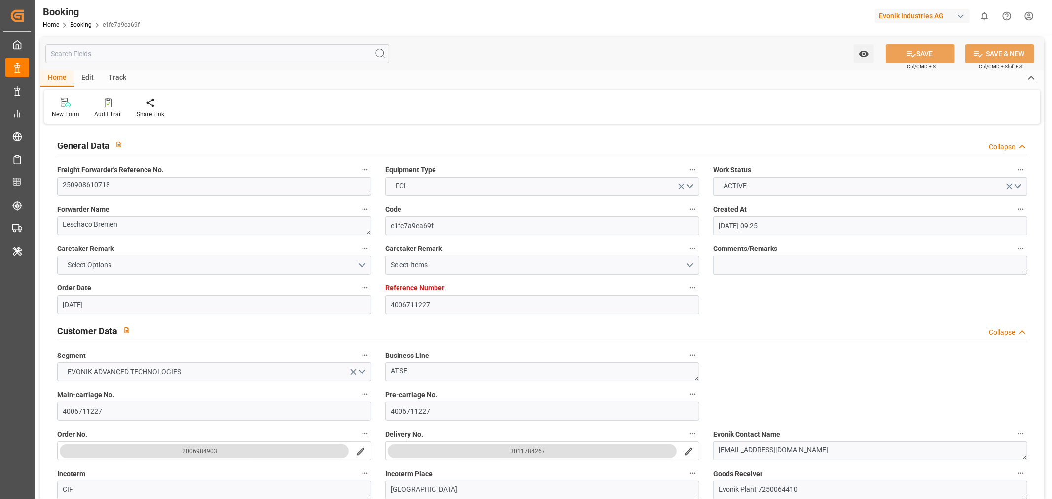
type input "[DATE] 18:00"
type input "[DATE] 00:00"
type input "[DATE] 14:00"
type input "[DATE] 00:00"
type input "[DATE] 20:00"
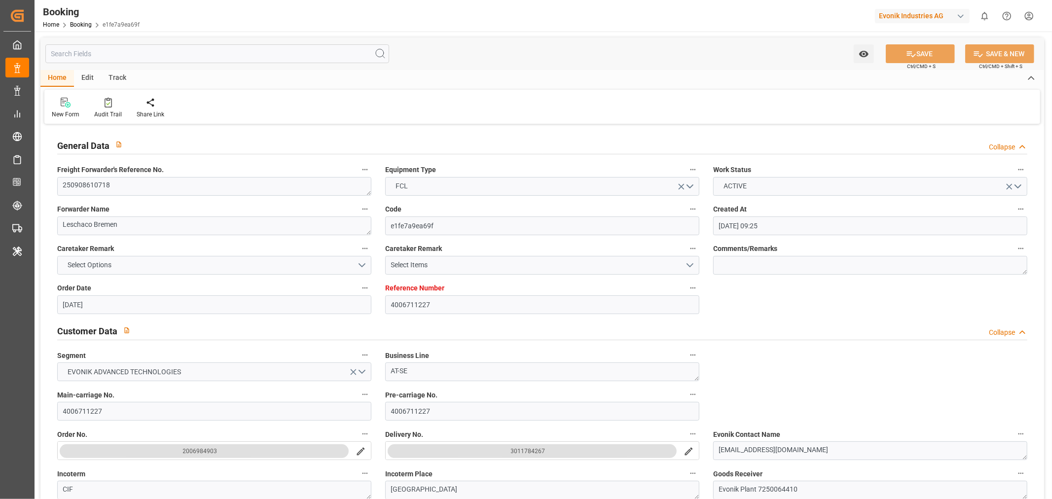
type input "[DATE] 00:00"
type input "[DATE] 12:13"
type input "[DATE]"
type input "[DATE] 21:50"
type input "[DATE] 12:00"
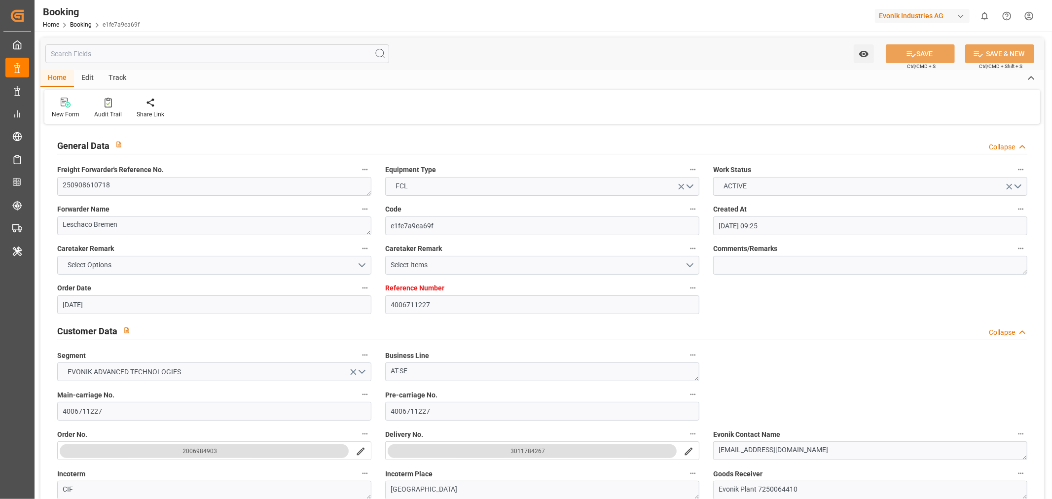
type input "[DATE] 12:00"
type input "[DATE] 11:15"
type input "[DATE] 19:30"
type input "[DATE] 14:00"
type input "[DATE] 23:08"
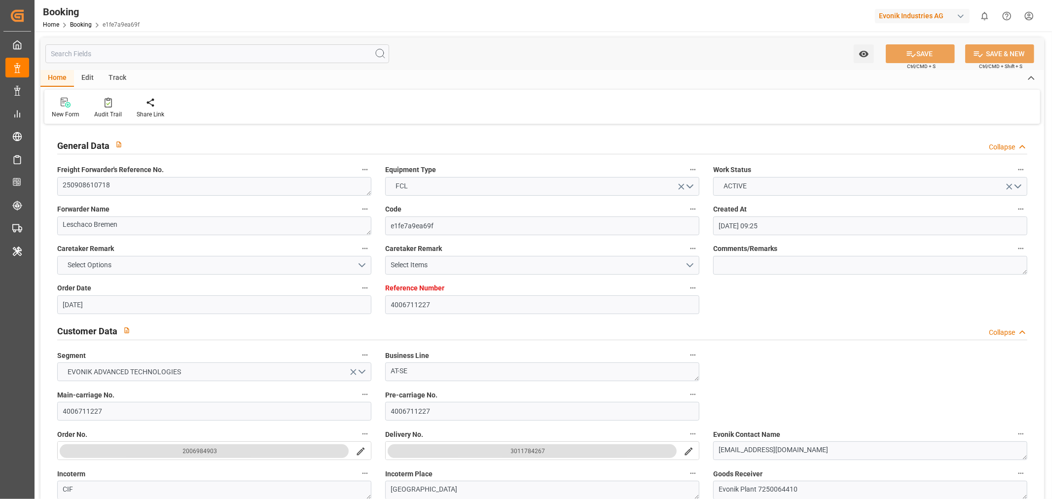
type input "[DATE] 20:00"
type input "[DATE] 18:00"
type input "[DATE] 22:10"
click at [86, 77] on div "Edit" at bounding box center [87, 78] width 27 height 17
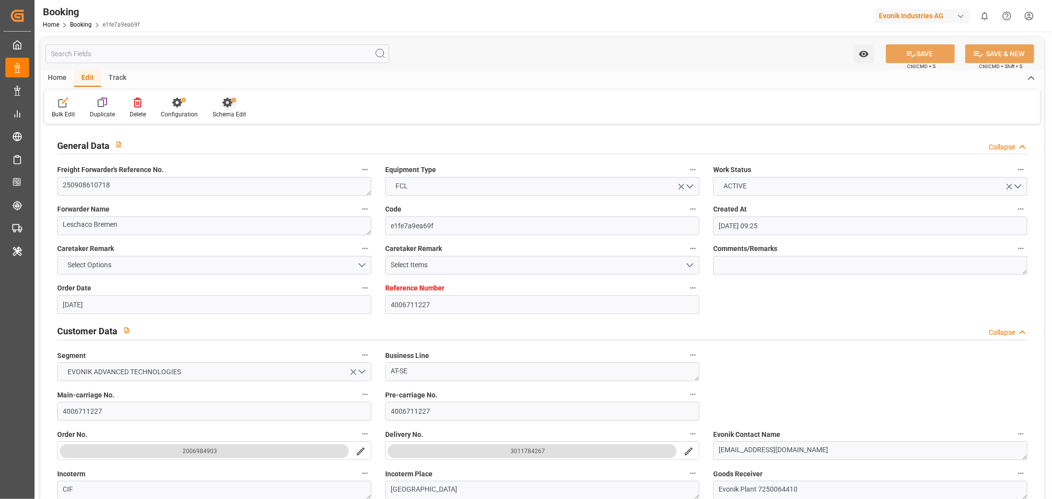
click at [222, 117] on div "Schema Edit" at bounding box center [230, 114] width 34 height 9
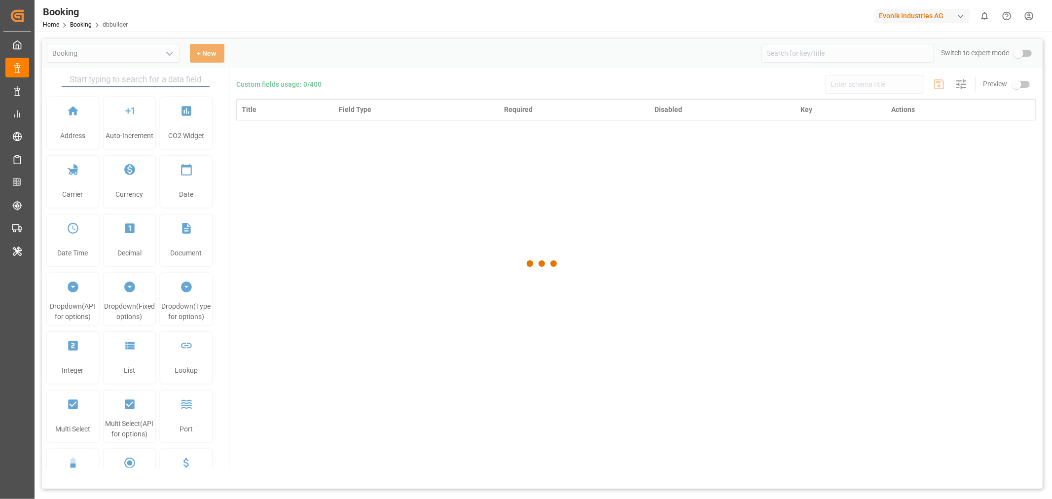
type input "Booking"
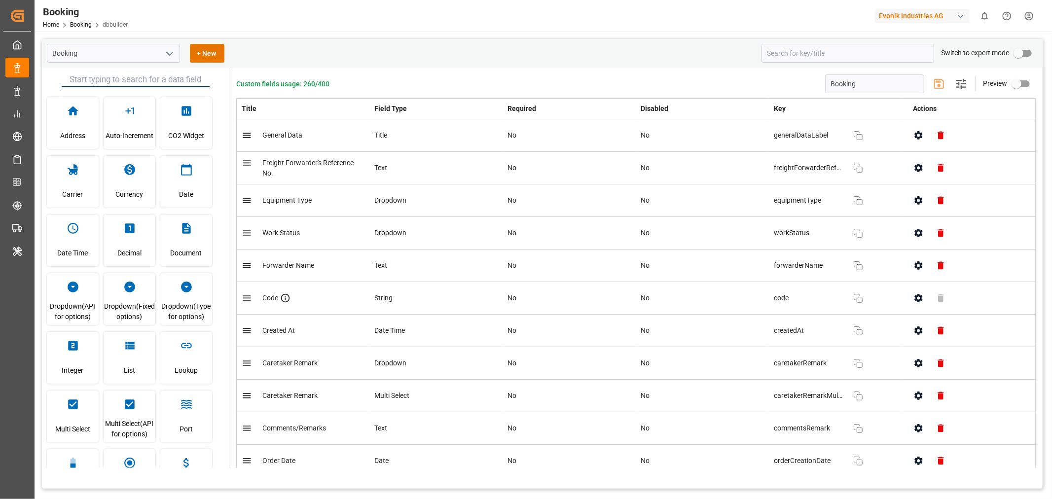
click at [1029, 52] on input "primary checkbox" at bounding box center [1018, 53] width 56 height 19
checkbox input "true"
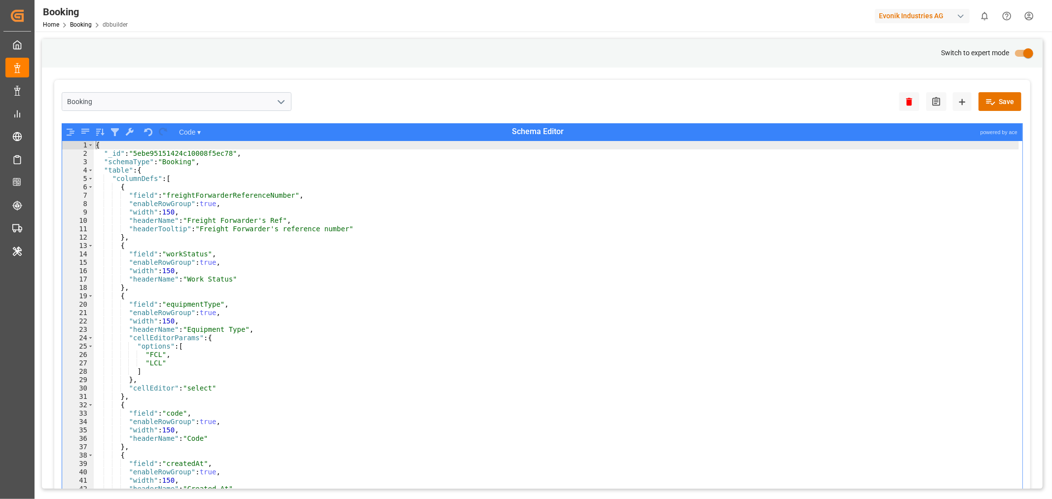
click at [905, 182] on div "{ "_id" : "5ebe95151424c10008f5ec78" , "schemaType" : "Booking" , "table" : { "…" at bounding box center [556, 335] width 925 height 388
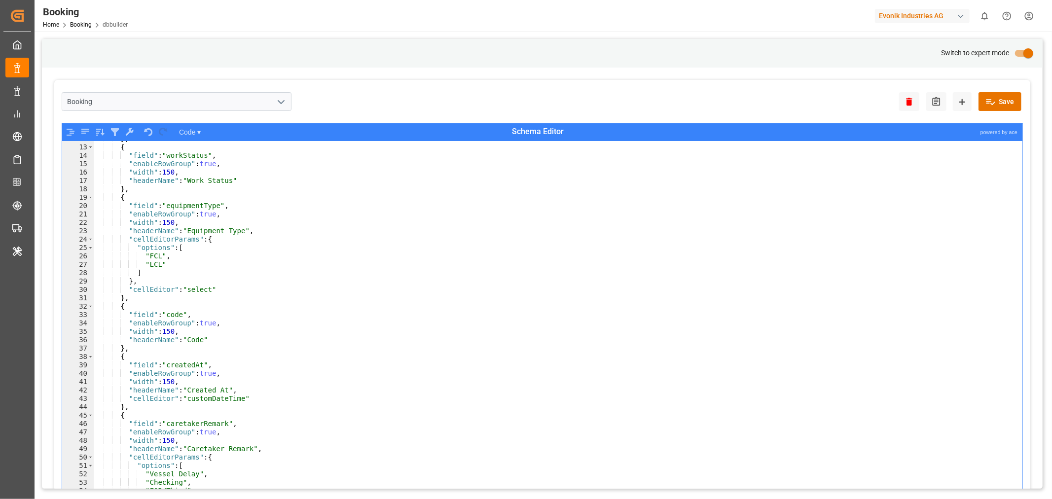
scroll to position [65, 0]
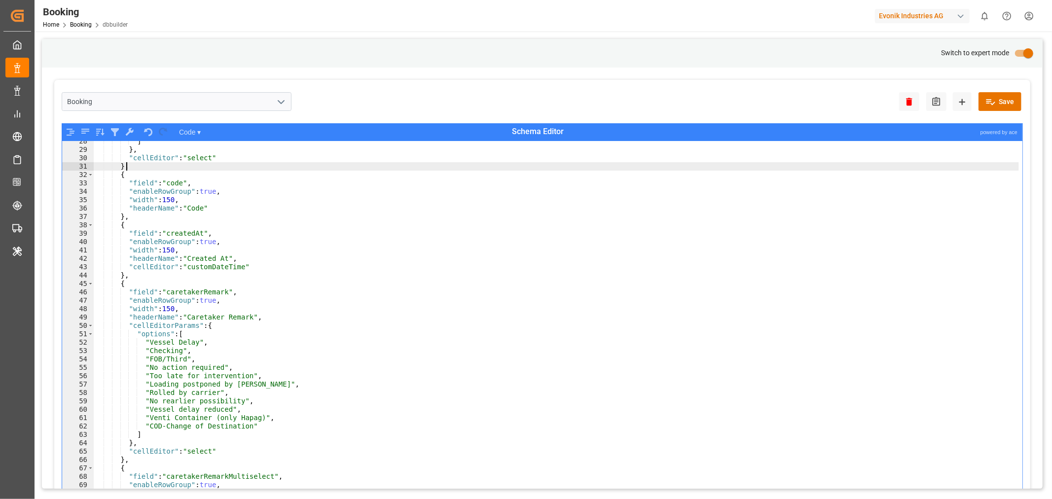
click at [900, 169] on div "] } , "cellEditor" : "select" } , { "field" : "code" , "enableRowGroup" : true …" at bounding box center [556, 331] width 925 height 388
click at [895, 157] on div "] } , "cellEditor" : "select" } , { "field" : "code" , "enableRowGroup" : true …" at bounding box center [556, 331] width 925 height 388
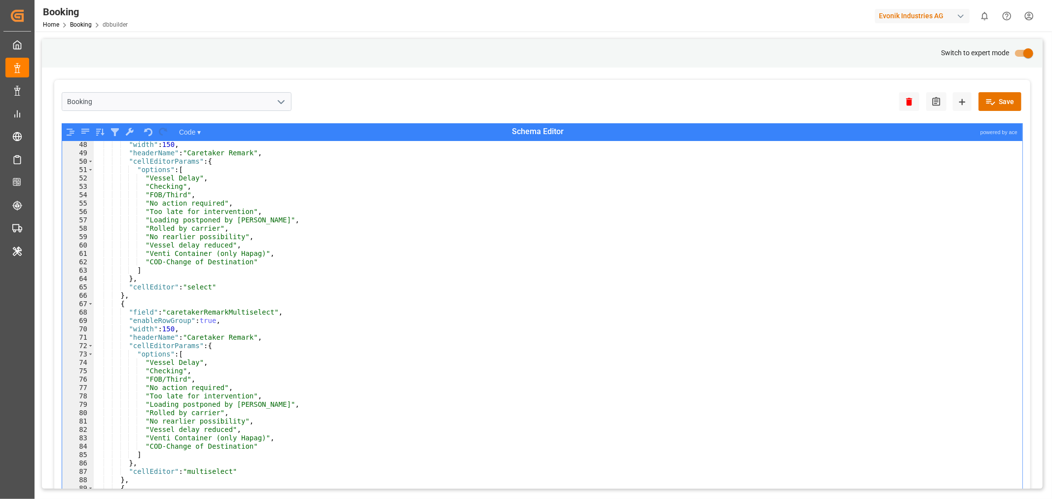
click at [924, 166] on div ""width" : 150 , "headerName" : "Caretaker Remark" , "cellEditorParams" : { "opt…" at bounding box center [556, 335] width 925 height 388
type textarea ""options": ["
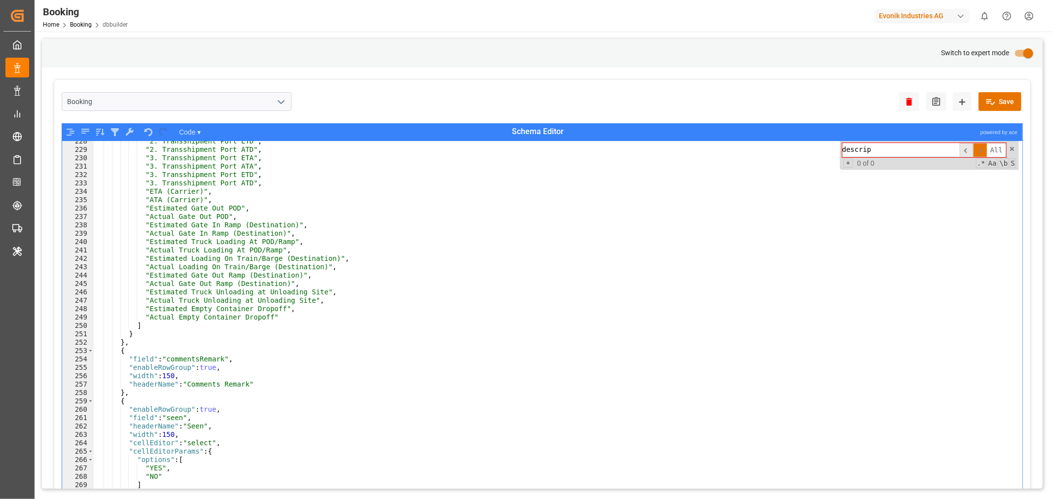
scroll to position [564, 0]
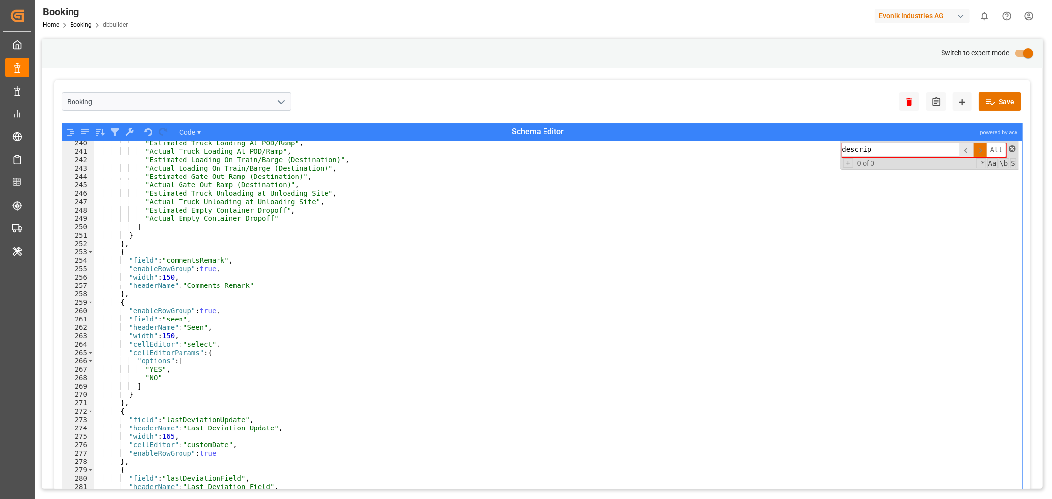
type input "descrip"
click at [1008, 148] on span at bounding box center [1011, 148] width 7 height 7
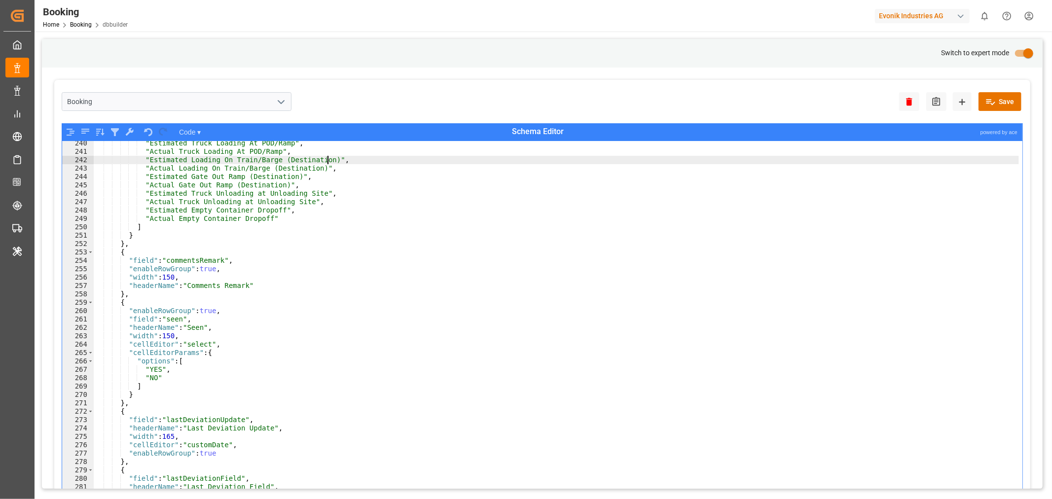
click at [883, 158] on div ""Estimated Truck Loading At POD/Ramp" , "Actual Truck Loading At POD/Ramp" , "E…" at bounding box center [556, 333] width 925 height 388
type textarea ""Estimated Truck Unloading at Unloading Site","
click at [761, 192] on div ""Estimated Truck Loading At POD/Ramp" , "Actual Truck Loading At POD/Ramp" , "E…" at bounding box center [556, 333] width 925 height 388
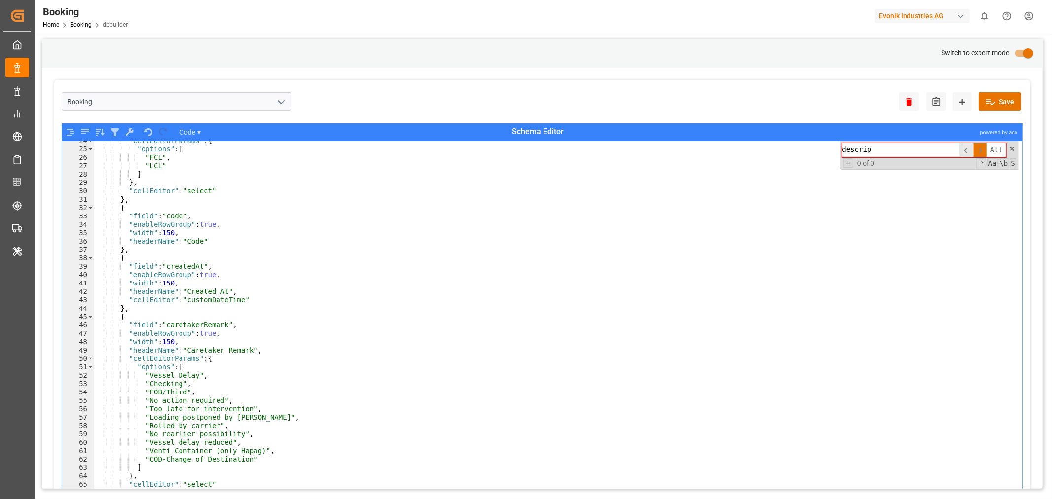
scroll to position [0, 0]
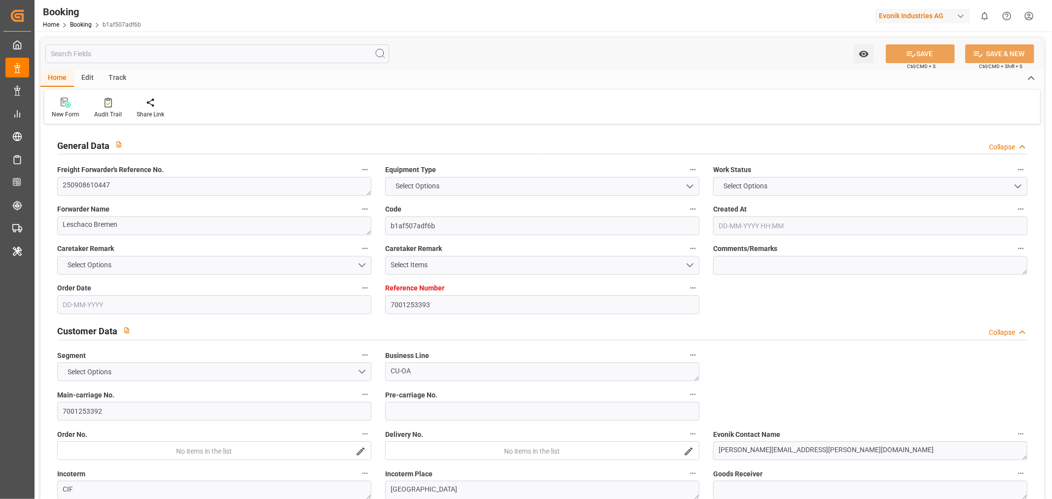
type input "7001253393"
type input "9260914"
type input "9261451"
type input "Hapag [PERSON_NAME]"
type input "Hapag Lloyd Aktiengesellschaft"
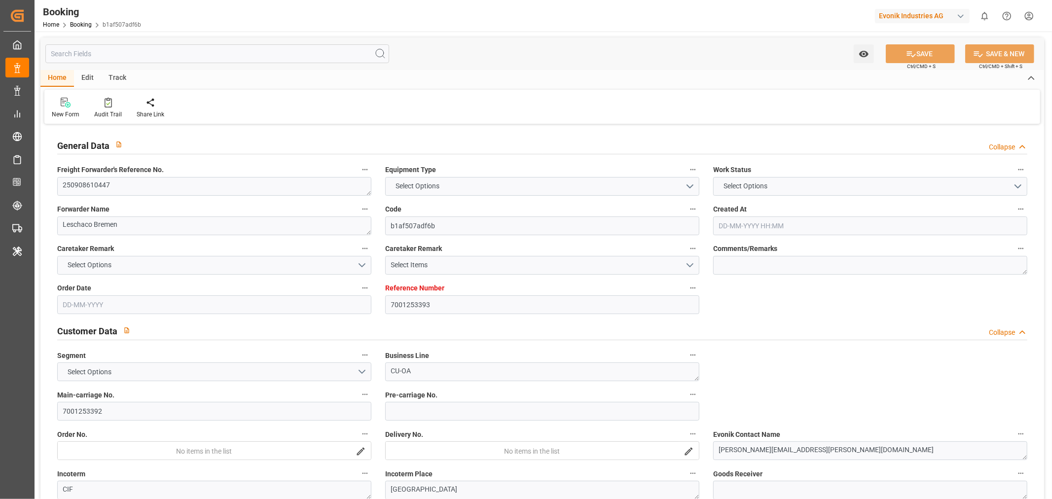
type input "NLRTM"
type input "MXVER"
type input "0"
type input "NLRTM"
type input "MXVER"
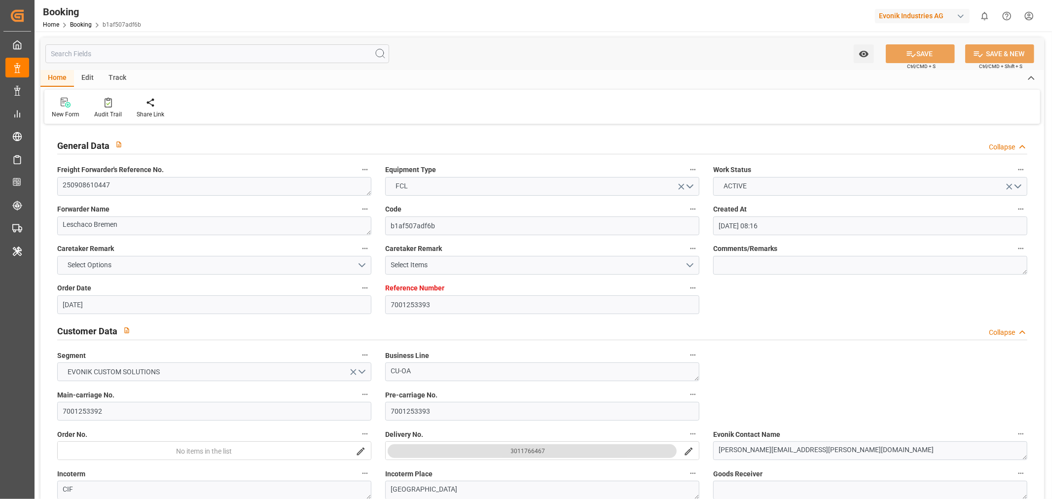
type input "[DATE] 08:16"
type input "[DATE]"
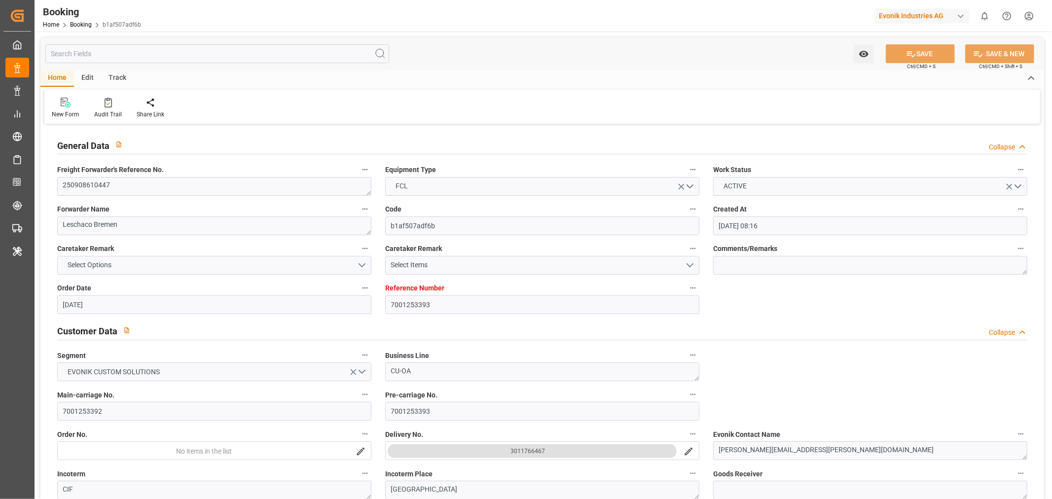
type input "[DATE]"
type input "[DATE] 19:00"
type input "[DATE] 00:00"
type input "[DATE] 20:04"
type input "[DATE] 06:00"
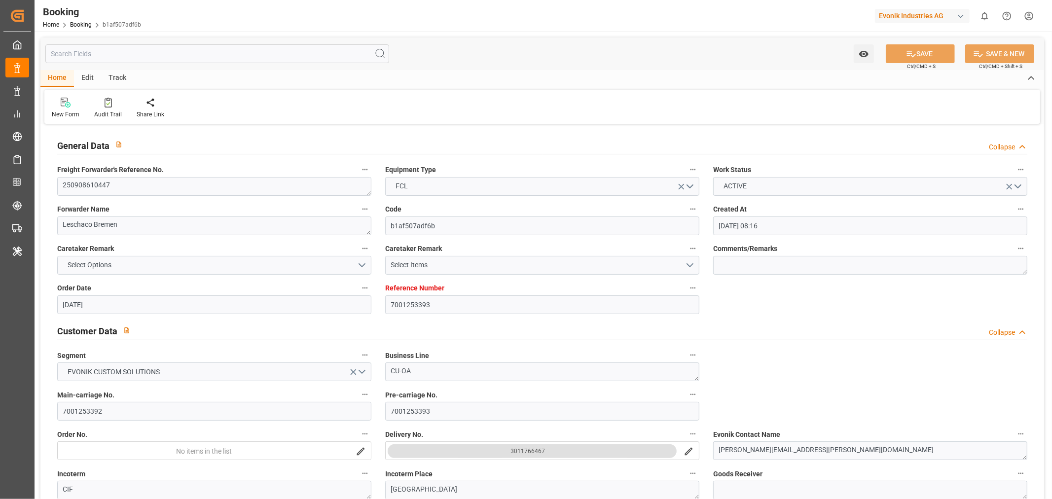
type input "[DATE] 00:00"
type input "[DATE]"
type input "[DATE] 11:36"
type input "[DATE]"
type input "[DATE] 09:17"
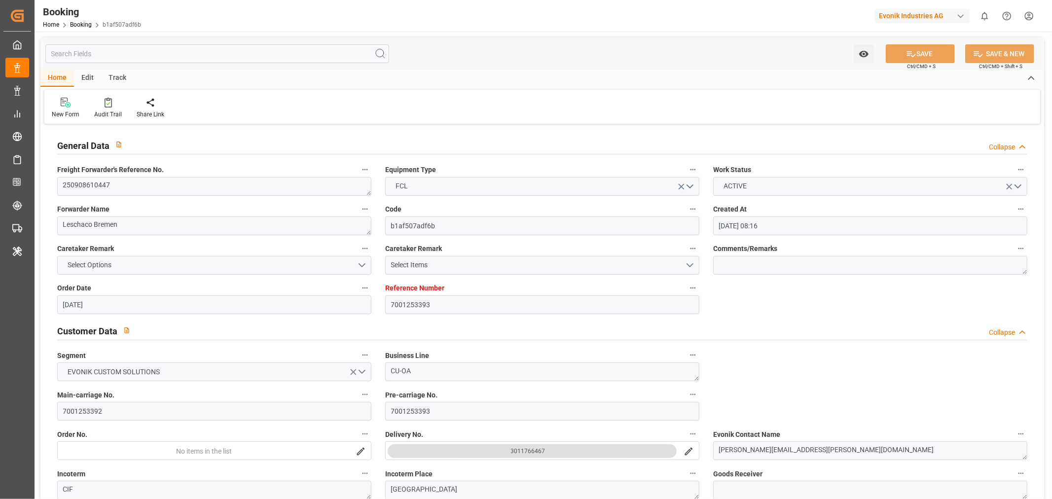
type input "[DATE] 09:17"
type input "[DATE] 02:30"
type input "[DATE] 12:00"
type input "[DATE] 02:42"
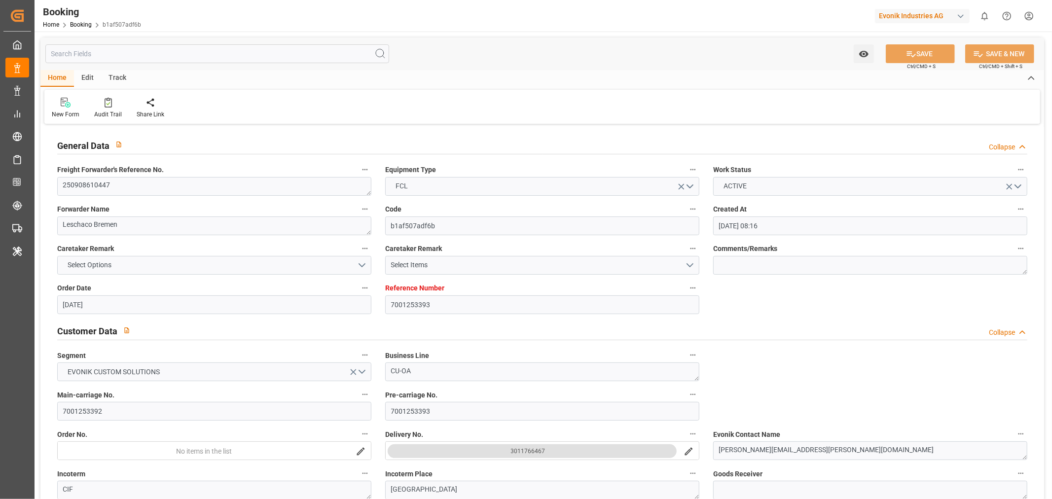
type input "[DATE] 02:42"
type input "[DATE] 19:00"
type input "[DATE] 06:00"
type input "[DATE] 18:08"
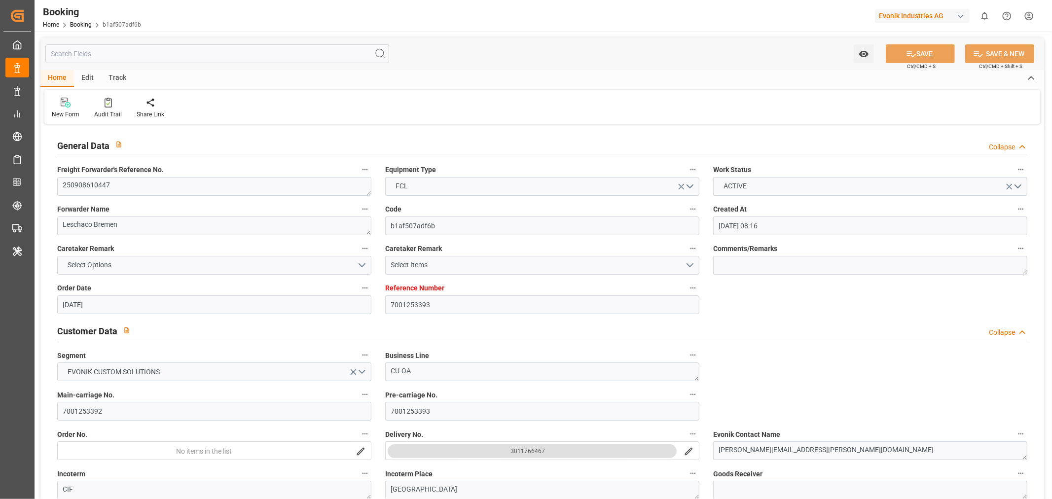
click at [90, 77] on div "Edit" at bounding box center [87, 78] width 27 height 17
click at [224, 116] on div "Schema Edit" at bounding box center [230, 114] width 34 height 9
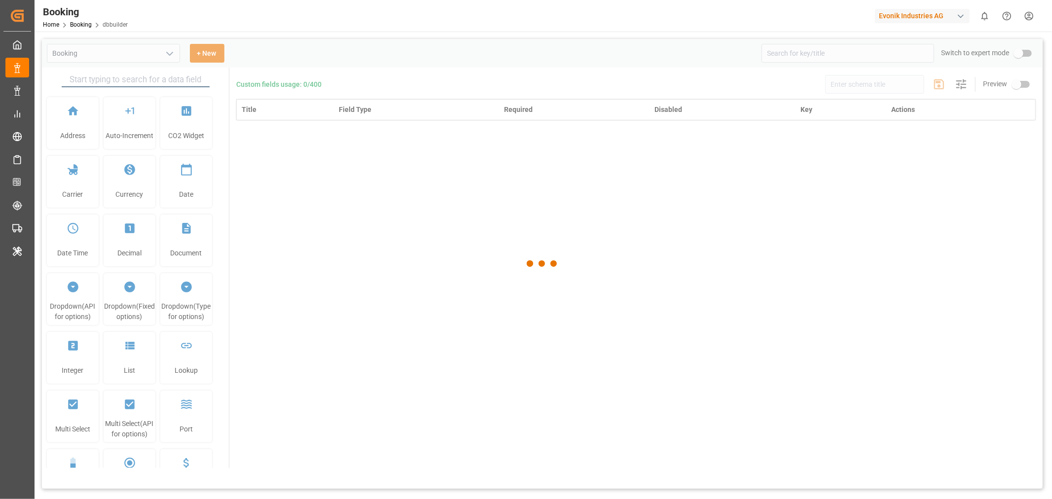
type input "Booking"
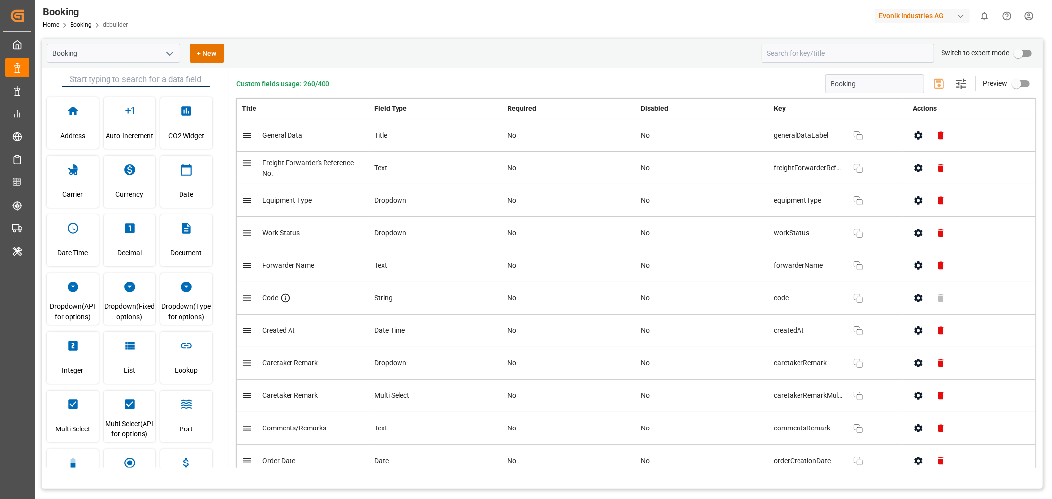
click at [1026, 55] on input "primary checkbox" at bounding box center [1018, 53] width 56 height 19
checkbox input "true"
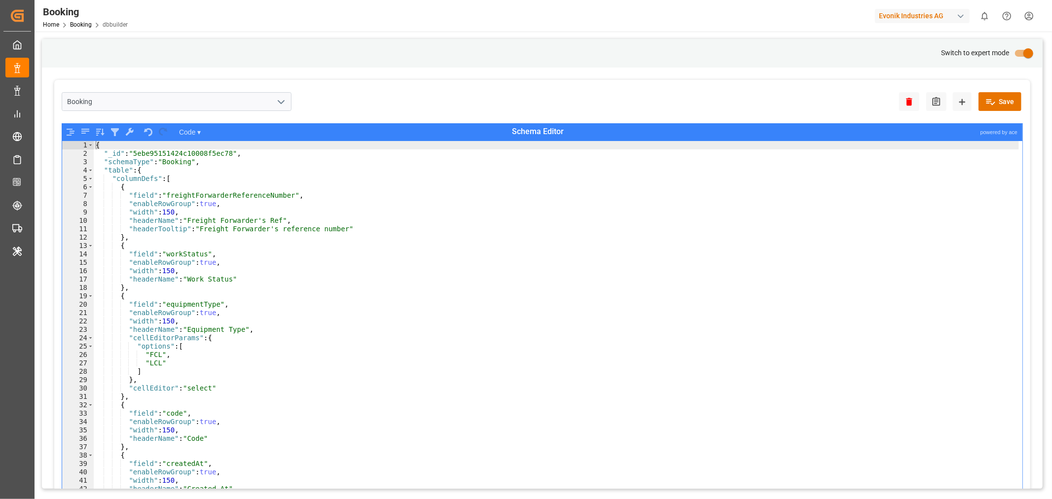
click at [883, 181] on div "{ "_id" : "5ebe95151424c10008f5ec78" , "schemaType" : "Booking" , "table" : { "…" at bounding box center [556, 335] width 925 height 388
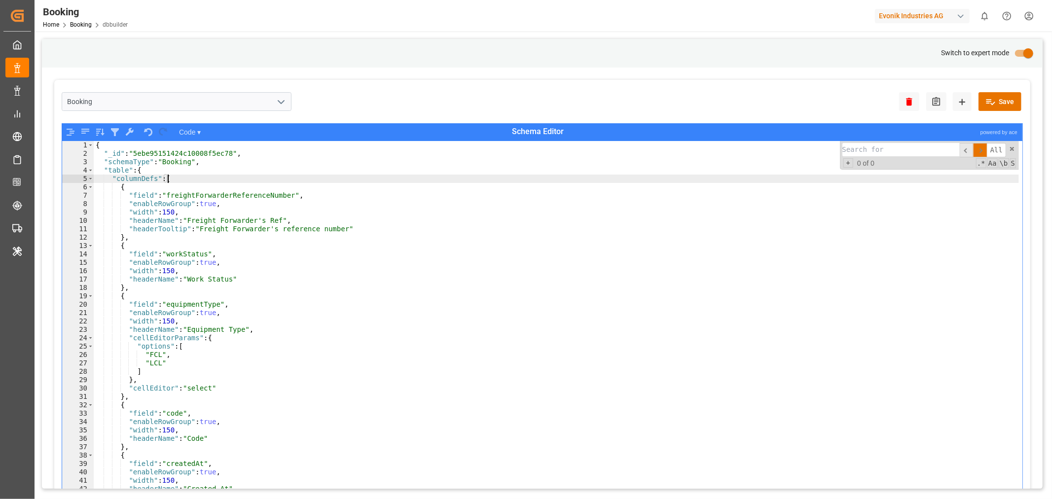
click at [883, 181] on div "{ "_id" : "5ebe95151424c10008f5ec78" , "schemaType" : "Booking" , "table" : { "…" at bounding box center [556, 335] width 925 height 388
type textarea ""columnDefs": [boo"
click at [871, 154] on input at bounding box center [900, 149] width 117 height 13
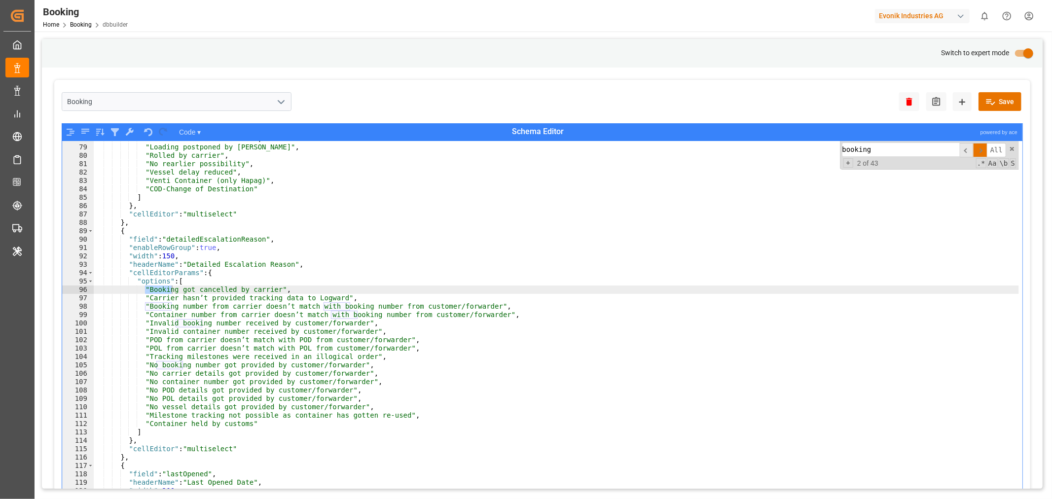
scroll to position [155, 0]
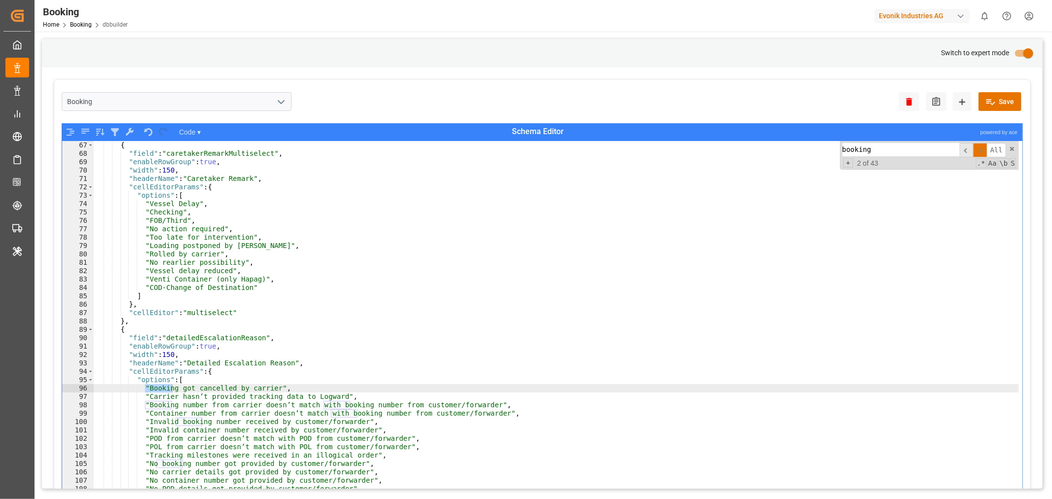
click at [891, 150] on input "booking" at bounding box center [900, 149] width 117 height 13
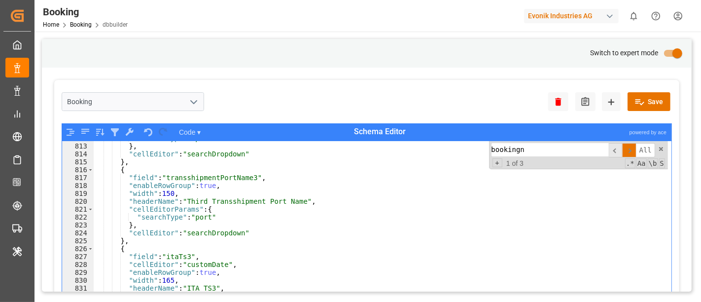
scroll to position [827, 0]
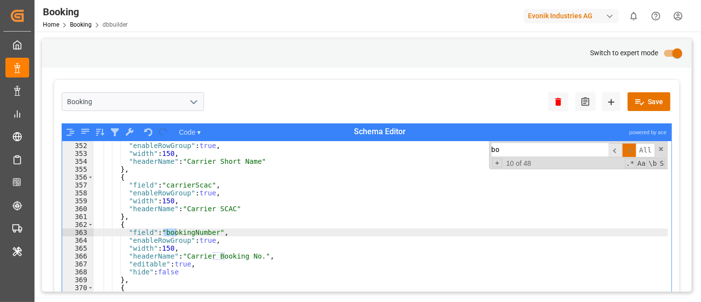
type input "b"
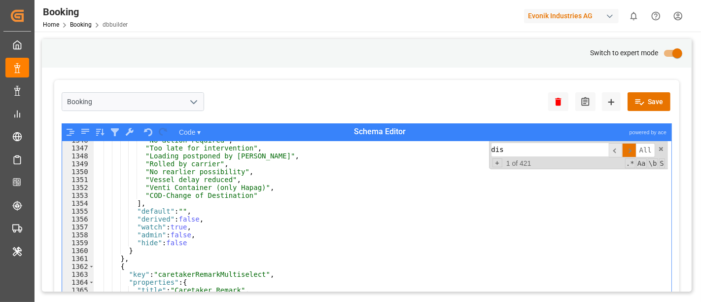
scroll to position [3173, 0]
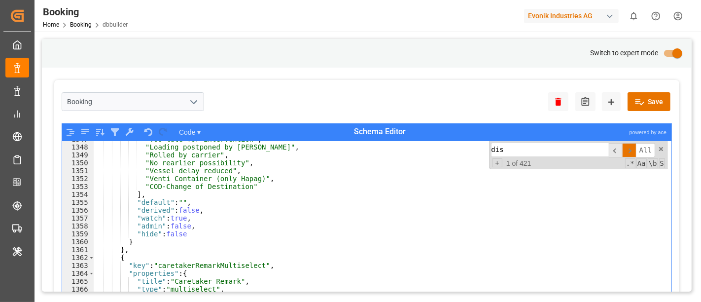
click at [591, 146] on input "dis" at bounding box center [550, 149] width 117 height 13
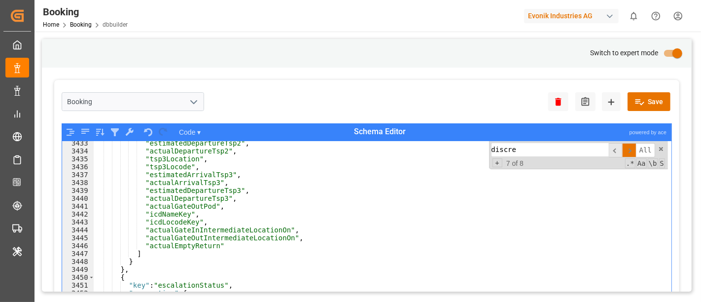
scroll to position [8087, 0]
type input "discre"
type textarea ""actualGateOutIntermediateLocationOn","
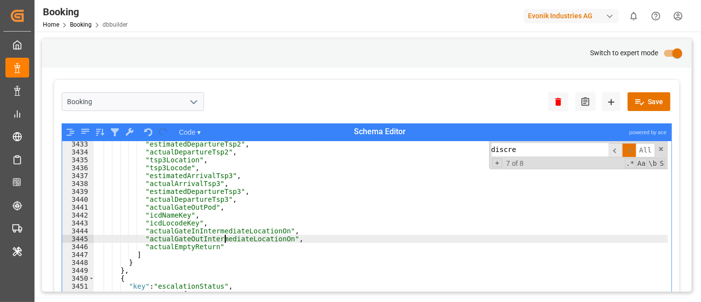
click at [224, 236] on div ""estimatedDepartureTsp2" , "actualDepartureTsp2" , "tsp3Location" , "tsp3Locode…" at bounding box center [381, 235] width 574 height 190
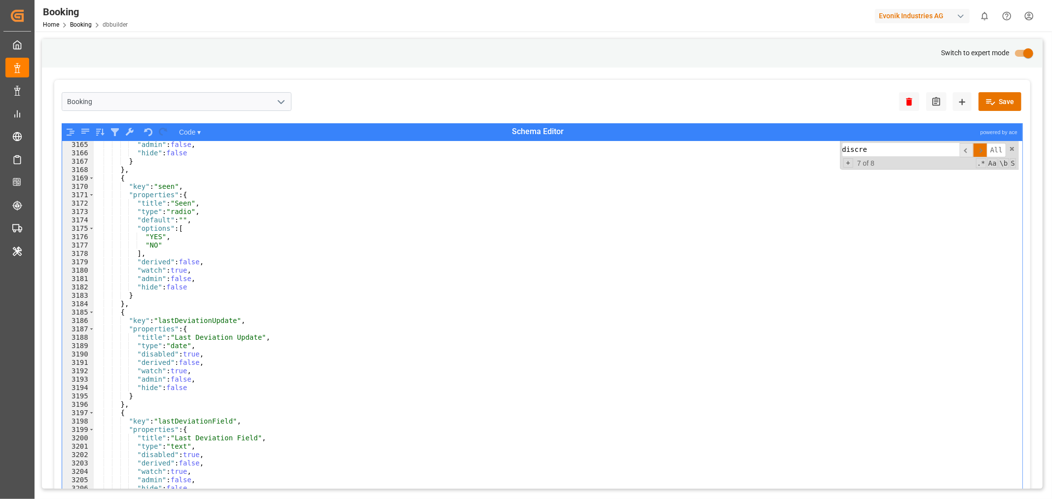
scroll to position [7446, 0]
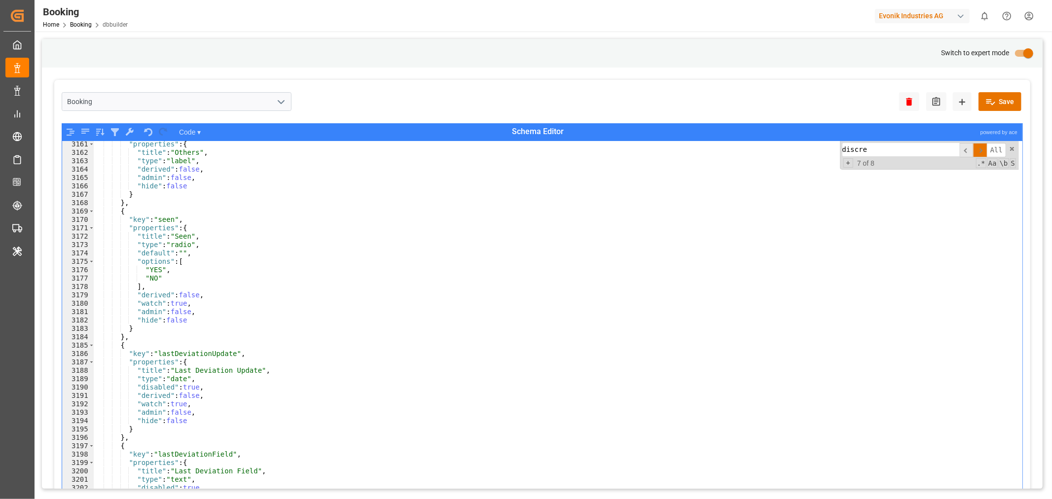
click at [875, 151] on input "discre" at bounding box center [900, 149] width 117 height 13
type input "discre"
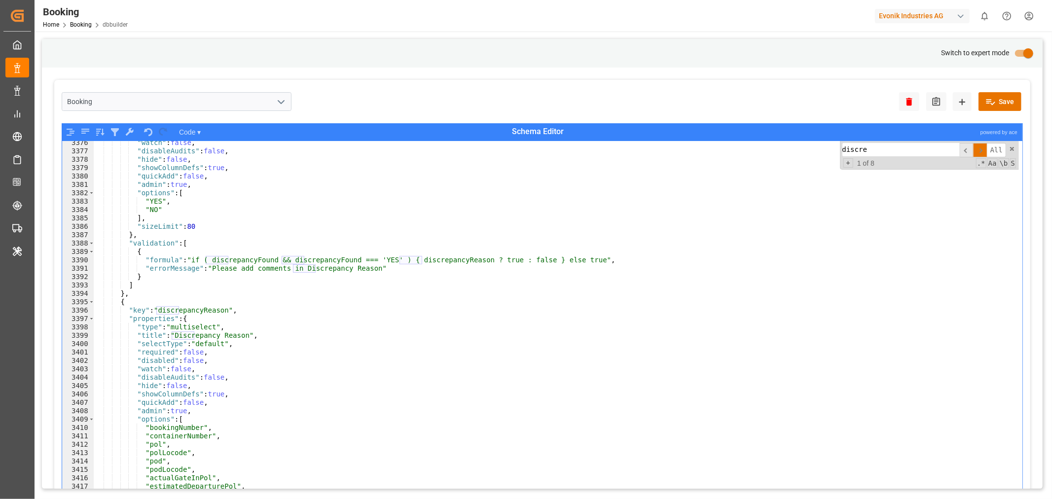
scroll to position [7971, 0]
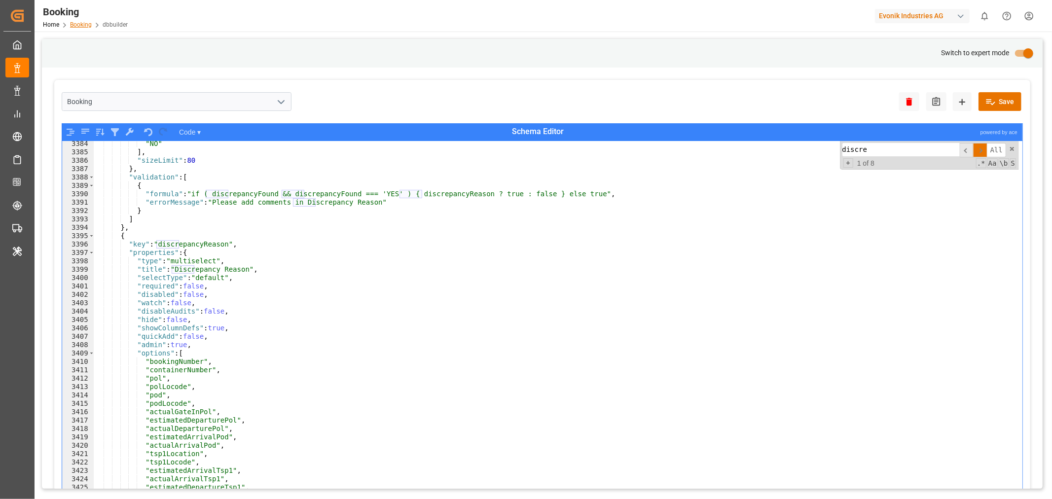
click at [86, 23] on link "Booking" at bounding box center [81, 24] width 22 height 7
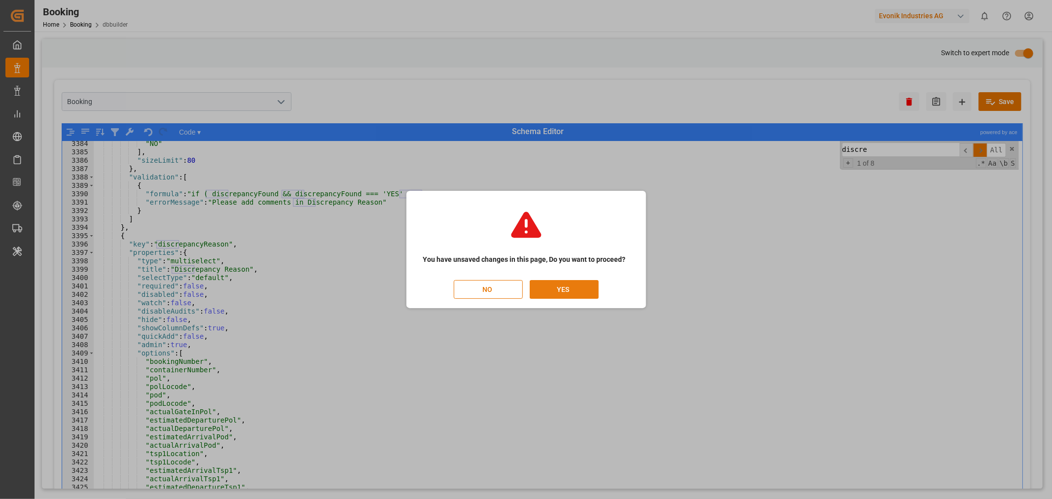
click at [562, 289] on button "YES" at bounding box center [564, 289] width 69 height 19
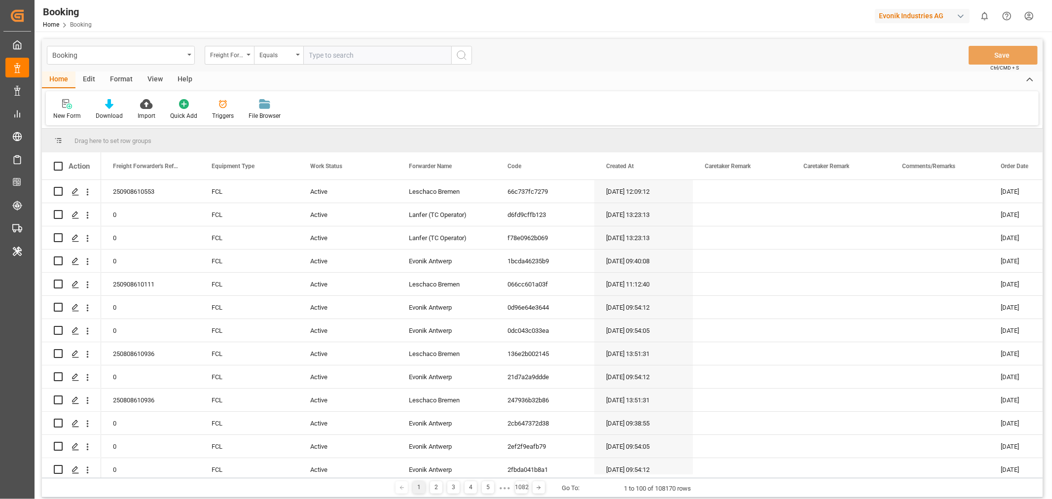
click at [91, 77] on div "Edit" at bounding box center [88, 79] width 27 height 17
click at [300, 115] on div "Schema Edit" at bounding box center [306, 115] width 34 height 9
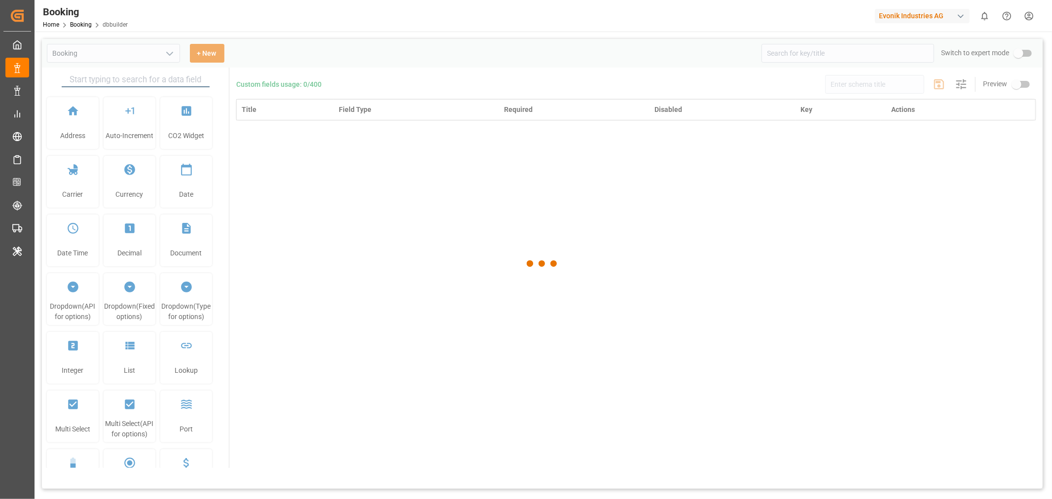
type input "Booking"
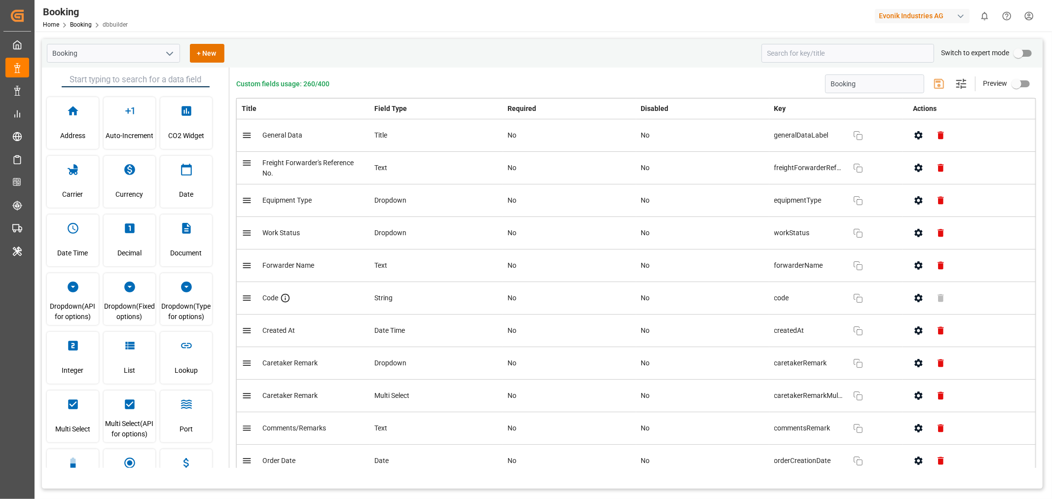
click at [1030, 55] on input "primary checkbox" at bounding box center [1018, 53] width 56 height 19
checkbox input "true"
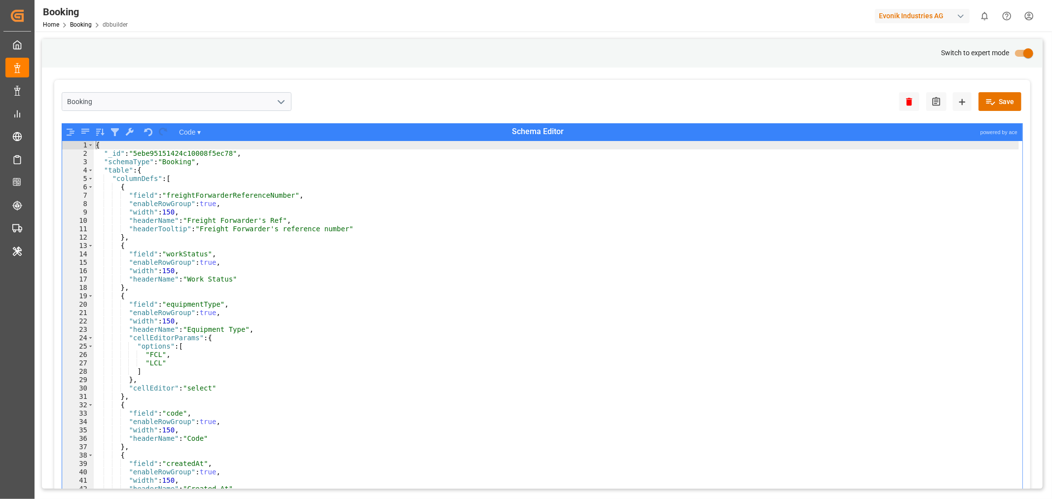
scroll to position [46, 0]
